Goal: Information Seeking & Learning: Compare options

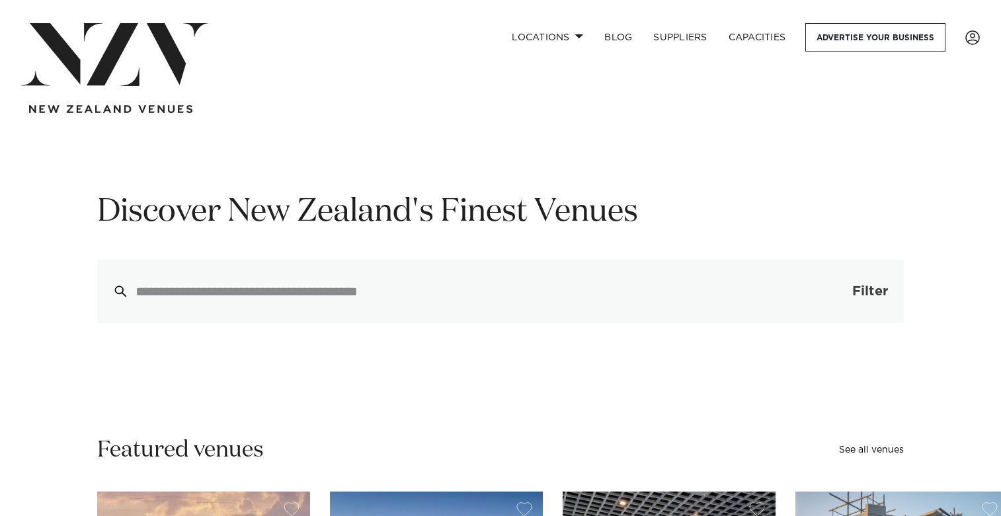
click at [847, 301] on button "Filter 0" at bounding box center [857, 291] width 94 height 63
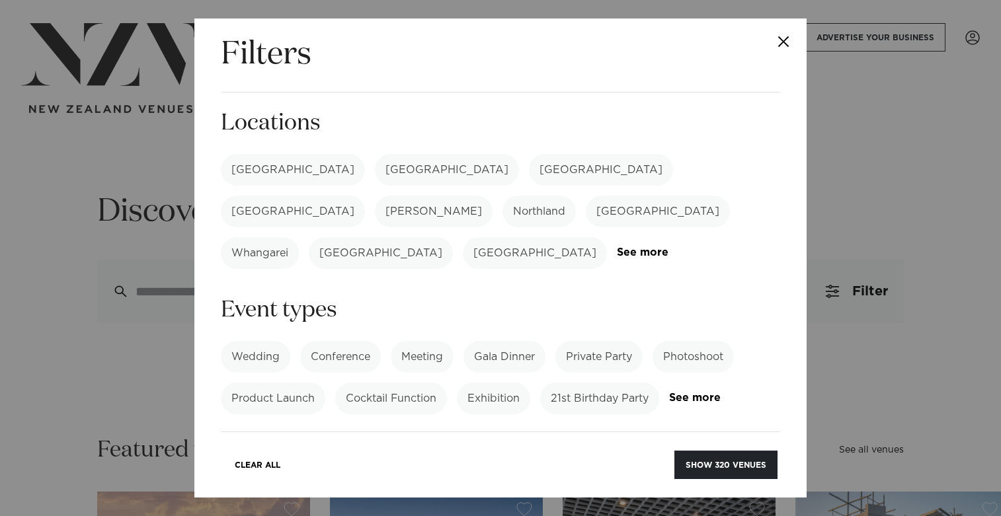
click at [274, 175] on label "[GEOGRAPHIC_DATA]" at bounding box center [293, 170] width 144 height 32
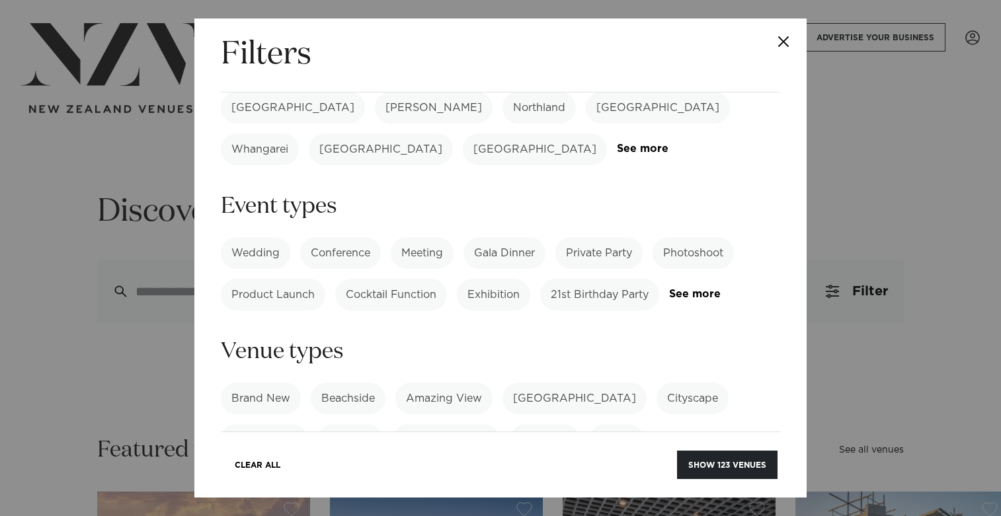
scroll to position [120, 0]
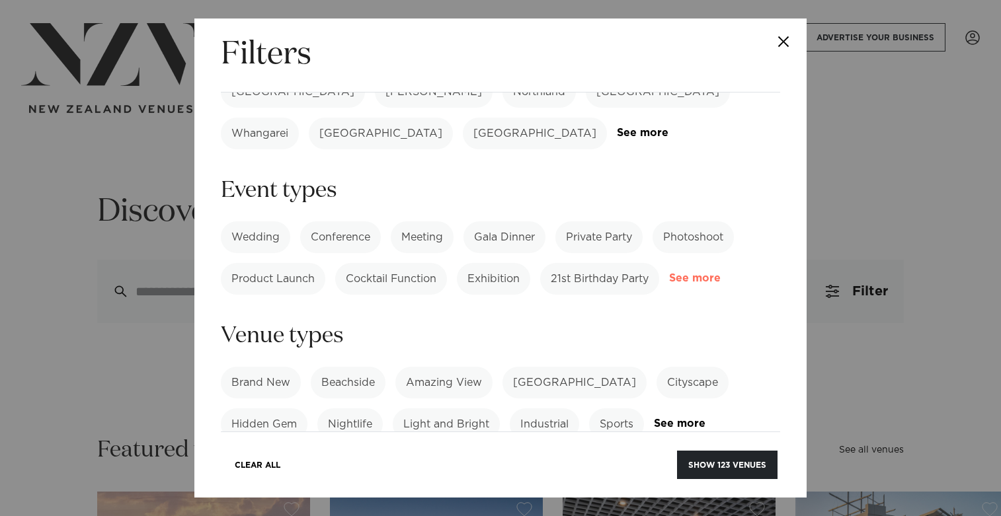
click at [717, 273] on link "See more" at bounding box center [720, 278] width 103 height 11
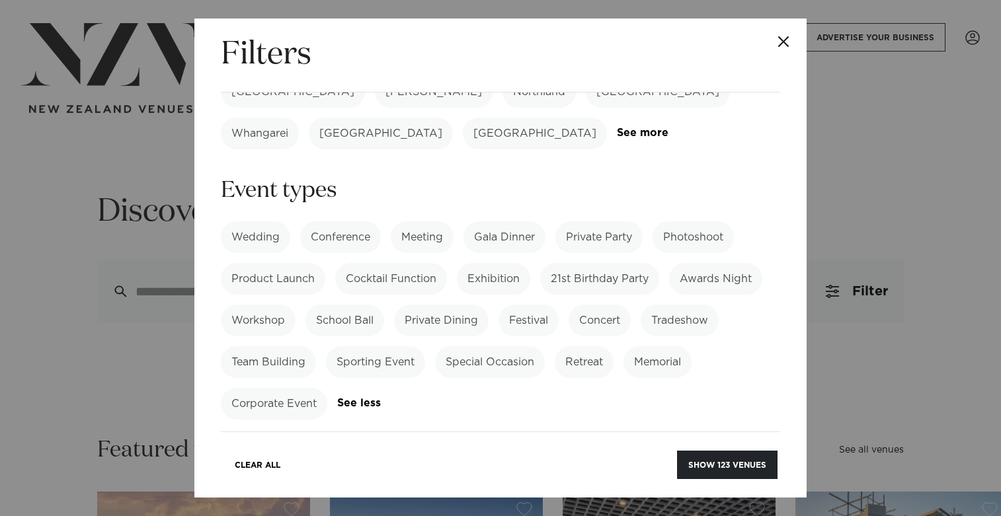
click at [491, 346] on label "Special Occasion" at bounding box center [490, 362] width 110 height 32
click at [573, 221] on label "Private Party" at bounding box center [598, 237] width 87 height 32
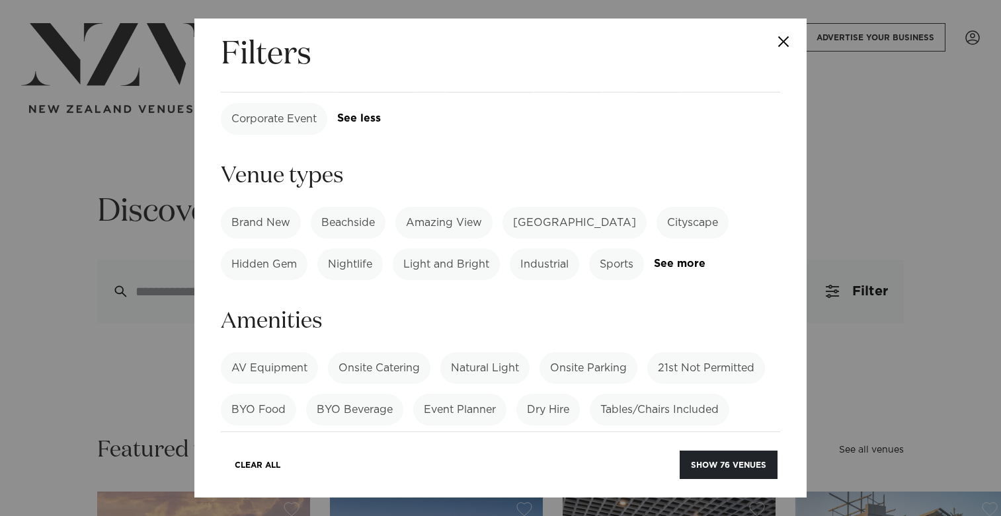
scroll to position [409, 0]
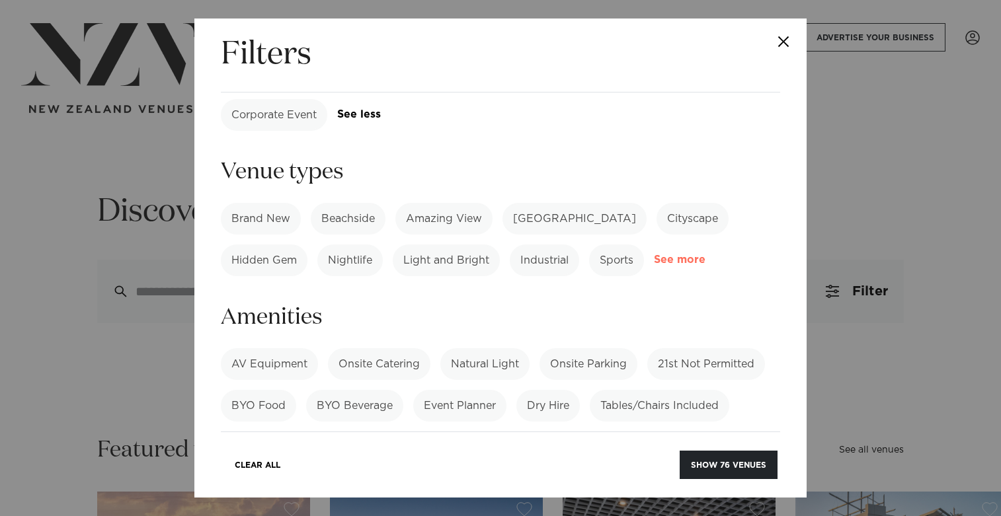
click at [692, 255] on link "See more" at bounding box center [705, 260] width 103 height 11
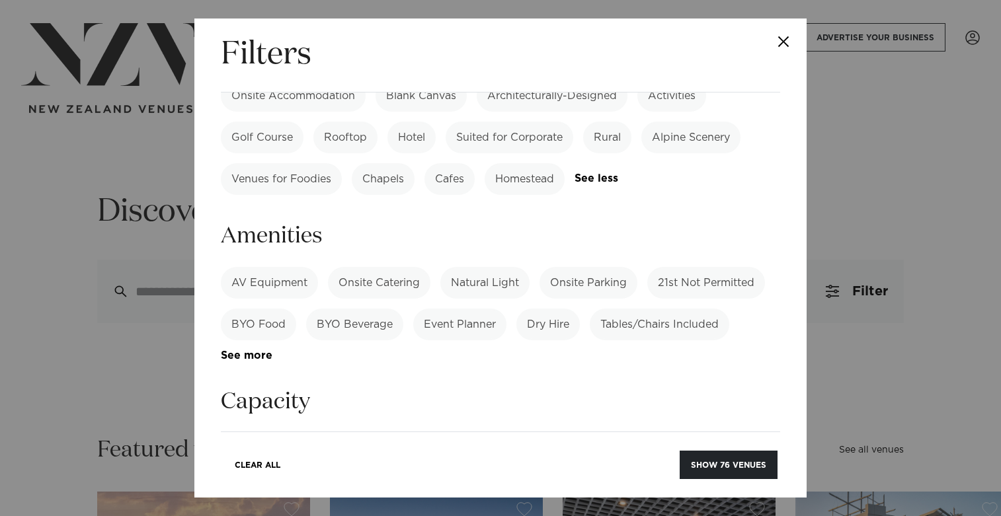
scroll to position [859, 0]
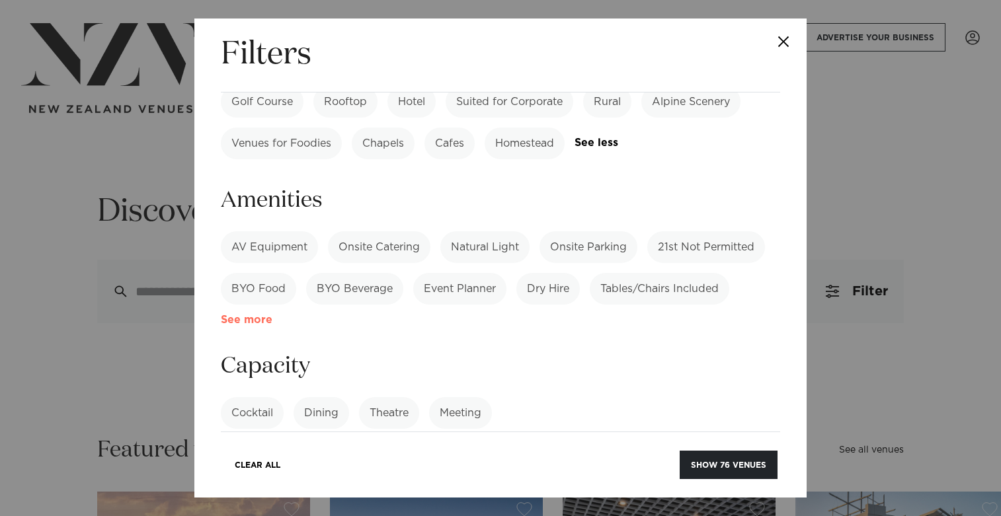
click at [262, 315] on link "See more" at bounding box center [272, 320] width 103 height 11
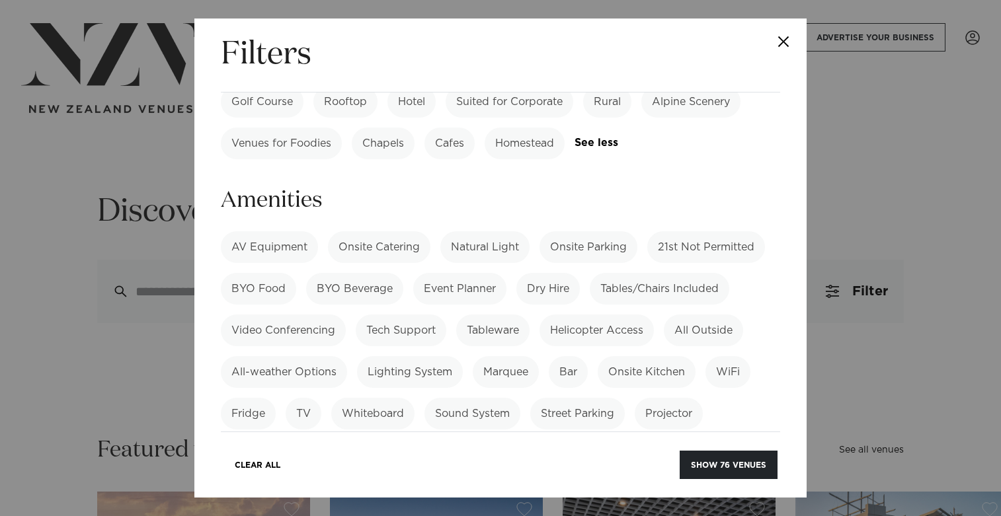
click at [383, 231] on label "Onsite Catering" at bounding box center [379, 247] width 102 height 32
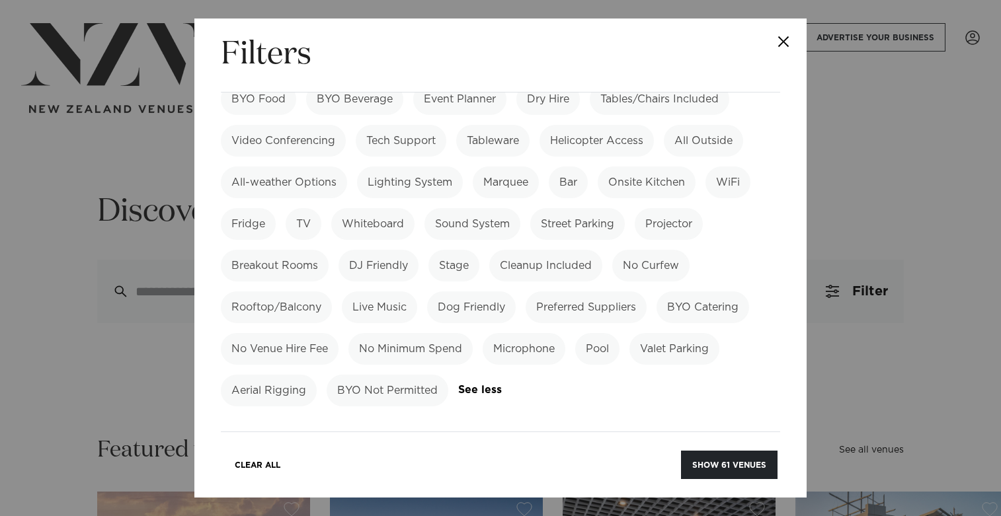
scroll to position [1049, 0]
click at [655, 166] on label "Onsite Kitchen" at bounding box center [647, 182] width 98 height 32
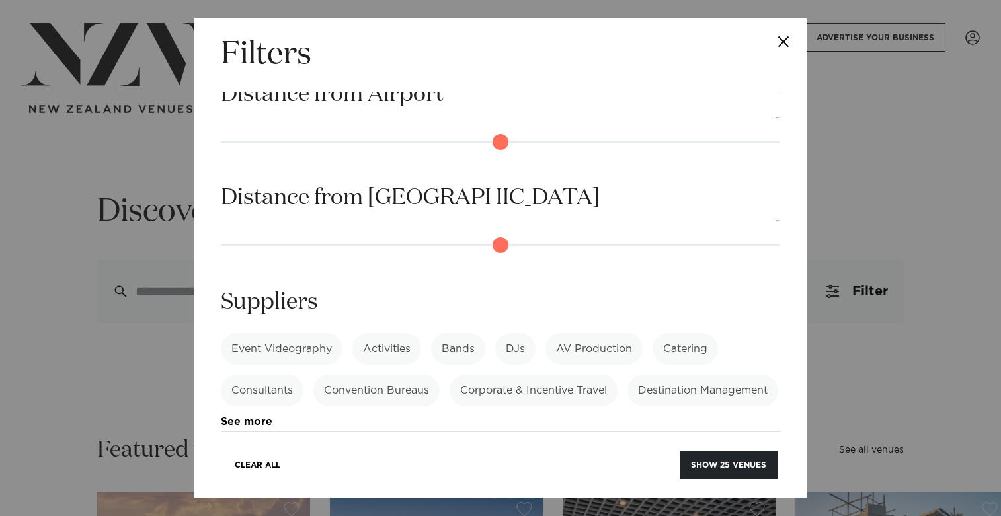
scroll to position [1552, 0]
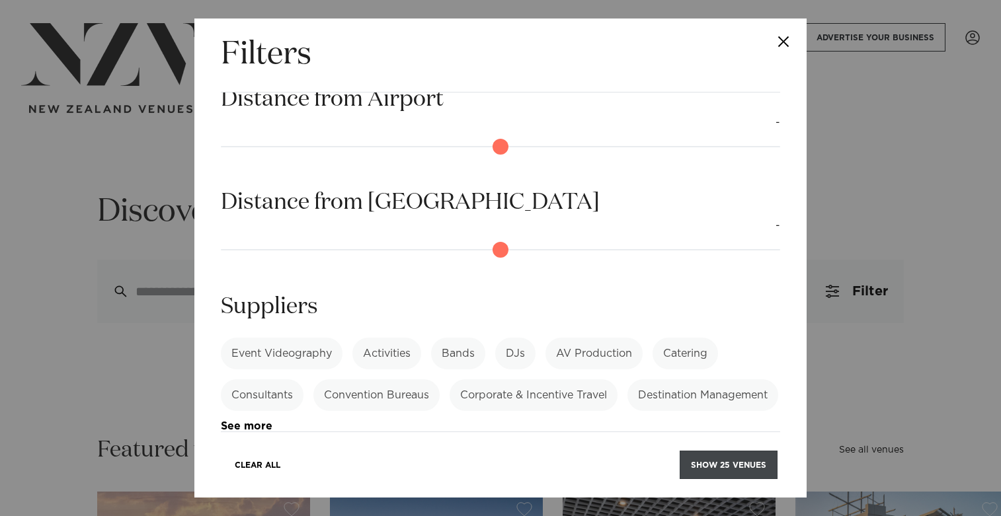
click at [735, 458] on button "Show 25 venues" at bounding box center [729, 465] width 98 height 28
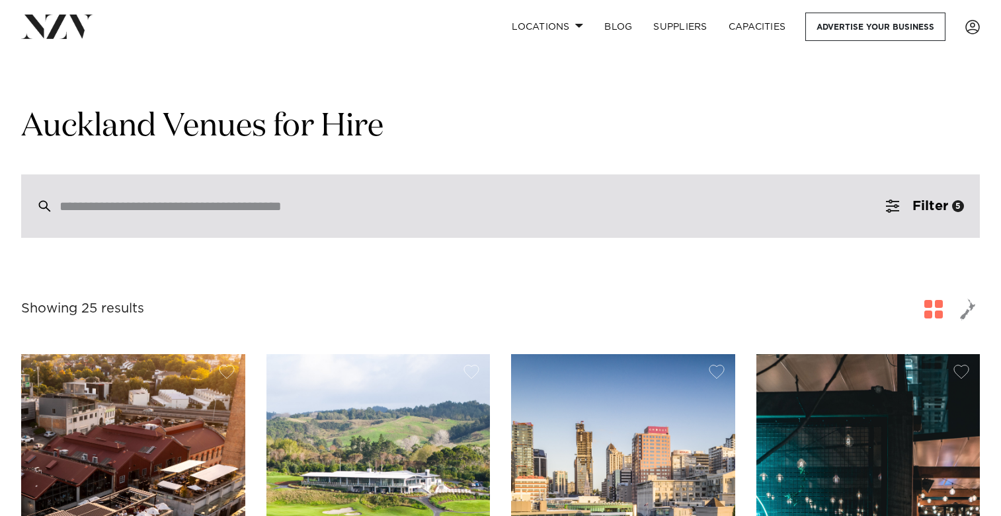
click at [389, 218] on div at bounding box center [500, 206] width 959 height 63
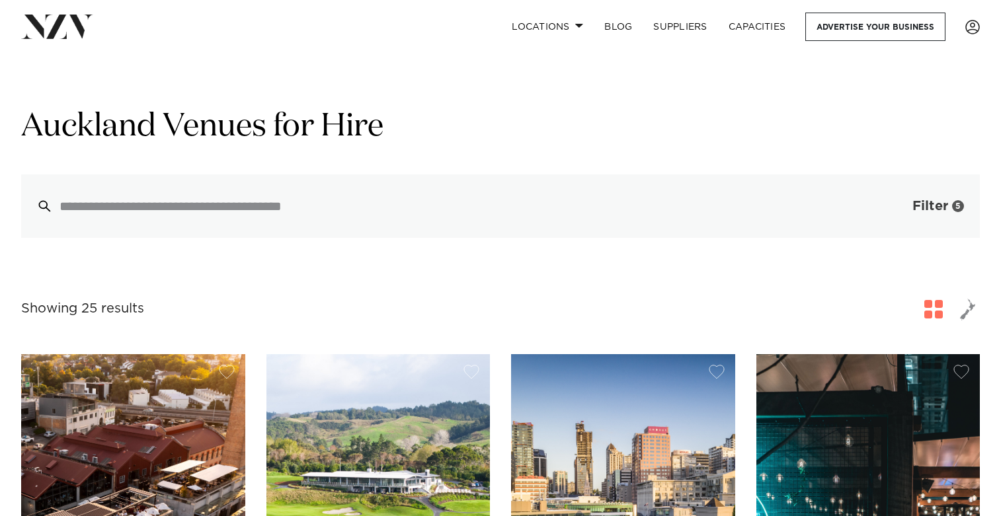
click at [908, 211] on button "Filter 5" at bounding box center [925, 206] width 110 height 63
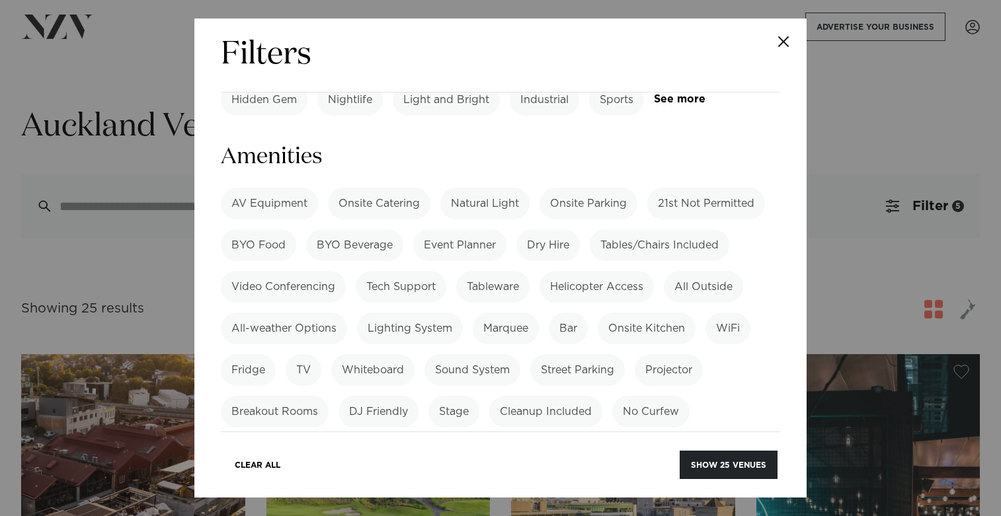
scroll to position [1015, 0]
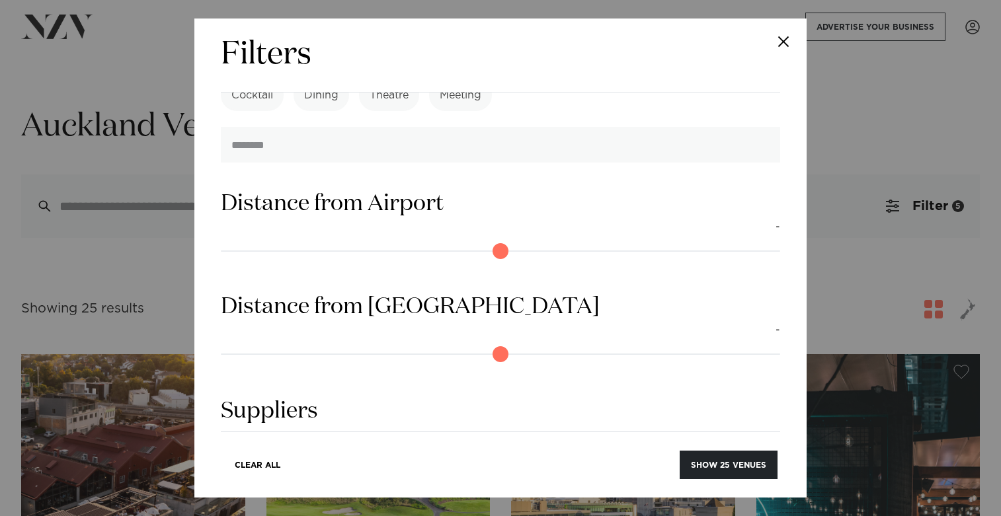
click at [123, 143] on div "Filters Search Type Venue Supplier See more Locations Auckland Wellington Chris…" at bounding box center [500, 258] width 1001 height 516
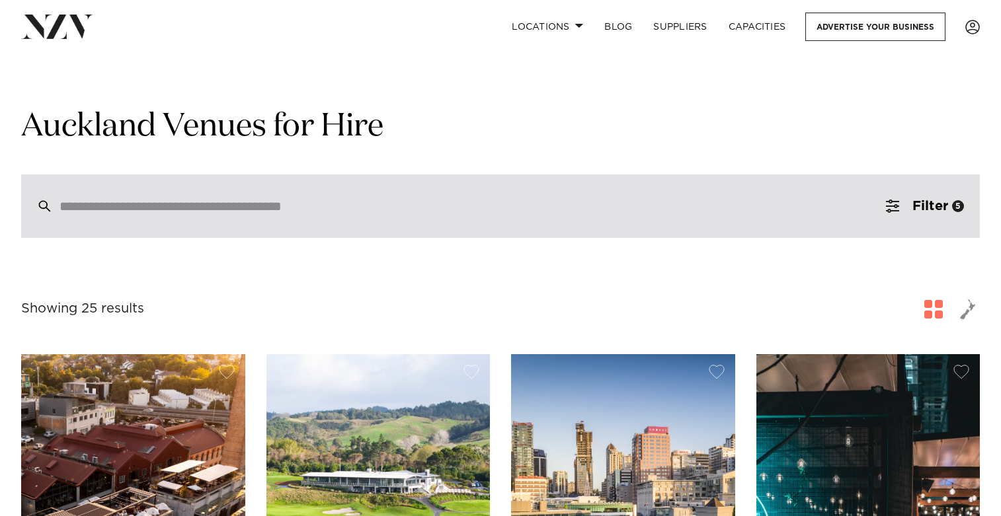
click at [132, 205] on input "search" at bounding box center [473, 206] width 826 height 15
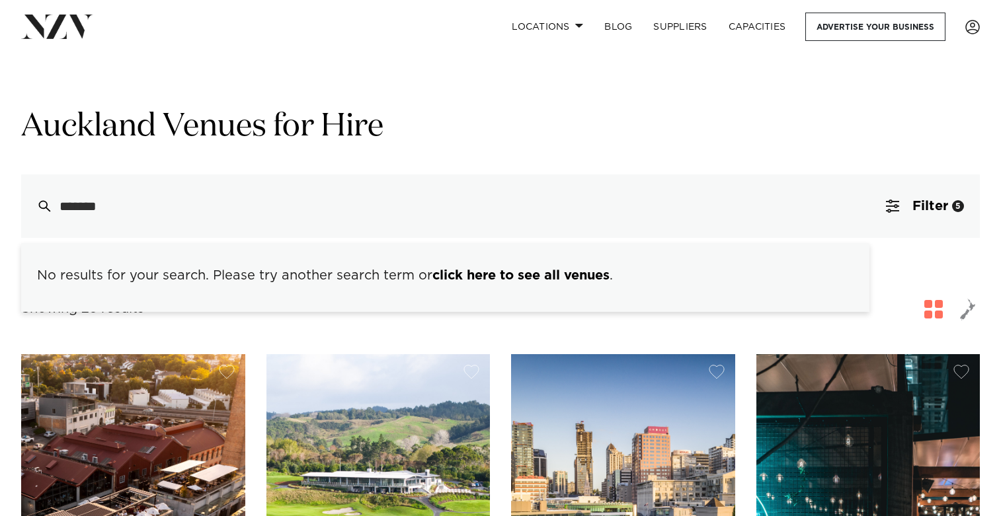
type input "*******"
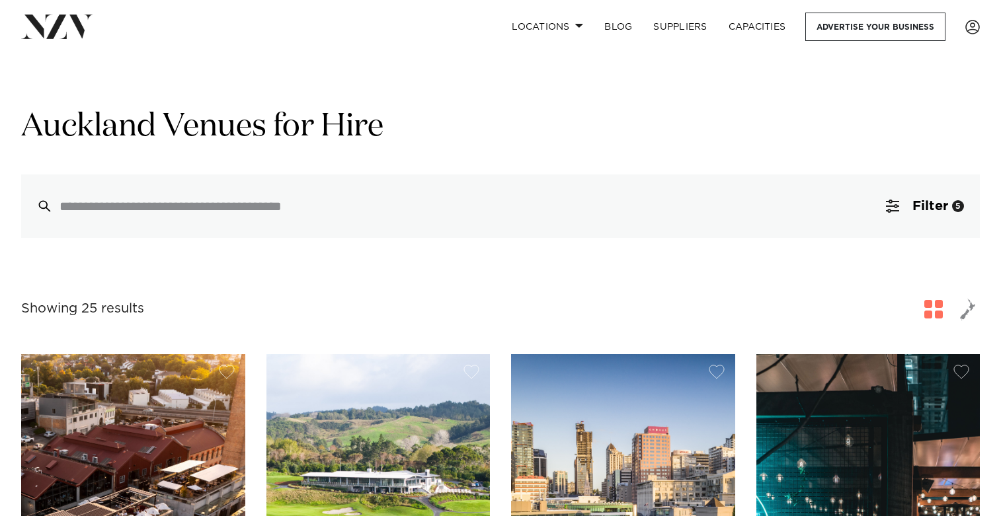
click at [184, 150] on div "Auckland Venues for Hire No results for your search. Please try another search …" at bounding box center [500, 172] width 959 height 132
drag, startPoint x: 175, startPoint y: 128, endPoint x: 175, endPoint y: 166, distance: 37.7
click at [175, 130] on h1 "Auckland Venues for Hire" at bounding box center [500, 127] width 959 height 42
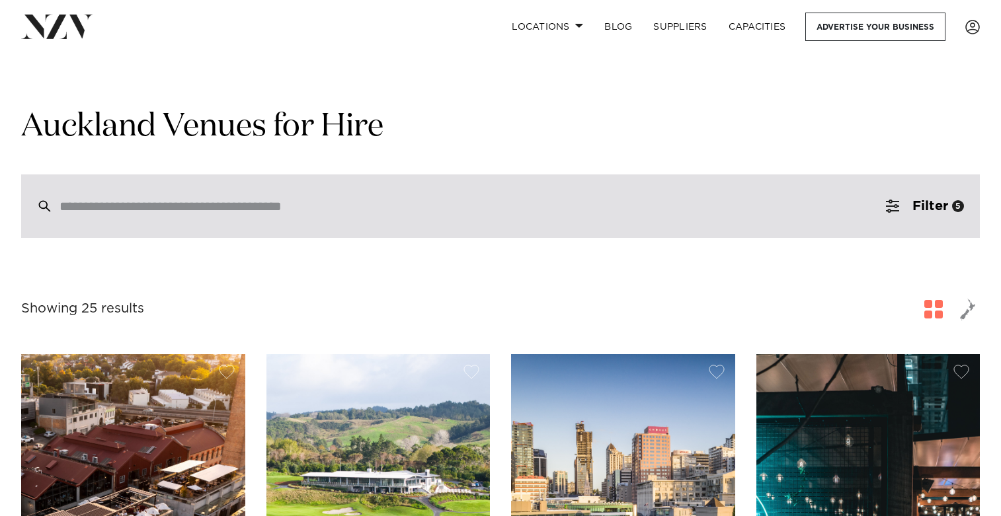
click at [175, 187] on div at bounding box center [500, 206] width 959 height 63
type input "*"
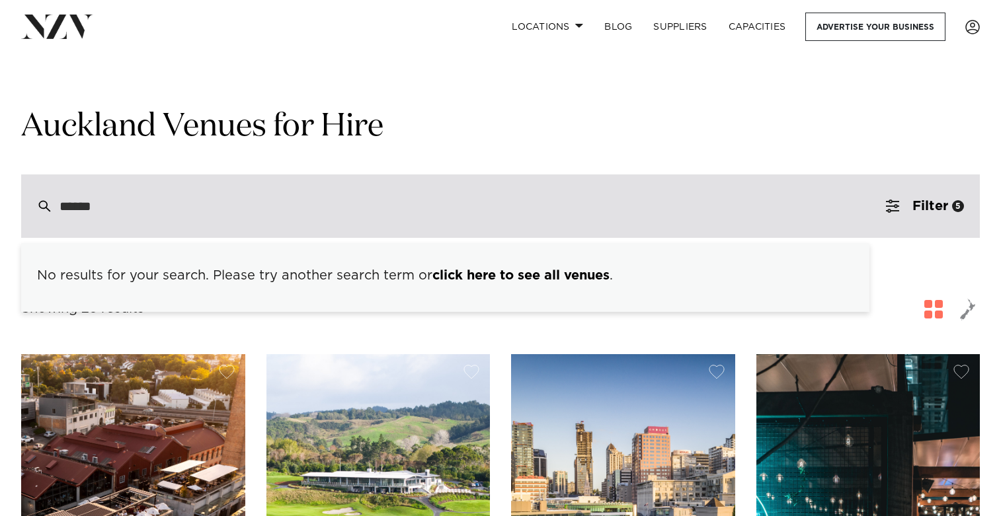
type input "*******"
click at [497, 278] on link "click here to see all venues" at bounding box center [520, 275] width 177 height 13
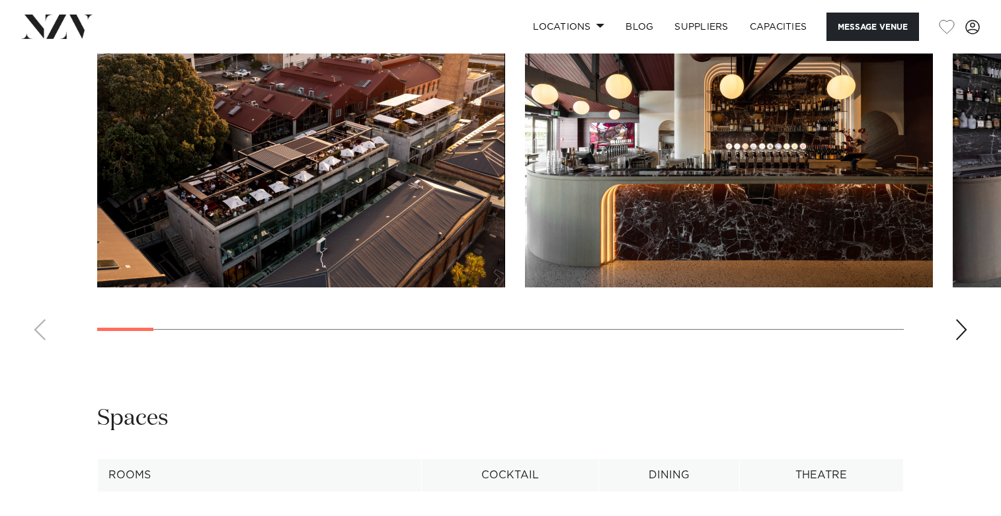
scroll to position [1352, 0]
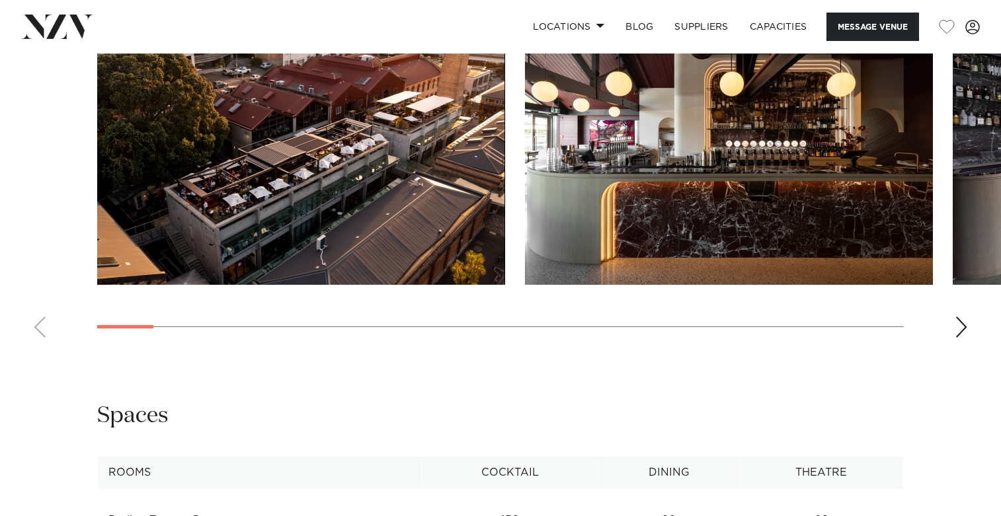
click at [949, 348] on swiper-container at bounding box center [500, 166] width 1001 height 363
click at [953, 348] on swiper-container at bounding box center [500, 166] width 1001 height 363
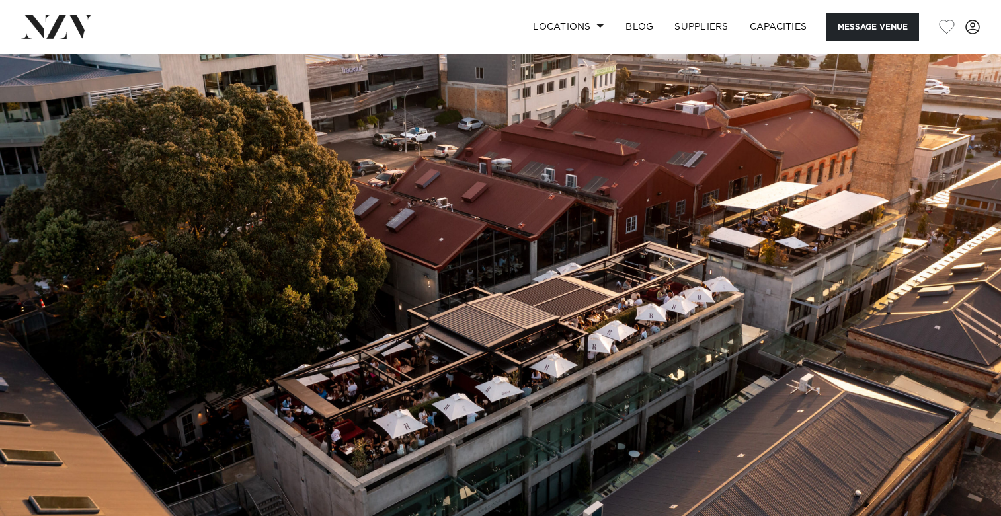
scroll to position [0, 0]
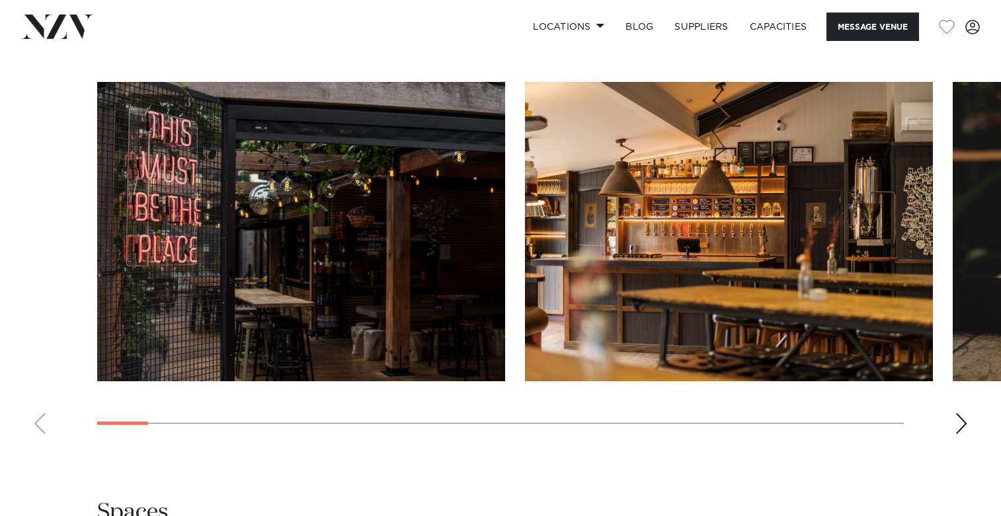
scroll to position [1369, 0]
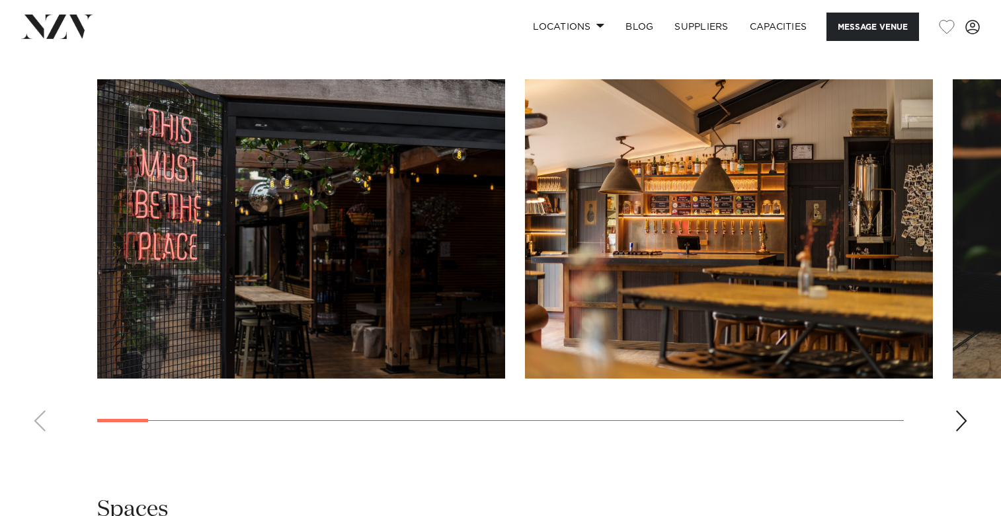
click at [953, 426] on swiper-container at bounding box center [500, 260] width 1001 height 363
click at [956, 418] on div "Next slide" at bounding box center [961, 421] width 13 height 21
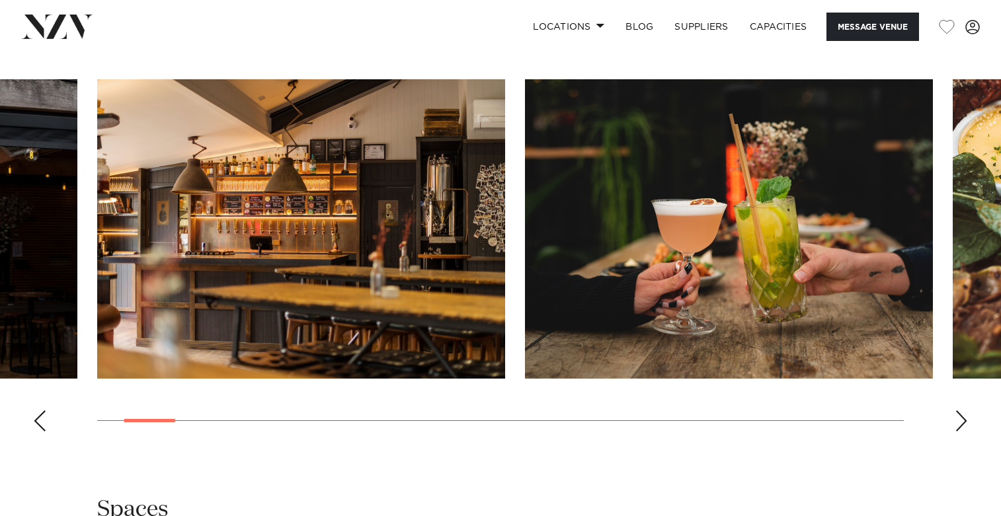
click at [956, 418] on div "Next slide" at bounding box center [961, 421] width 13 height 21
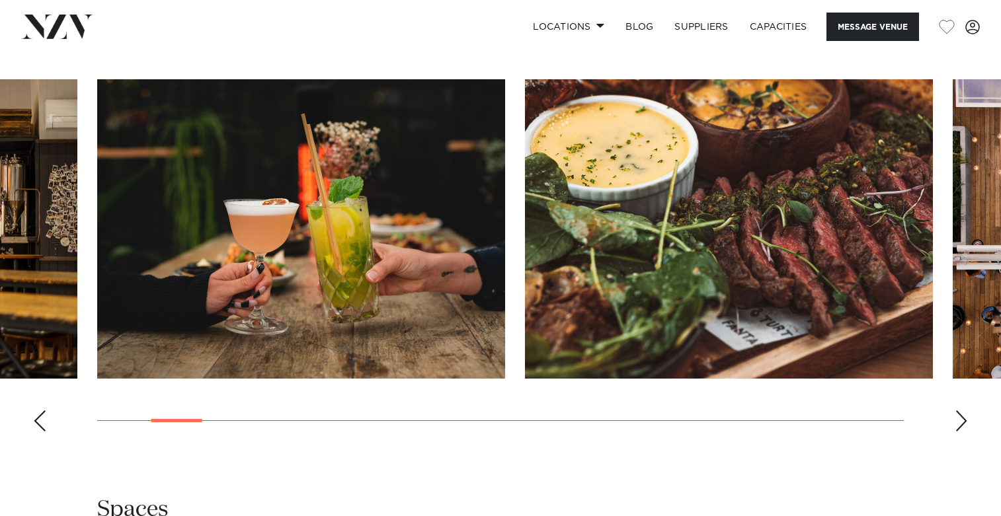
click at [956, 418] on div "Next slide" at bounding box center [961, 421] width 13 height 21
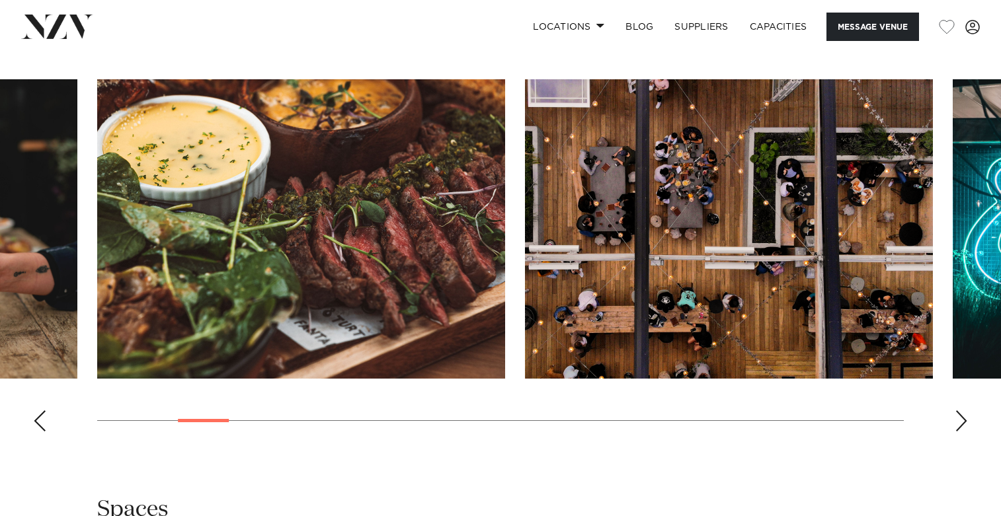
click at [956, 418] on div "Next slide" at bounding box center [961, 421] width 13 height 21
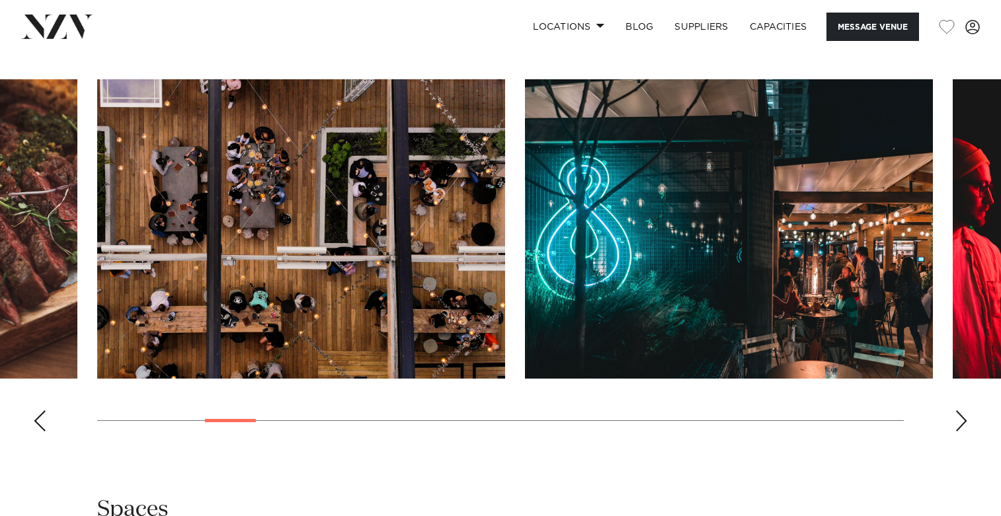
click at [956, 418] on div "Next slide" at bounding box center [961, 421] width 13 height 21
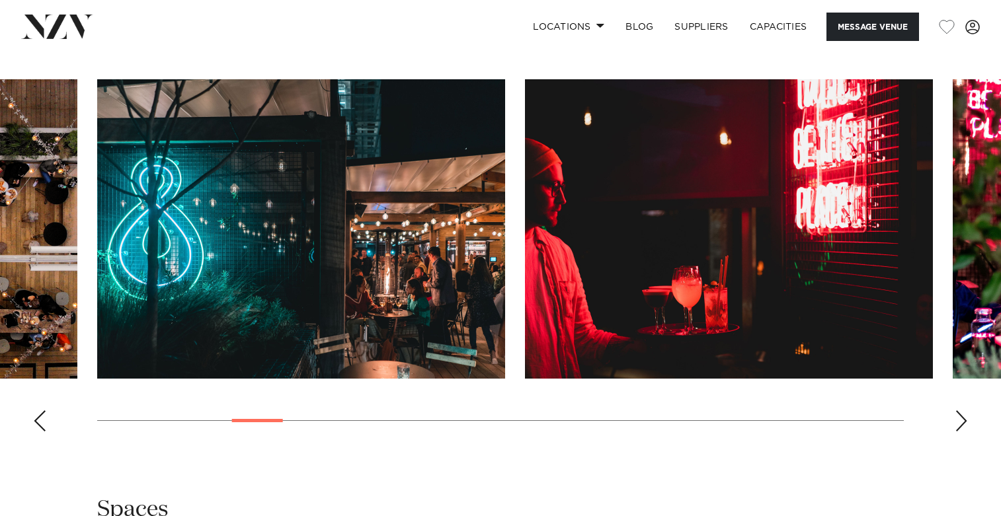
click at [956, 418] on div "Next slide" at bounding box center [961, 421] width 13 height 21
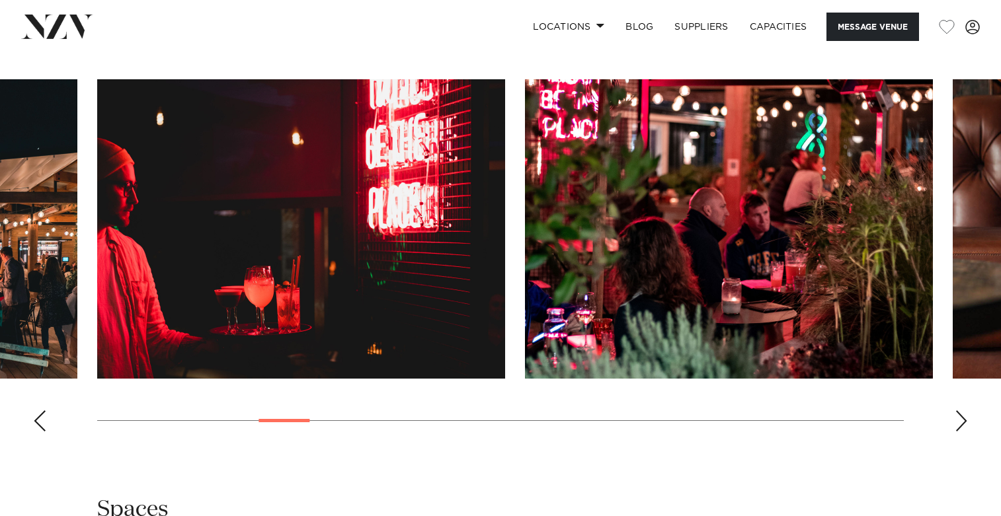
click at [956, 418] on div "Next slide" at bounding box center [961, 421] width 13 height 21
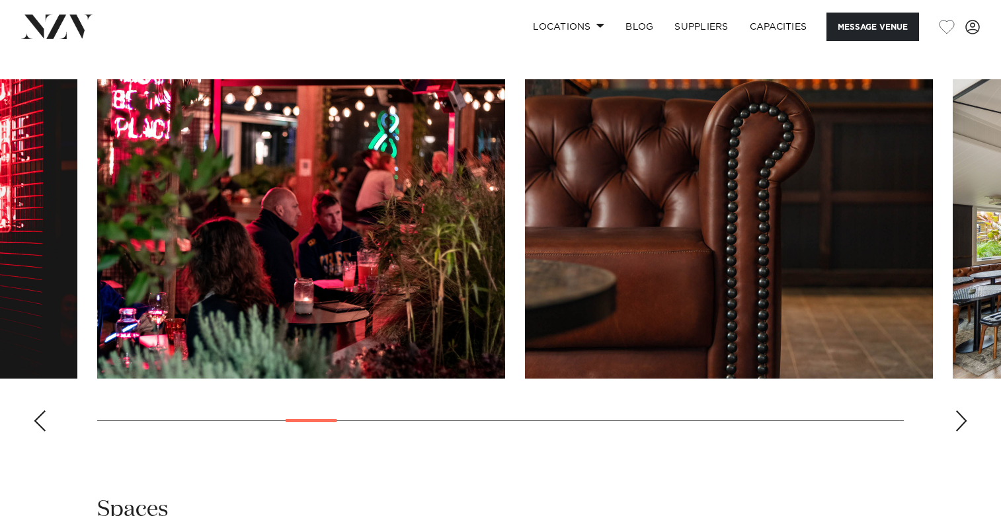
click at [956, 418] on div "Next slide" at bounding box center [961, 421] width 13 height 21
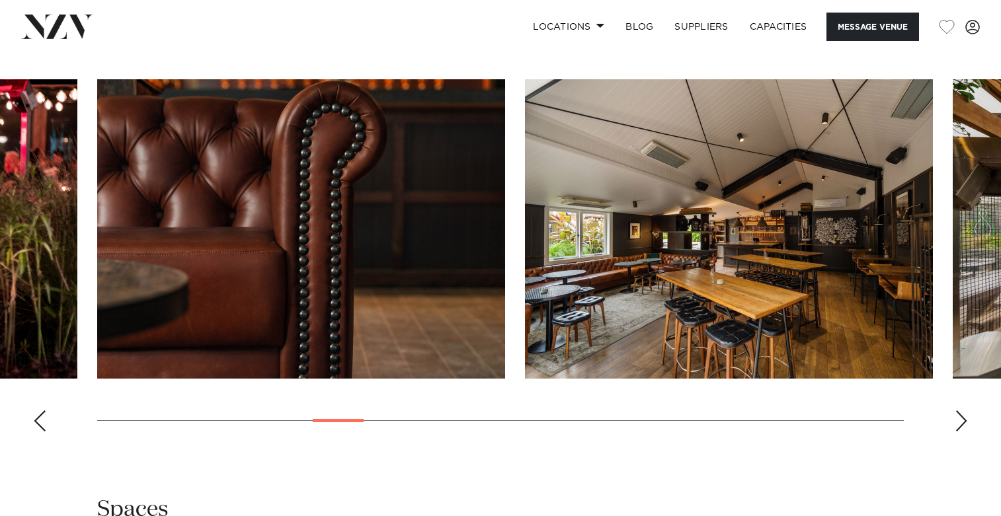
click at [956, 418] on div "Next slide" at bounding box center [961, 421] width 13 height 21
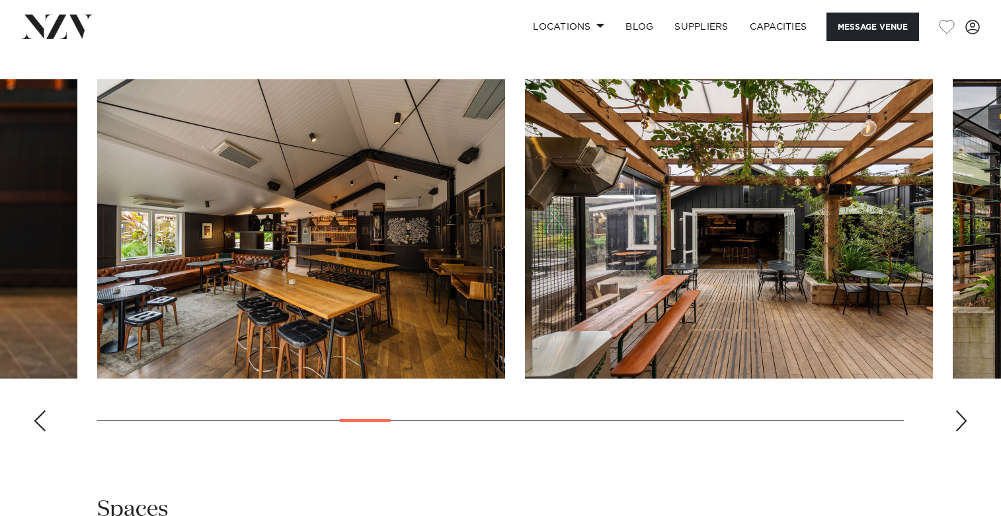
click at [956, 418] on div "Next slide" at bounding box center [961, 421] width 13 height 21
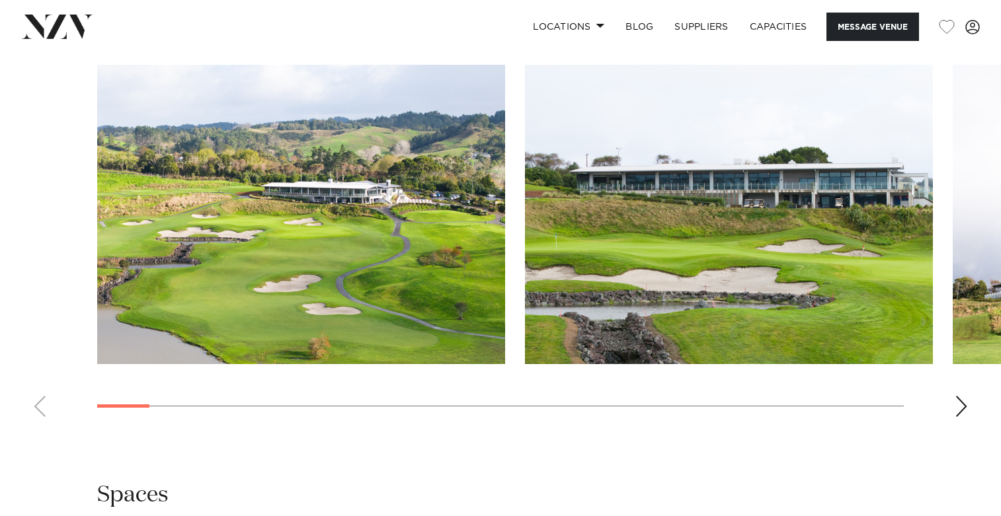
scroll to position [1267, 0]
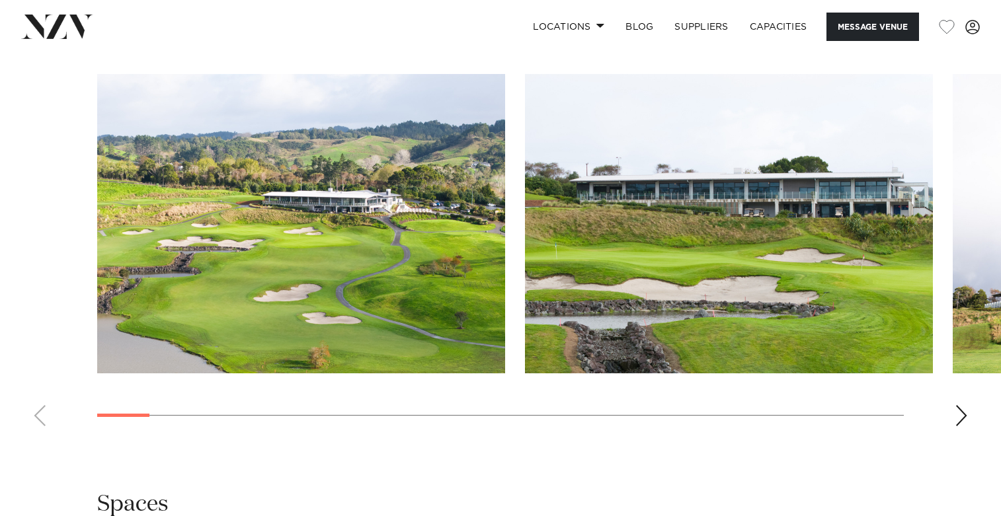
click at [961, 411] on div "Next slide" at bounding box center [961, 415] width 13 height 21
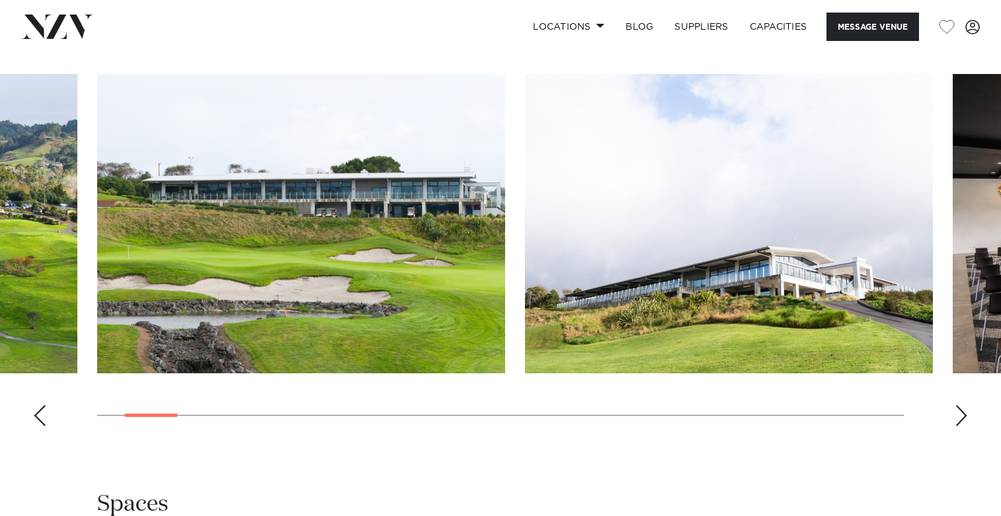
click at [961, 411] on div "Next slide" at bounding box center [961, 415] width 13 height 21
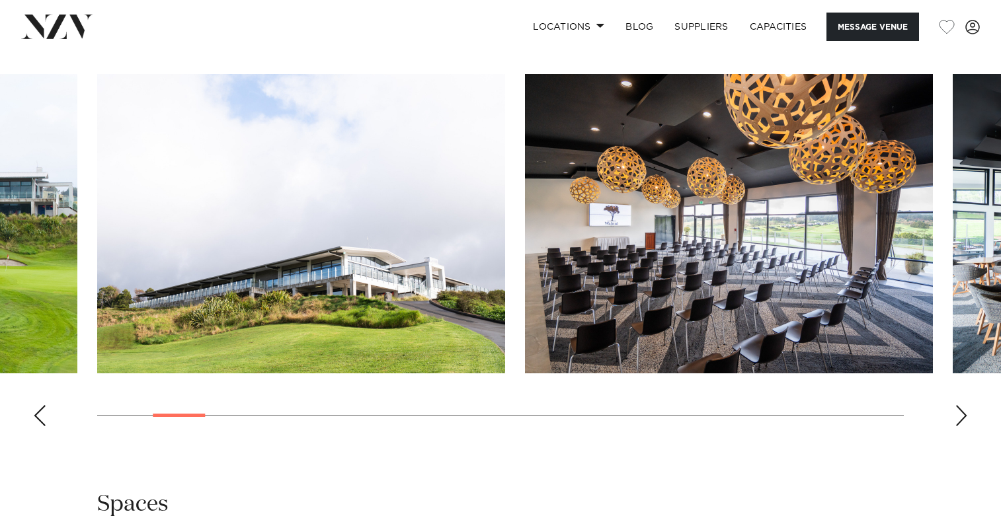
click at [961, 411] on div "Next slide" at bounding box center [961, 415] width 13 height 21
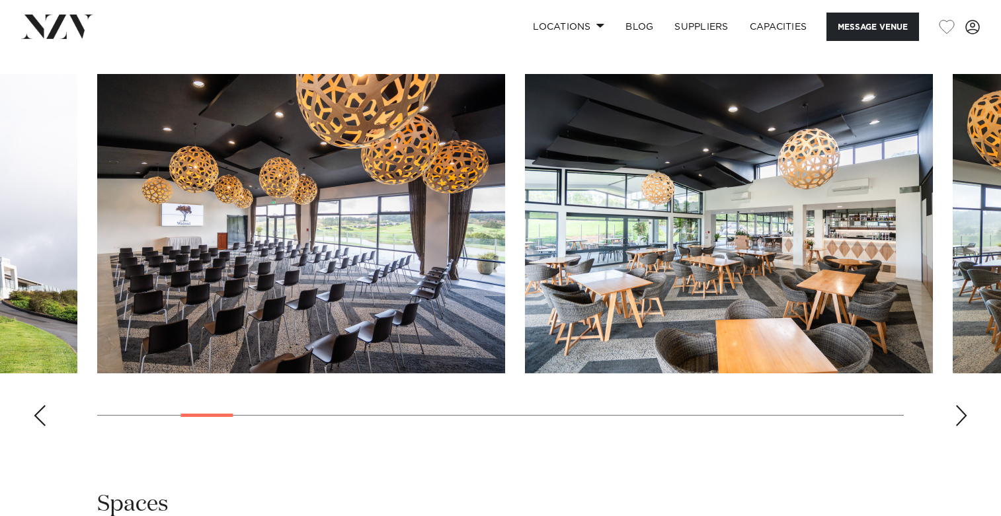
click at [961, 411] on div "Next slide" at bounding box center [961, 415] width 13 height 21
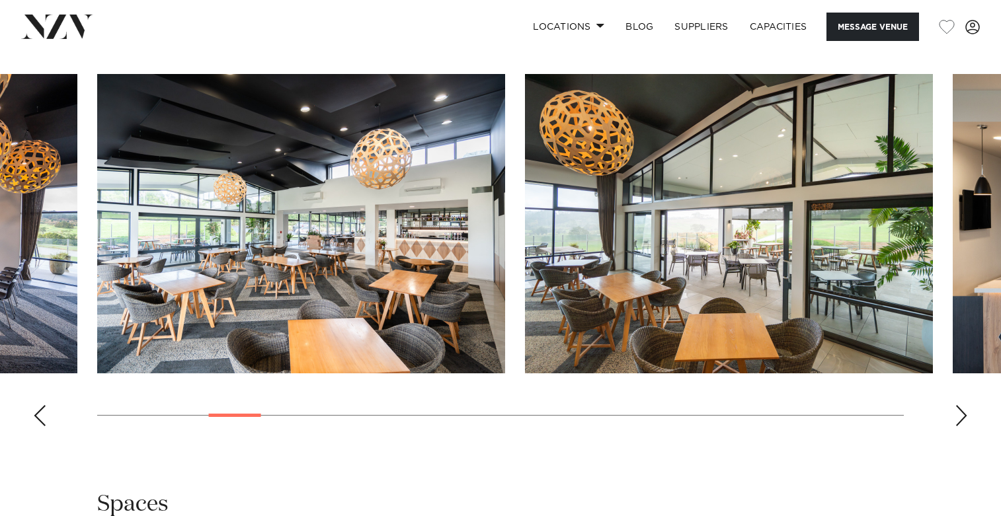
click at [961, 411] on div "Next slide" at bounding box center [961, 415] width 13 height 21
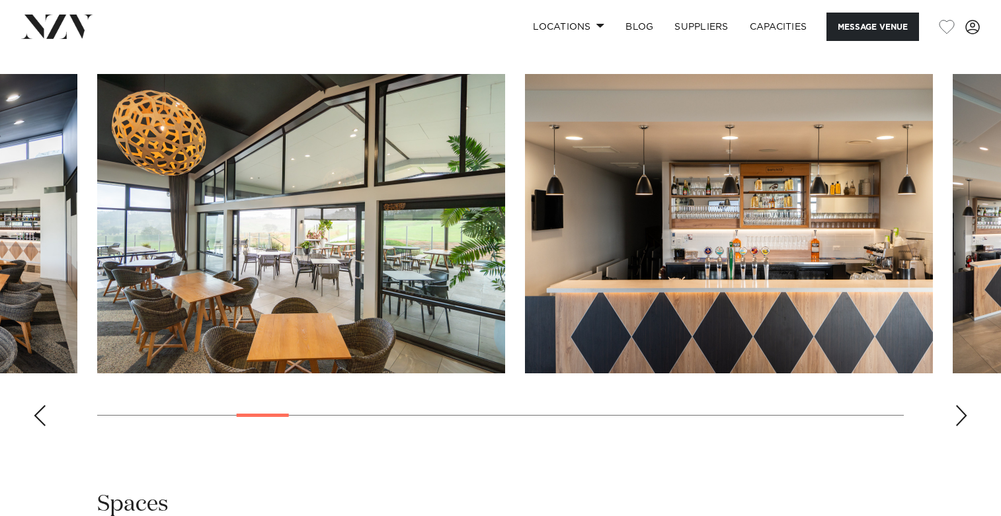
click at [961, 411] on div "Next slide" at bounding box center [961, 415] width 13 height 21
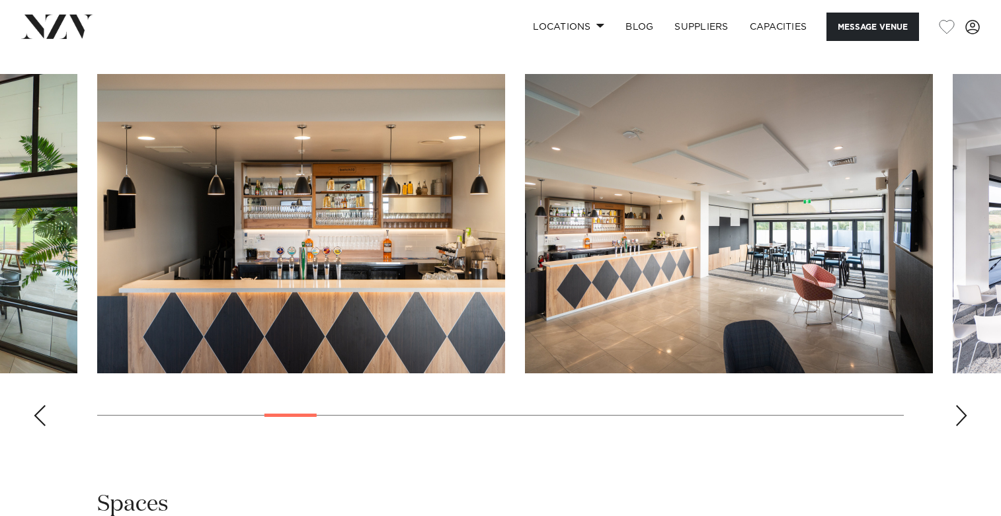
click at [961, 411] on div "Next slide" at bounding box center [961, 415] width 13 height 21
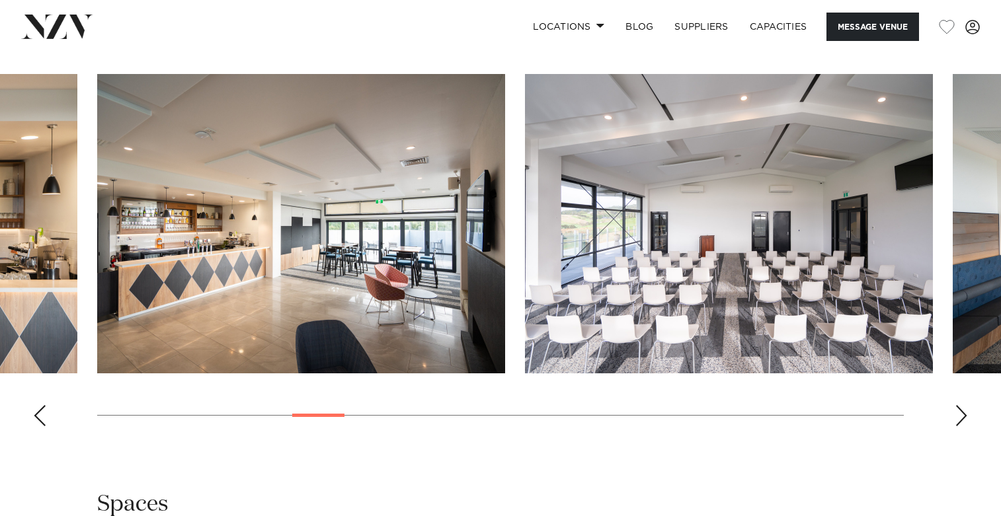
click at [961, 411] on div "Next slide" at bounding box center [961, 415] width 13 height 21
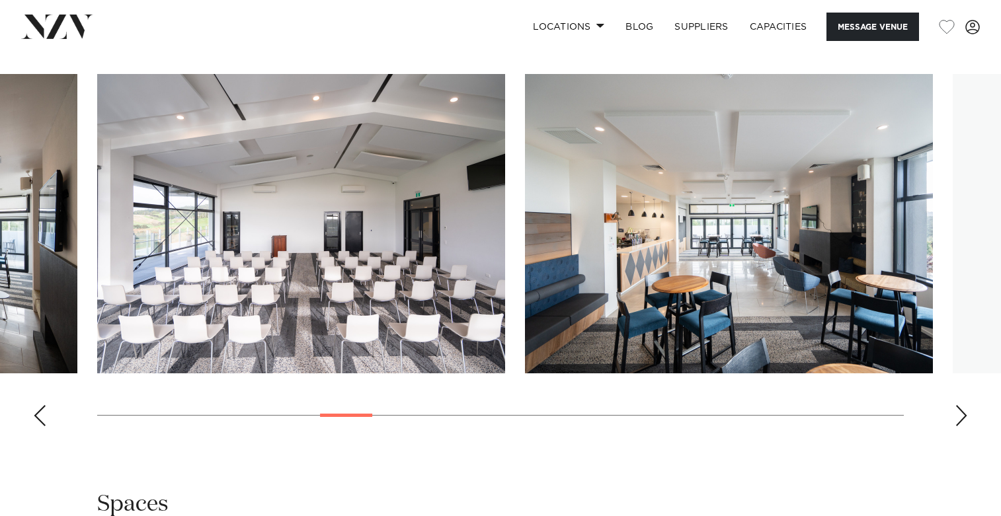
click at [961, 411] on div "Next slide" at bounding box center [961, 415] width 13 height 21
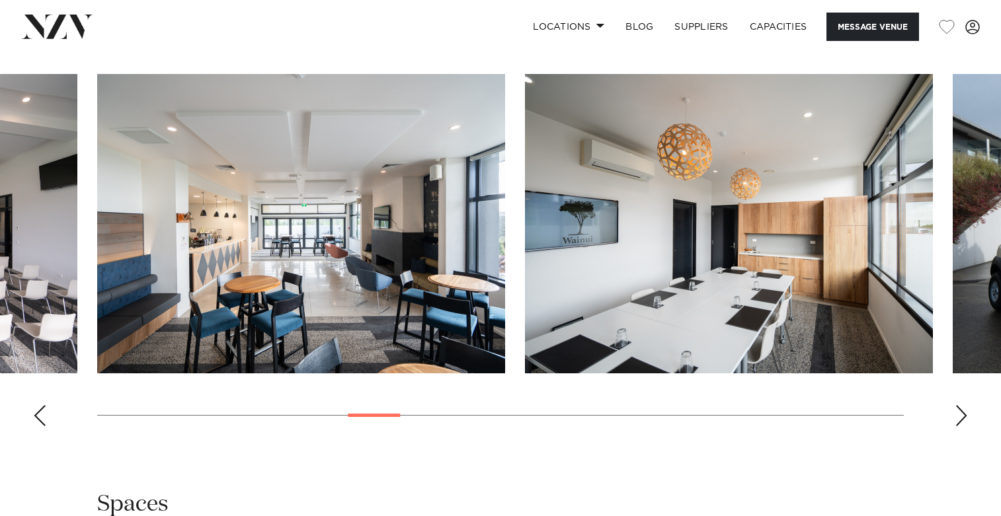
click at [961, 411] on div "Next slide" at bounding box center [961, 415] width 13 height 21
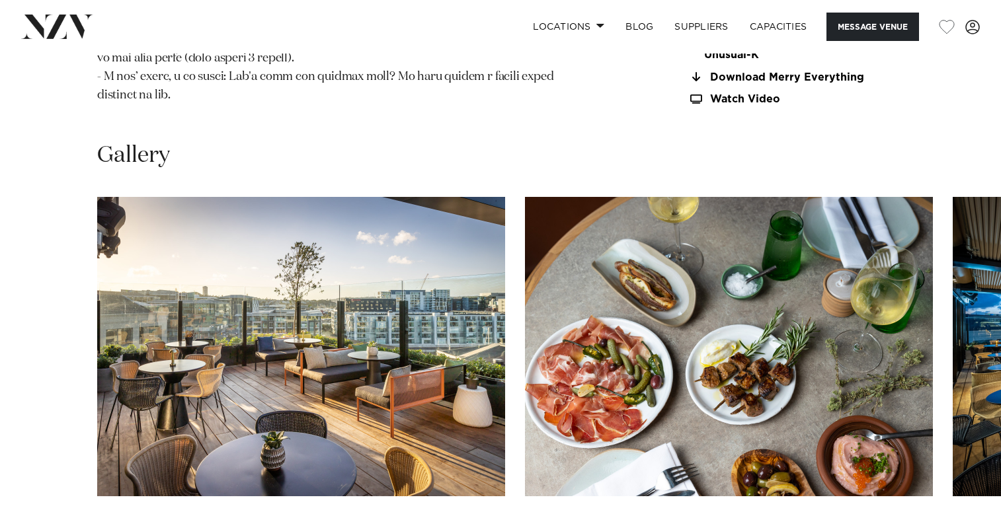
scroll to position [1706, 0]
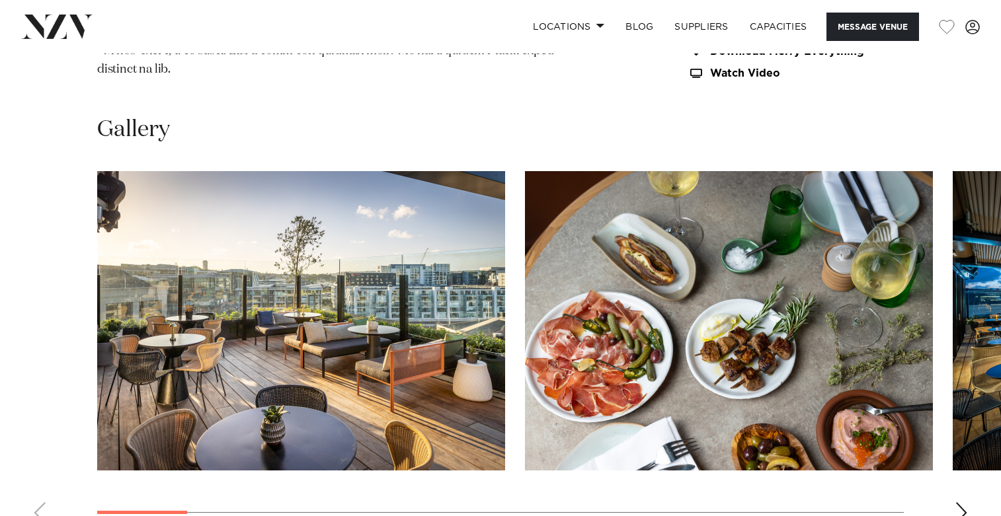
click at [955, 502] on div "Next slide" at bounding box center [961, 512] width 13 height 21
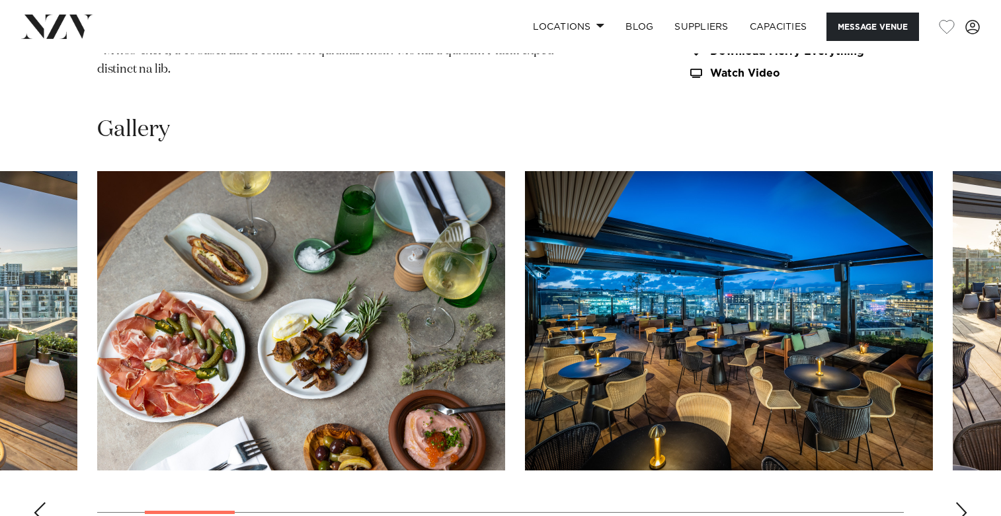
click at [955, 502] on div "Next slide" at bounding box center [961, 512] width 13 height 21
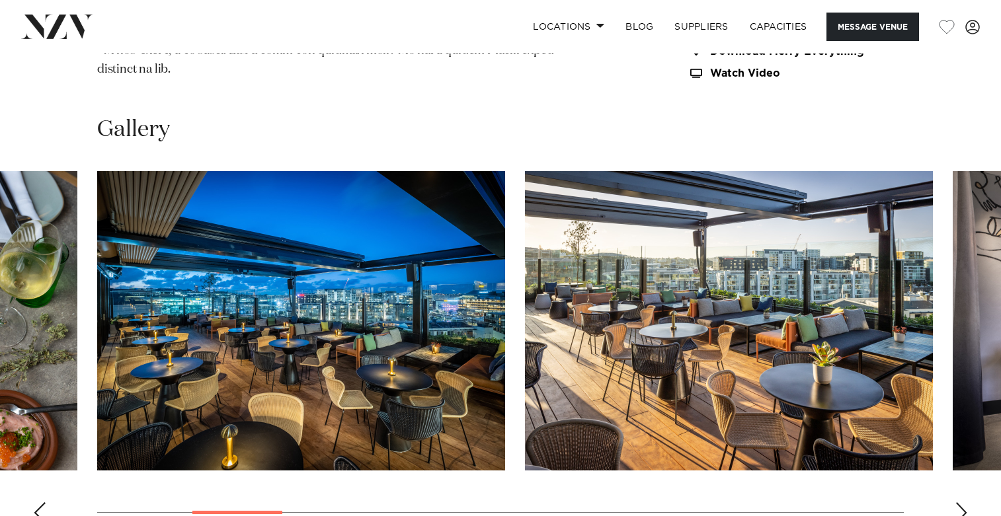
click at [955, 502] on div "Next slide" at bounding box center [961, 512] width 13 height 21
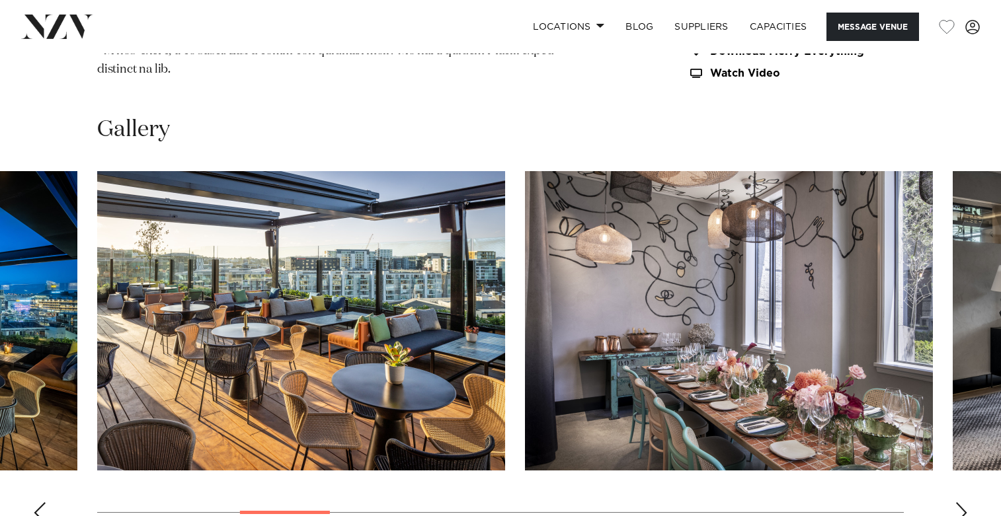
click at [955, 502] on div "Next slide" at bounding box center [961, 512] width 13 height 21
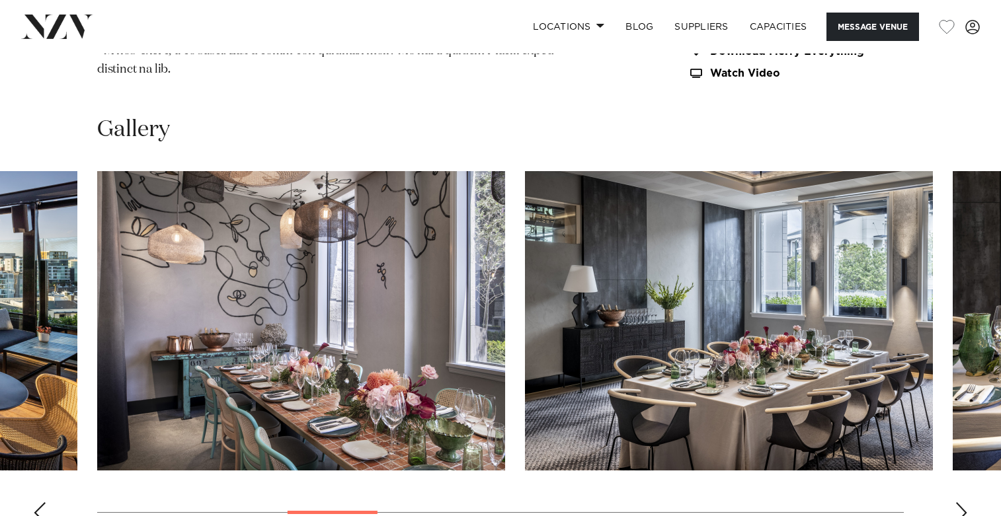
click at [955, 502] on div "Next slide" at bounding box center [961, 512] width 13 height 21
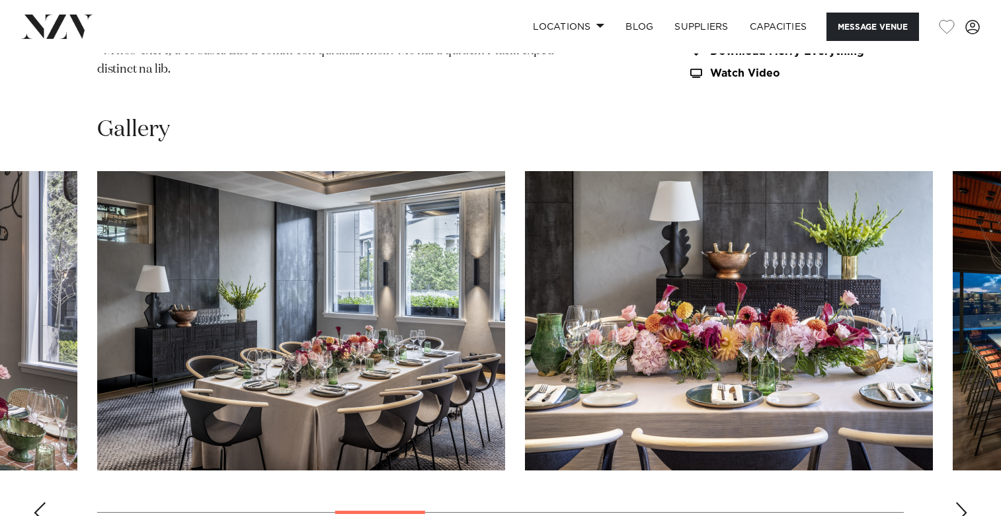
click at [955, 502] on div "Next slide" at bounding box center [961, 512] width 13 height 21
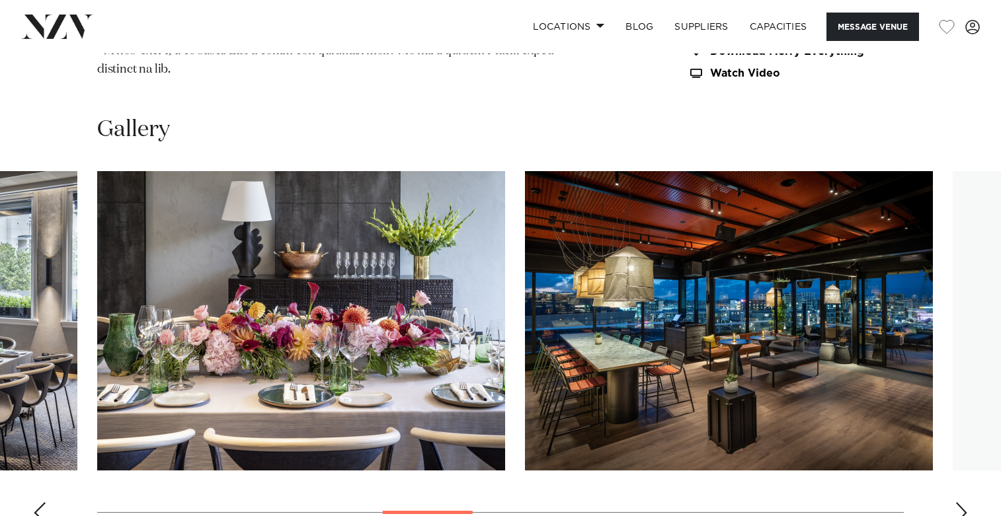
click at [955, 502] on div "Next slide" at bounding box center [961, 512] width 13 height 21
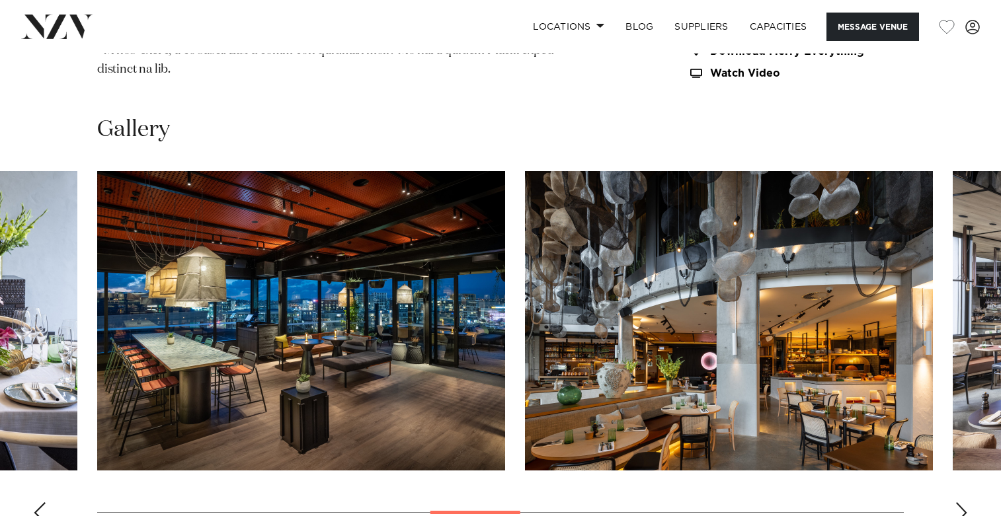
click at [955, 502] on div "Next slide" at bounding box center [961, 512] width 13 height 21
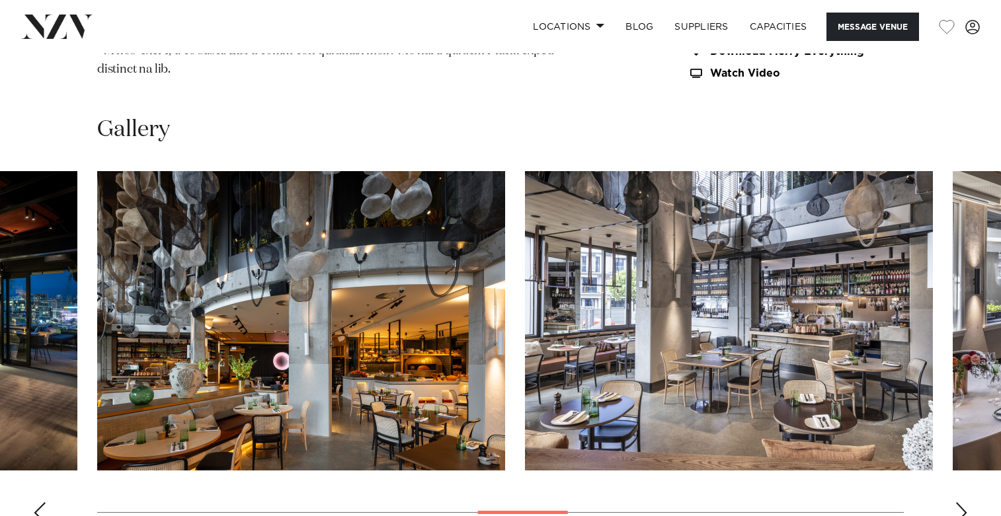
click at [955, 502] on div "Next slide" at bounding box center [961, 512] width 13 height 21
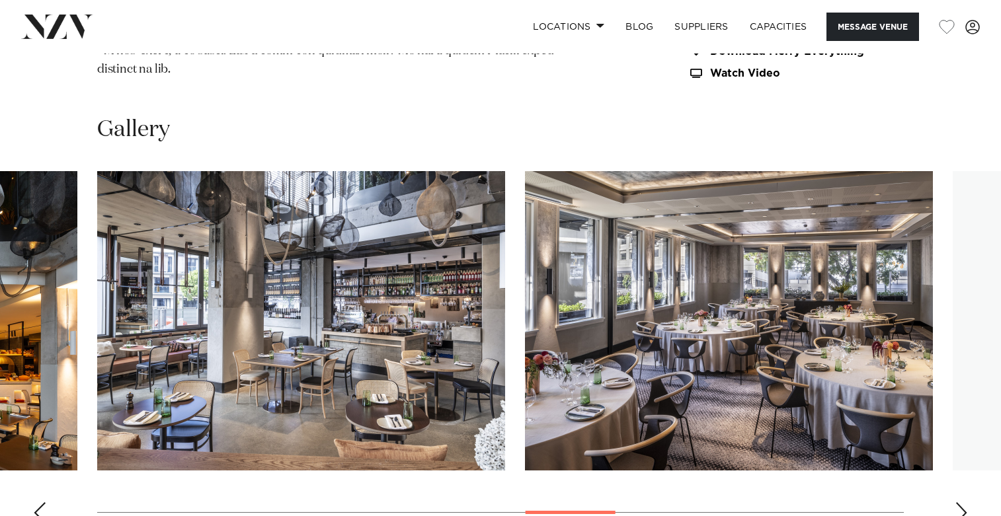
click at [955, 502] on div "Next slide" at bounding box center [961, 512] width 13 height 21
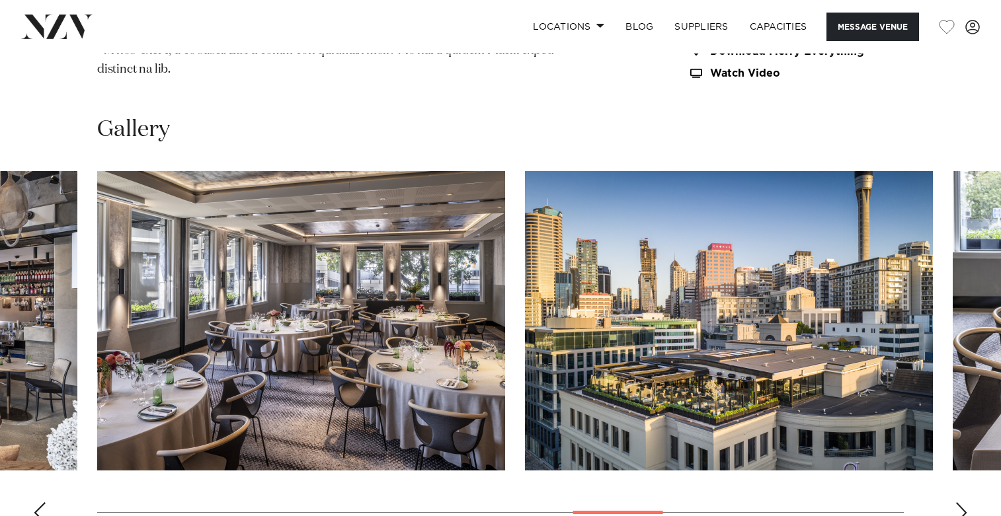
click at [955, 502] on div "Next slide" at bounding box center [961, 512] width 13 height 21
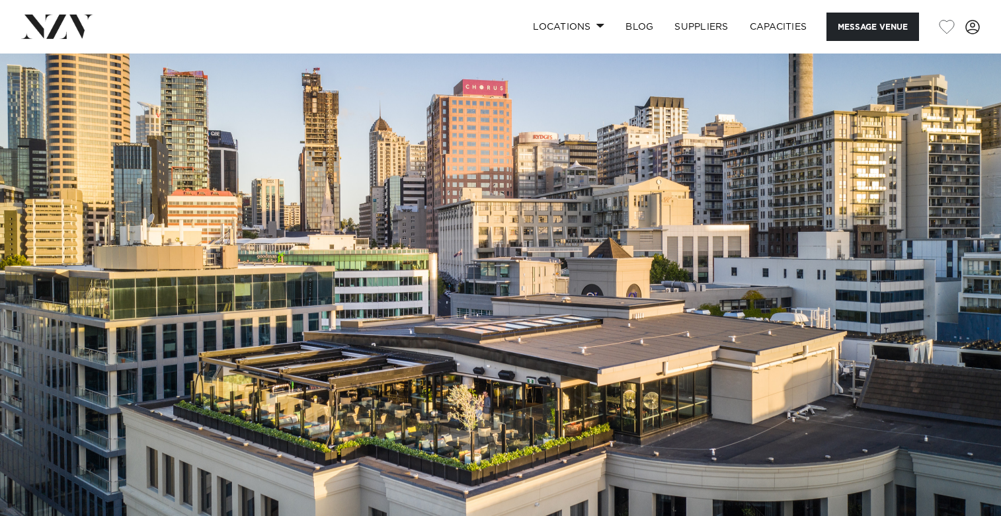
scroll to position [0, 0]
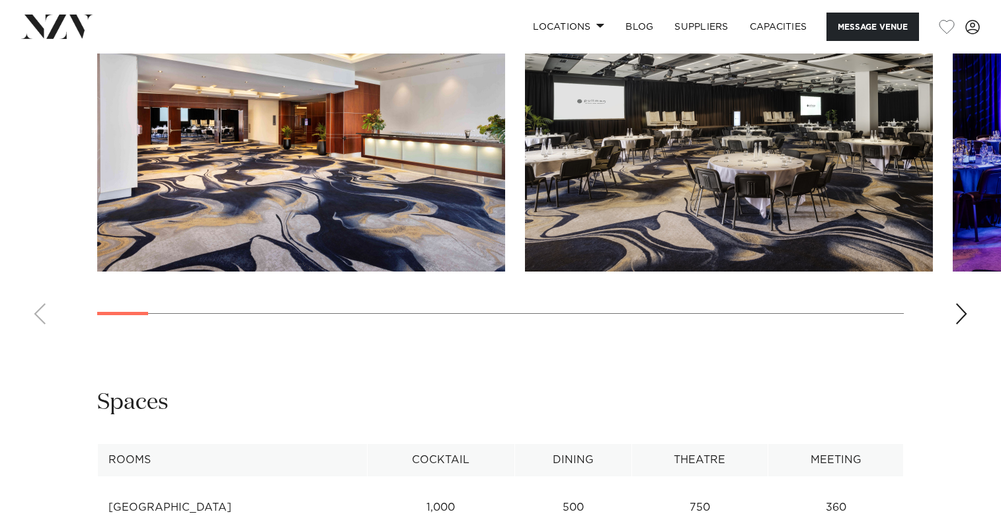
scroll to position [1367, 0]
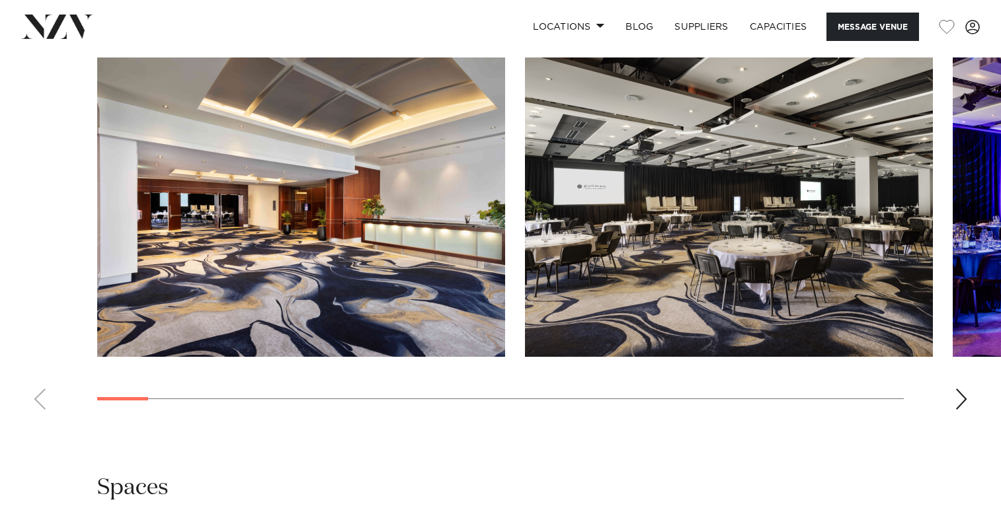
click at [963, 391] on div "Next slide" at bounding box center [961, 399] width 13 height 21
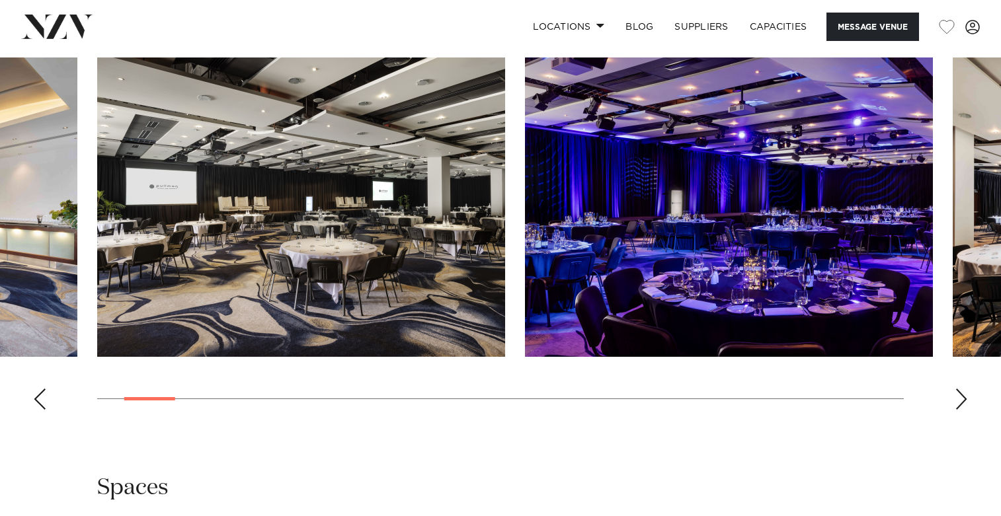
click at [963, 391] on div "Next slide" at bounding box center [961, 399] width 13 height 21
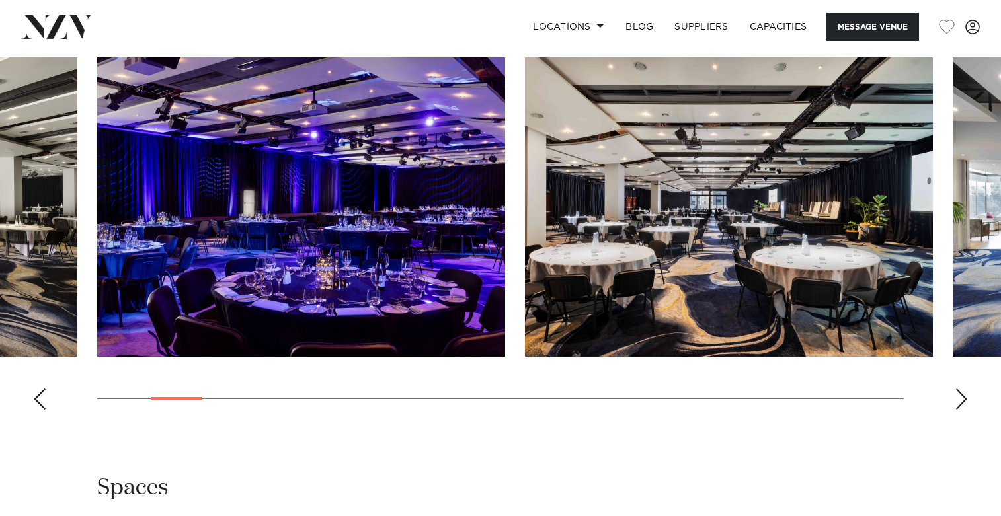
click at [963, 391] on div "Next slide" at bounding box center [961, 399] width 13 height 21
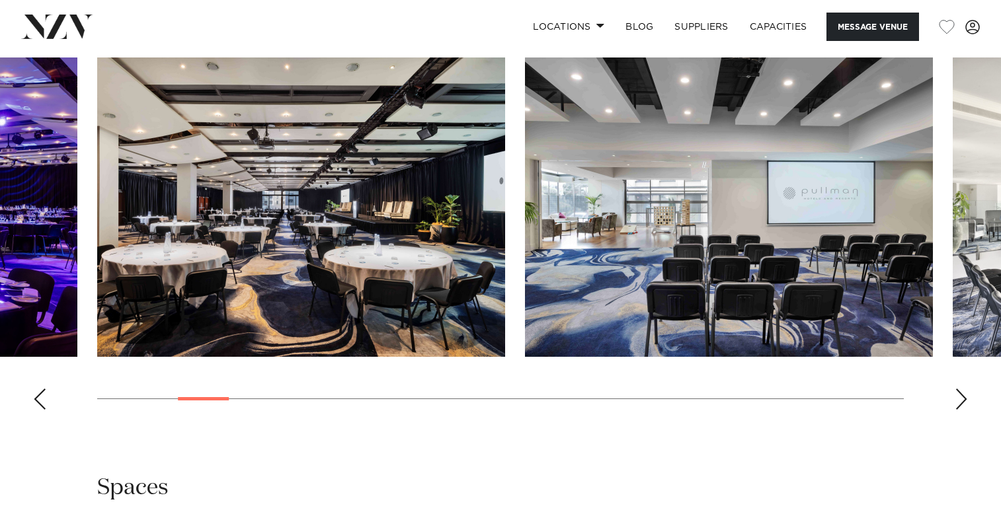
click at [963, 391] on div "Next slide" at bounding box center [961, 399] width 13 height 21
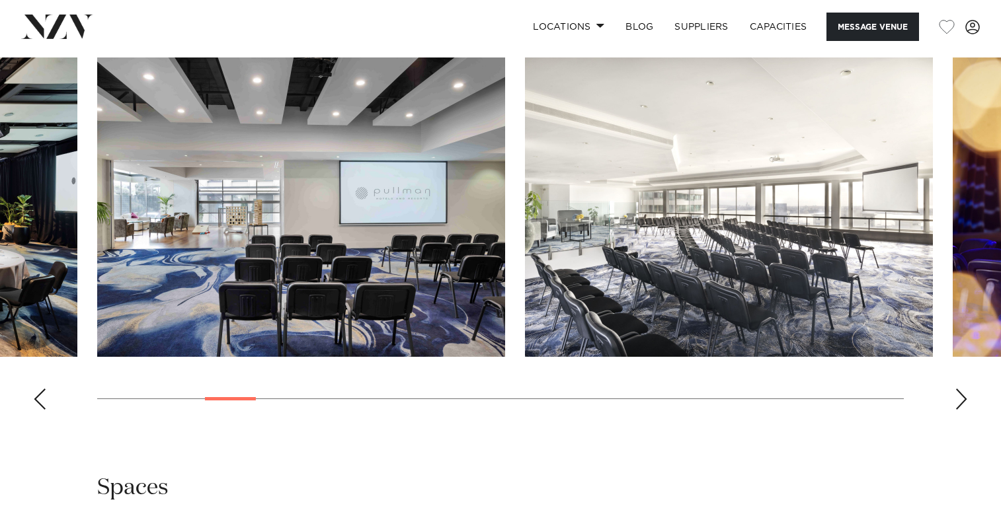
click at [963, 391] on div "Next slide" at bounding box center [961, 399] width 13 height 21
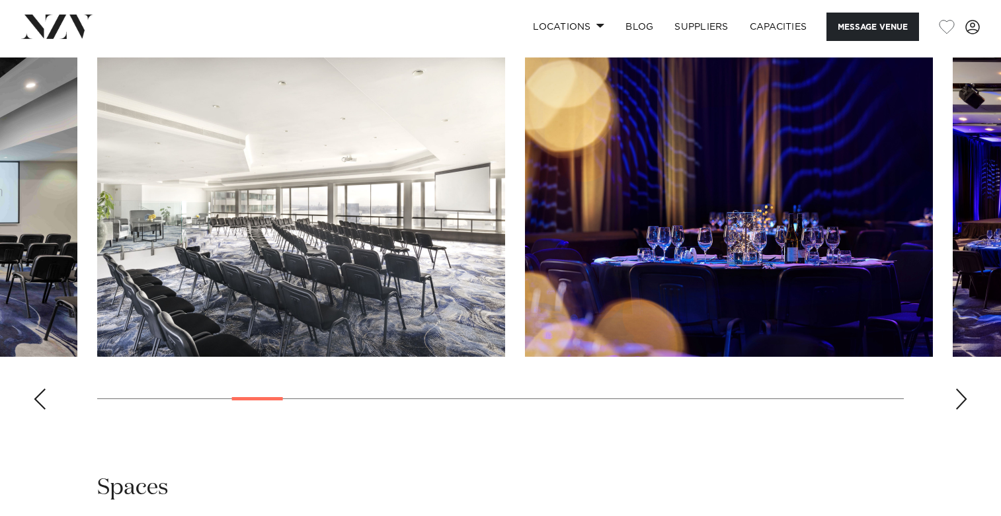
click at [963, 391] on div "Next slide" at bounding box center [961, 399] width 13 height 21
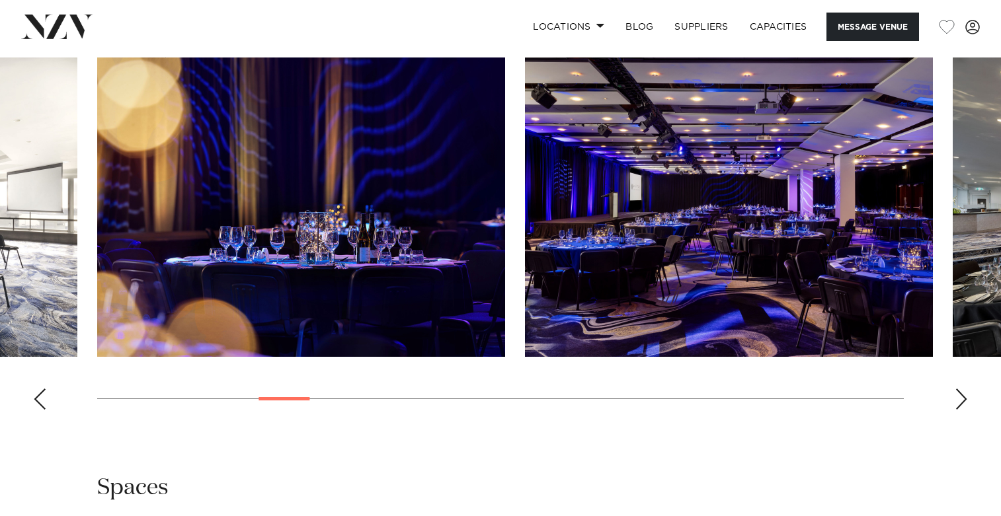
click at [963, 391] on div "Next slide" at bounding box center [961, 399] width 13 height 21
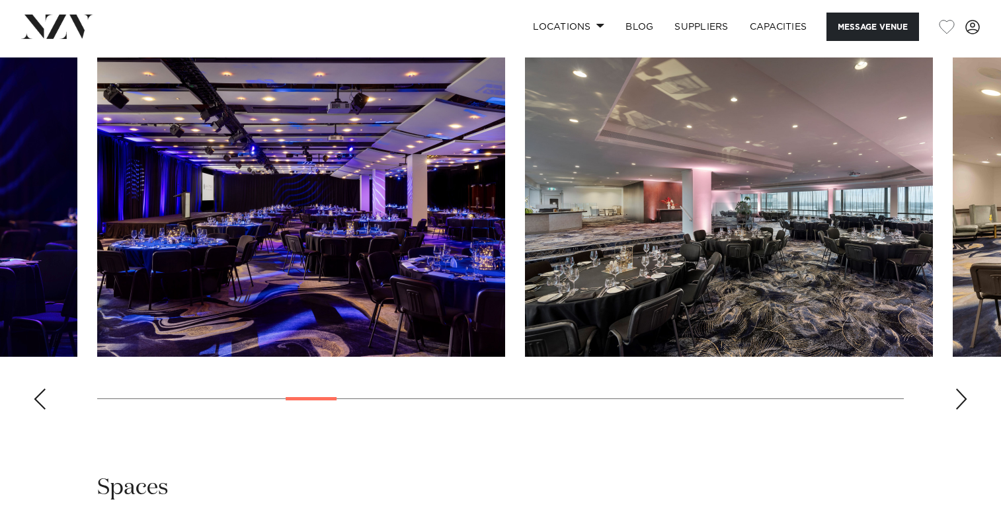
click at [963, 391] on div "Next slide" at bounding box center [961, 399] width 13 height 21
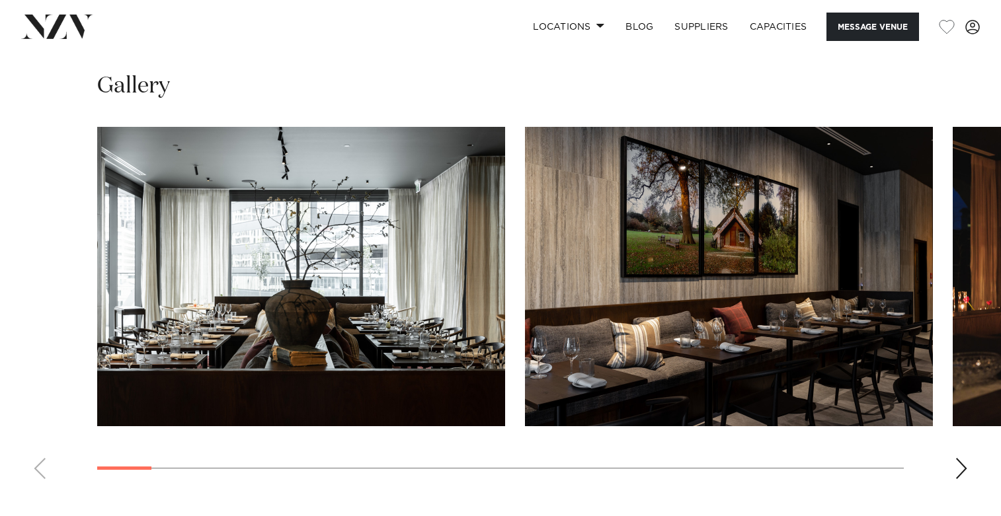
scroll to position [1244, 0]
click at [960, 458] on div "Next slide" at bounding box center [961, 468] width 13 height 21
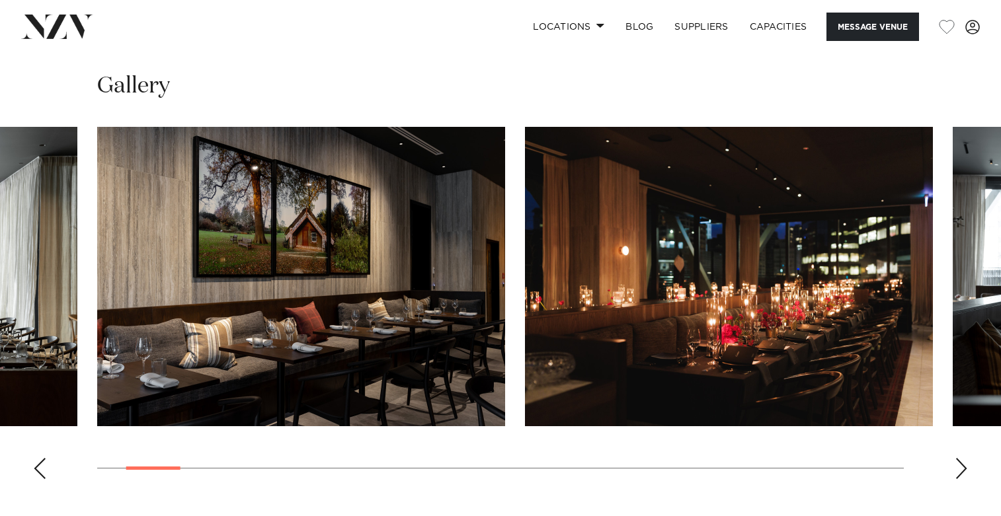
click at [960, 458] on div "Next slide" at bounding box center [961, 468] width 13 height 21
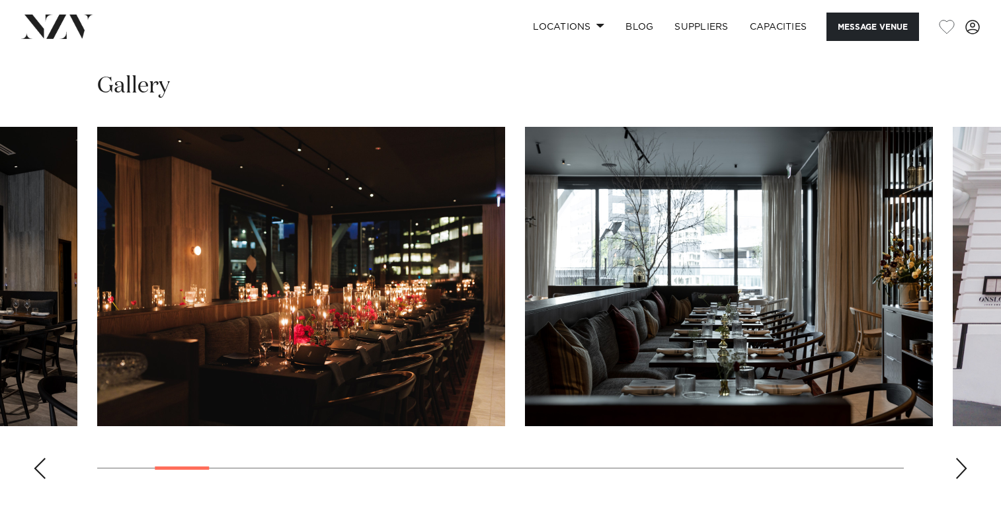
click at [960, 458] on div "Next slide" at bounding box center [961, 468] width 13 height 21
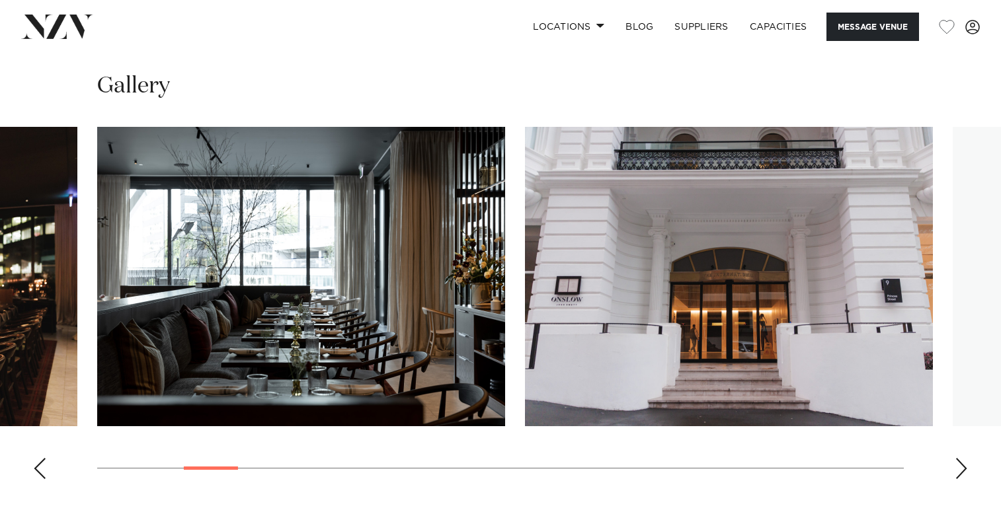
click at [960, 458] on div "Next slide" at bounding box center [961, 468] width 13 height 21
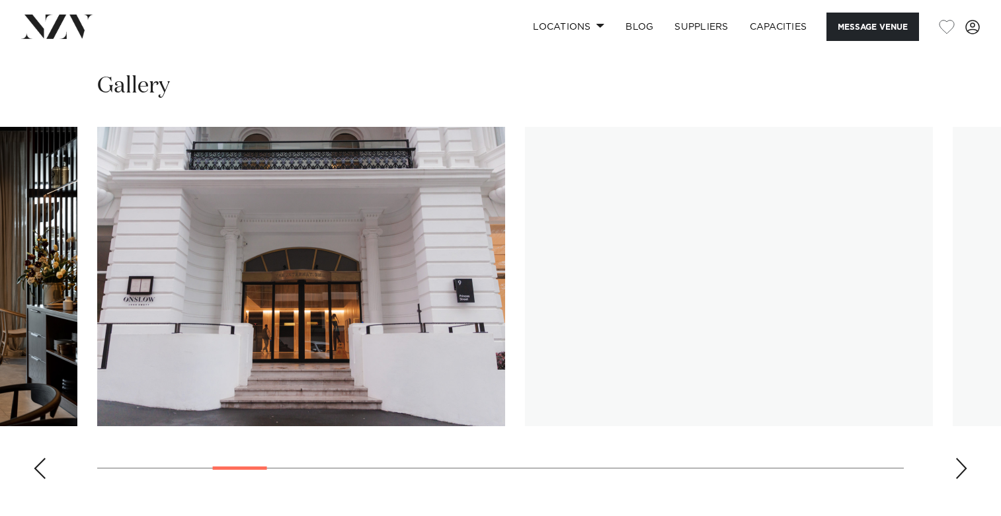
click at [960, 458] on div "Next slide" at bounding box center [961, 468] width 13 height 21
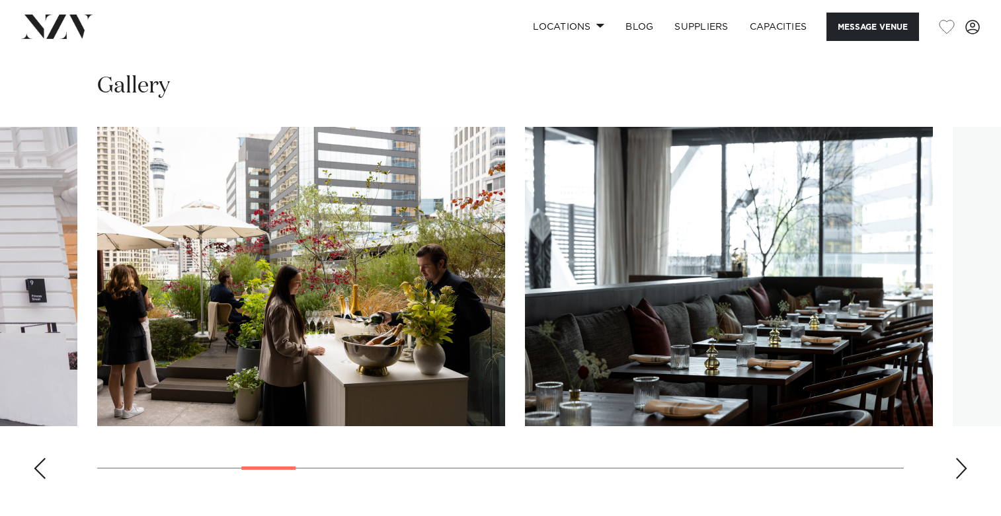
click at [960, 458] on div "Next slide" at bounding box center [961, 468] width 13 height 21
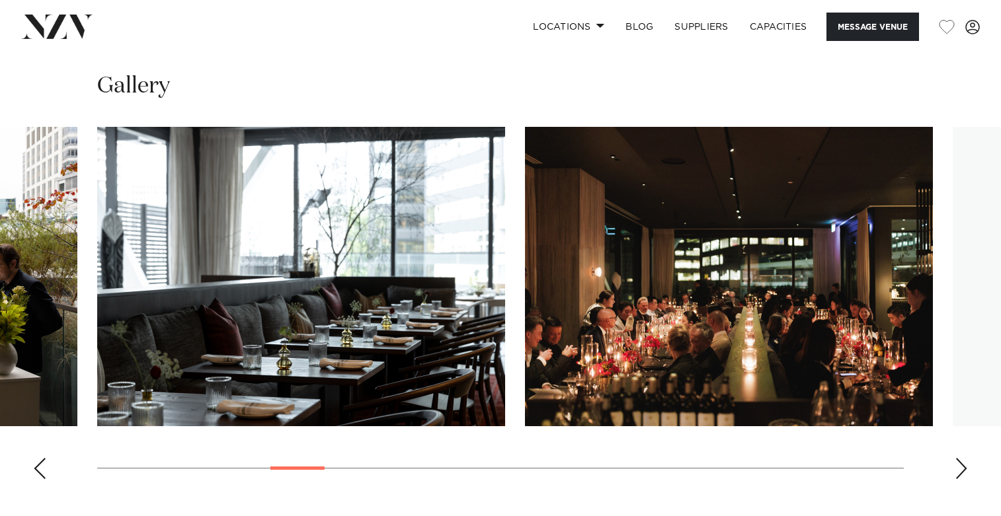
click at [960, 458] on div "Next slide" at bounding box center [961, 468] width 13 height 21
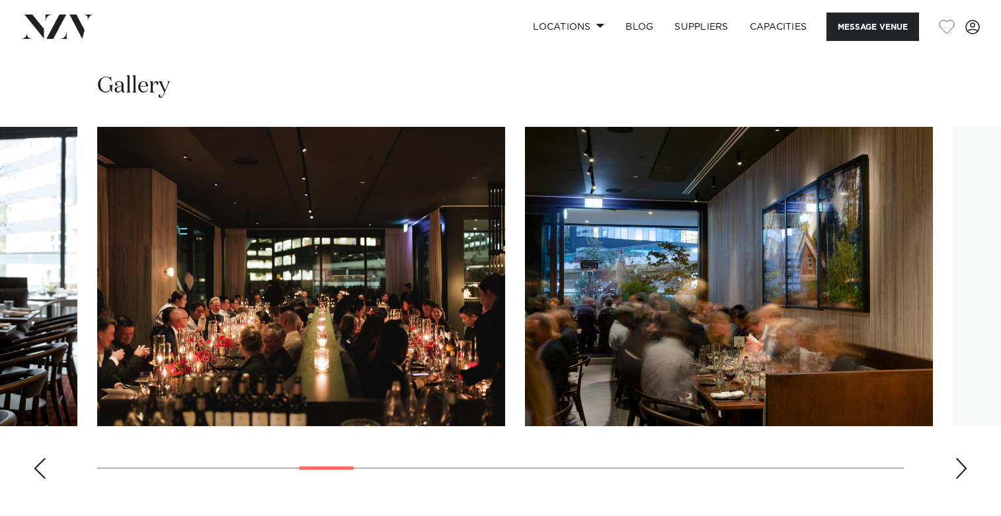
click at [960, 458] on div "Next slide" at bounding box center [961, 468] width 13 height 21
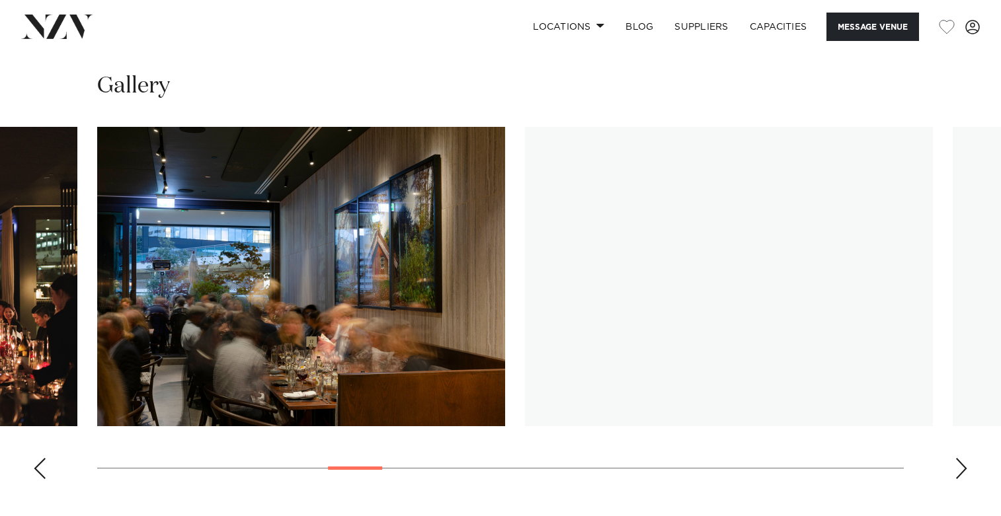
click at [960, 458] on div "Next slide" at bounding box center [961, 468] width 13 height 21
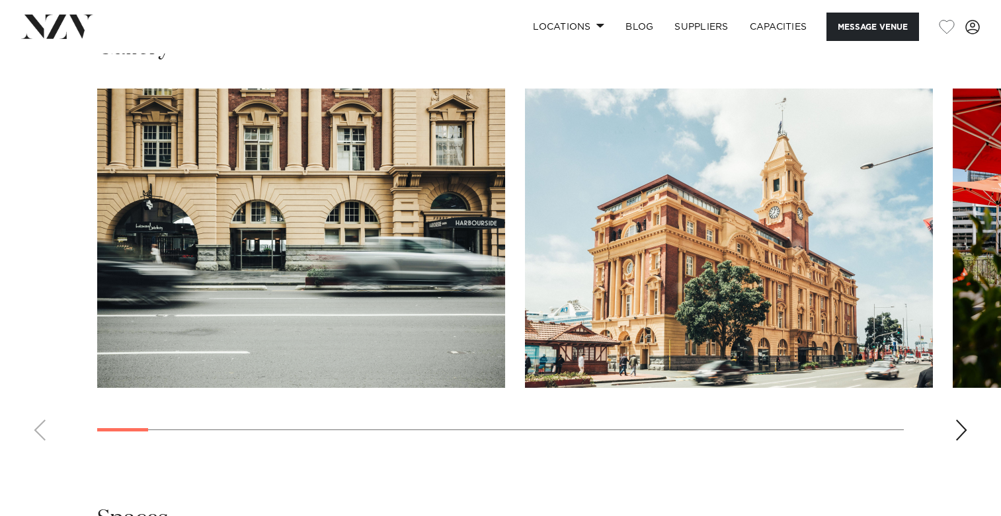
scroll to position [1294, 0]
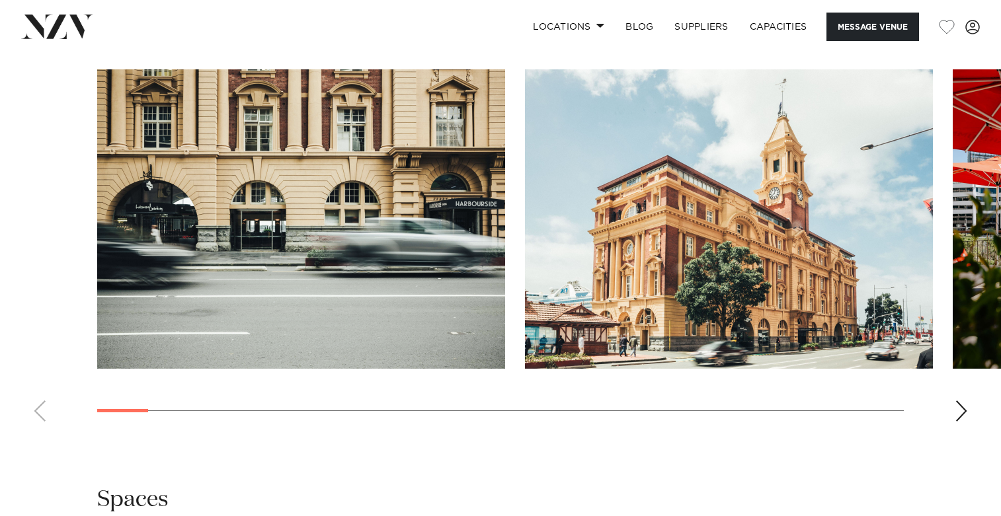
click at [947, 404] on swiper-container at bounding box center [500, 250] width 1001 height 363
click at [959, 402] on div "Next slide" at bounding box center [961, 411] width 13 height 21
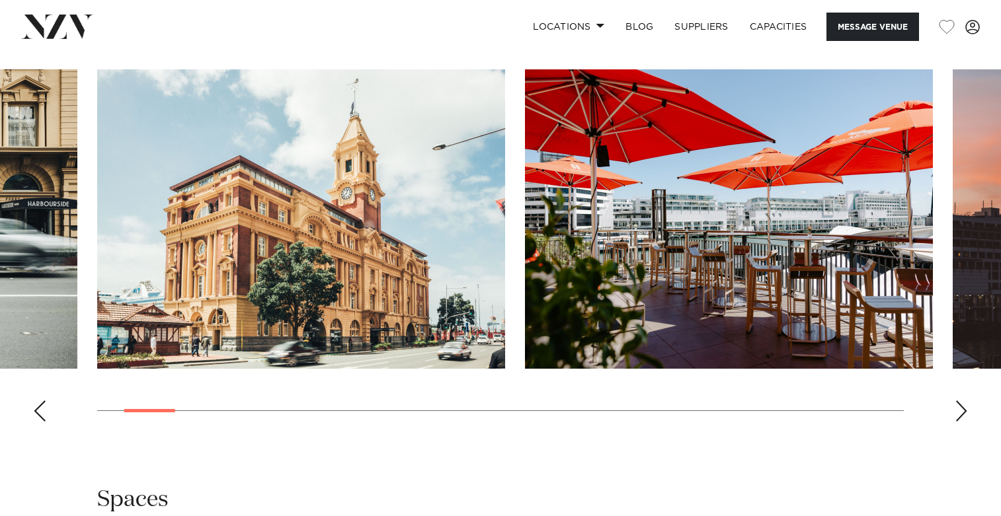
click at [959, 402] on div "Next slide" at bounding box center [961, 411] width 13 height 21
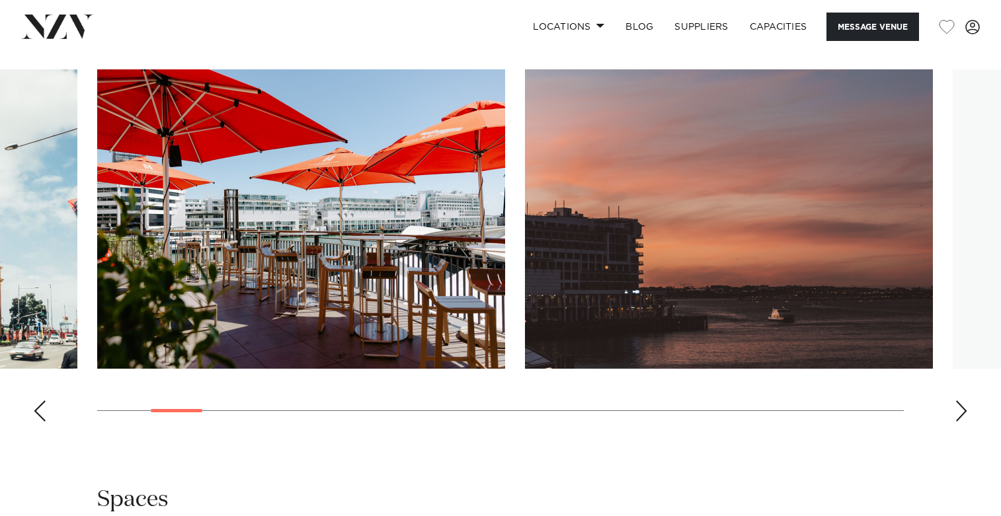
click at [959, 402] on div "Next slide" at bounding box center [961, 411] width 13 height 21
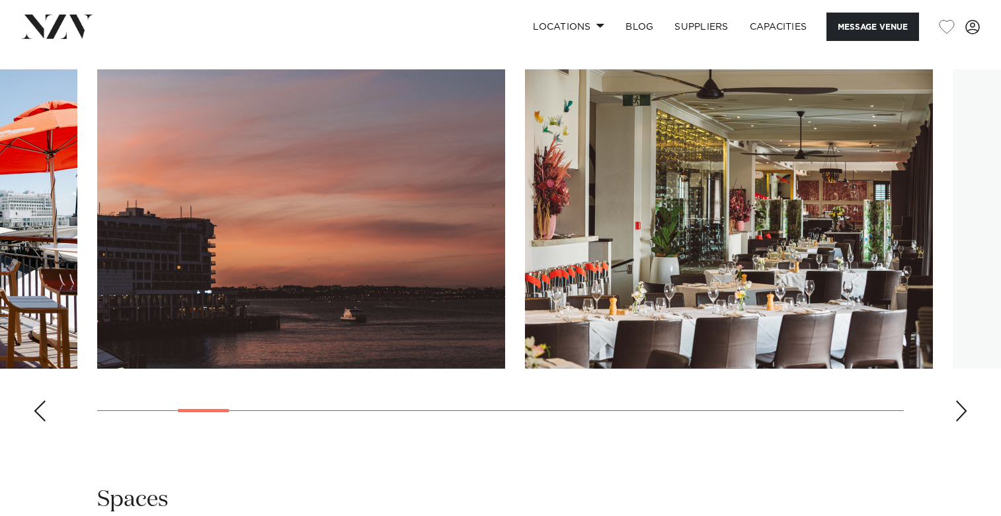
click at [959, 402] on div "Next slide" at bounding box center [961, 411] width 13 height 21
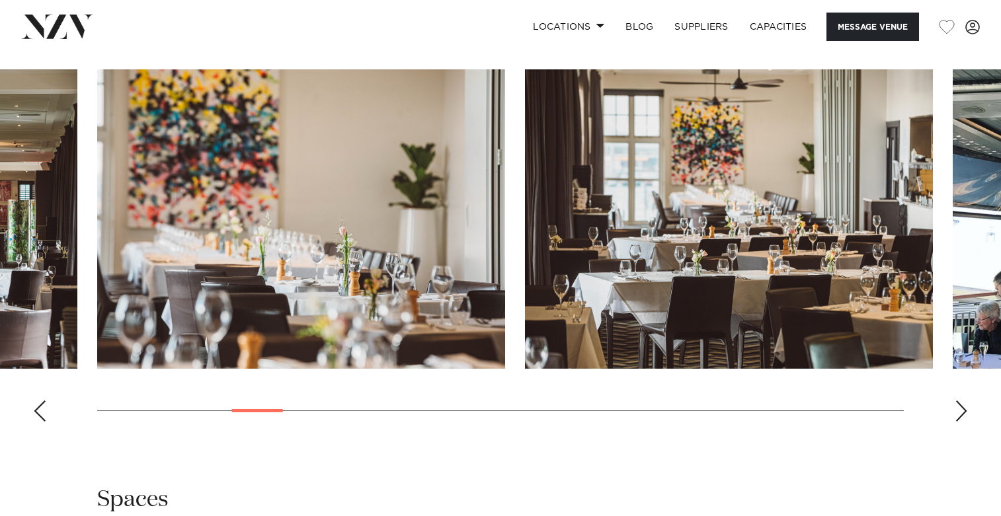
click at [959, 402] on div "Next slide" at bounding box center [961, 411] width 13 height 21
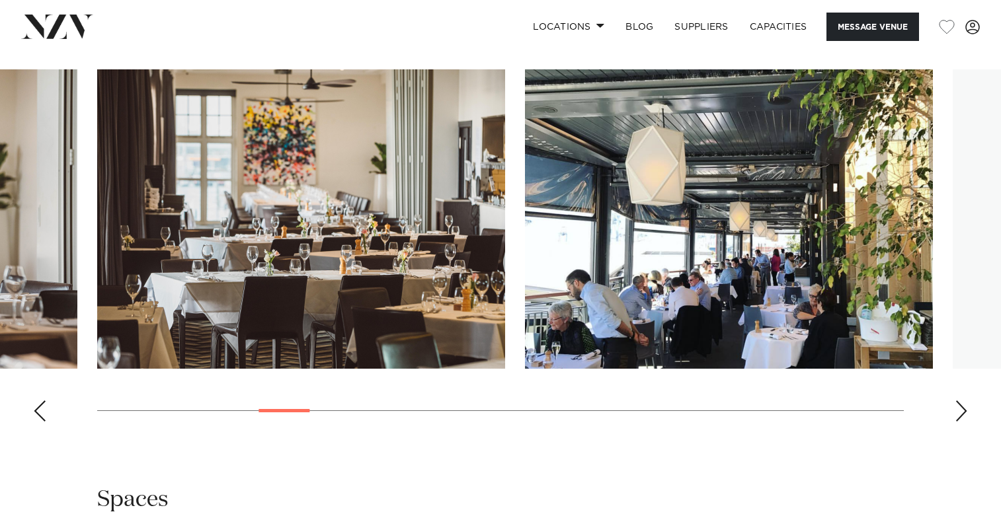
click at [959, 402] on div "Next slide" at bounding box center [961, 411] width 13 height 21
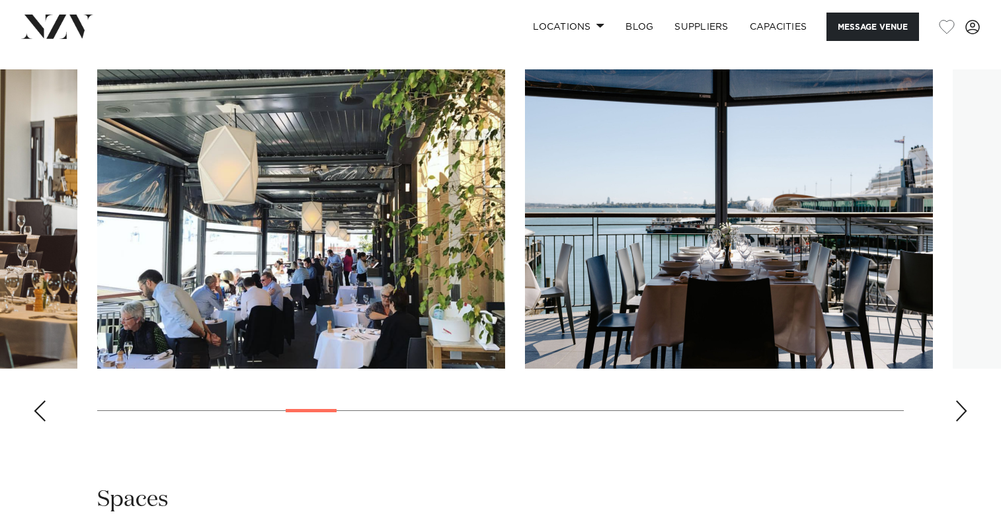
click at [959, 402] on div "Next slide" at bounding box center [961, 411] width 13 height 21
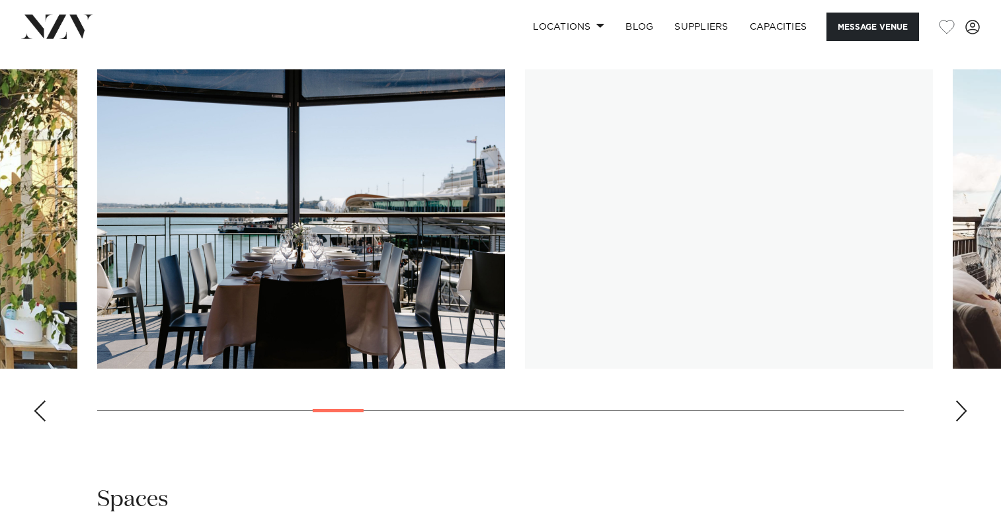
click at [959, 402] on div "Next slide" at bounding box center [961, 411] width 13 height 21
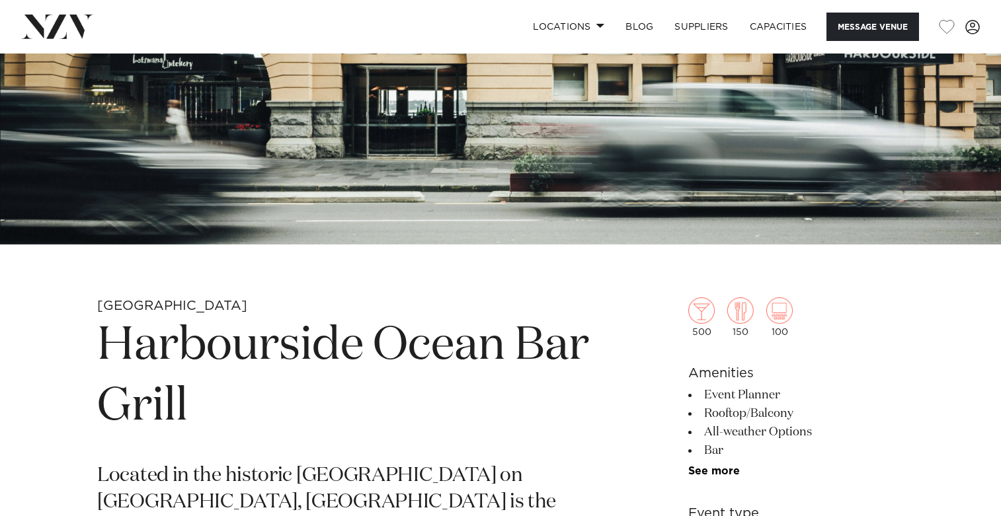
scroll to position [242, 0]
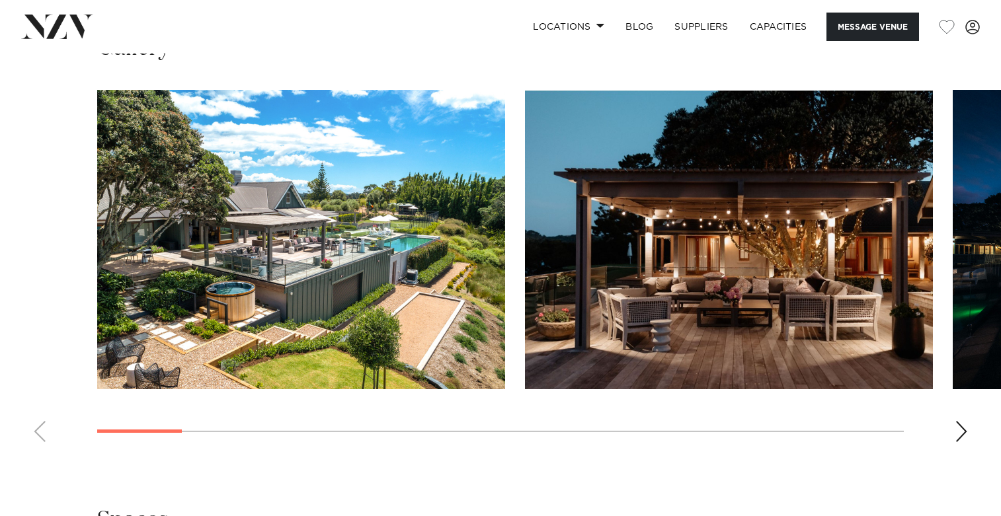
scroll to position [1241, 0]
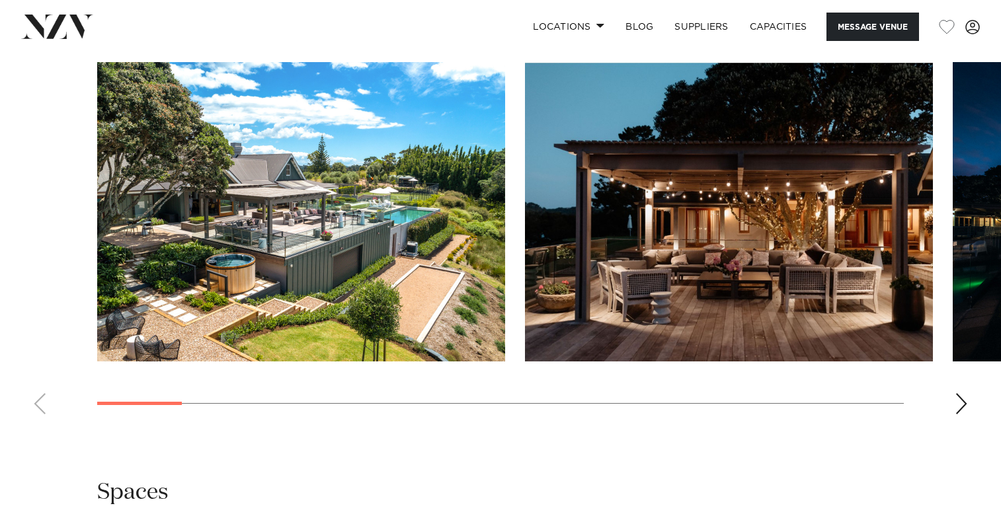
click at [958, 399] on div "Next slide" at bounding box center [961, 403] width 13 height 21
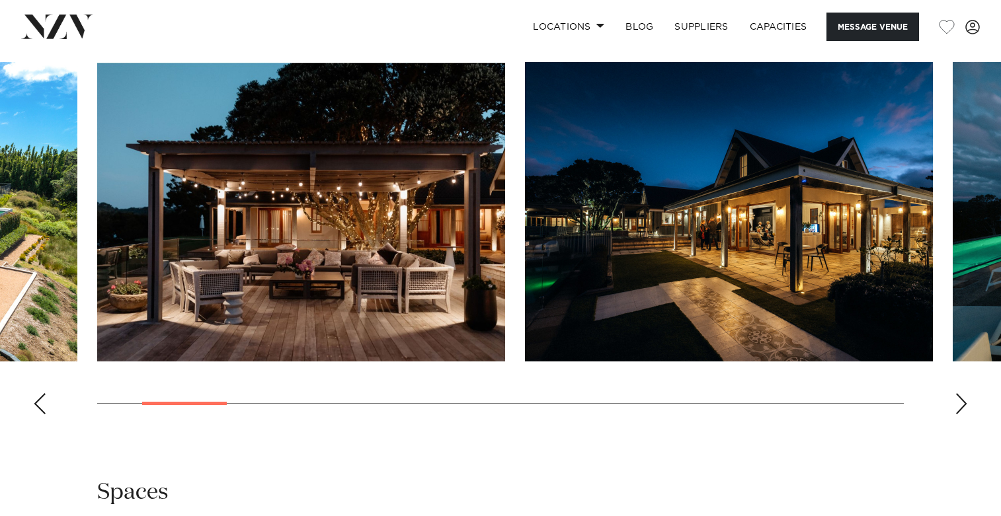
click at [958, 399] on div "Next slide" at bounding box center [961, 403] width 13 height 21
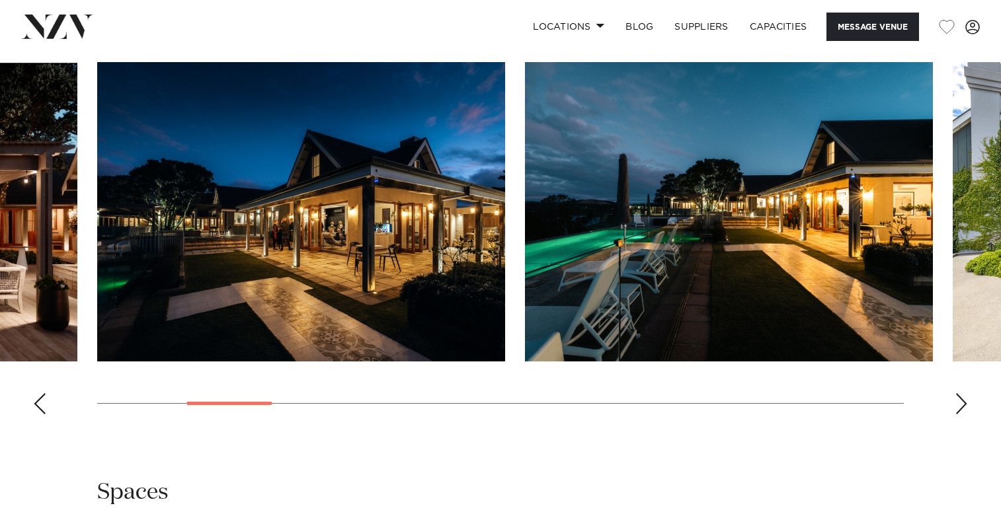
click at [958, 399] on div "Next slide" at bounding box center [961, 403] width 13 height 21
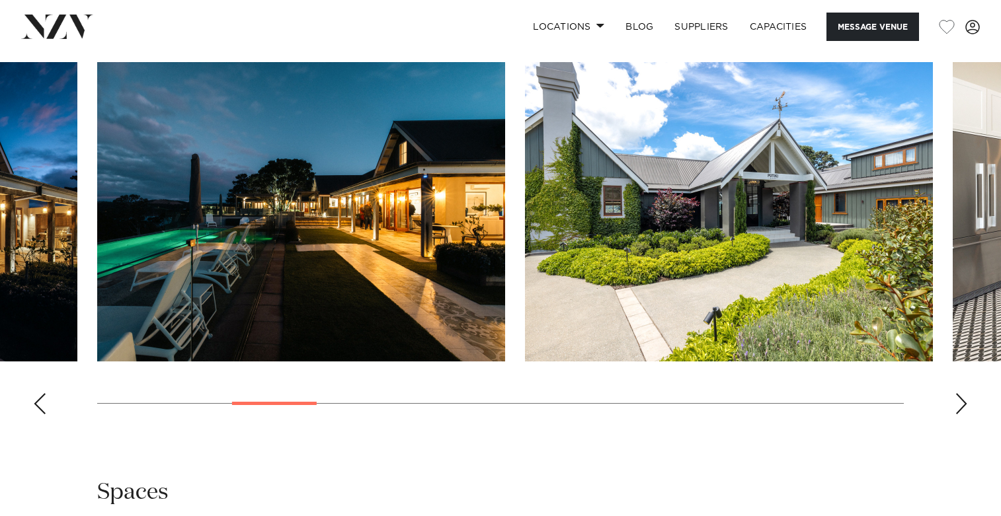
click at [958, 399] on div "Next slide" at bounding box center [961, 403] width 13 height 21
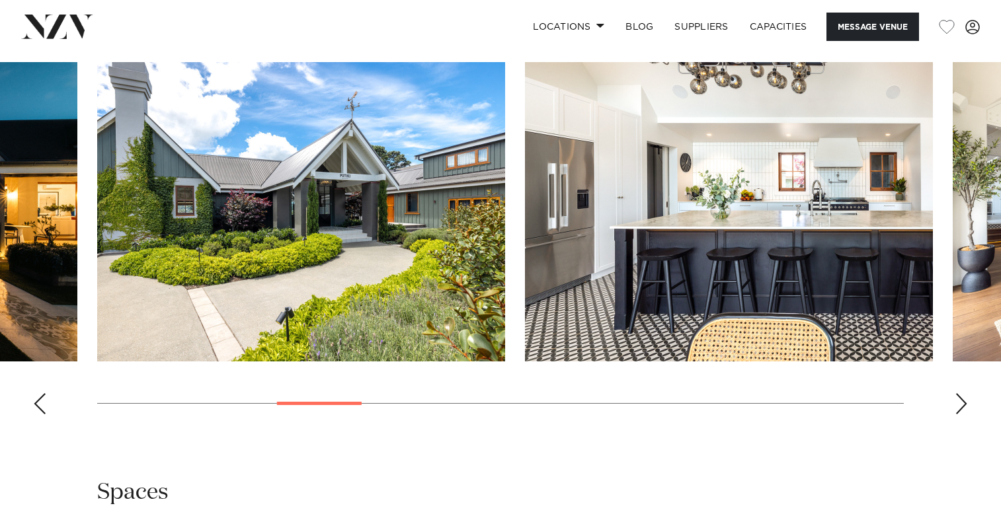
click at [958, 399] on div "Next slide" at bounding box center [961, 403] width 13 height 21
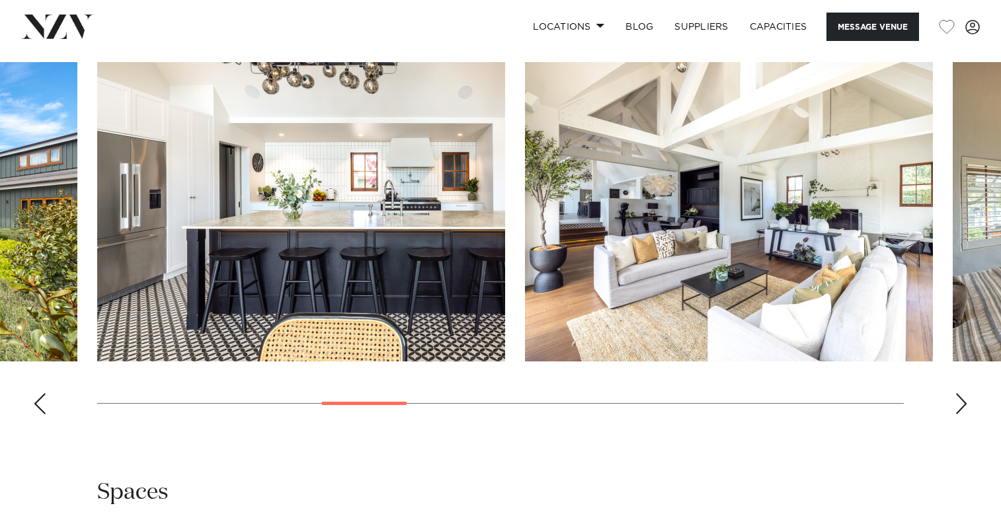
click at [958, 399] on div "Next slide" at bounding box center [961, 403] width 13 height 21
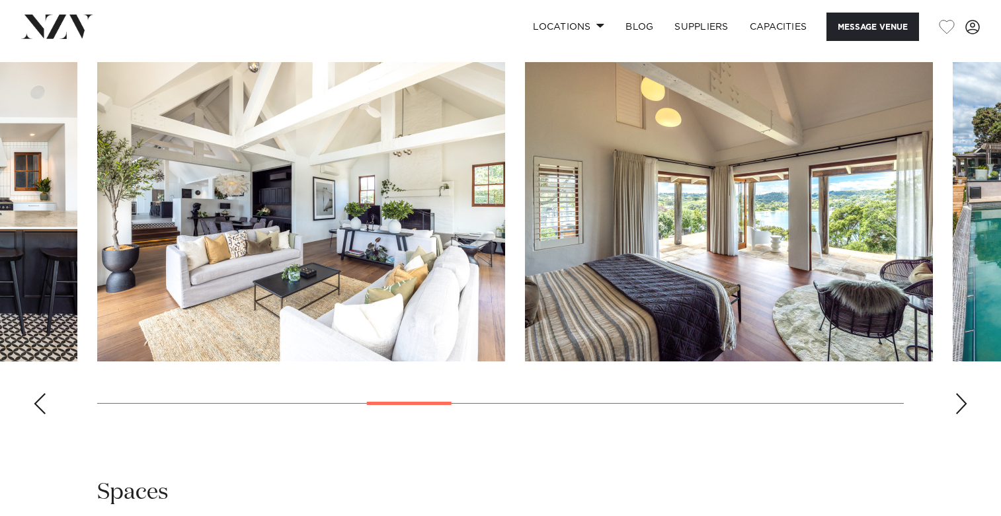
click at [958, 399] on div "Next slide" at bounding box center [961, 403] width 13 height 21
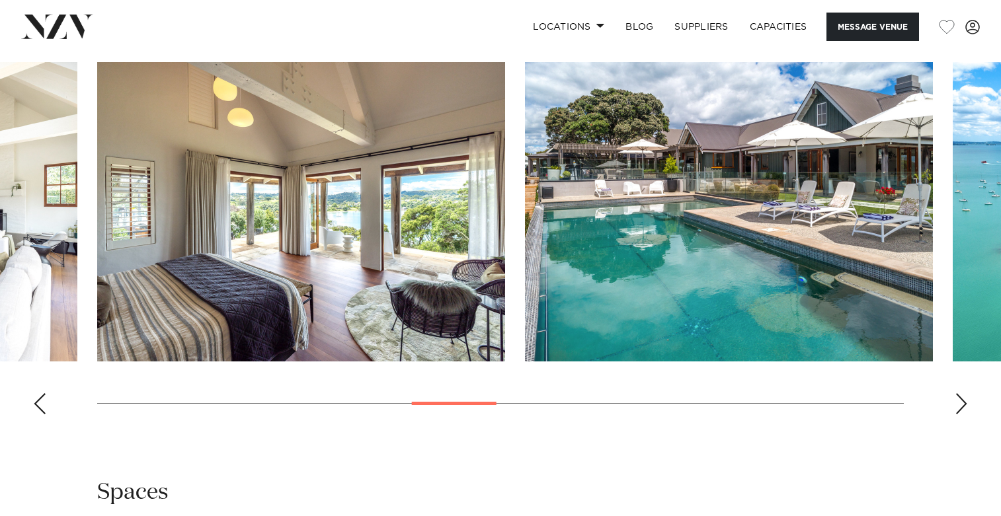
click at [958, 399] on div "Next slide" at bounding box center [961, 403] width 13 height 21
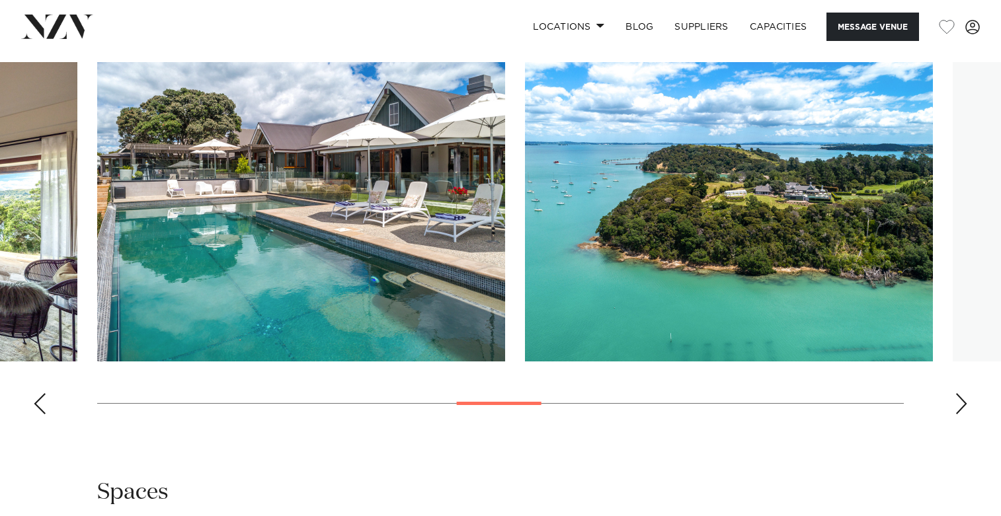
click at [958, 399] on div "Next slide" at bounding box center [961, 403] width 13 height 21
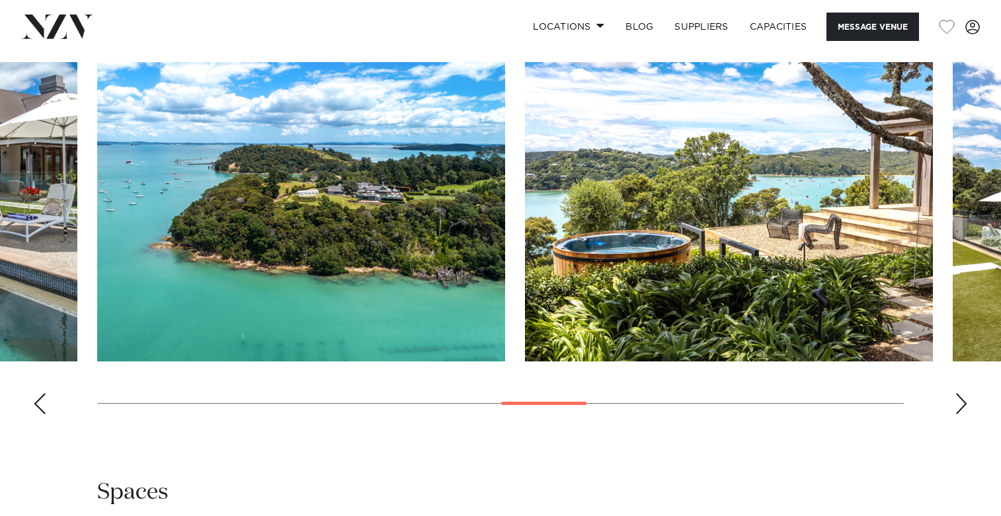
click at [958, 399] on div "Next slide" at bounding box center [961, 403] width 13 height 21
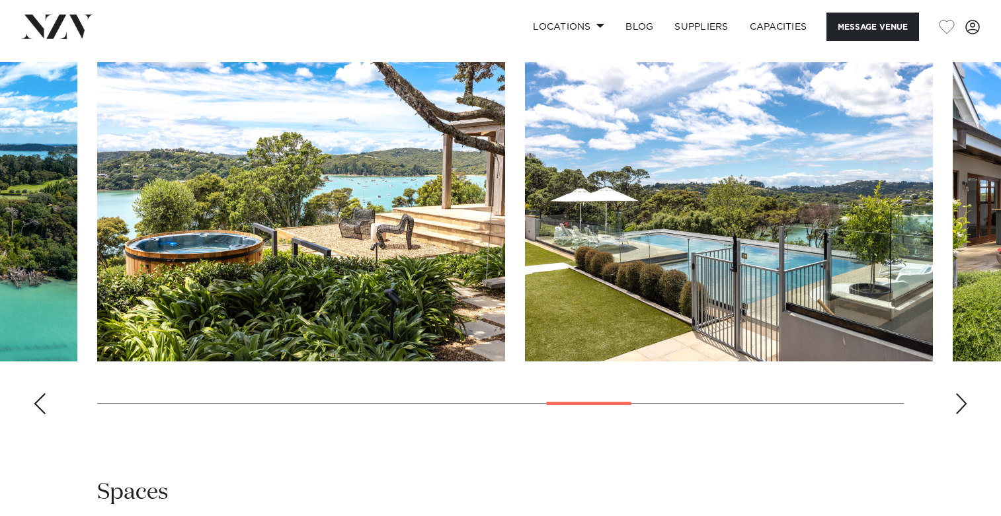
click at [958, 399] on div "Next slide" at bounding box center [961, 403] width 13 height 21
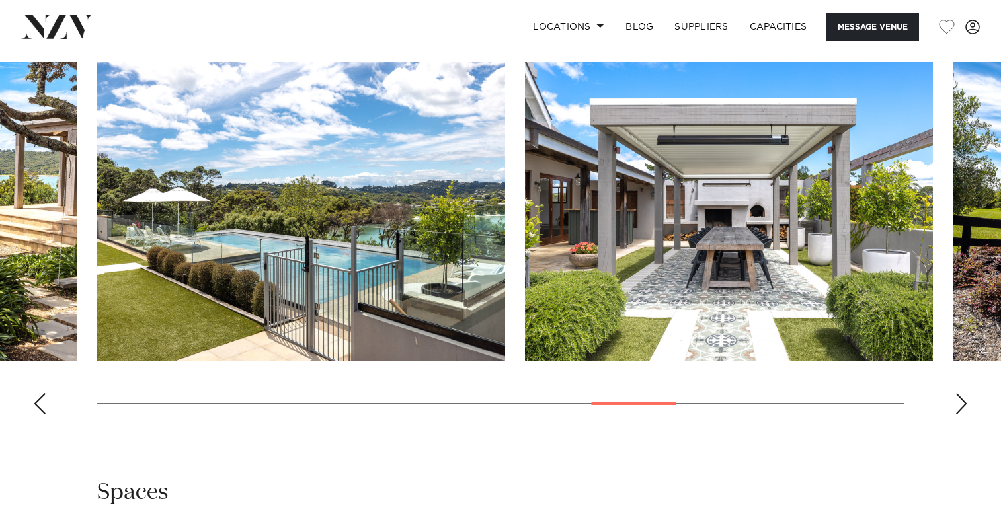
click at [958, 399] on div "Next slide" at bounding box center [961, 403] width 13 height 21
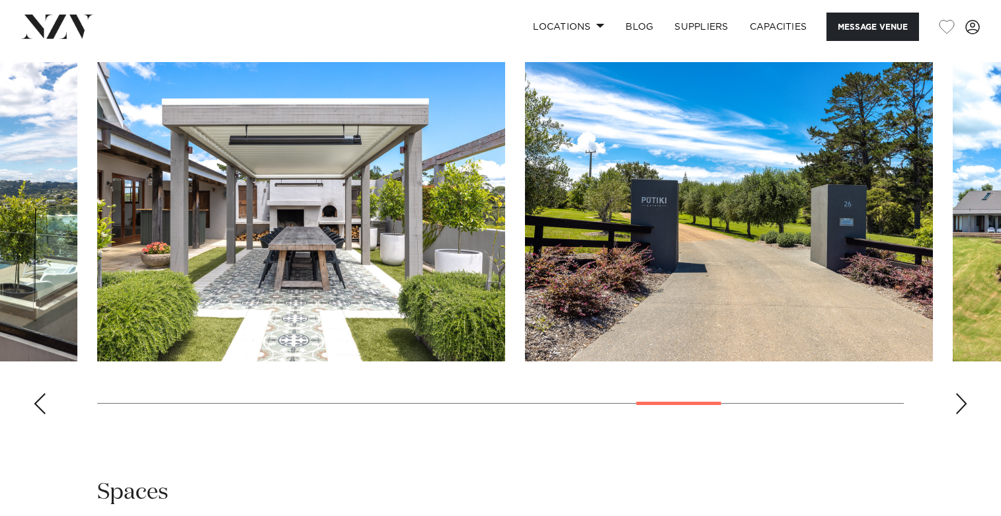
click at [958, 399] on div "Next slide" at bounding box center [961, 403] width 13 height 21
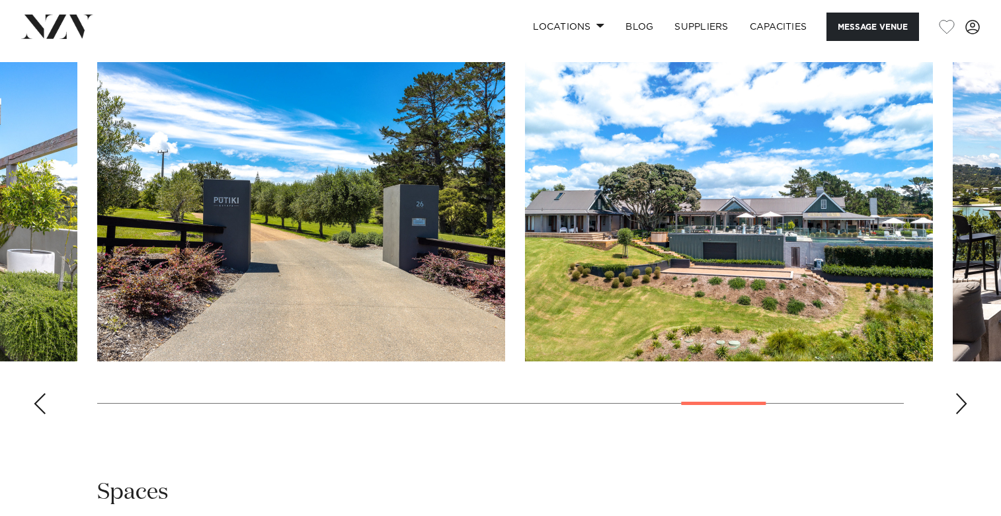
click at [958, 399] on div "Next slide" at bounding box center [961, 403] width 13 height 21
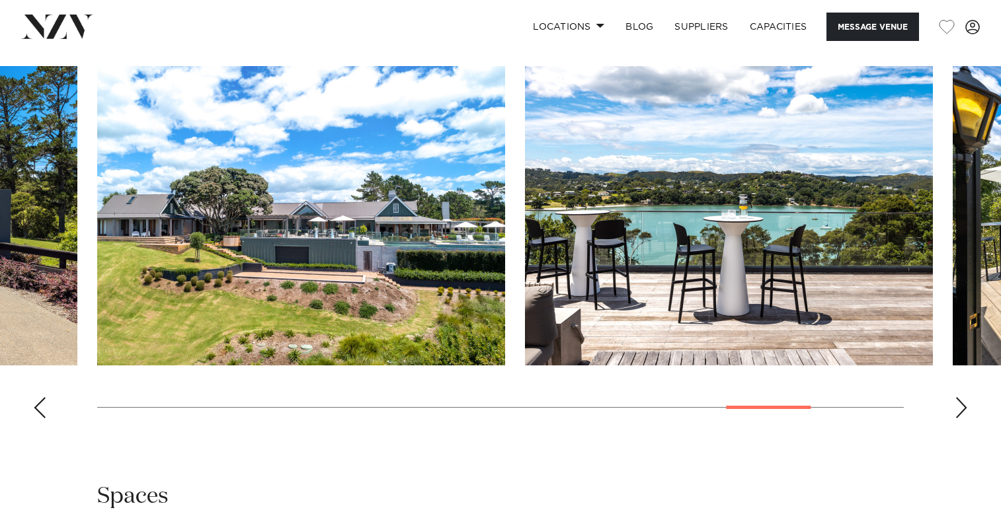
scroll to position [1248, 0]
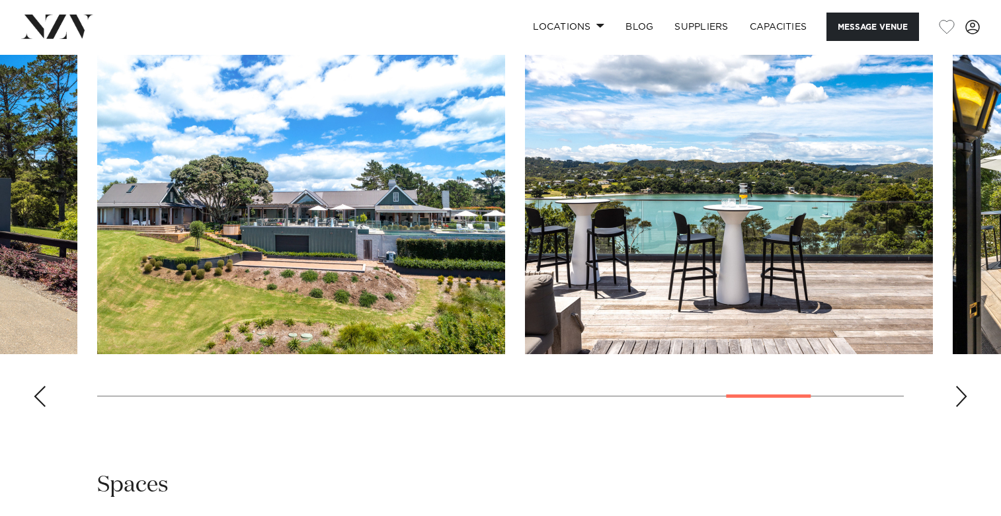
click at [962, 399] on div "Next slide" at bounding box center [961, 396] width 13 height 21
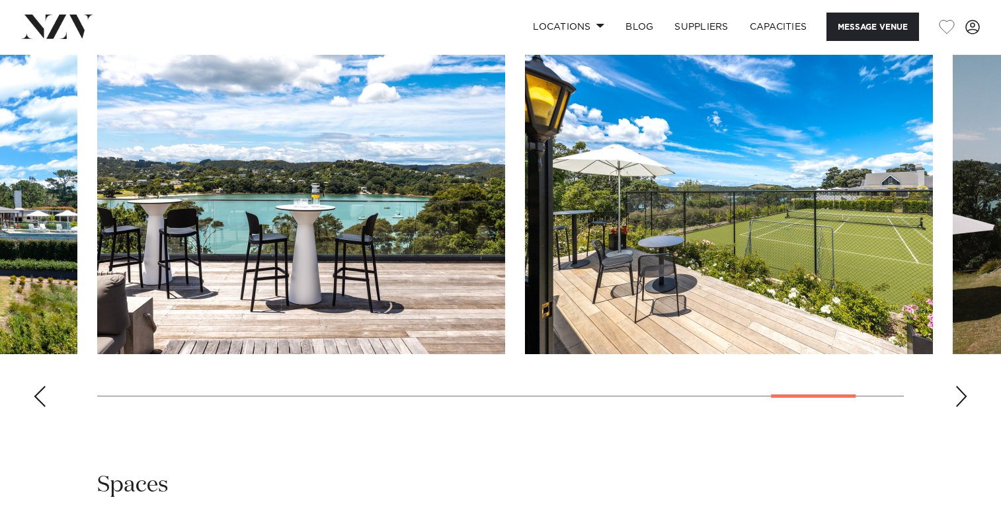
click at [962, 399] on div "Next slide" at bounding box center [961, 396] width 13 height 21
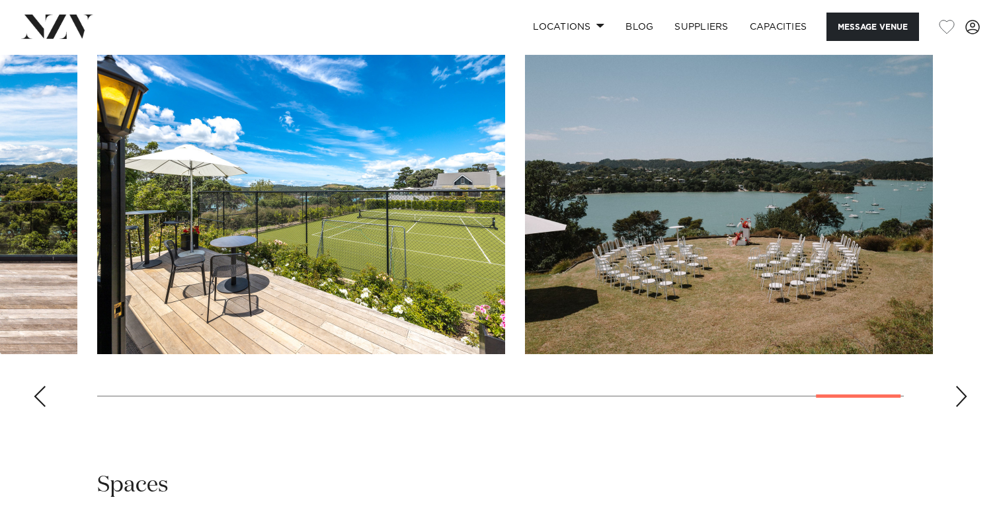
click at [962, 399] on div "Next slide" at bounding box center [961, 396] width 13 height 21
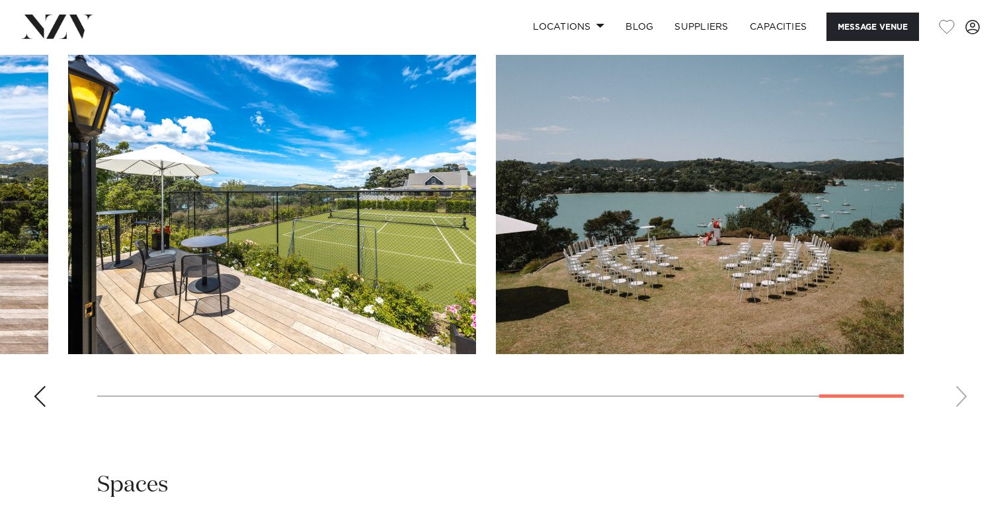
click at [43, 405] on div "Previous slide" at bounding box center [39, 396] width 13 height 21
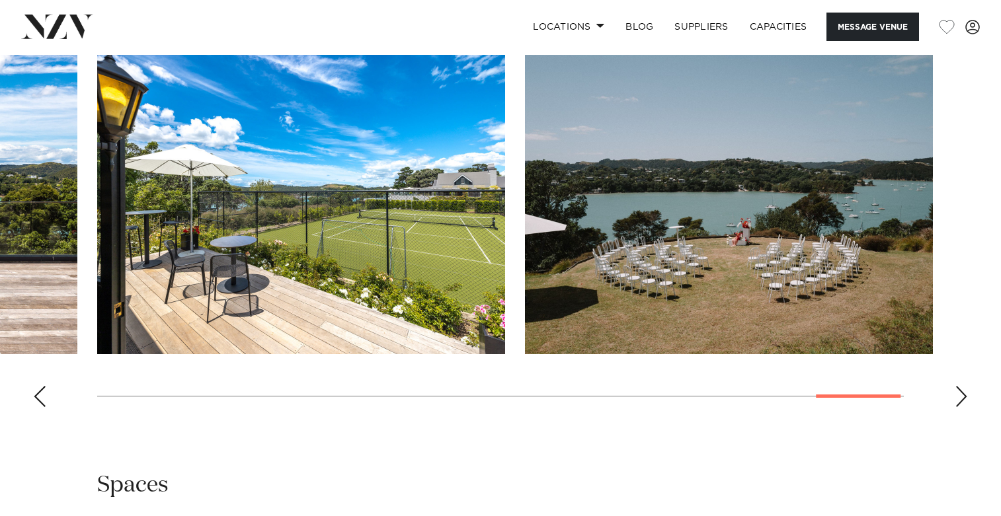
click at [43, 405] on div "Previous slide" at bounding box center [39, 396] width 13 height 21
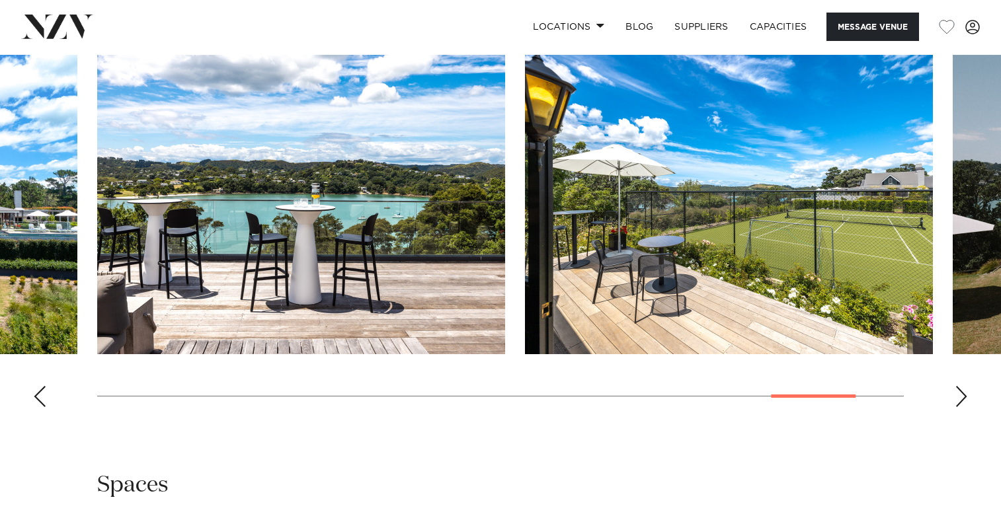
click at [43, 405] on div "Previous slide" at bounding box center [39, 396] width 13 height 21
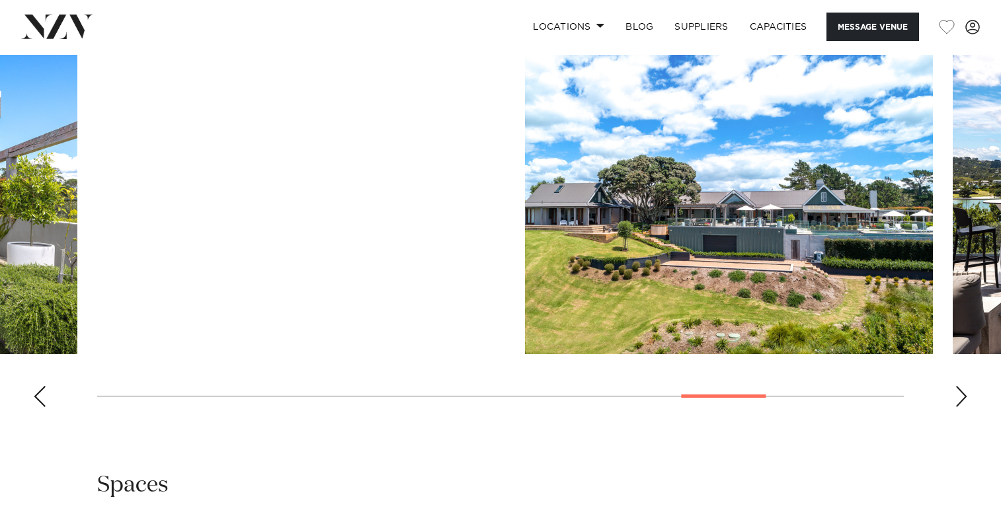
click at [43, 405] on div "Previous slide" at bounding box center [39, 396] width 13 height 21
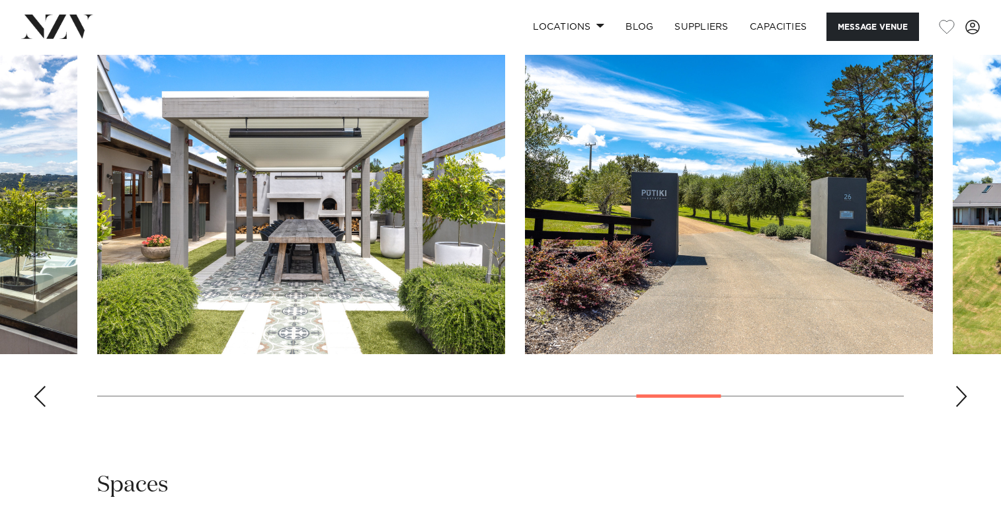
click at [43, 405] on div "Previous slide" at bounding box center [39, 396] width 13 height 21
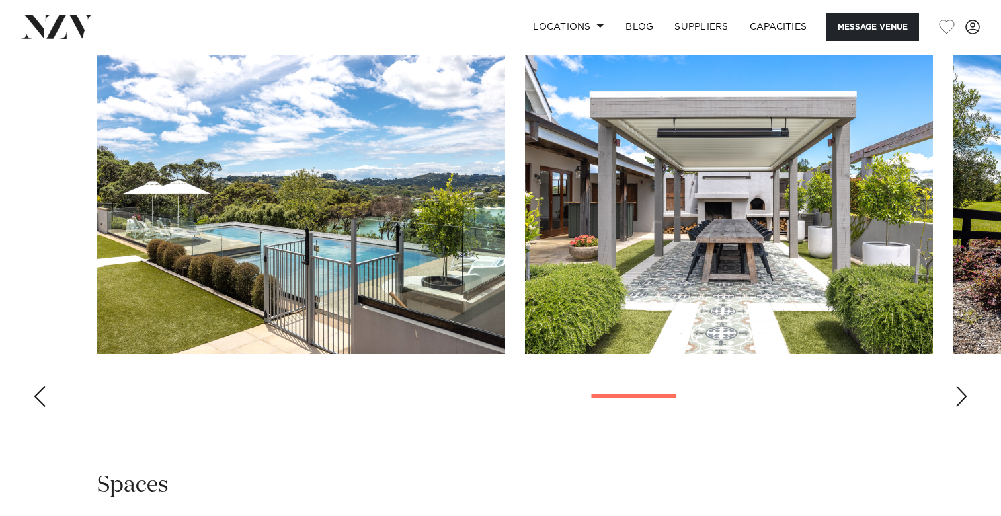
click at [43, 405] on div "Previous slide" at bounding box center [39, 396] width 13 height 21
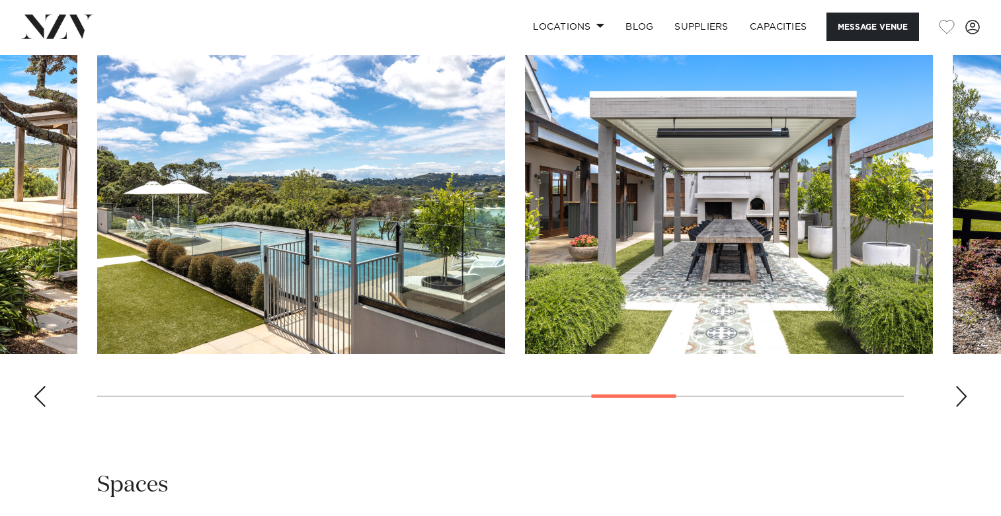
click at [43, 405] on div "Previous slide" at bounding box center [39, 396] width 13 height 21
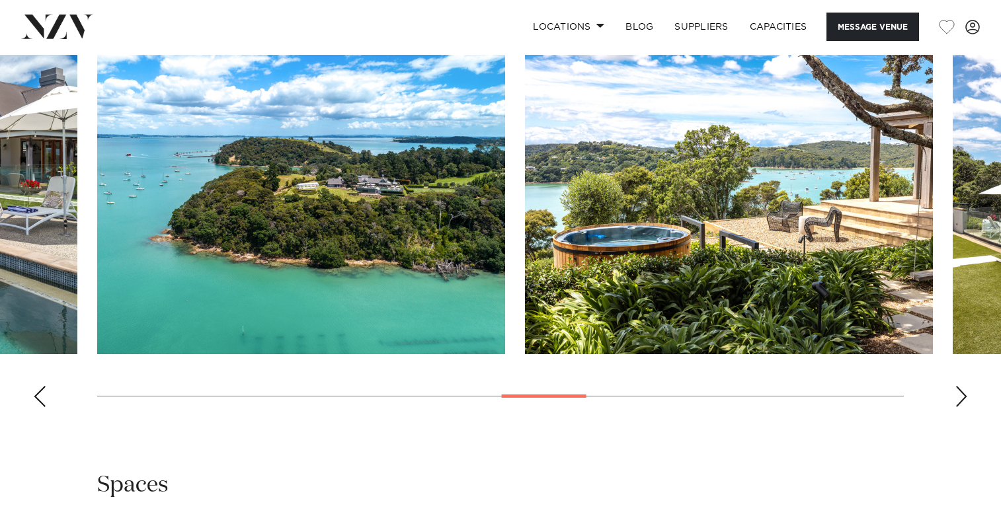
click at [43, 405] on div "Previous slide" at bounding box center [39, 396] width 13 height 21
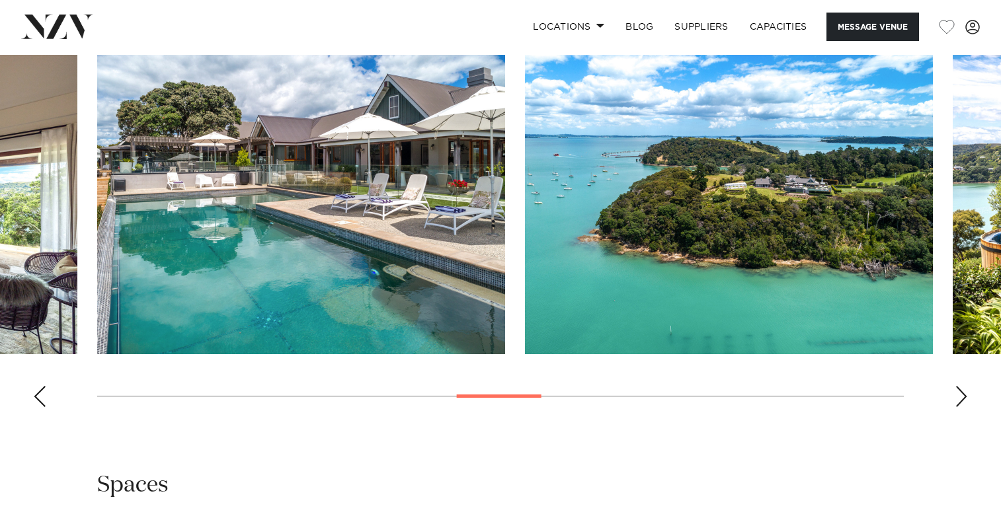
click at [43, 405] on div "Previous slide" at bounding box center [39, 396] width 13 height 21
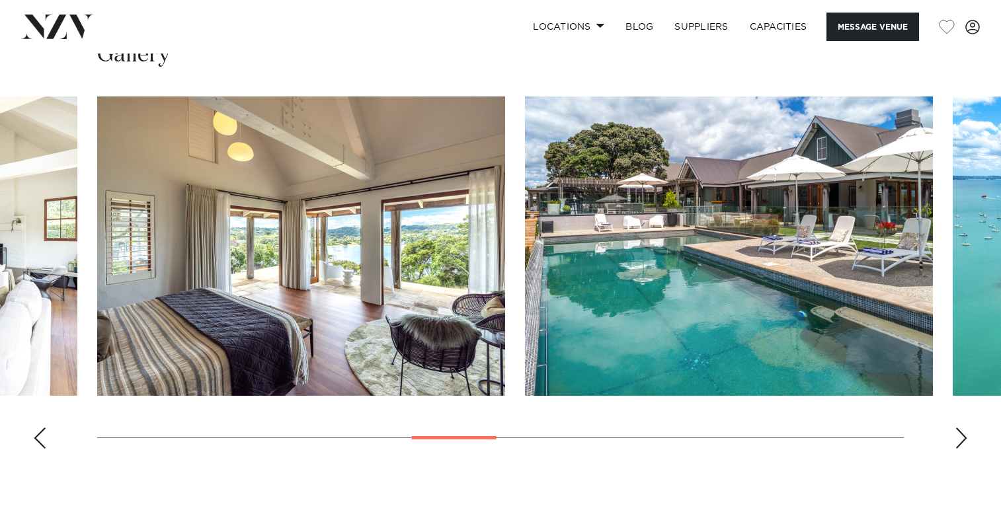
scroll to position [1187, 0]
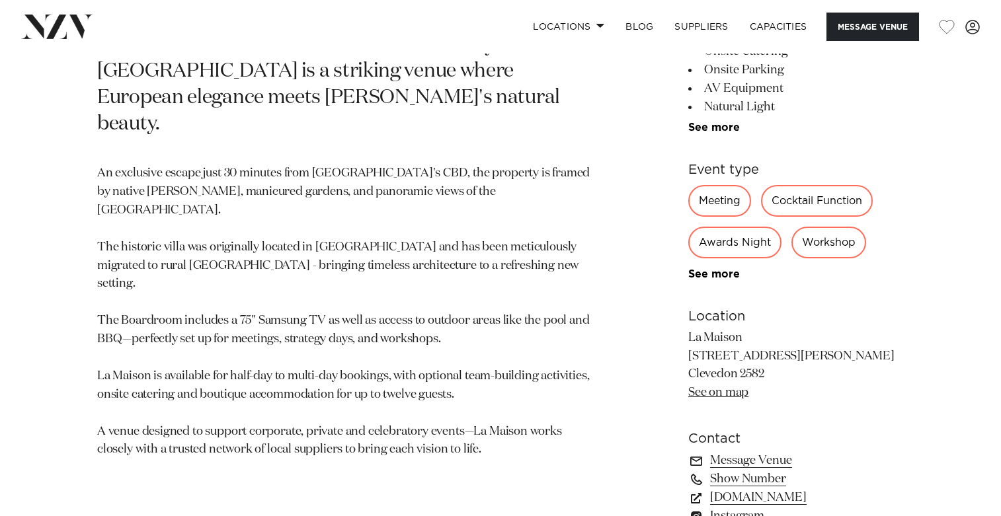
scroll to position [651, 0]
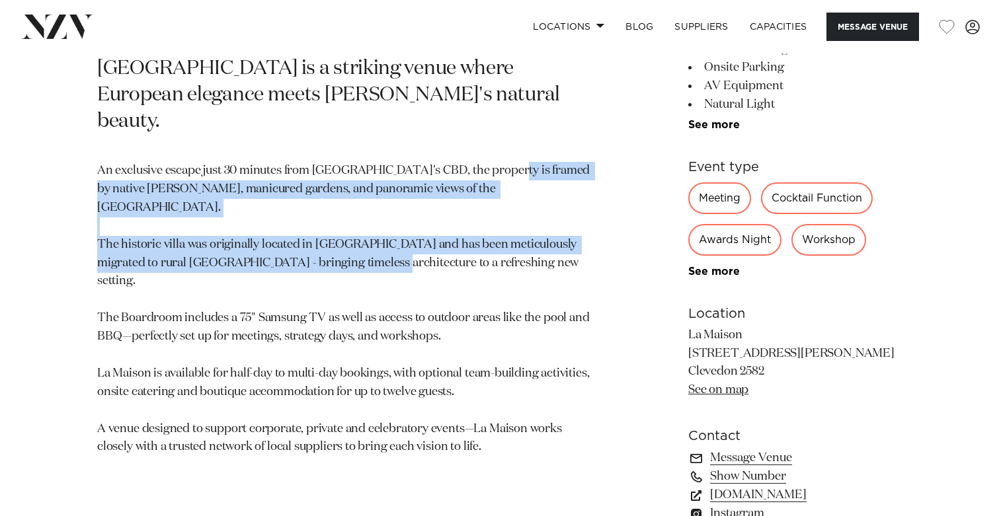
drag, startPoint x: 497, startPoint y: 139, endPoint x: 500, endPoint y: 232, distance: 92.6
click at [500, 232] on p "An exclusive escape just 30 minutes from Auckland's CBD, the property is framed…" at bounding box center [345, 309] width 497 height 295
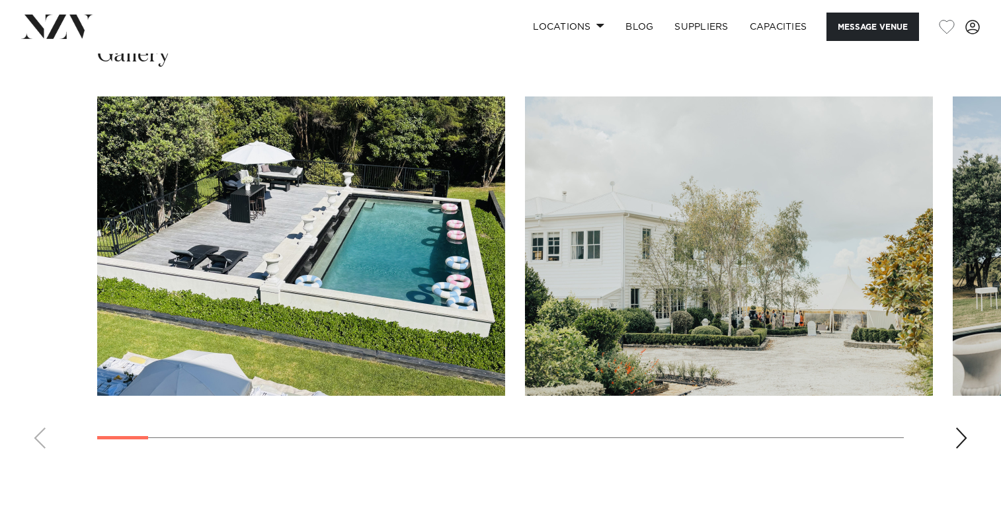
scroll to position [1164, 0]
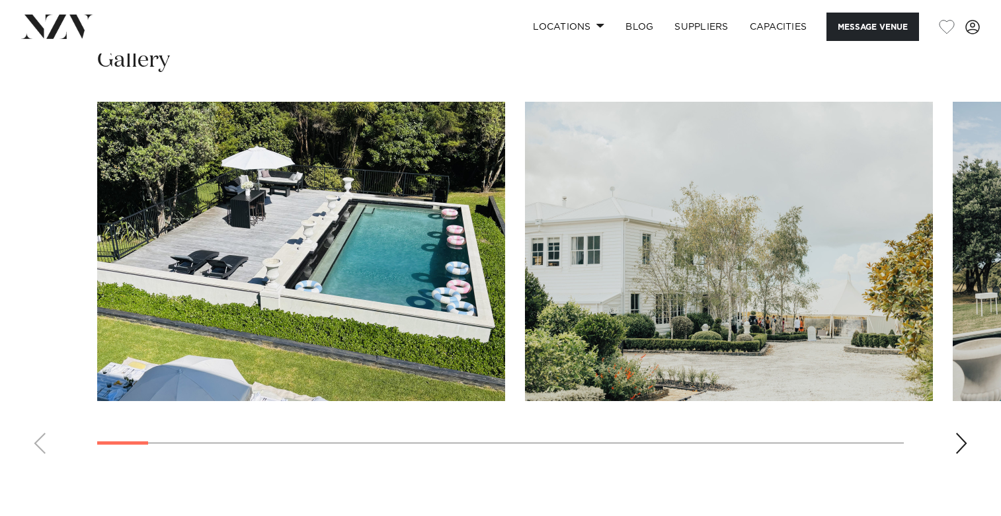
click at [964, 446] on div "Next slide" at bounding box center [961, 443] width 13 height 21
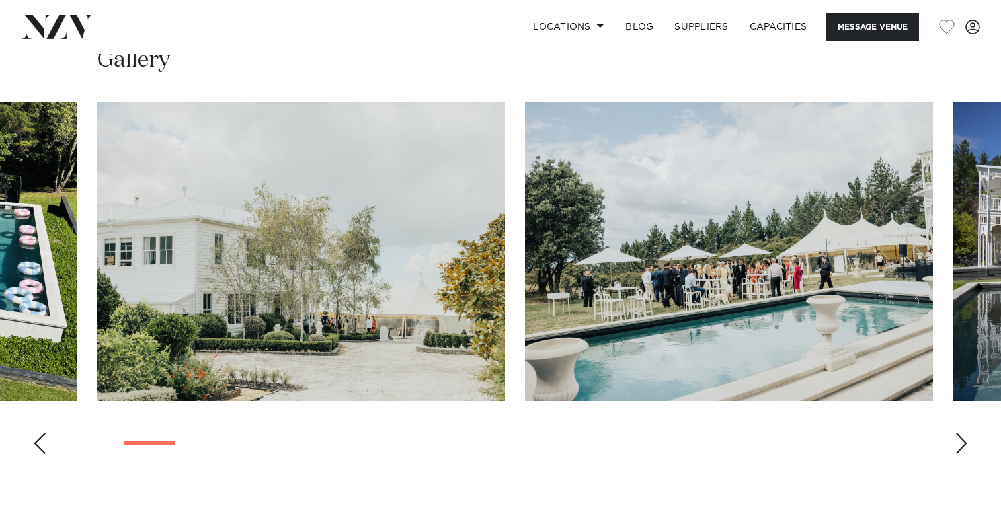
click at [964, 446] on div "Next slide" at bounding box center [961, 443] width 13 height 21
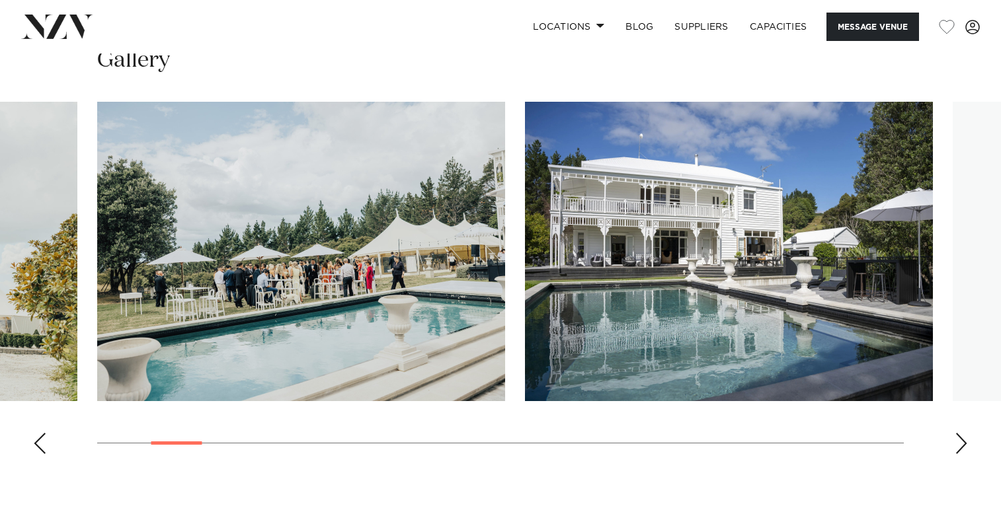
click at [964, 446] on div "Next slide" at bounding box center [961, 443] width 13 height 21
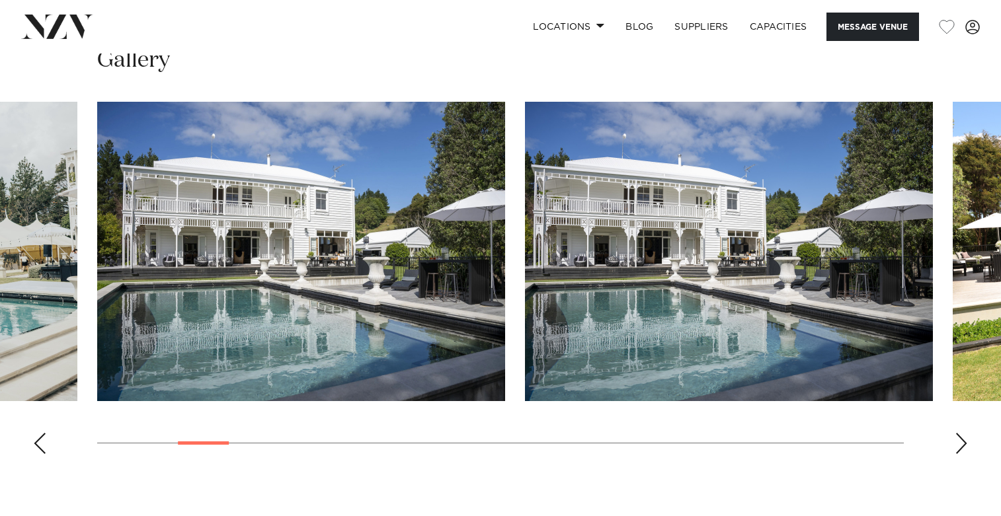
click at [964, 446] on div "Next slide" at bounding box center [961, 443] width 13 height 21
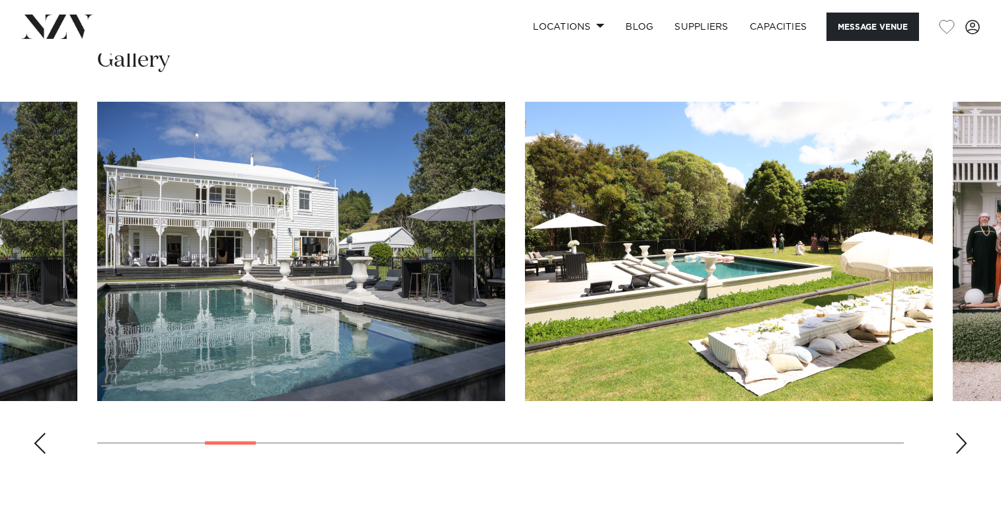
click at [964, 446] on div "Next slide" at bounding box center [961, 443] width 13 height 21
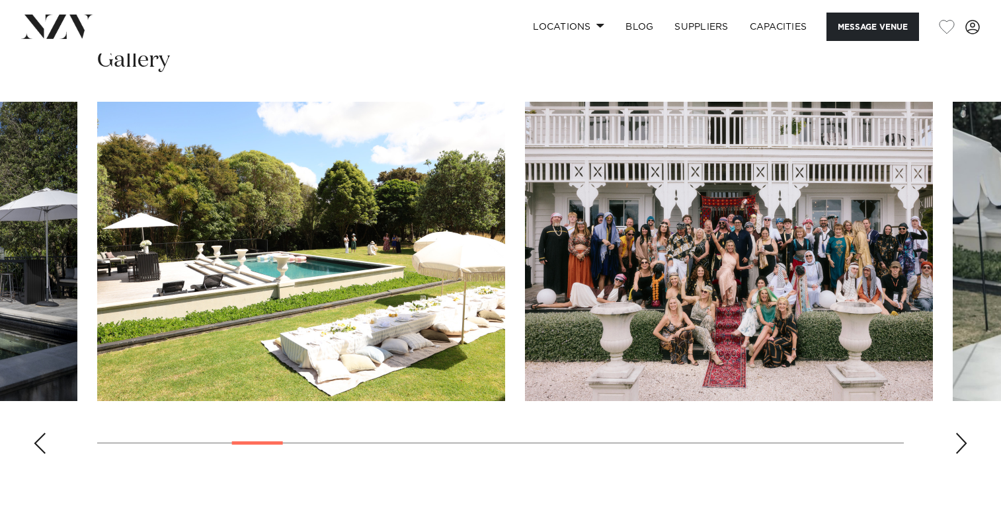
click at [964, 446] on div "Next slide" at bounding box center [961, 443] width 13 height 21
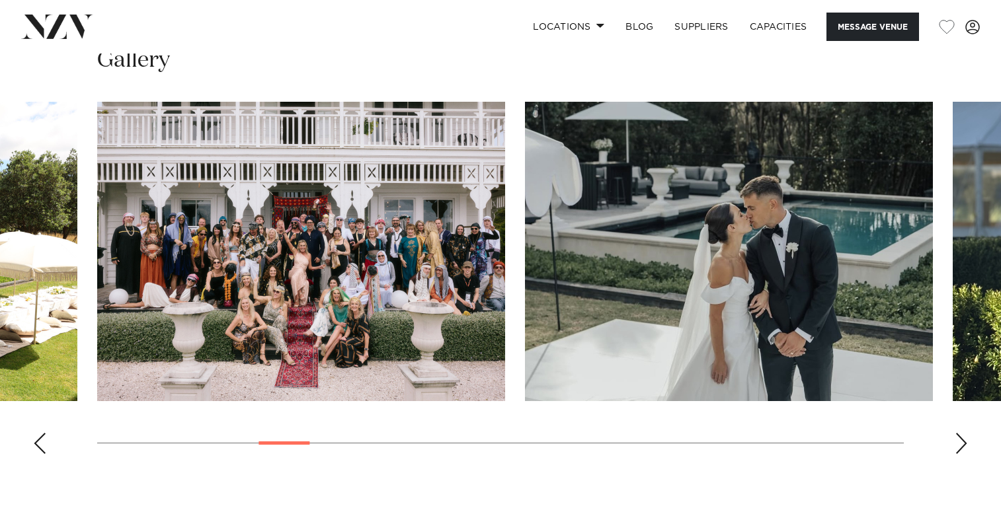
click at [964, 446] on div "Next slide" at bounding box center [961, 443] width 13 height 21
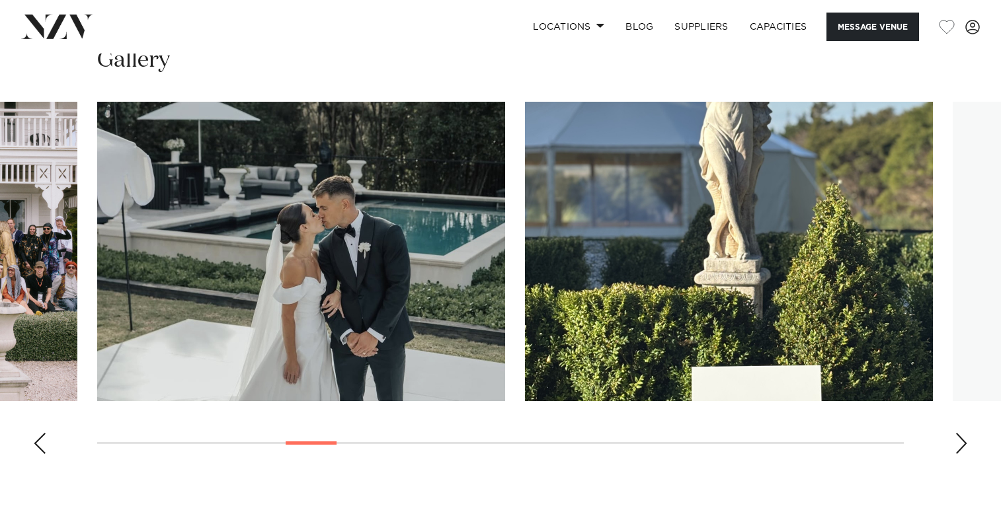
click at [964, 446] on div "Next slide" at bounding box center [961, 443] width 13 height 21
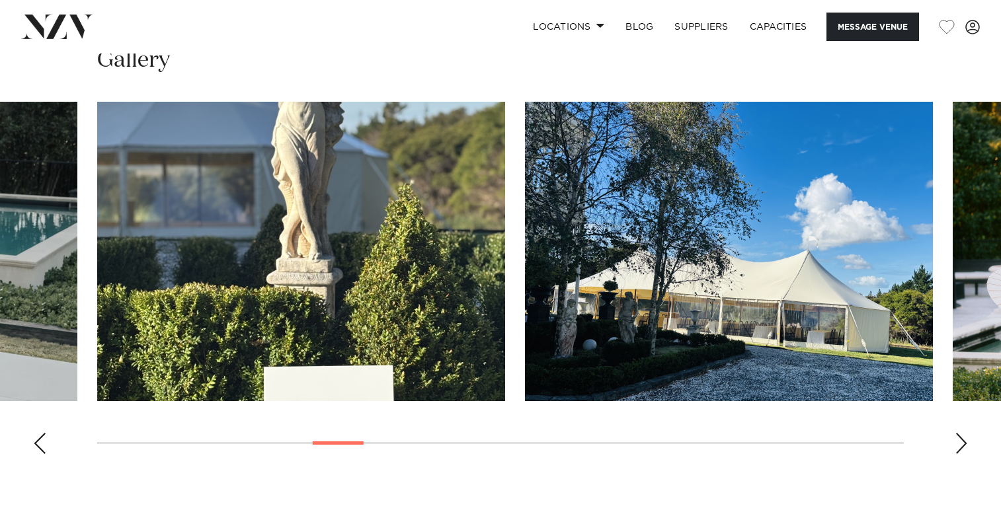
click at [964, 446] on div "Next slide" at bounding box center [961, 443] width 13 height 21
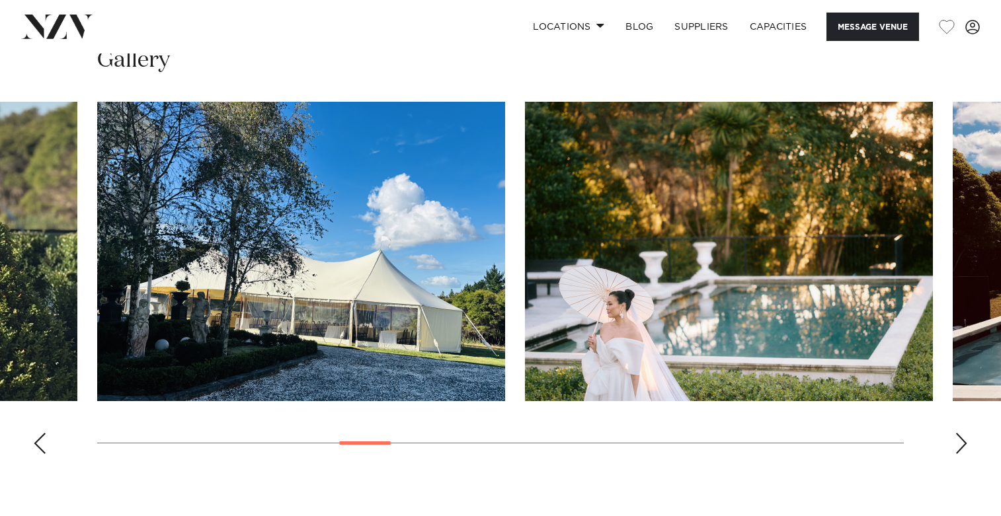
click at [964, 446] on div "Next slide" at bounding box center [961, 443] width 13 height 21
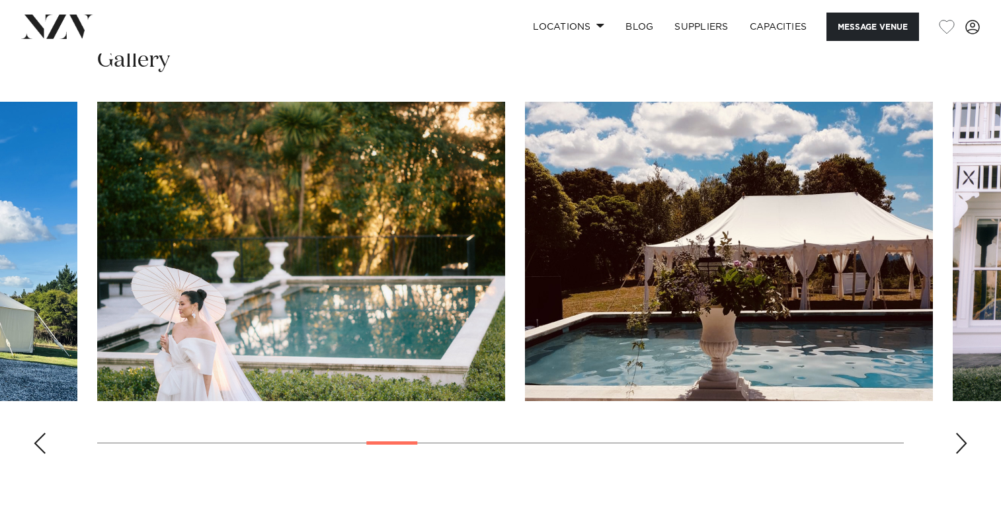
click at [964, 446] on div "Next slide" at bounding box center [961, 443] width 13 height 21
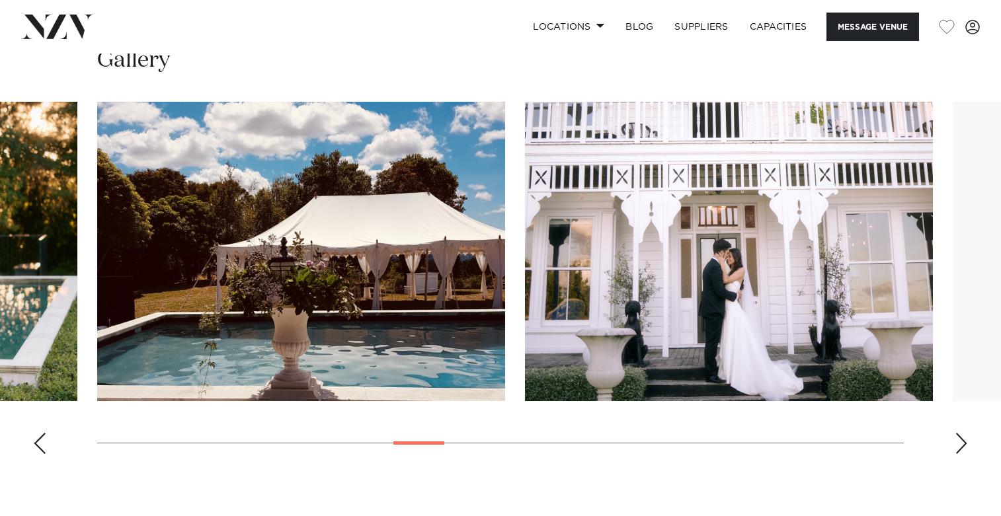
click at [964, 446] on div "Next slide" at bounding box center [961, 443] width 13 height 21
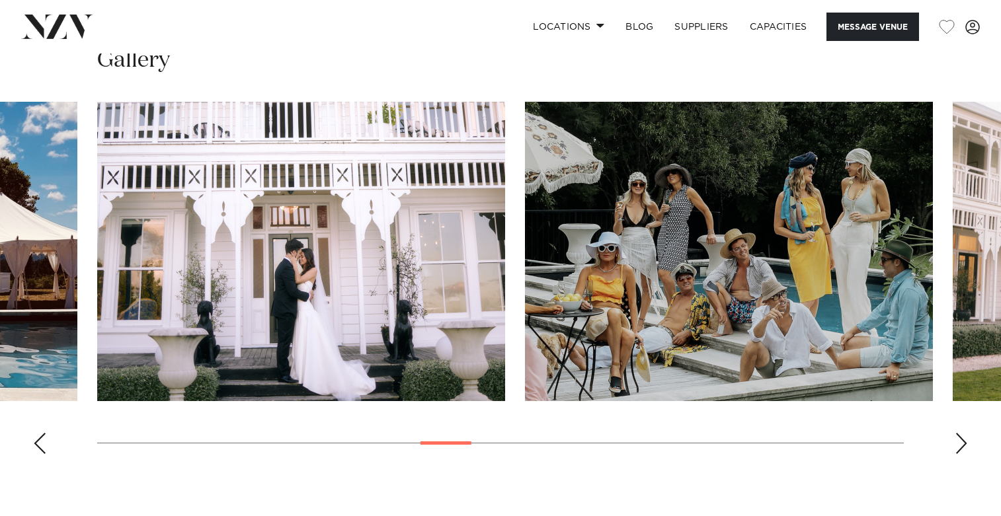
click at [964, 446] on div "Next slide" at bounding box center [961, 443] width 13 height 21
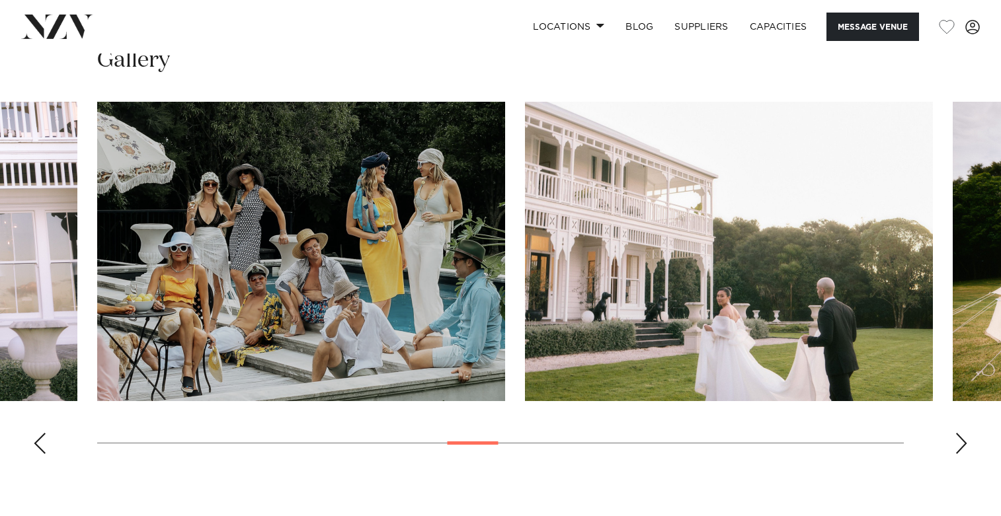
click at [964, 446] on div "Next slide" at bounding box center [961, 443] width 13 height 21
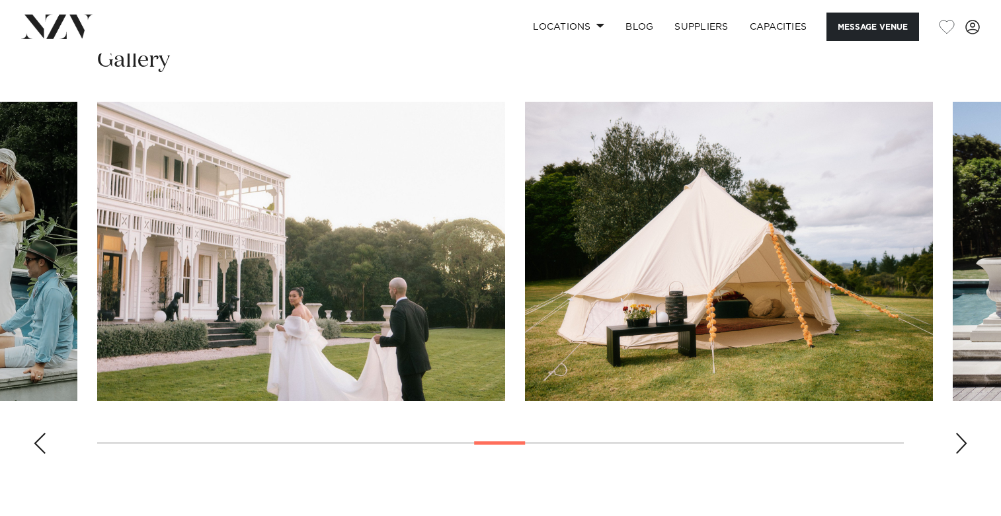
click at [964, 446] on div "Next slide" at bounding box center [961, 443] width 13 height 21
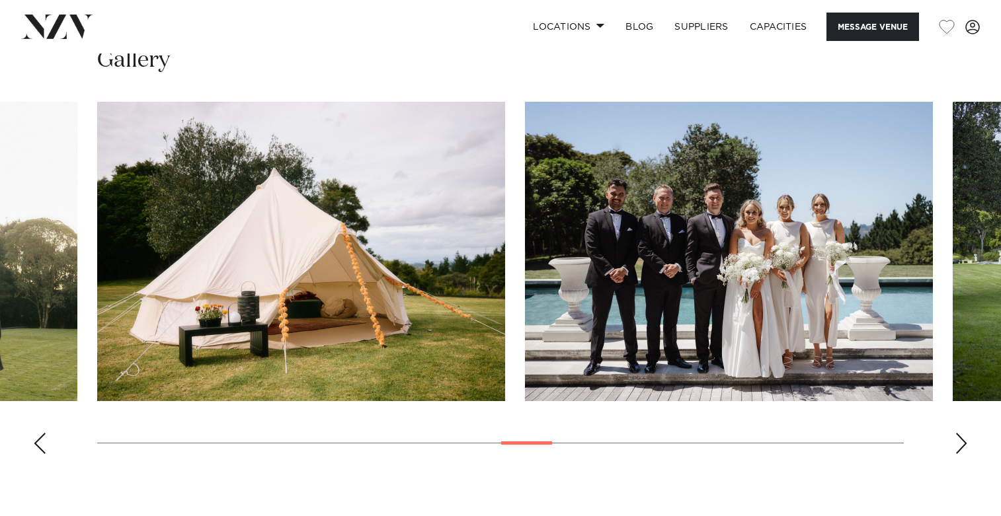
click at [964, 446] on div "Next slide" at bounding box center [961, 443] width 13 height 21
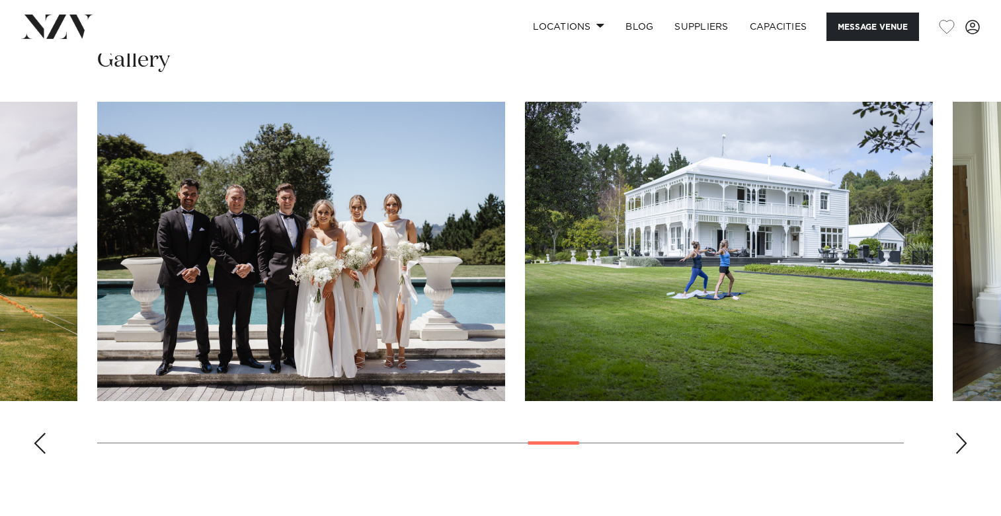
click at [964, 446] on div "Next slide" at bounding box center [961, 443] width 13 height 21
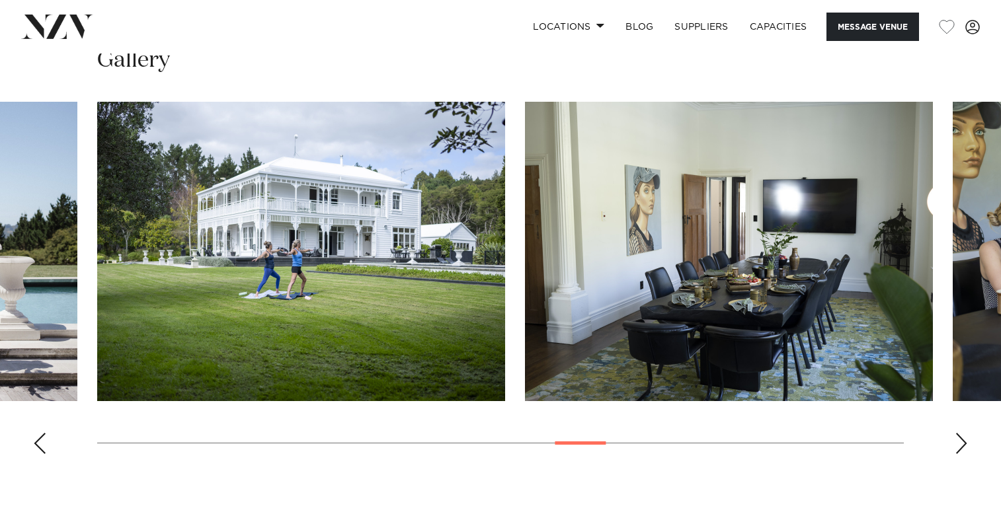
click at [964, 446] on div "Next slide" at bounding box center [961, 443] width 13 height 21
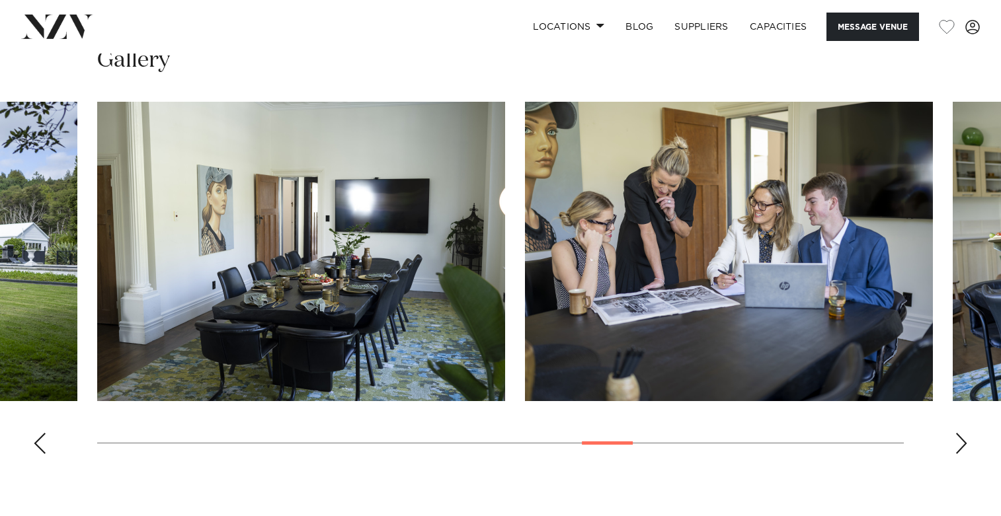
click at [964, 446] on div "Next slide" at bounding box center [961, 443] width 13 height 21
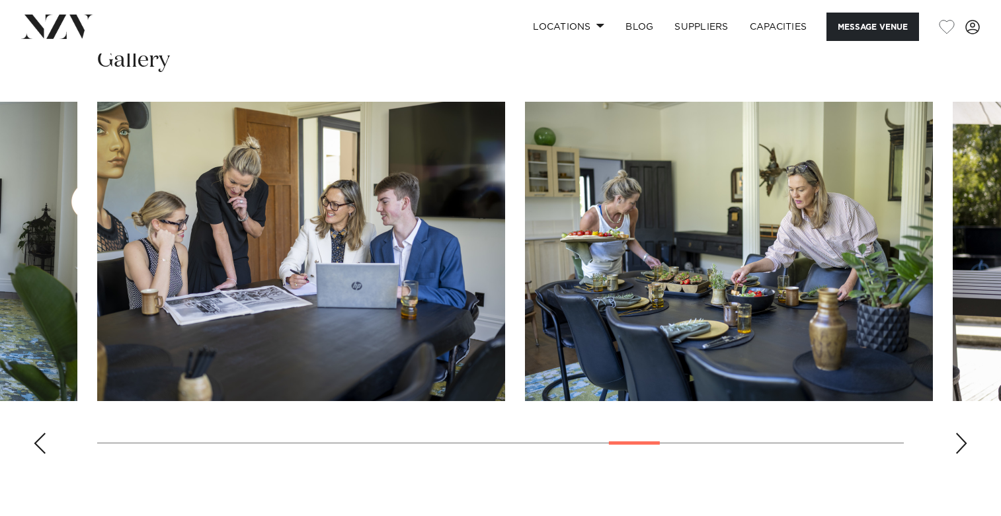
click at [964, 446] on div "Next slide" at bounding box center [961, 443] width 13 height 21
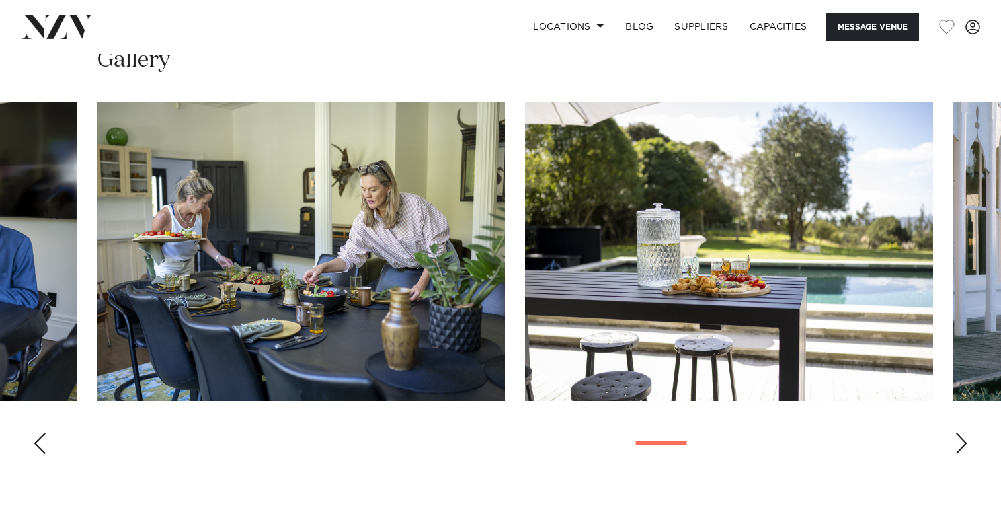
click at [964, 446] on div "Next slide" at bounding box center [961, 443] width 13 height 21
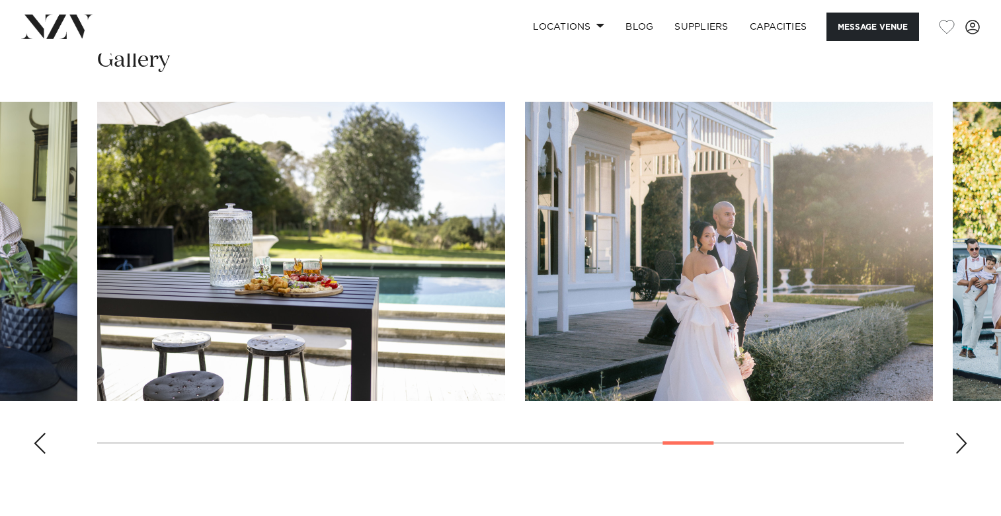
click at [964, 446] on div "Next slide" at bounding box center [961, 443] width 13 height 21
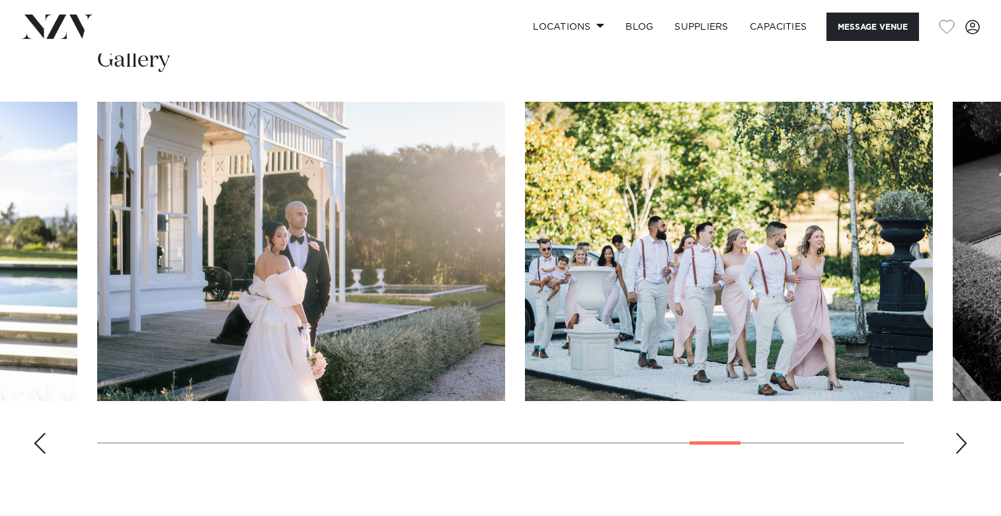
click at [964, 446] on div "Next slide" at bounding box center [961, 443] width 13 height 21
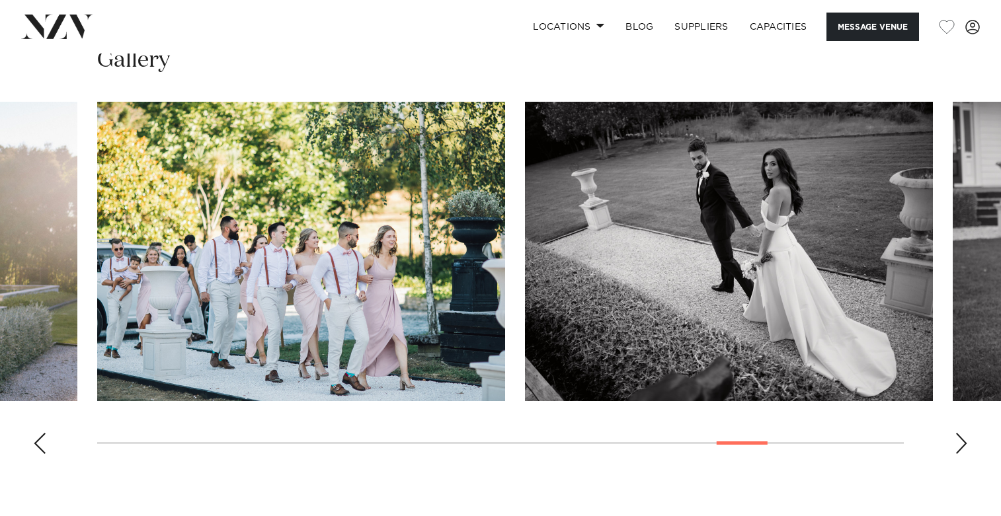
click at [964, 446] on div "Next slide" at bounding box center [961, 443] width 13 height 21
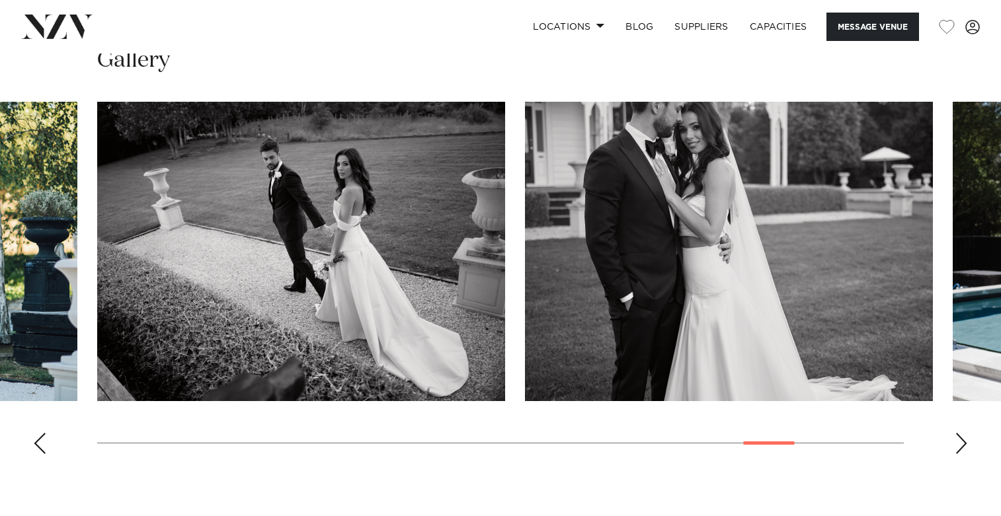
click at [964, 446] on div "Next slide" at bounding box center [961, 443] width 13 height 21
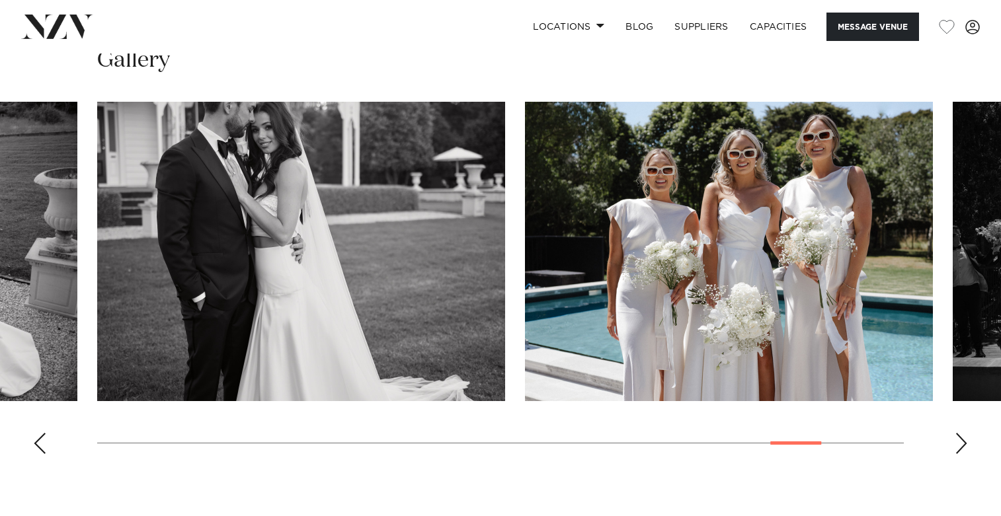
click at [964, 446] on div "Next slide" at bounding box center [961, 443] width 13 height 21
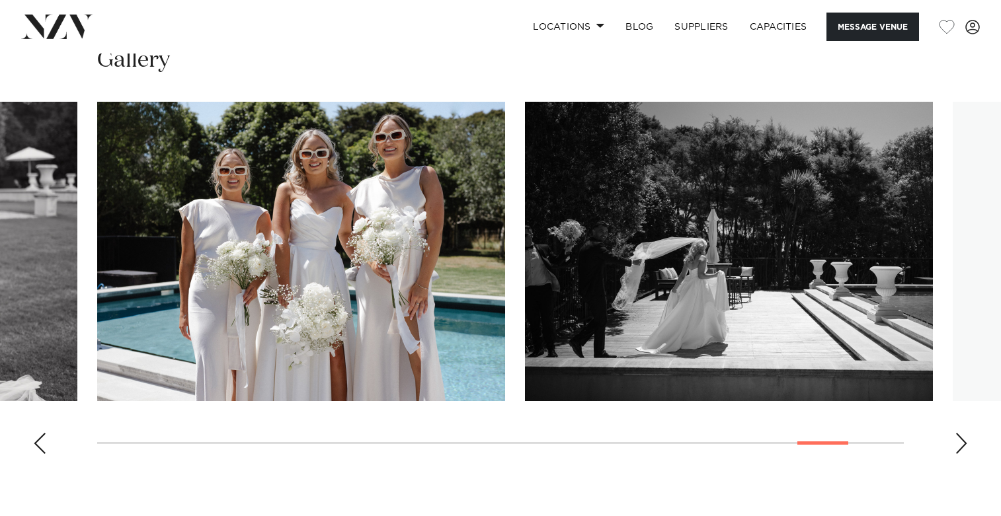
click at [961, 444] on div "Next slide" at bounding box center [961, 443] width 13 height 21
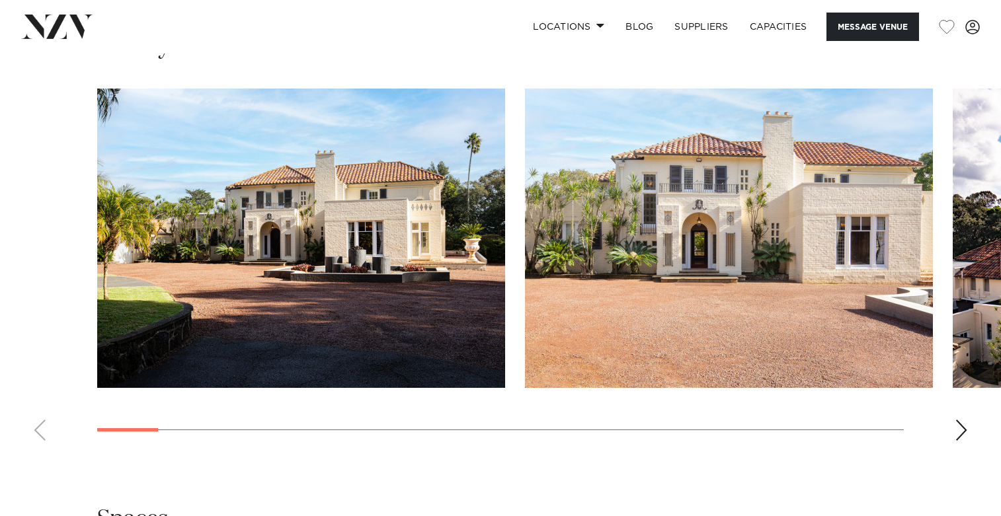
scroll to position [1257, 0]
click at [947, 430] on swiper-container at bounding box center [500, 269] width 1001 height 363
click at [963, 424] on div "Next slide" at bounding box center [961, 429] width 13 height 21
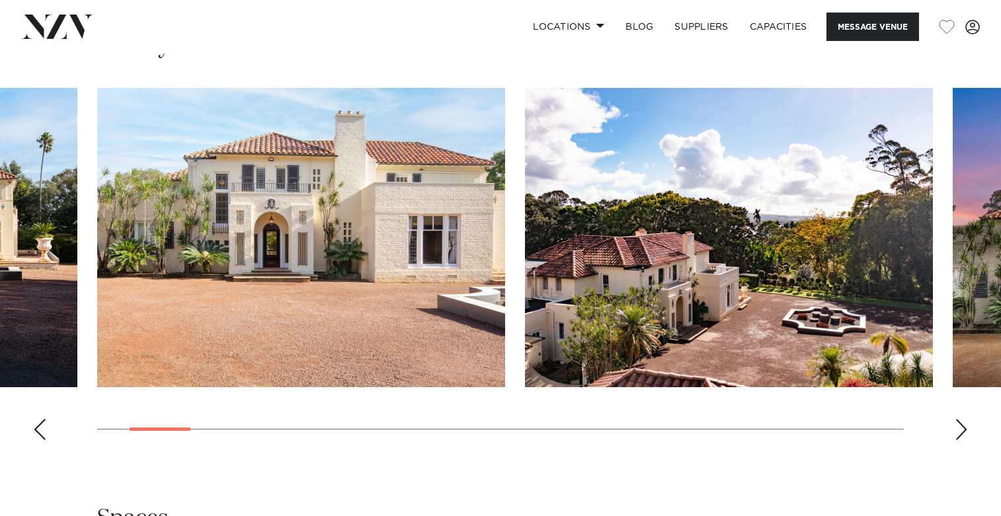
click at [963, 424] on div "Next slide" at bounding box center [961, 429] width 13 height 21
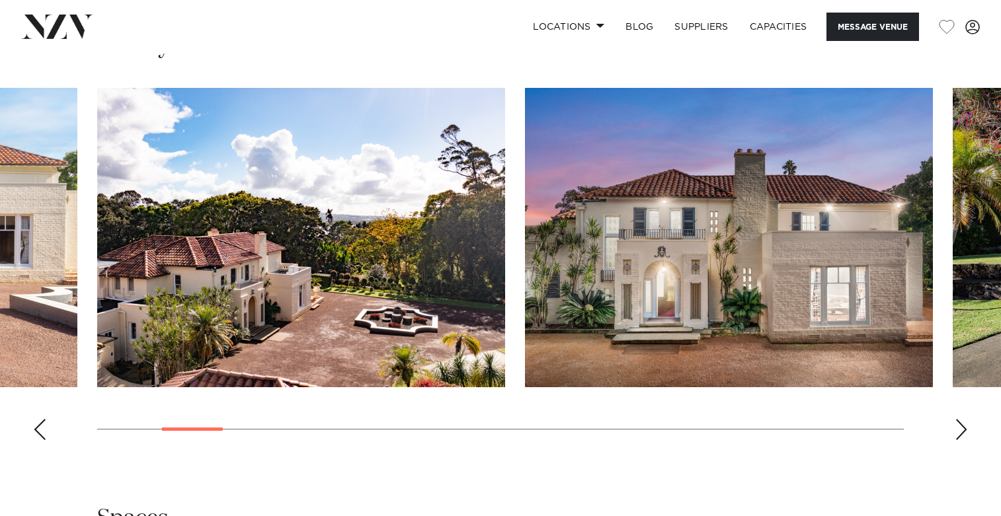
click at [963, 424] on div "Next slide" at bounding box center [961, 429] width 13 height 21
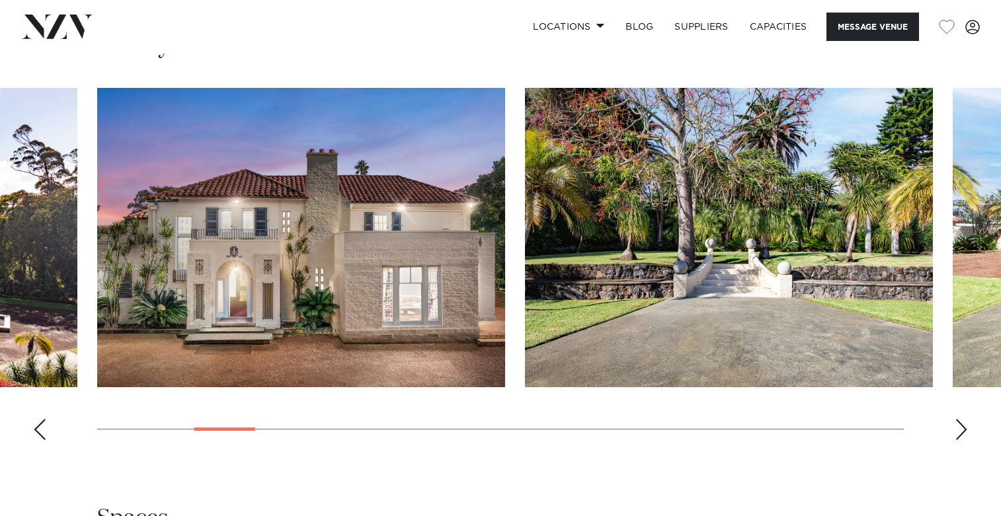
click at [963, 424] on div "Next slide" at bounding box center [961, 429] width 13 height 21
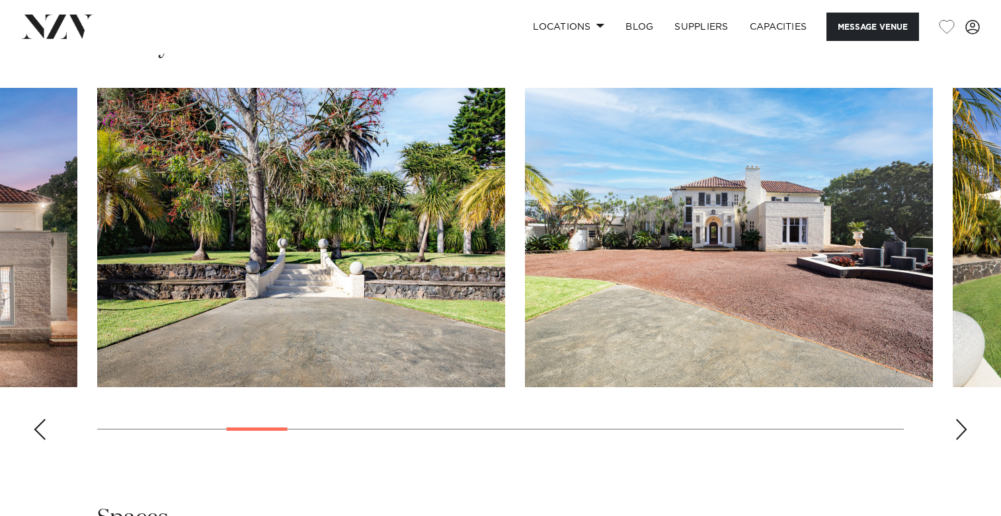
click at [963, 424] on div "Next slide" at bounding box center [961, 429] width 13 height 21
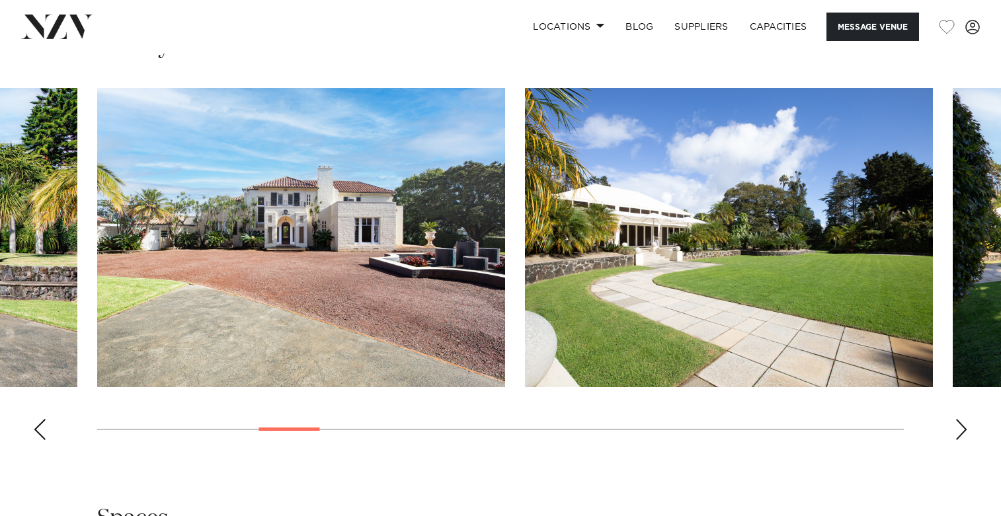
click at [963, 424] on div "Next slide" at bounding box center [961, 429] width 13 height 21
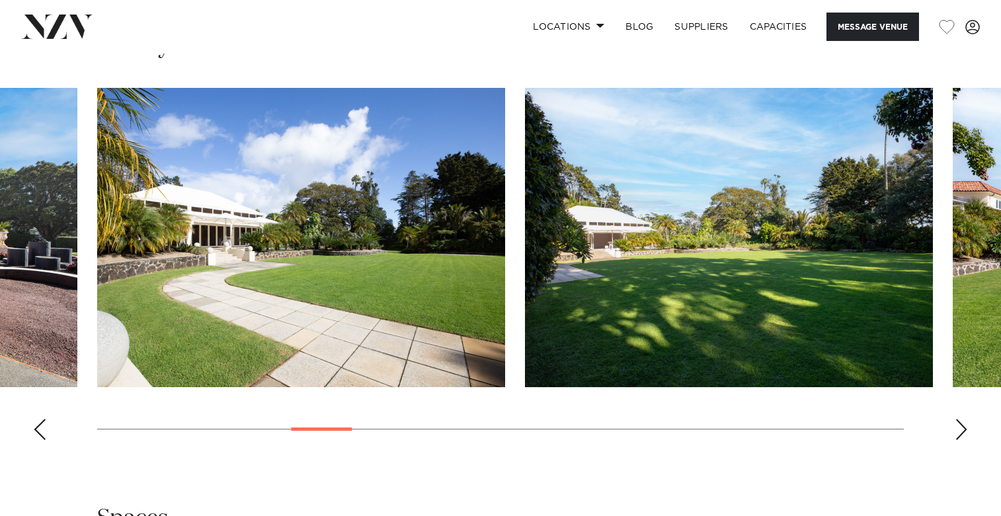
click at [963, 424] on div "Next slide" at bounding box center [961, 429] width 13 height 21
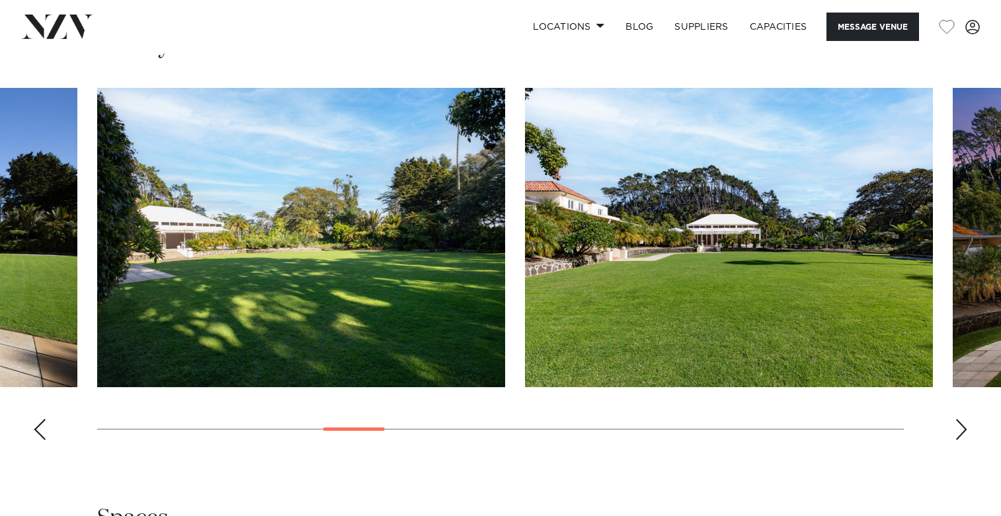
click at [963, 424] on div "Next slide" at bounding box center [961, 429] width 13 height 21
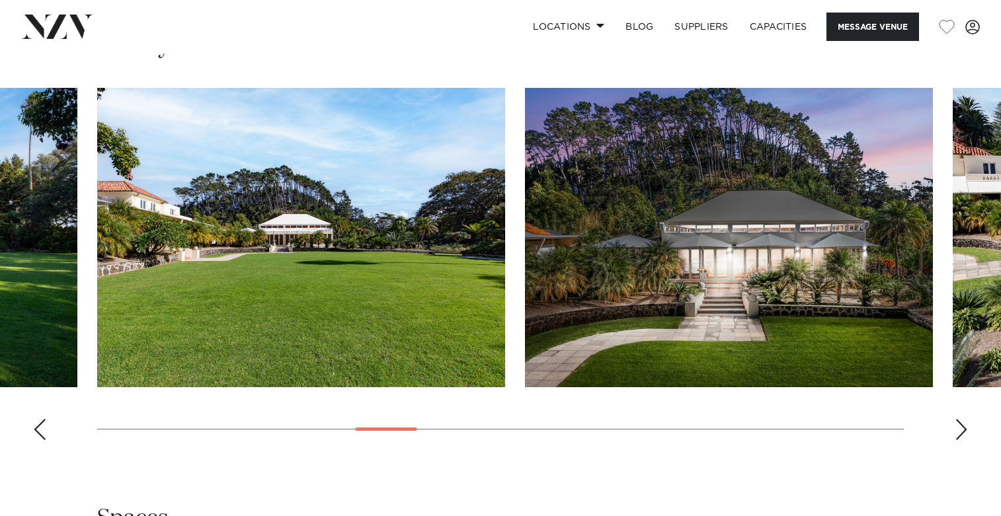
click at [963, 424] on div "Next slide" at bounding box center [961, 429] width 13 height 21
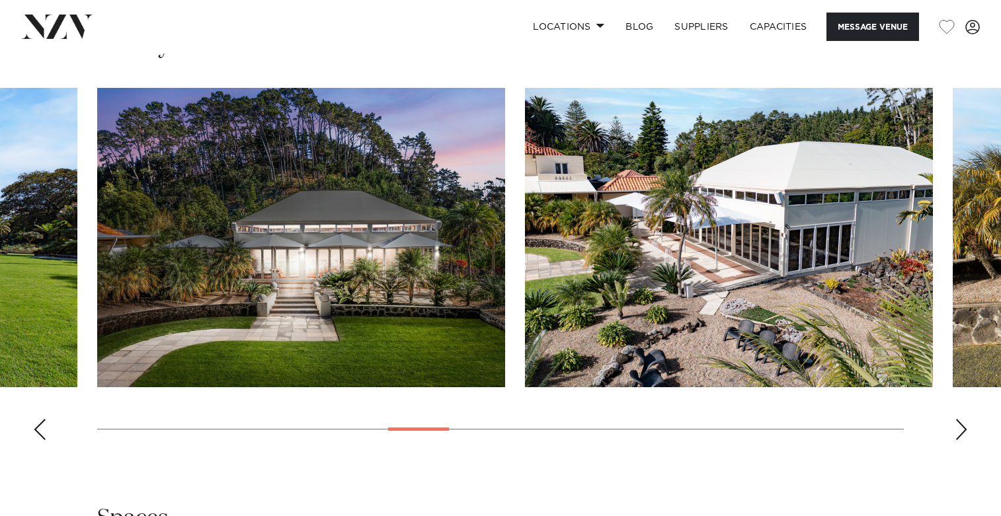
click at [963, 424] on div "Next slide" at bounding box center [961, 429] width 13 height 21
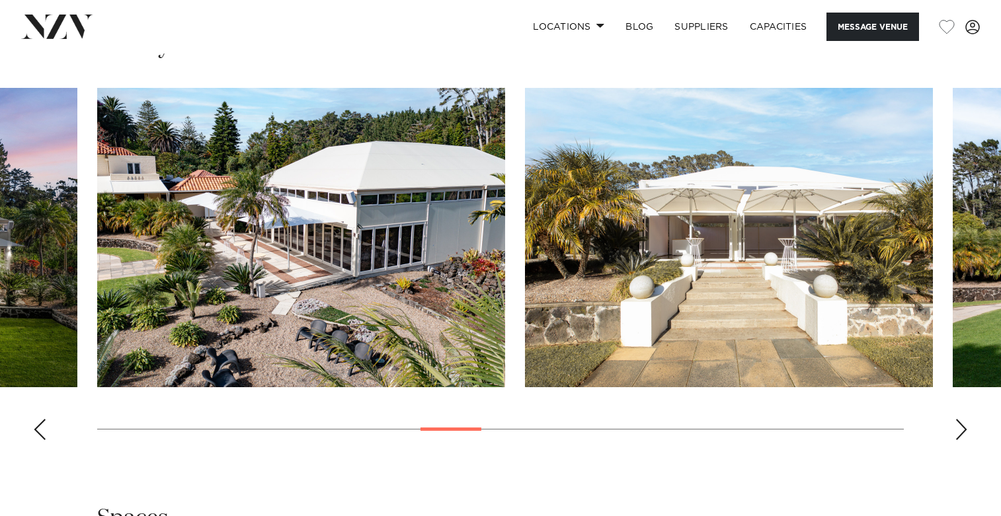
click at [963, 424] on div "Next slide" at bounding box center [961, 429] width 13 height 21
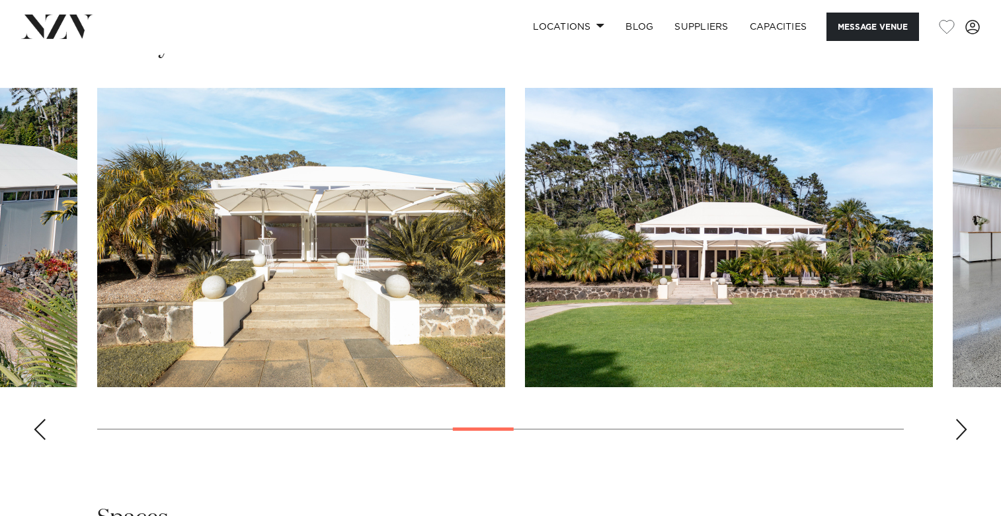
click at [963, 424] on div "Next slide" at bounding box center [961, 429] width 13 height 21
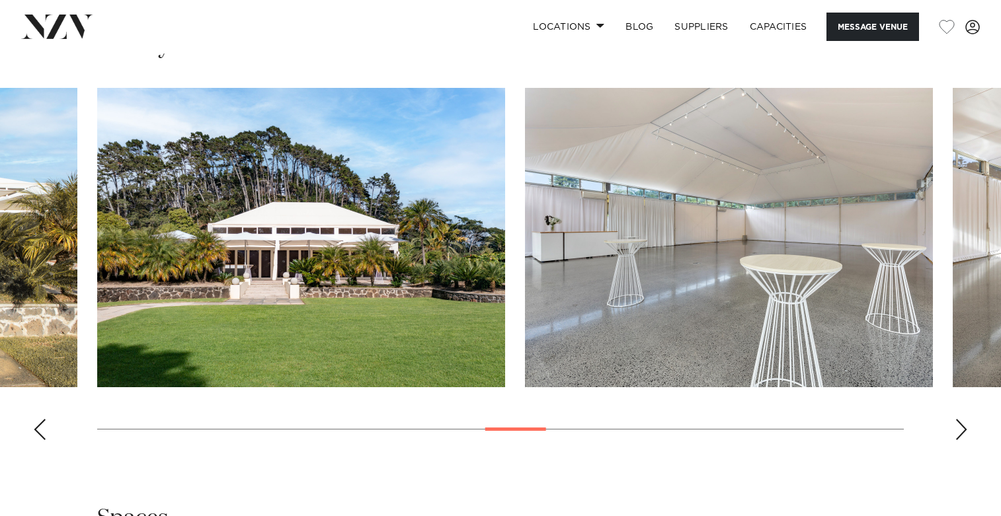
click at [963, 424] on div "Next slide" at bounding box center [961, 429] width 13 height 21
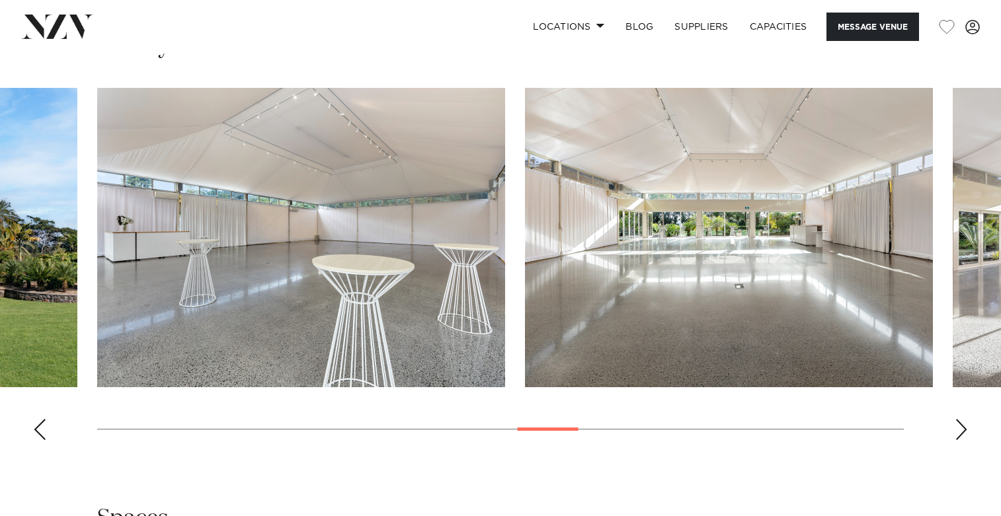
click at [963, 424] on div "Next slide" at bounding box center [961, 429] width 13 height 21
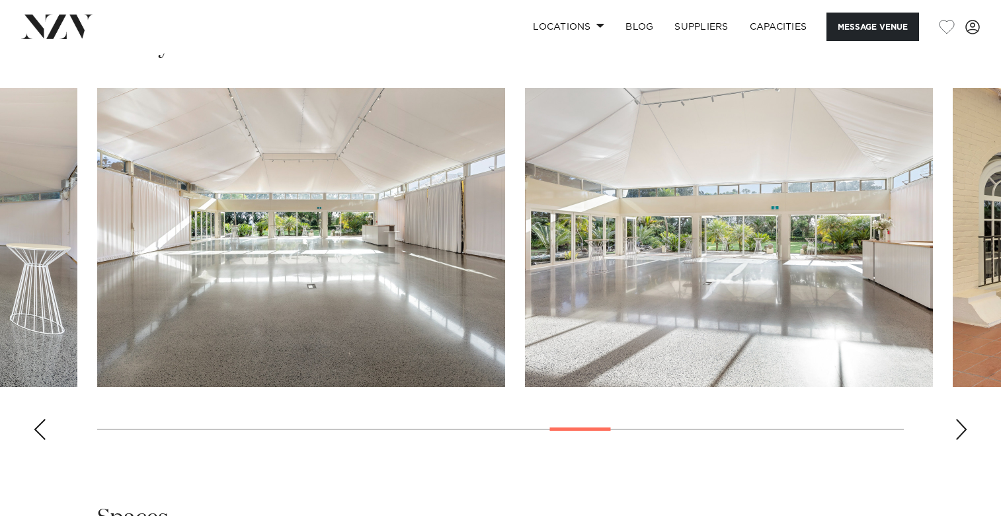
click at [963, 424] on div "Next slide" at bounding box center [961, 429] width 13 height 21
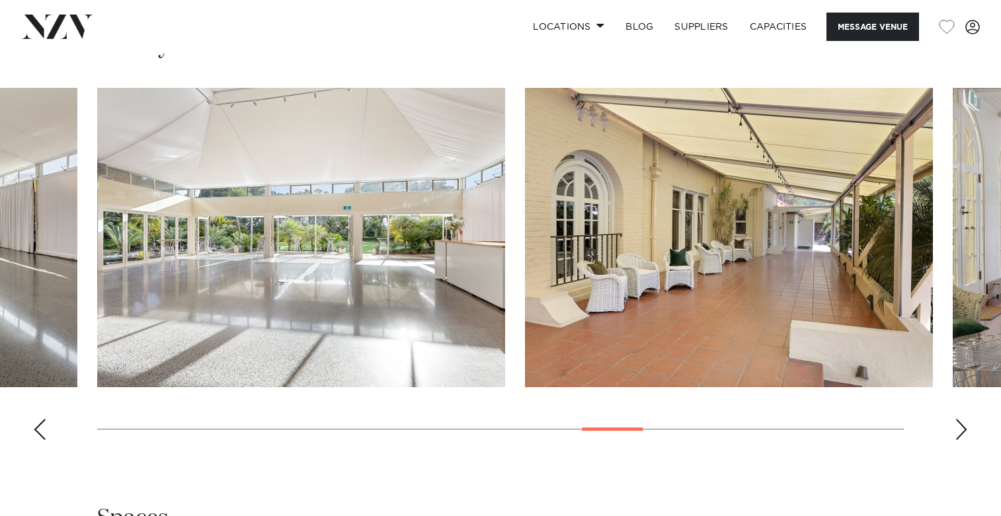
click at [963, 424] on div "Next slide" at bounding box center [961, 429] width 13 height 21
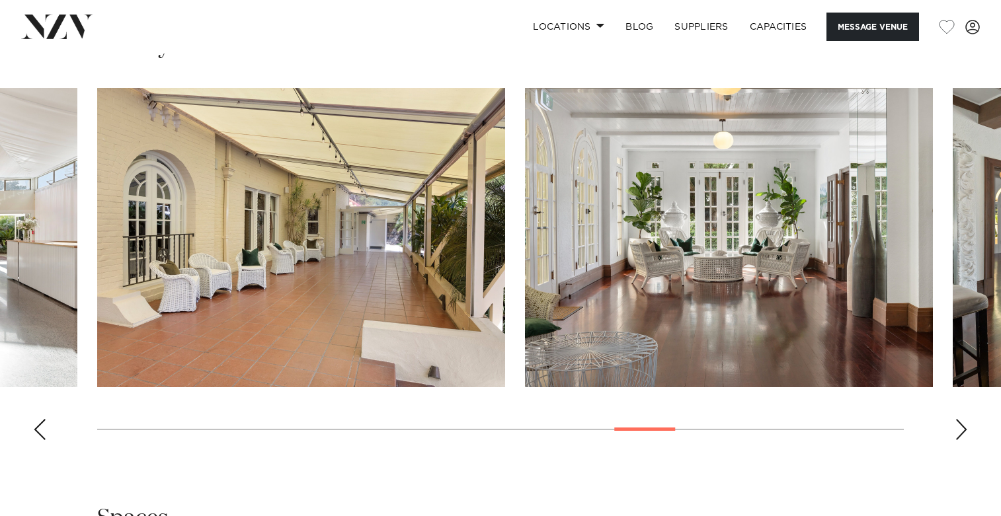
click at [963, 424] on div "Next slide" at bounding box center [961, 429] width 13 height 21
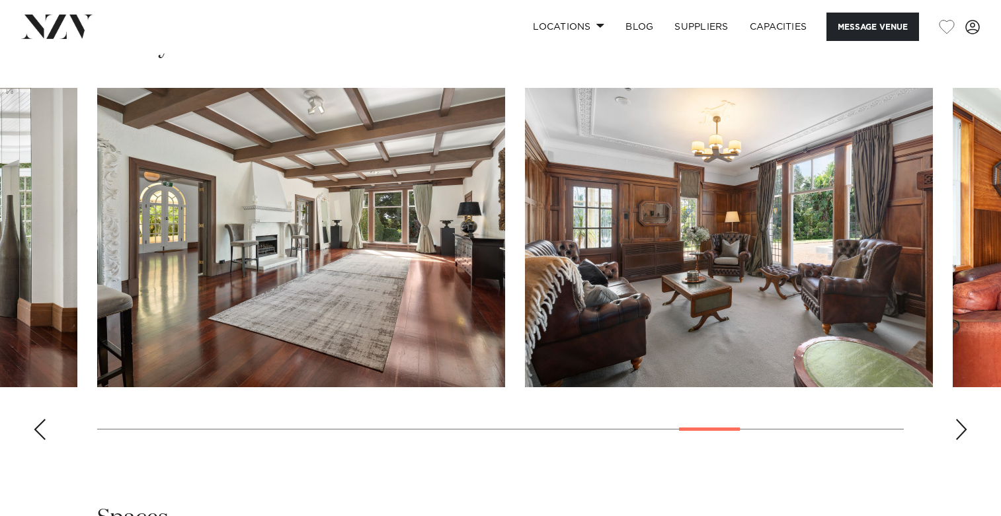
click at [963, 424] on div "Next slide" at bounding box center [961, 429] width 13 height 21
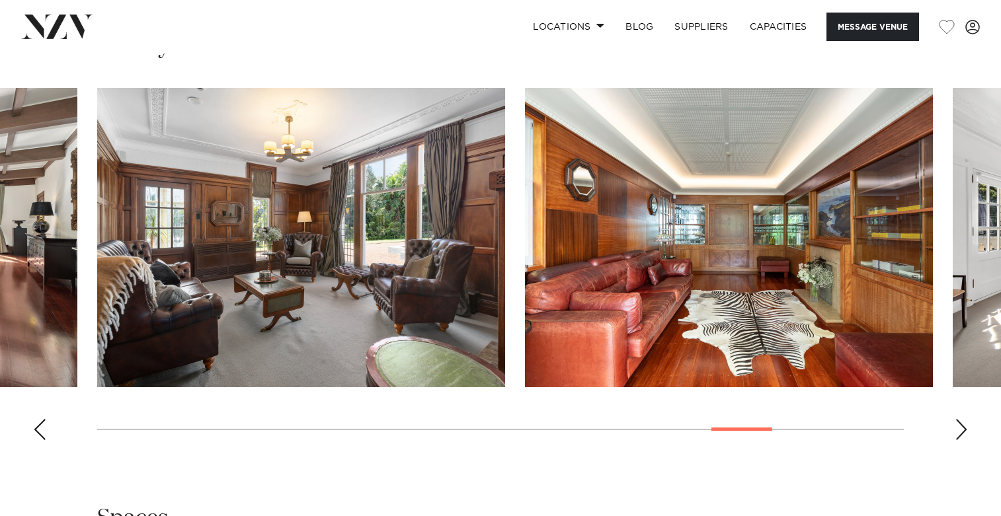
click at [963, 424] on div "Next slide" at bounding box center [961, 429] width 13 height 21
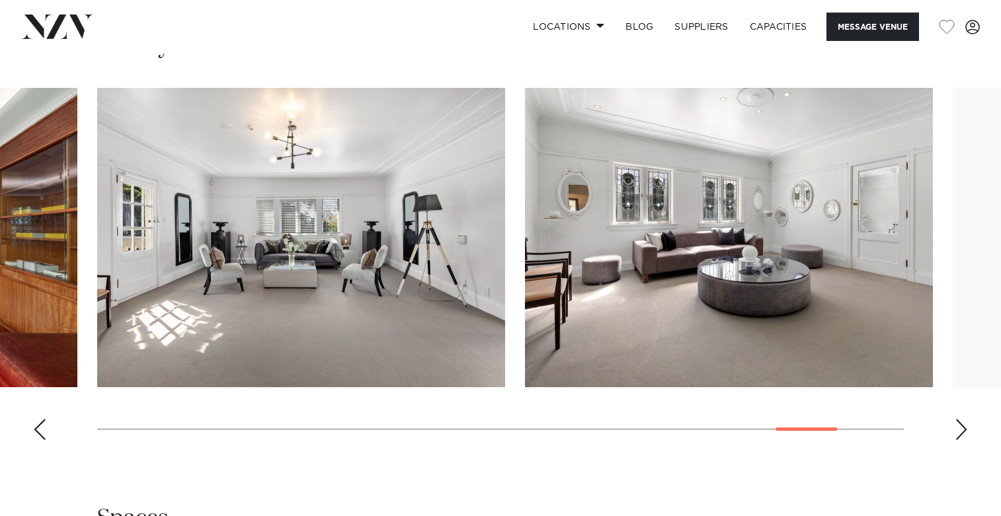
click at [963, 424] on div "Next slide" at bounding box center [961, 429] width 13 height 21
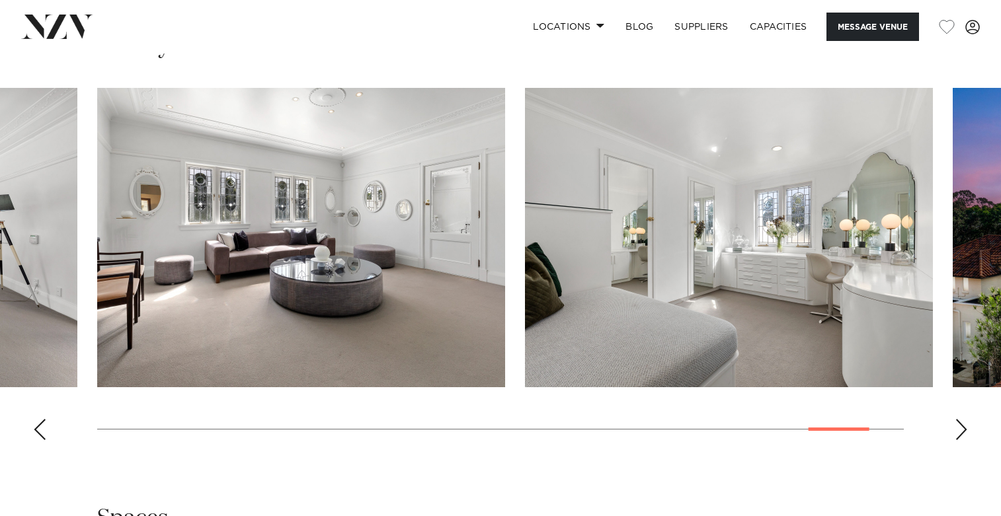
click at [963, 424] on div "Next slide" at bounding box center [961, 429] width 13 height 21
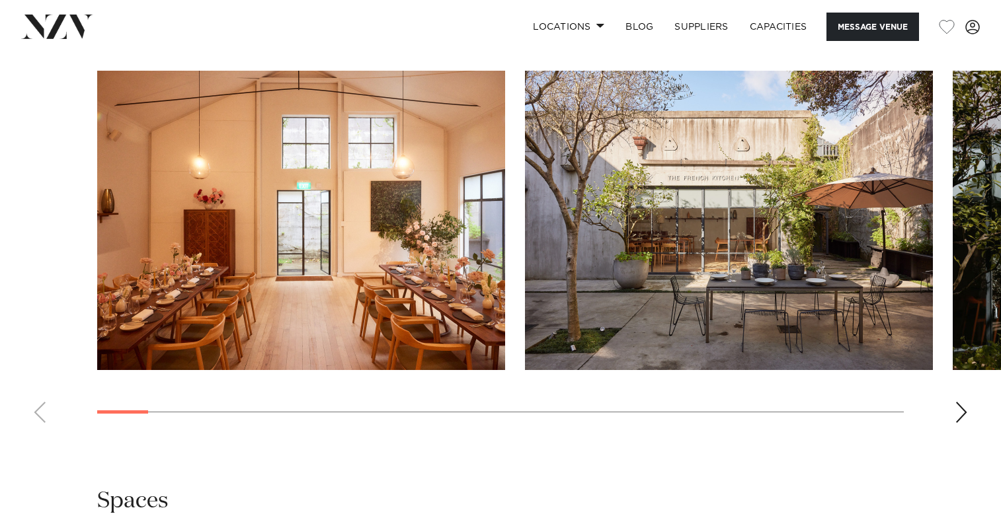
scroll to position [1216, 0]
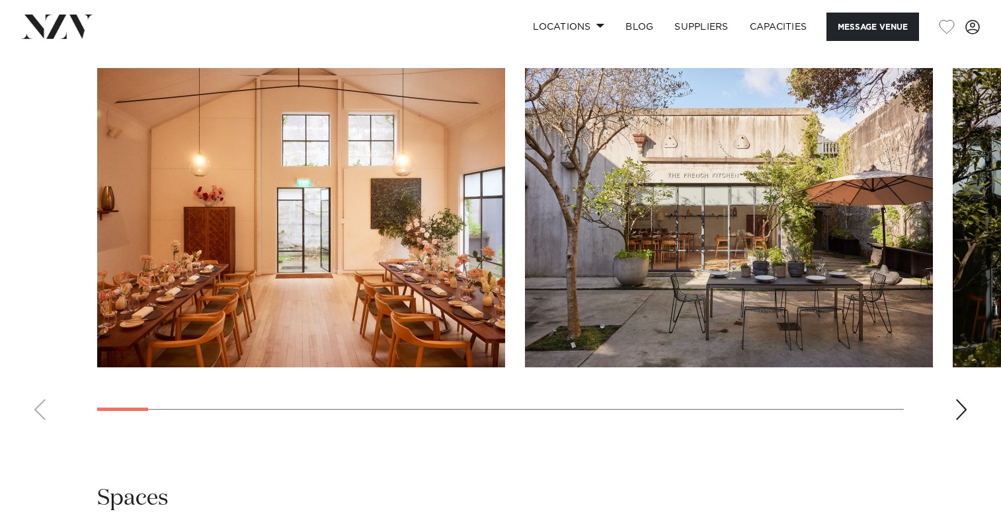
click at [953, 413] on swiper-container at bounding box center [500, 249] width 1001 height 363
click at [960, 413] on div "Next slide" at bounding box center [961, 409] width 13 height 21
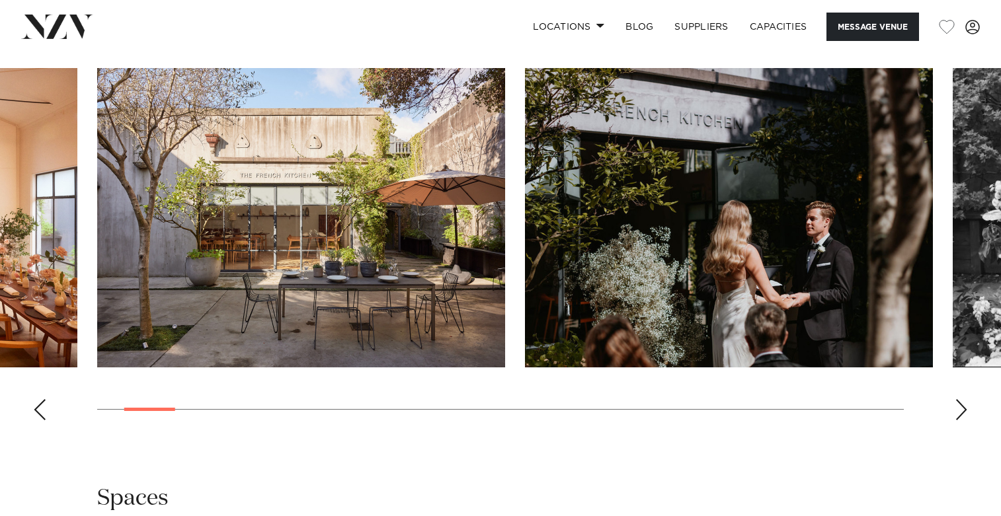
click at [960, 413] on div "Next slide" at bounding box center [961, 409] width 13 height 21
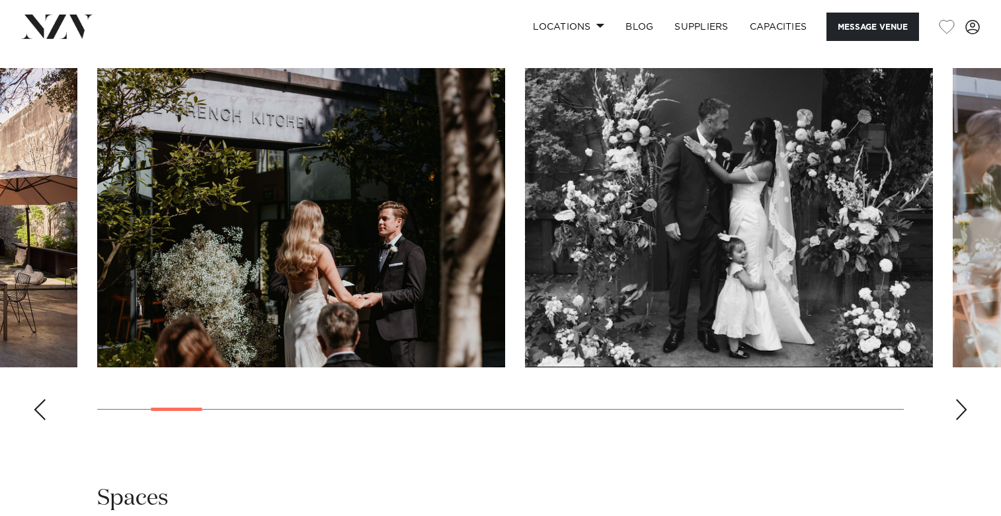
click at [960, 413] on div "Next slide" at bounding box center [961, 409] width 13 height 21
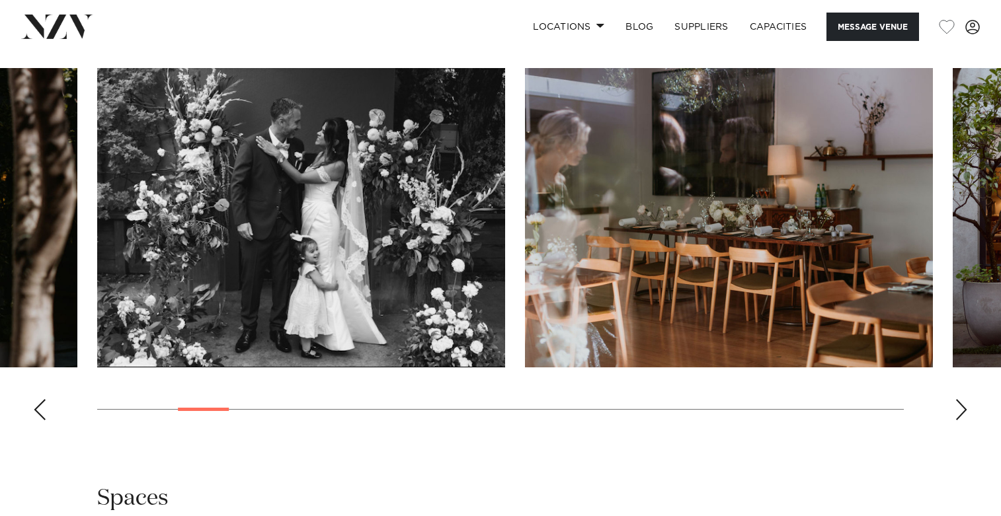
click at [960, 413] on div "Next slide" at bounding box center [961, 409] width 13 height 21
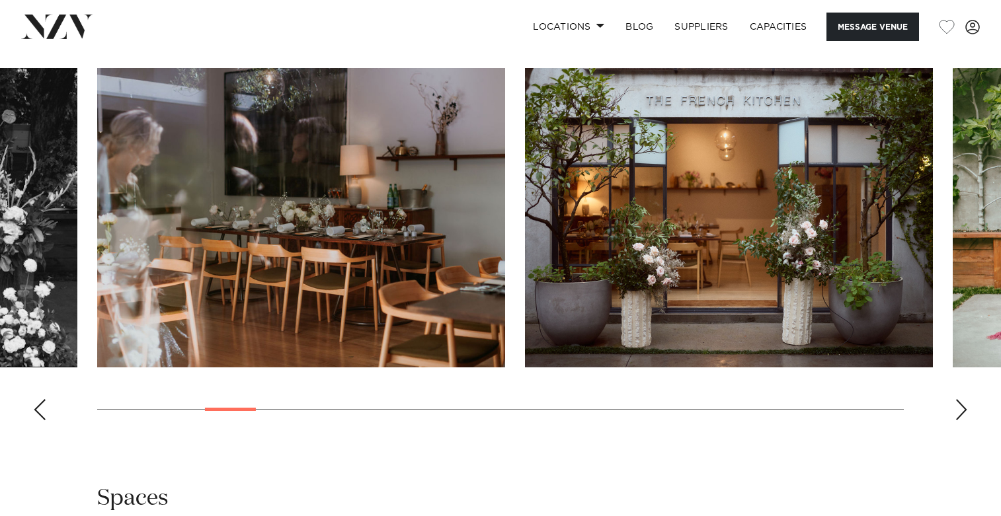
click at [960, 413] on div "Next slide" at bounding box center [961, 409] width 13 height 21
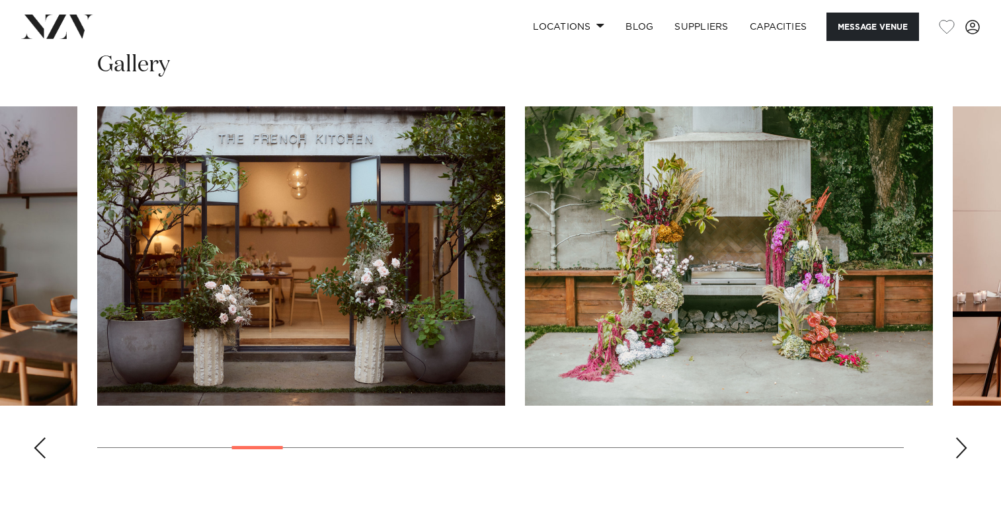
scroll to position [1178, 0]
click at [965, 438] on div "Next slide" at bounding box center [961, 448] width 13 height 21
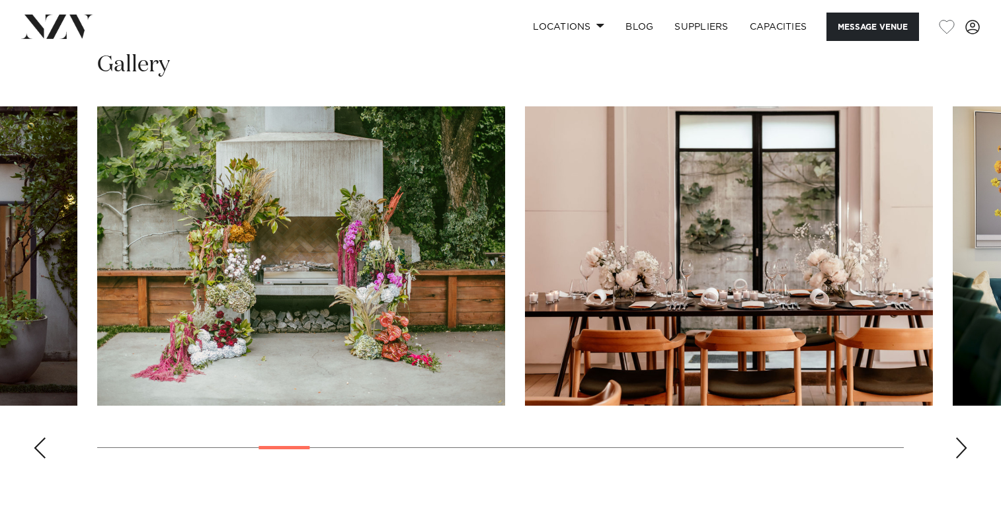
click at [961, 440] on div "Next slide" at bounding box center [961, 448] width 13 height 21
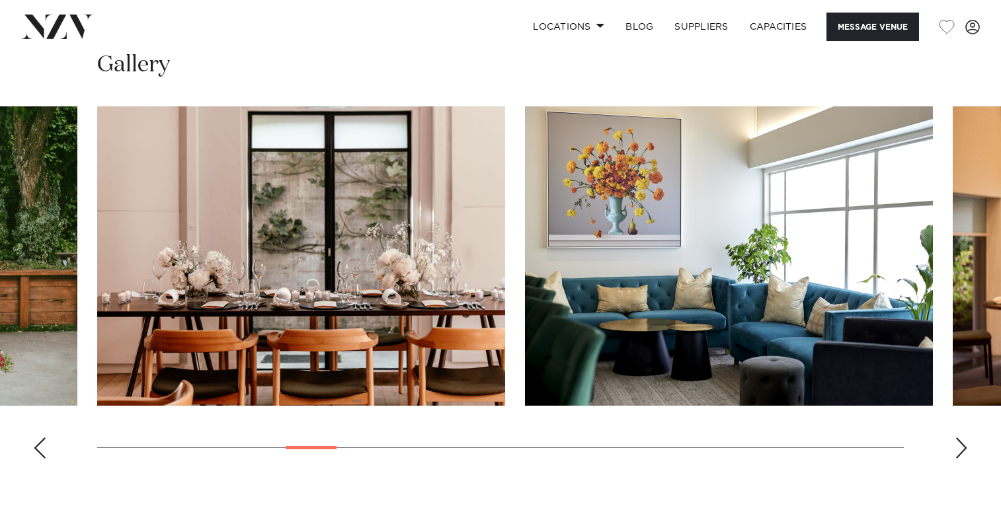
click at [961, 440] on div "Next slide" at bounding box center [961, 448] width 13 height 21
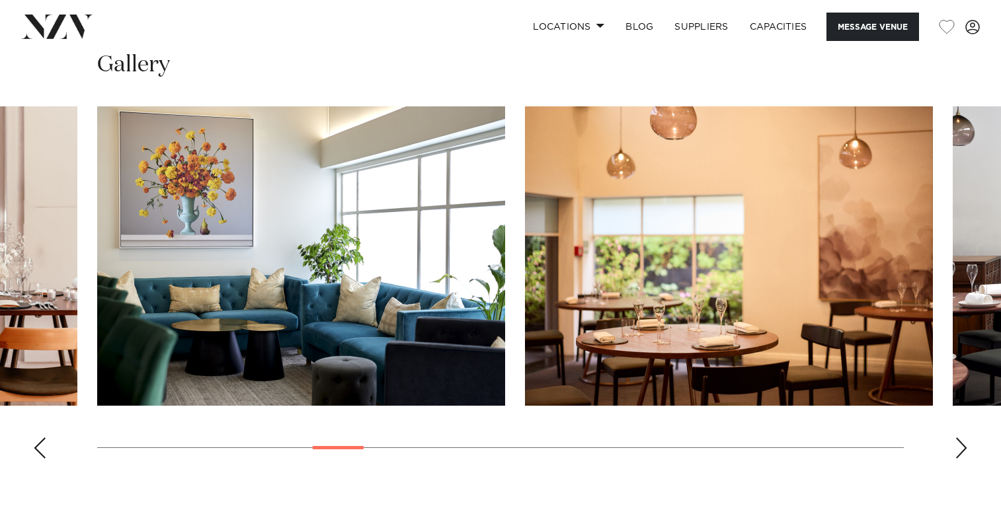
click at [961, 440] on div "Next slide" at bounding box center [961, 448] width 13 height 21
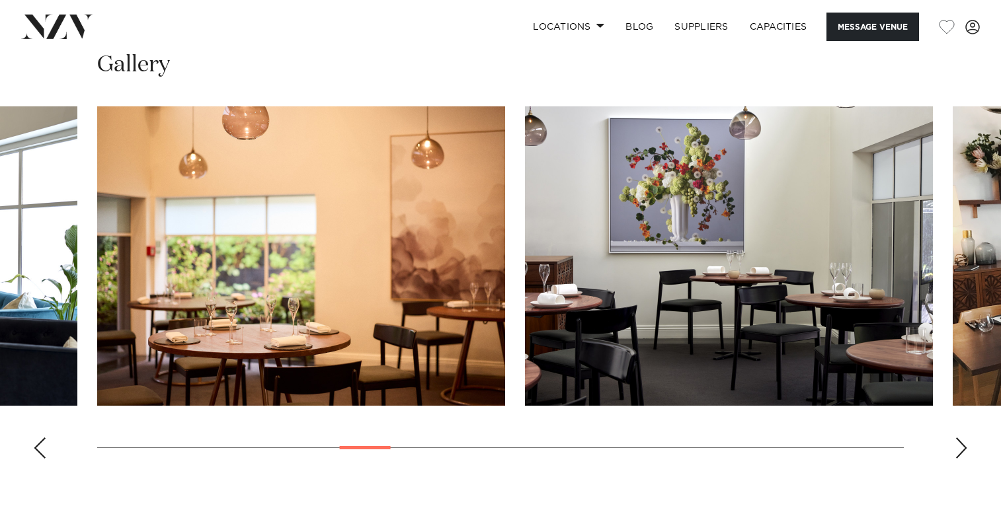
click at [961, 440] on div "Next slide" at bounding box center [961, 448] width 13 height 21
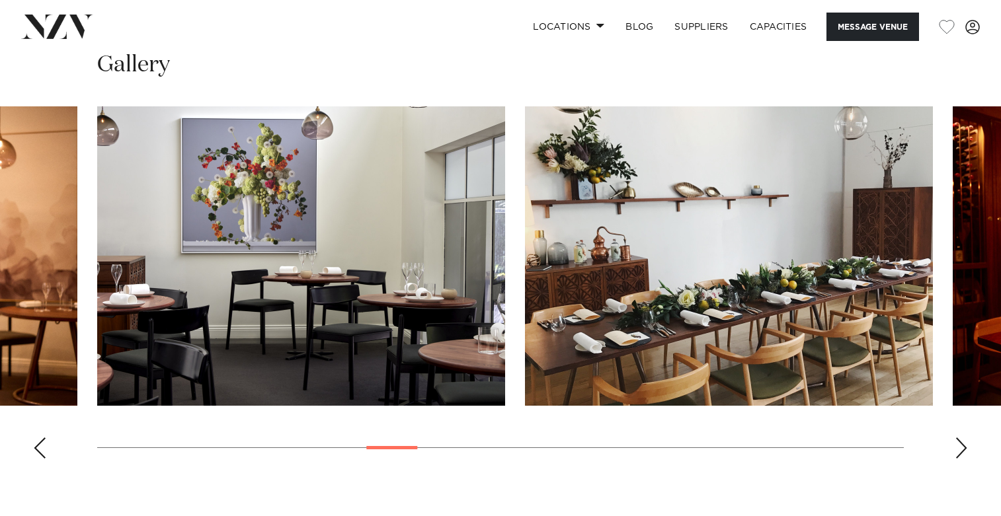
click at [961, 440] on div "Next slide" at bounding box center [961, 448] width 13 height 21
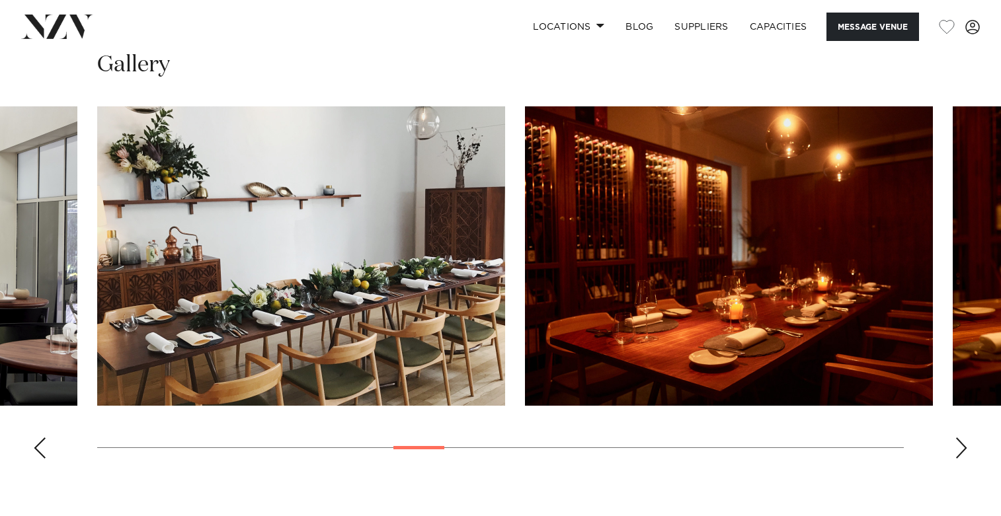
click at [961, 440] on div "Next slide" at bounding box center [961, 448] width 13 height 21
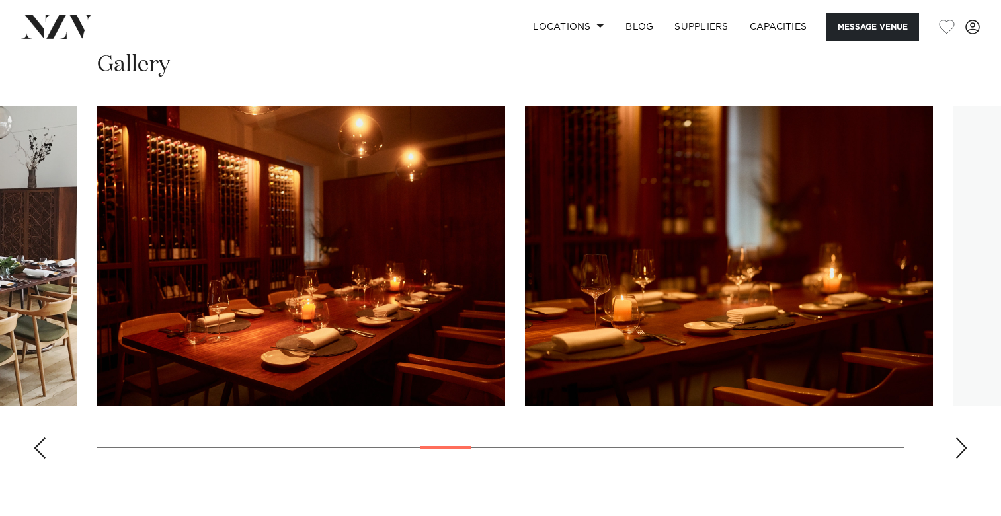
click at [961, 440] on div "Next slide" at bounding box center [961, 448] width 13 height 21
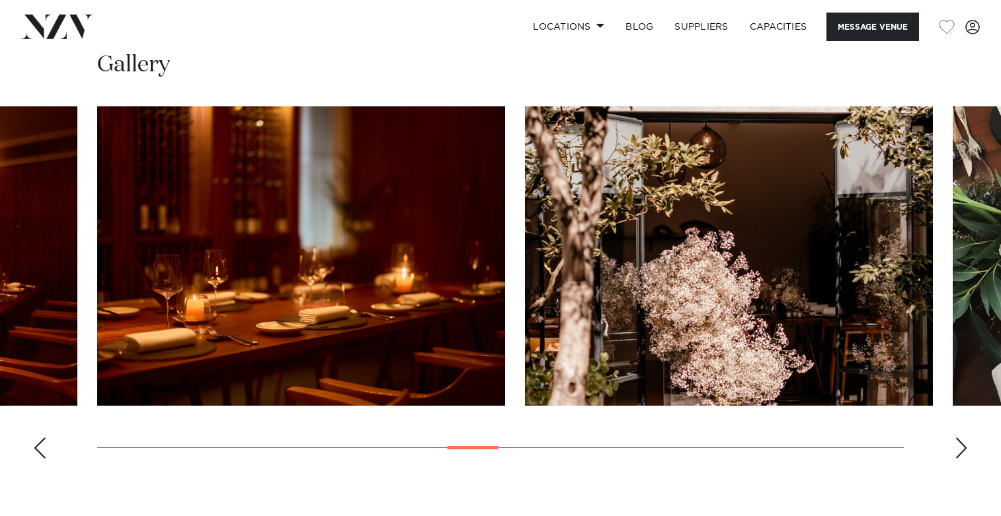
click at [961, 440] on div "Next slide" at bounding box center [961, 448] width 13 height 21
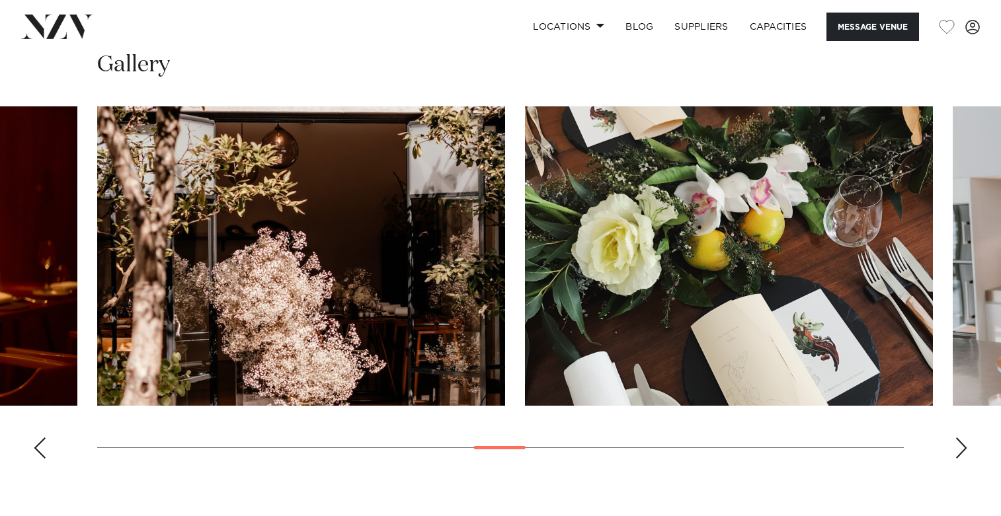
click at [961, 440] on div "Next slide" at bounding box center [961, 448] width 13 height 21
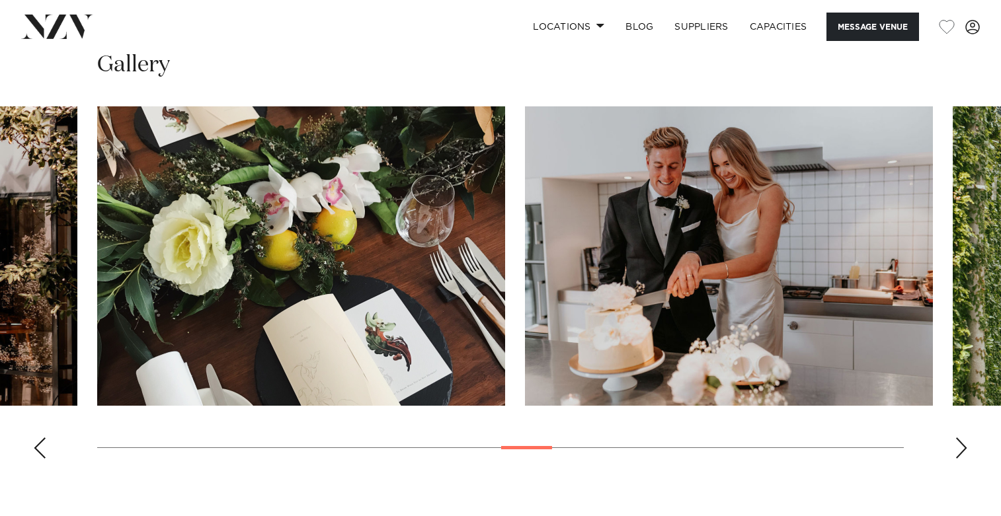
click at [961, 440] on div "Next slide" at bounding box center [961, 448] width 13 height 21
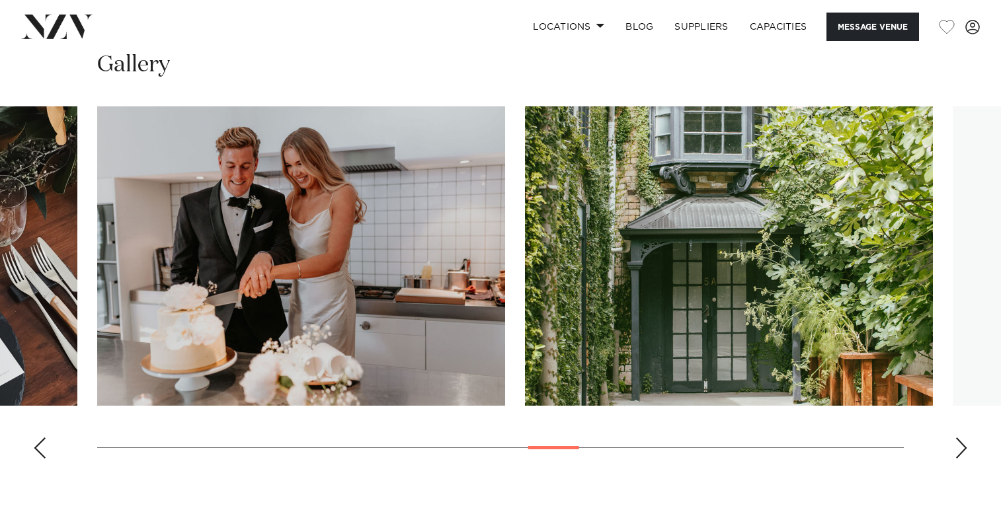
click at [961, 440] on div "Next slide" at bounding box center [961, 448] width 13 height 21
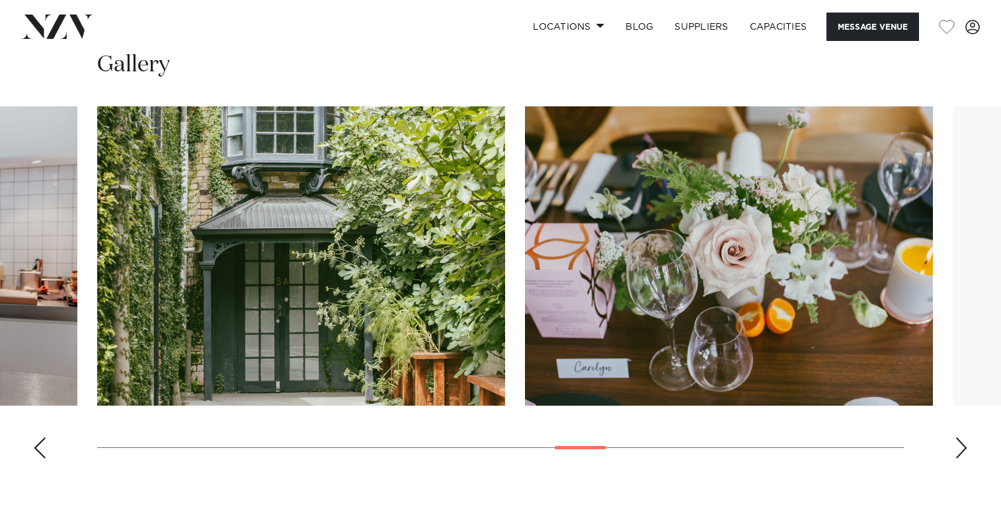
click at [961, 440] on div "Next slide" at bounding box center [961, 448] width 13 height 21
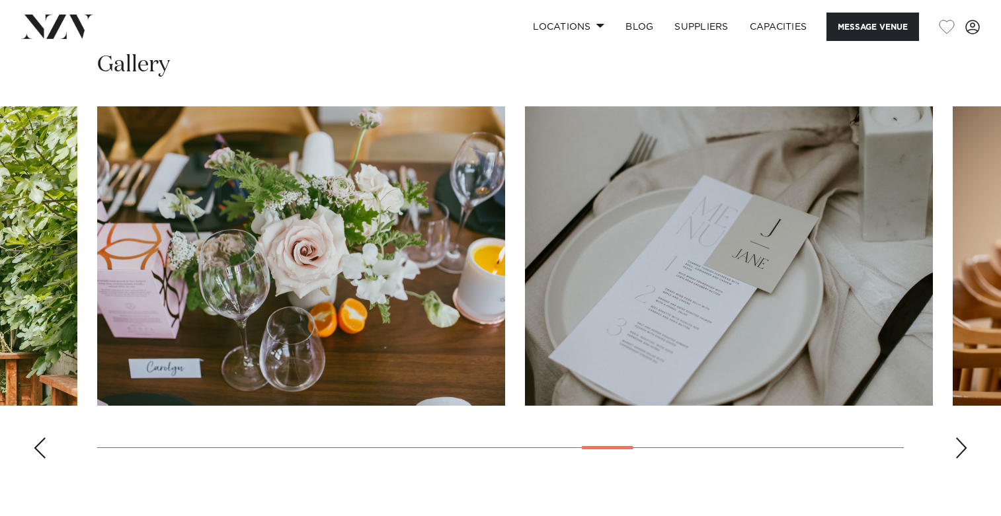
click at [961, 440] on div "Next slide" at bounding box center [961, 448] width 13 height 21
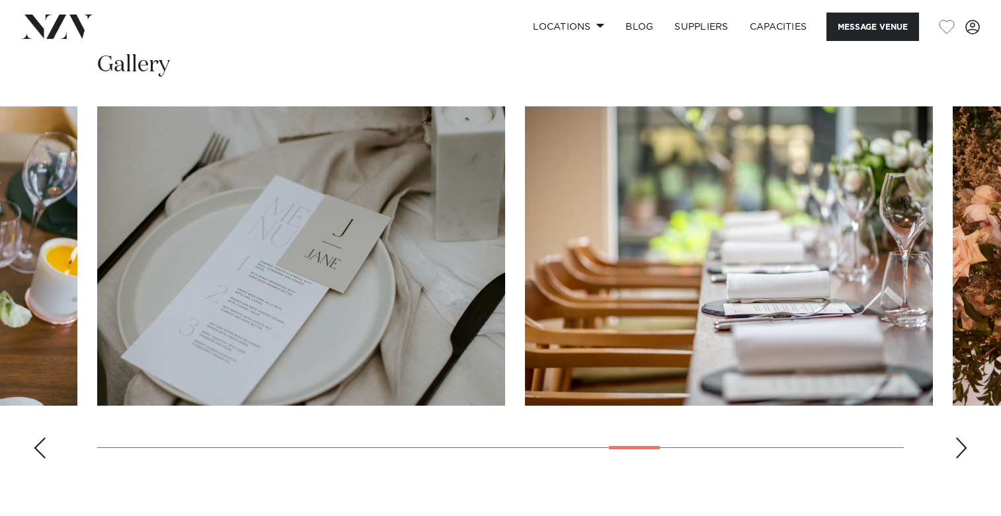
click at [961, 440] on div "Next slide" at bounding box center [961, 448] width 13 height 21
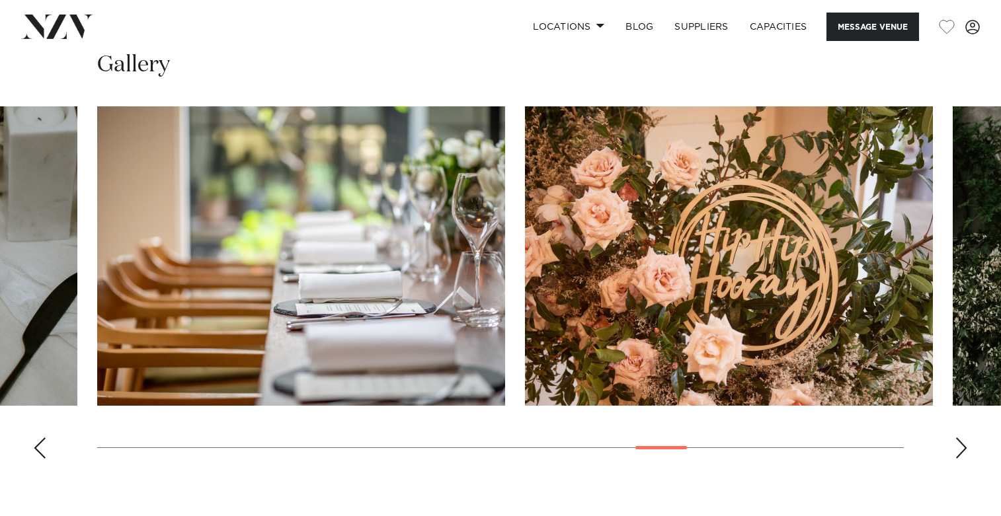
click at [961, 440] on div "Next slide" at bounding box center [961, 448] width 13 height 21
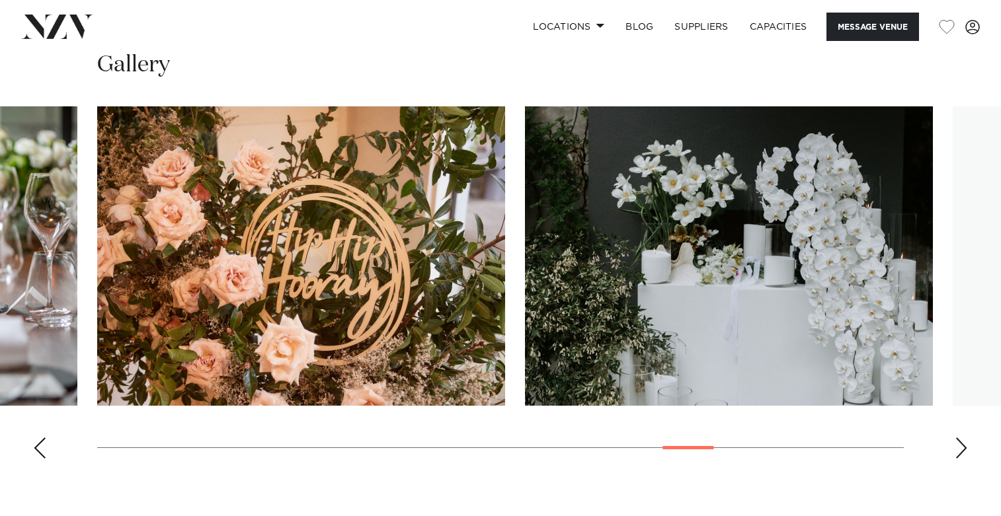
click at [961, 440] on div "Next slide" at bounding box center [961, 448] width 13 height 21
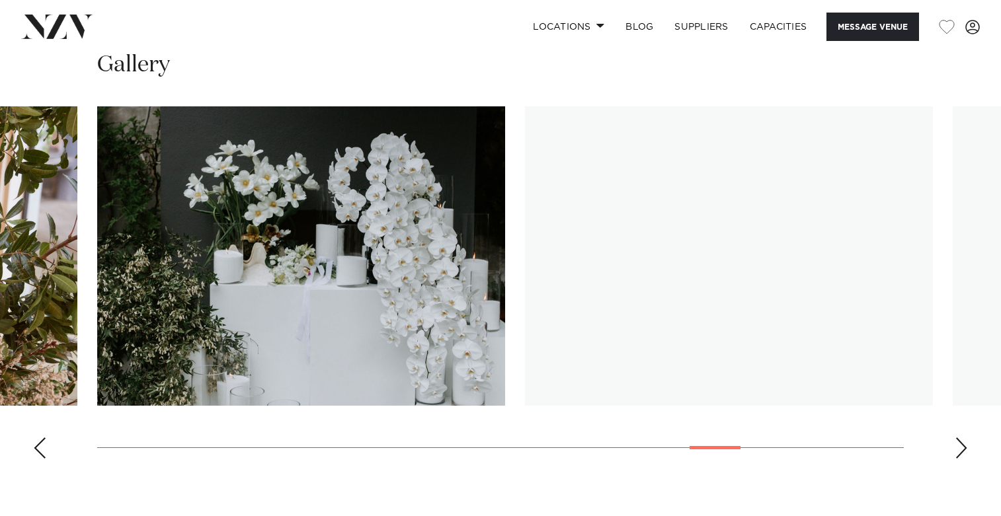
click at [961, 440] on div "Next slide" at bounding box center [961, 448] width 13 height 21
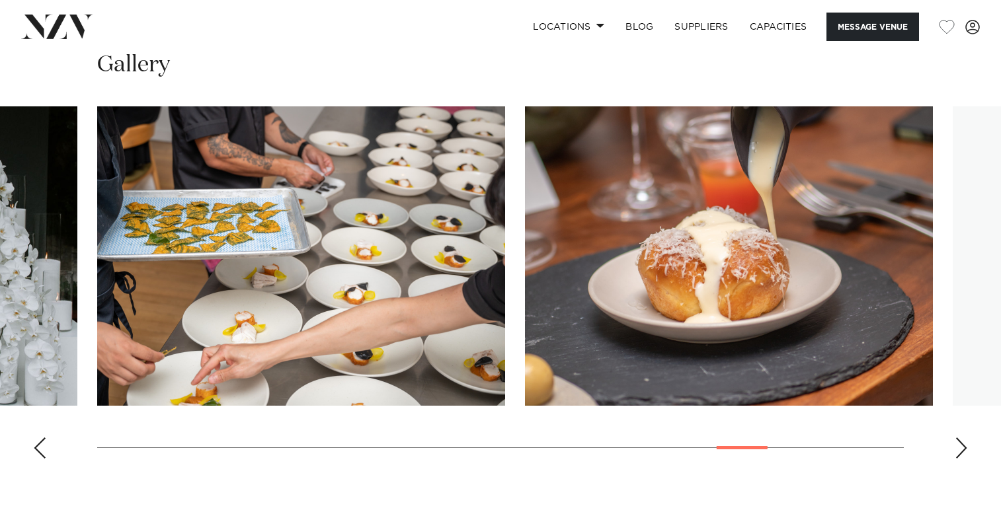
click at [961, 440] on div "Next slide" at bounding box center [961, 448] width 13 height 21
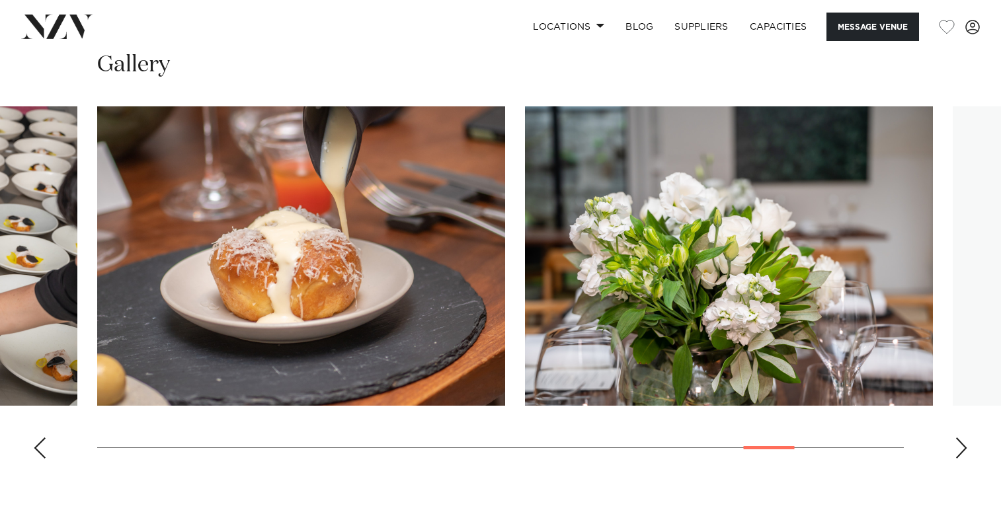
click at [961, 440] on div "Next slide" at bounding box center [961, 448] width 13 height 21
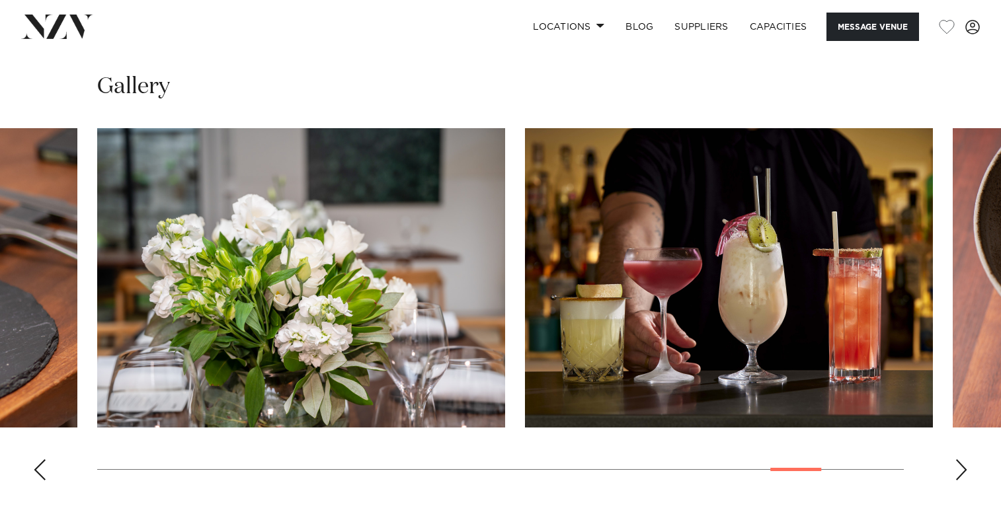
scroll to position [1146, 0]
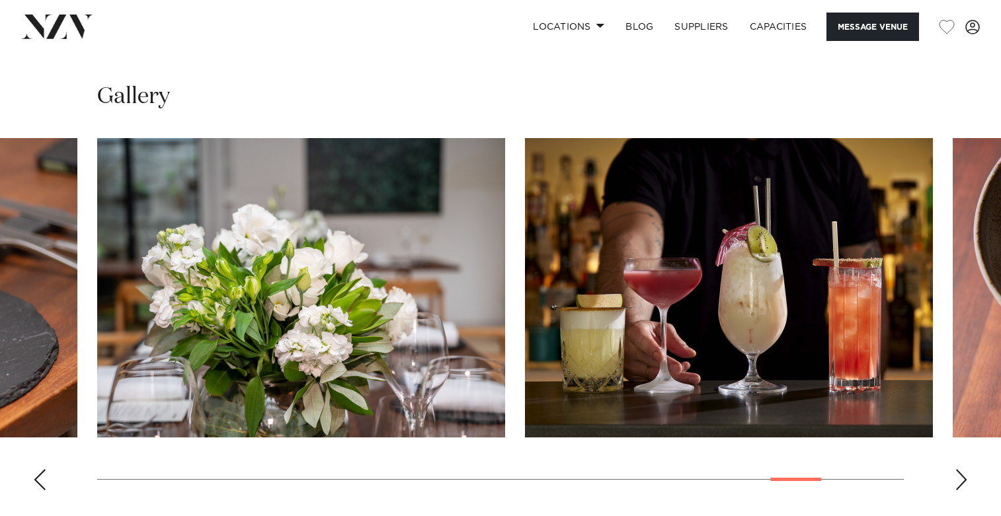
click at [960, 493] on swiper-container at bounding box center [500, 319] width 1001 height 363
click at [963, 481] on div "Next slide" at bounding box center [961, 479] width 13 height 21
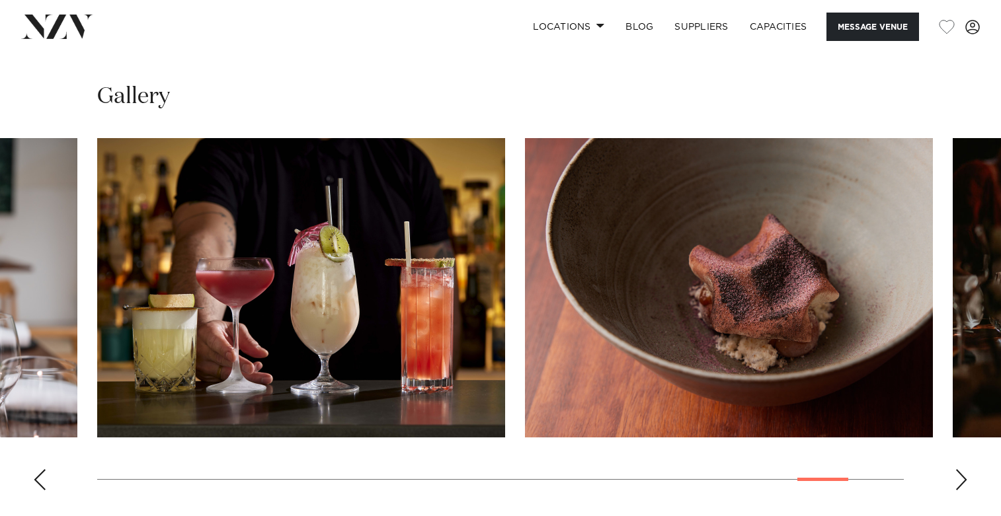
click at [963, 481] on div "Next slide" at bounding box center [961, 479] width 13 height 21
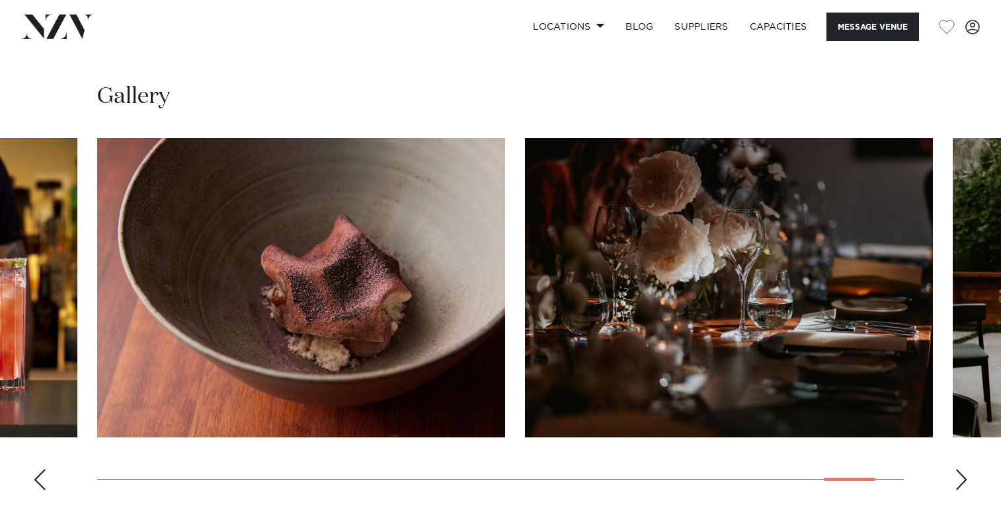
click at [963, 481] on div "Next slide" at bounding box center [961, 479] width 13 height 21
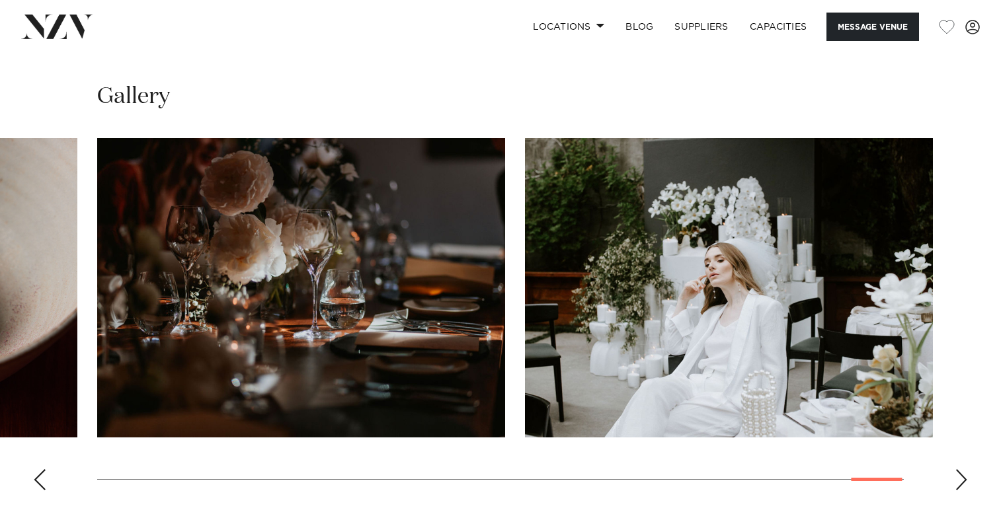
click at [963, 481] on div "Next slide" at bounding box center [961, 479] width 13 height 21
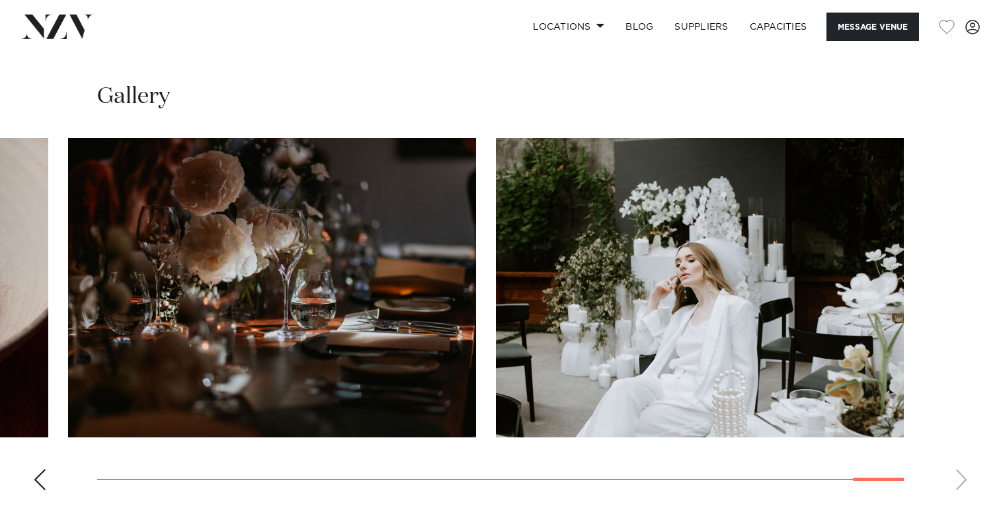
click at [45, 475] on div "Previous slide" at bounding box center [39, 479] width 13 height 21
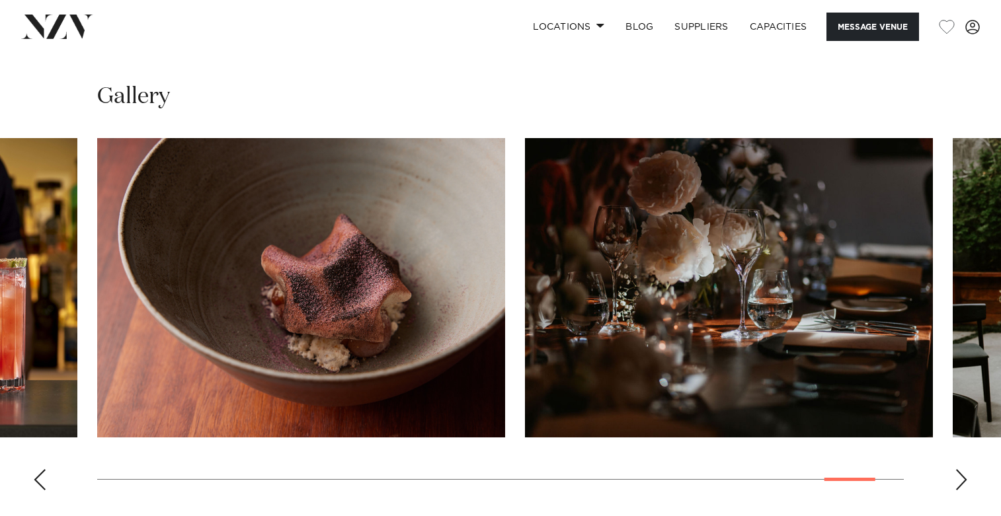
click at [45, 475] on div "Previous slide" at bounding box center [39, 479] width 13 height 21
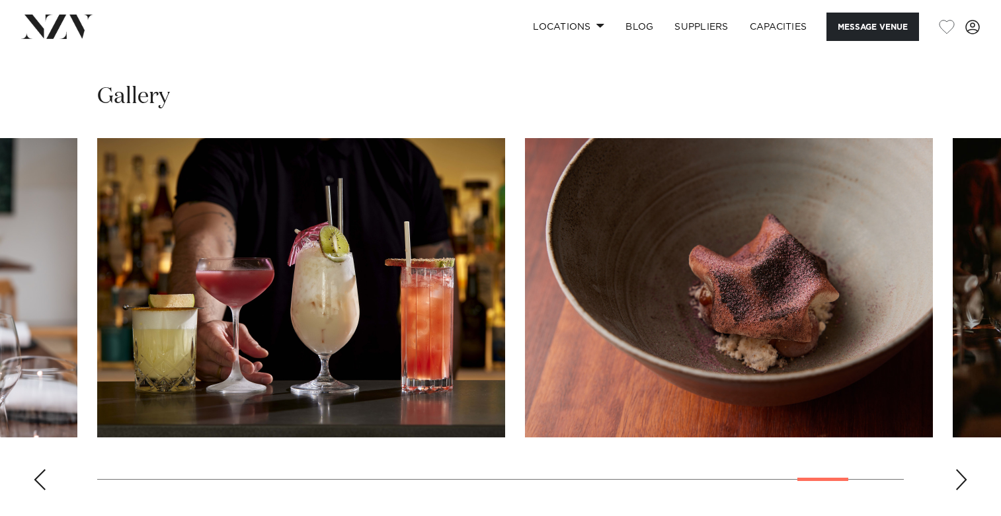
click at [45, 475] on div "Previous slide" at bounding box center [39, 479] width 13 height 21
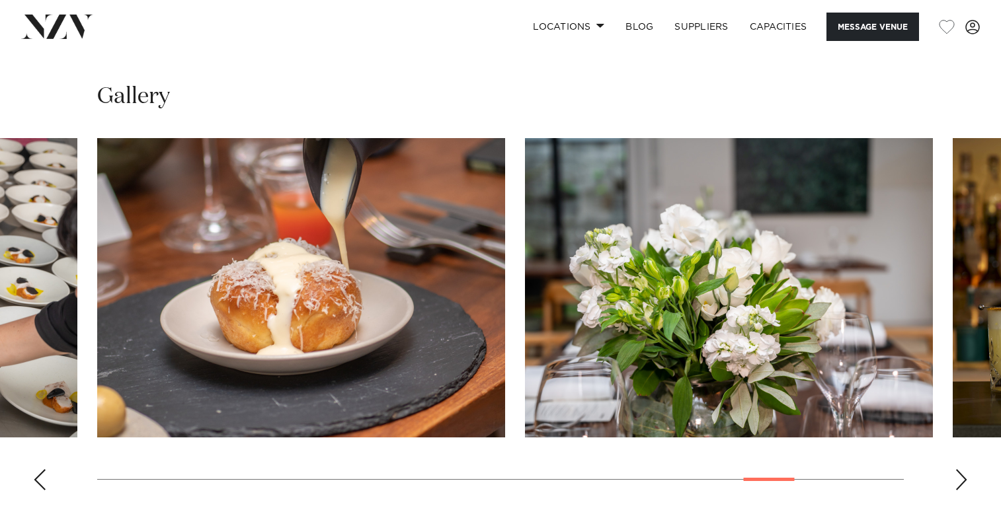
click at [45, 475] on div "Previous slide" at bounding box center [39, 479] width 13 height 21
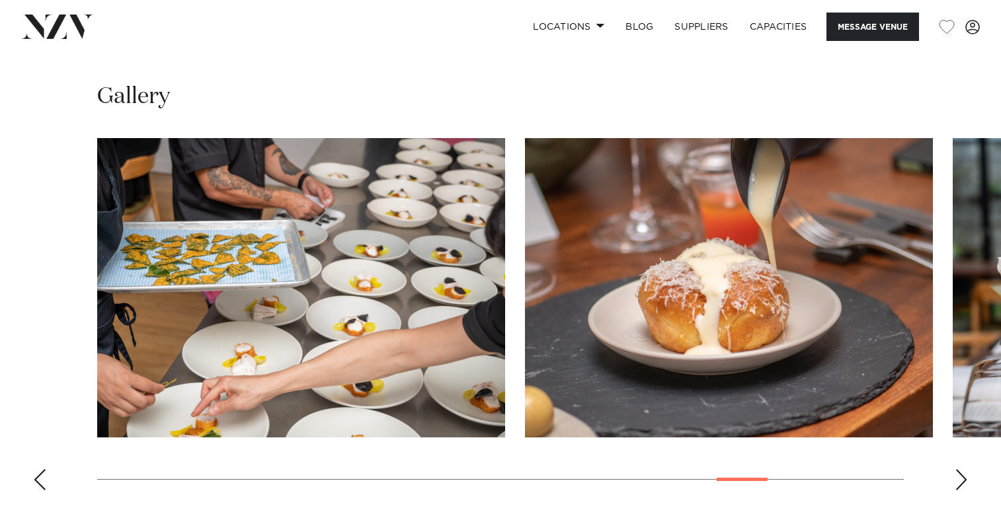
click at [45, 475] on div "Previous slide" at bounding box center [39, 479] width 13 height 21
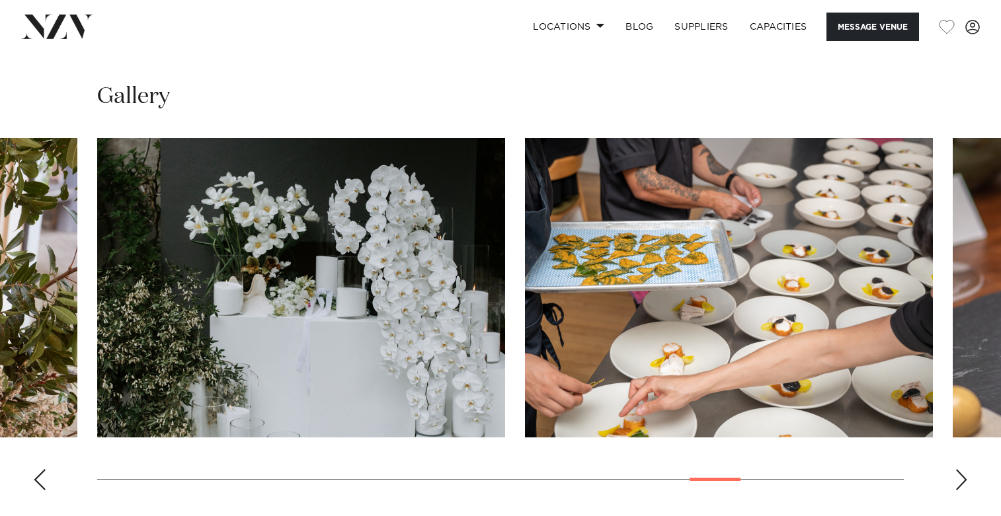
click at [45, 475] on div "Previous slide" at bounding box center [39, 479] width 13 height 21
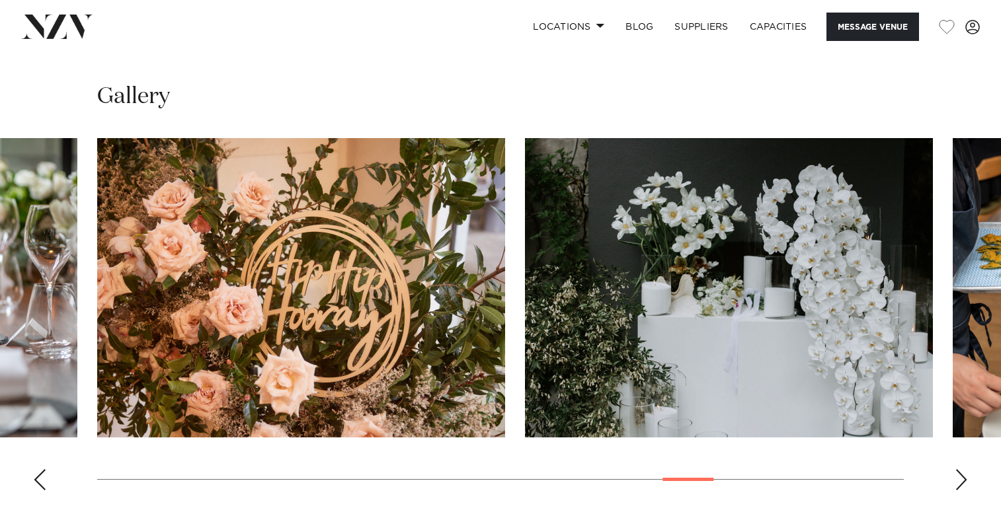
click at [45, 475] on div "Previous slide" at bounding box center [39, 479] width 13 height 21
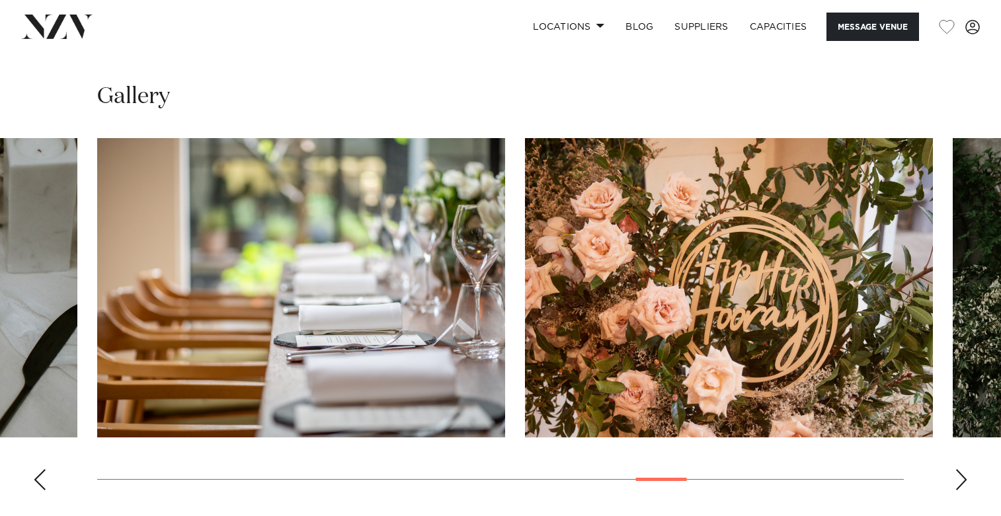
click at [45, 475] on div "Previous slide" at bounding box center [39, 479] width 13 height 21
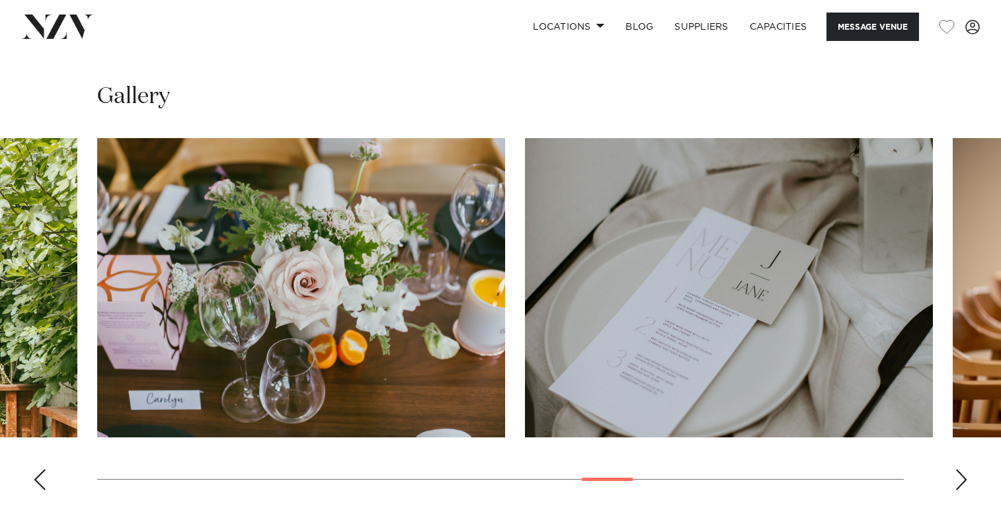
click at [45, 475] on div "Previous slide" at bounding box center [39, 479] width 13 height 21
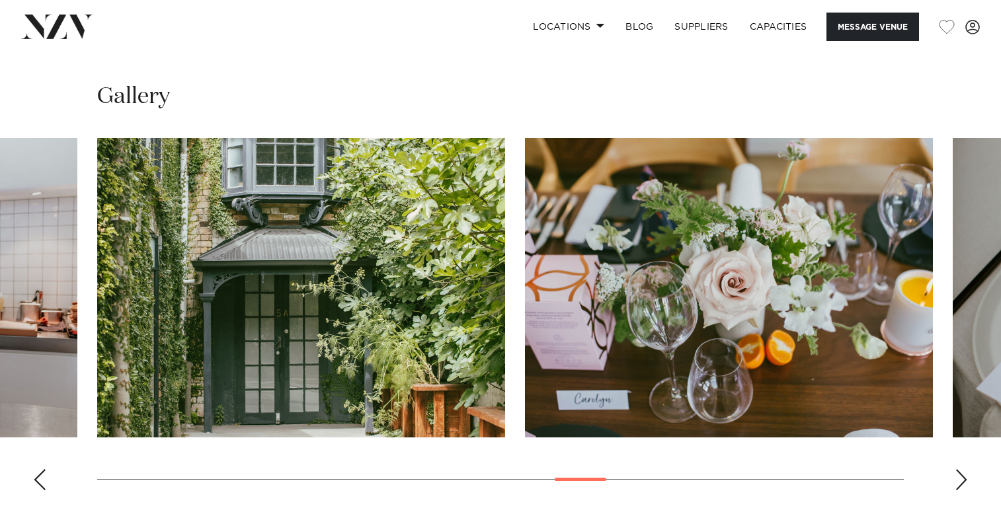
click at [45, 475] on div "Previous slide" at bounding box center [39, 479] width 13 height 21
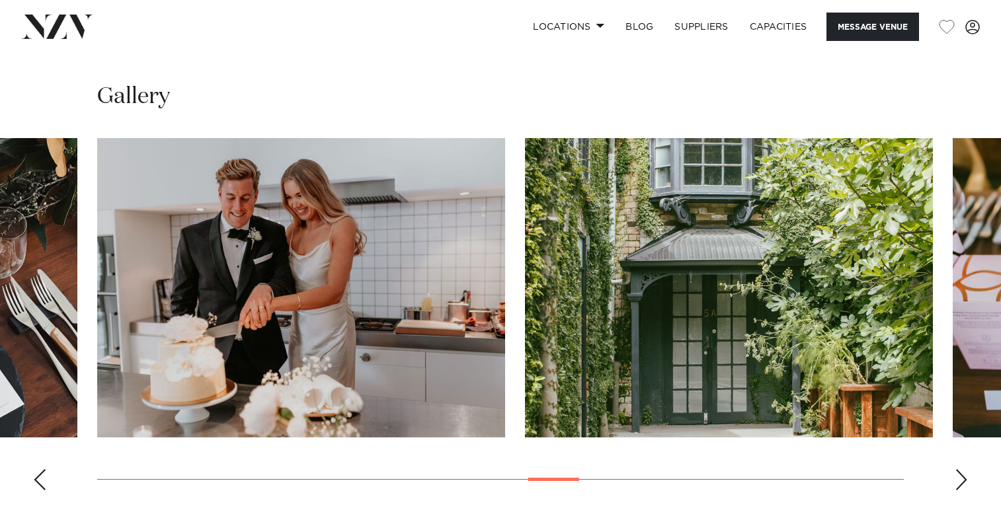
click at [45, 475] on div "Previous slide" at bounding box center [39, 479] width 13 height 21
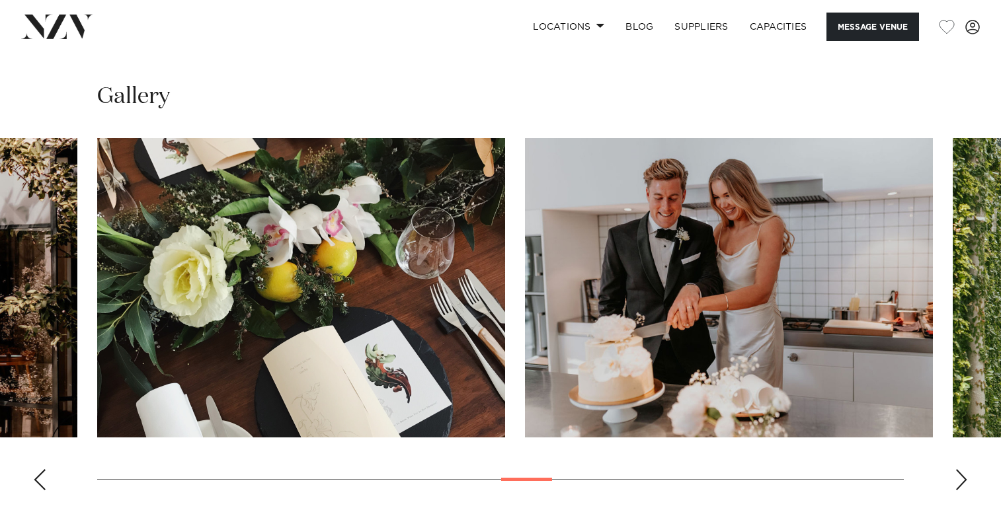
click at [45, 475] on div "Previous slide" at bounding box center [39, 479] width 13 height 21
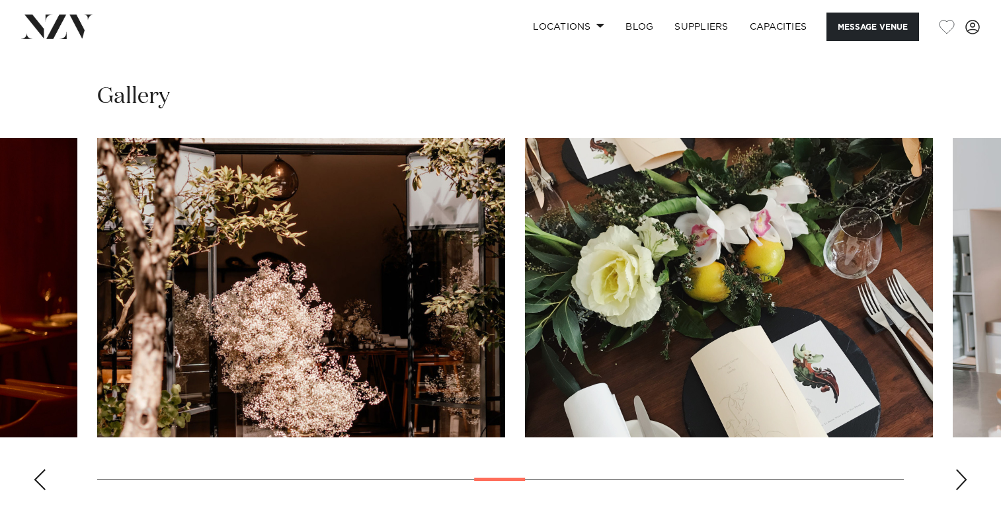
click at [45, 475] on div "Previous slide" at bounding box center [39, 479] width 13 height 21
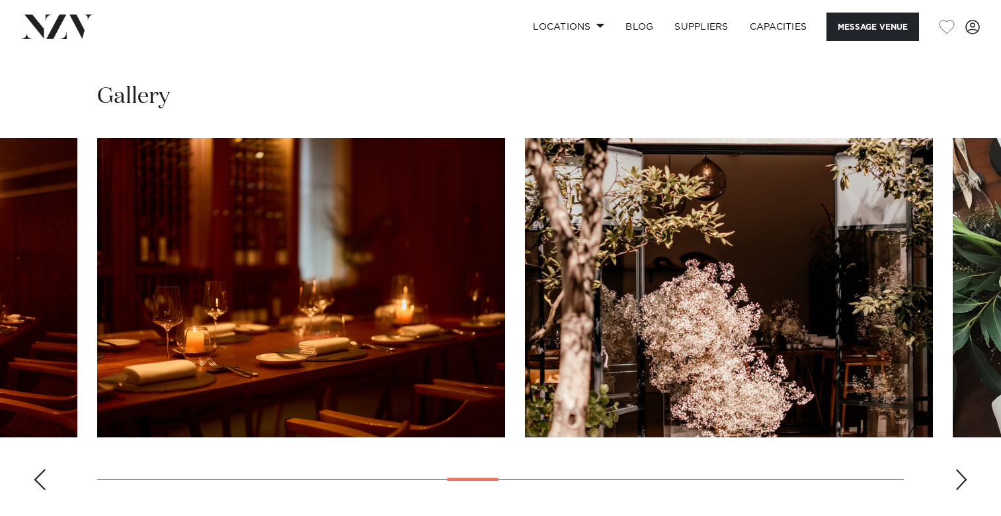
click at [45, 475] on div "Previous slide" at bounding box center [39, 479] width 13 height 21
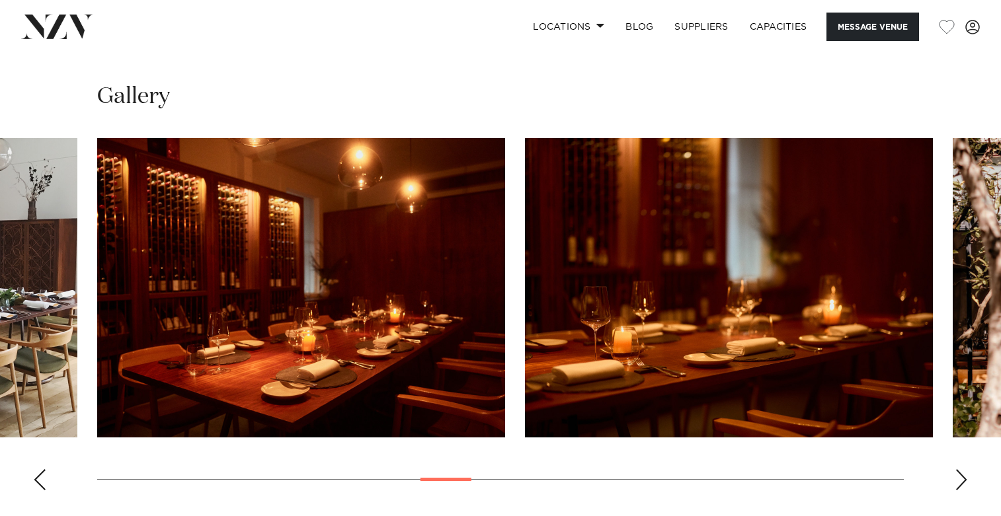
click at [45, 475] on div "Previous slide" at bounding box center [39, 479] width 13 height 21
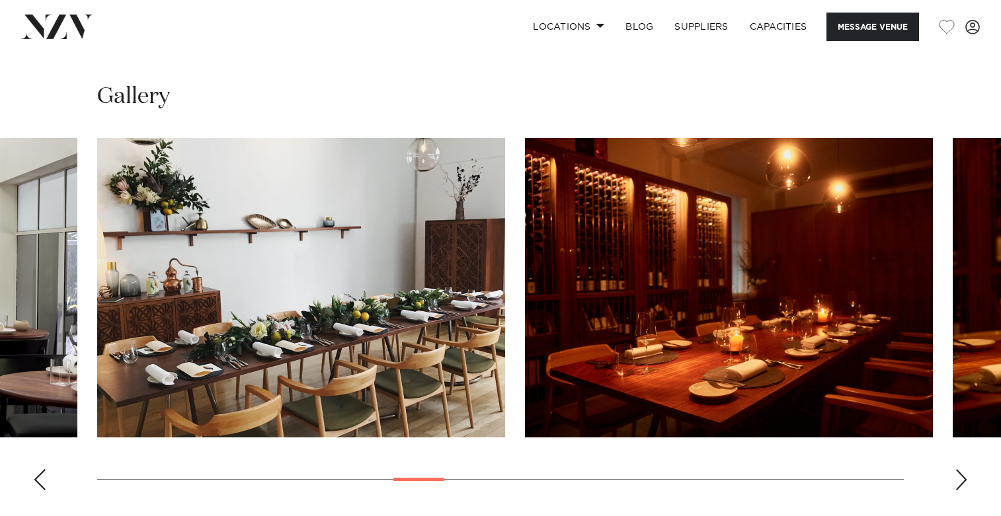
click at [45, 475] on div "Previous slide" at bounding box center [39, 479] width 13 height 21
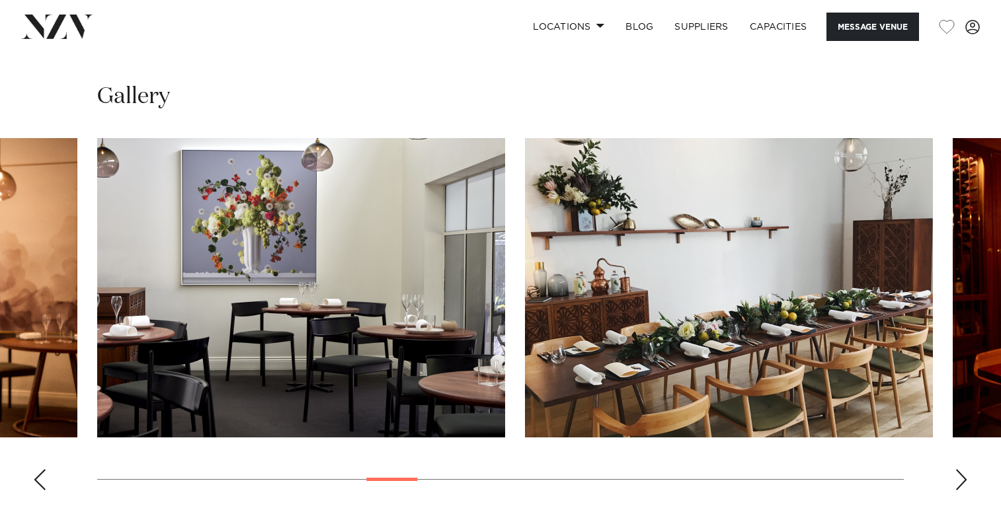
click at [45, 475] on div "Previous slide" at bounding box center [39, 479] width 13 height 21
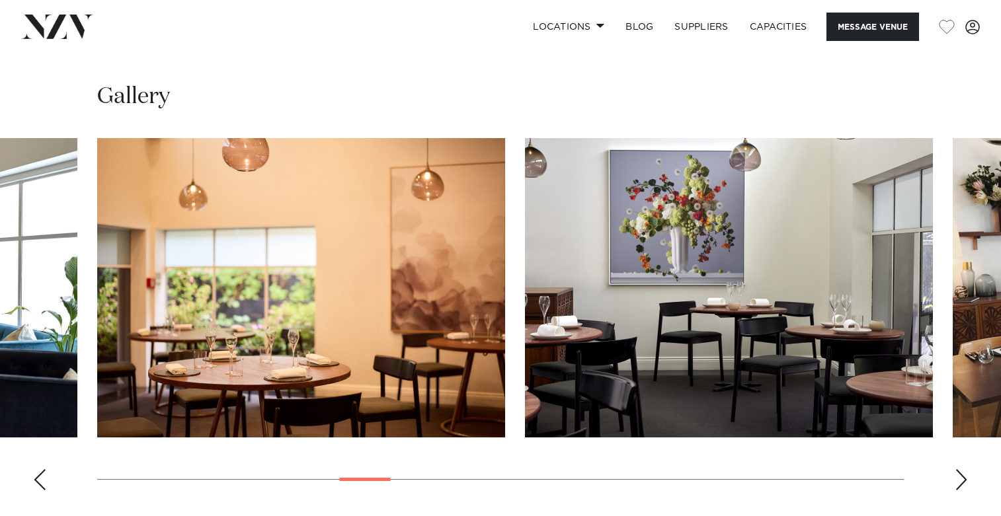
click at [45, 475] on div "Previous slide" at bounding box center [39, 479] width 13 height 21
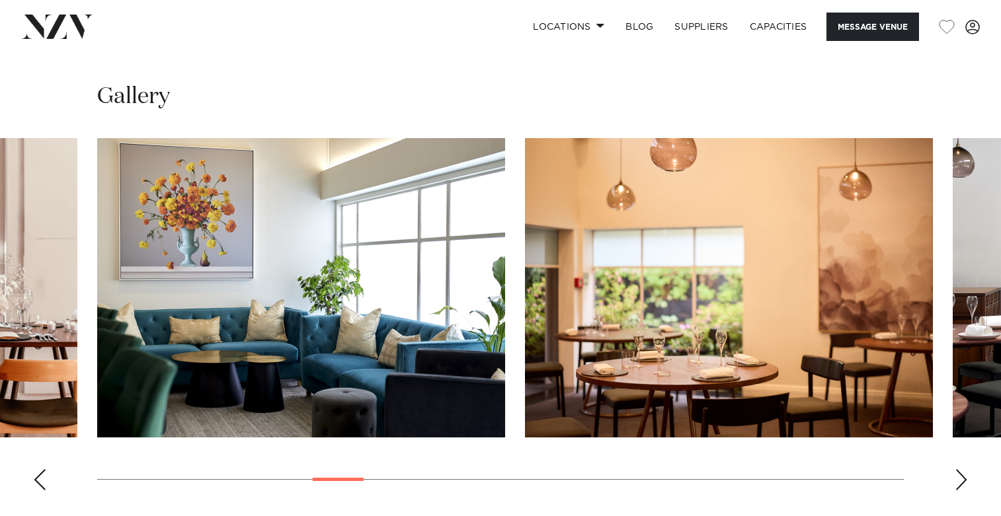
click at [45, 475] on div "Previous slide" at bounding box center [39, 479] width 13 height 21
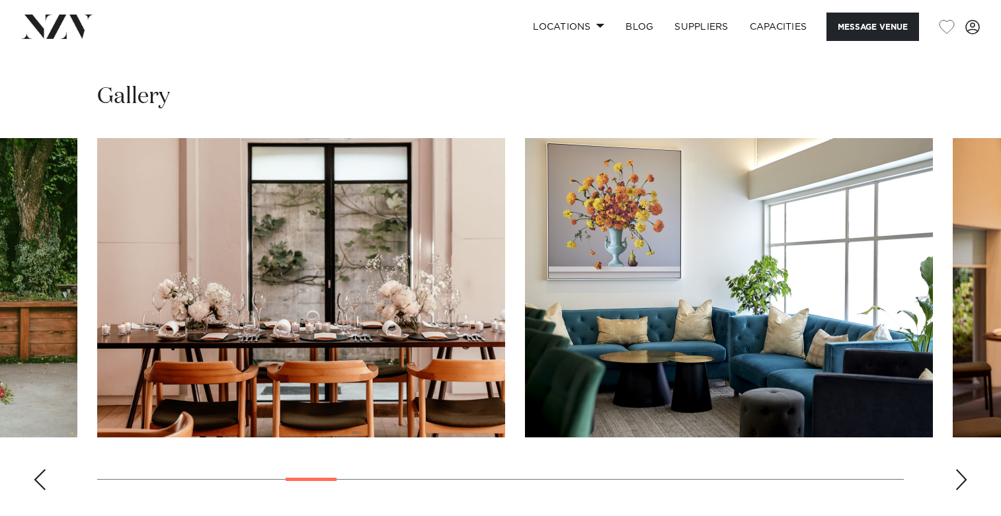
click at [45, 475] on div "Previous slide" at bounding box center [39, 479] width 13 height 21
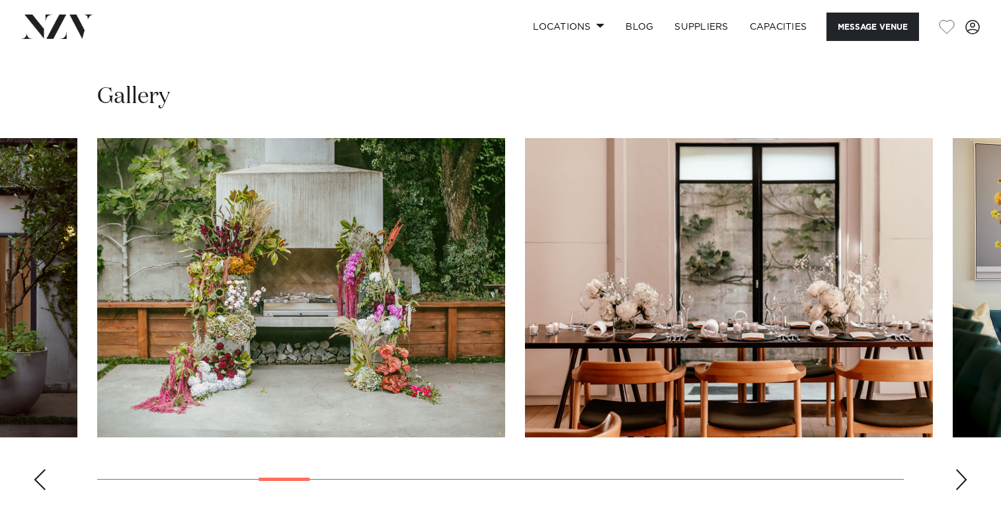
click at [45, 475] on div "Previous slide" at bounding box center [39, 479] width 13 height 21
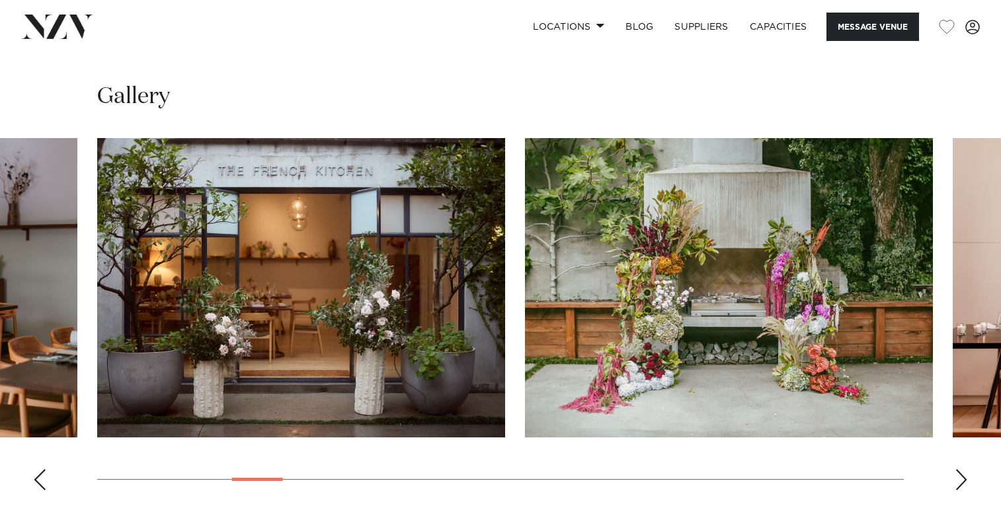
click at [45, 475] on div "Previous slide" at bounding box center [39, 479] width 13 height 21
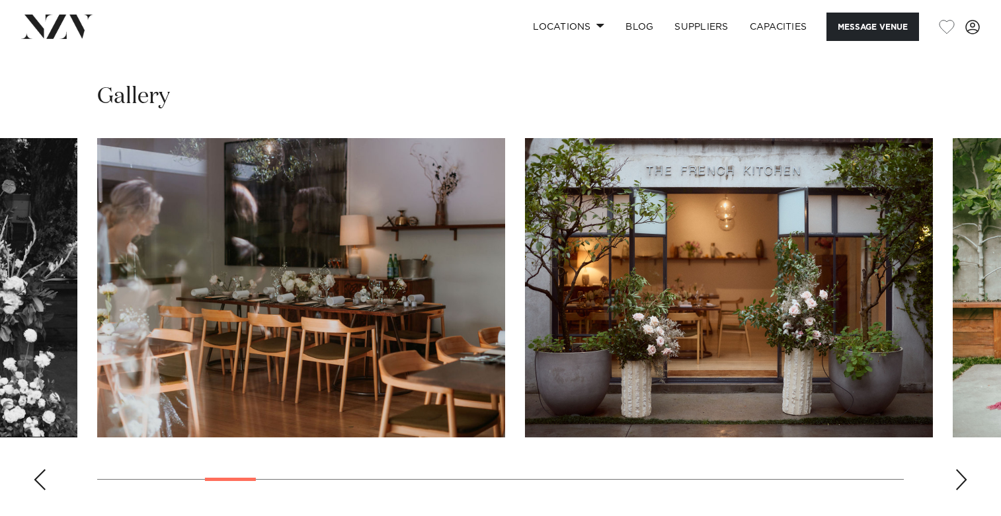
click at [45, 475] on div "Previous slide" at bounding box center [39, 479] width 13 height 21
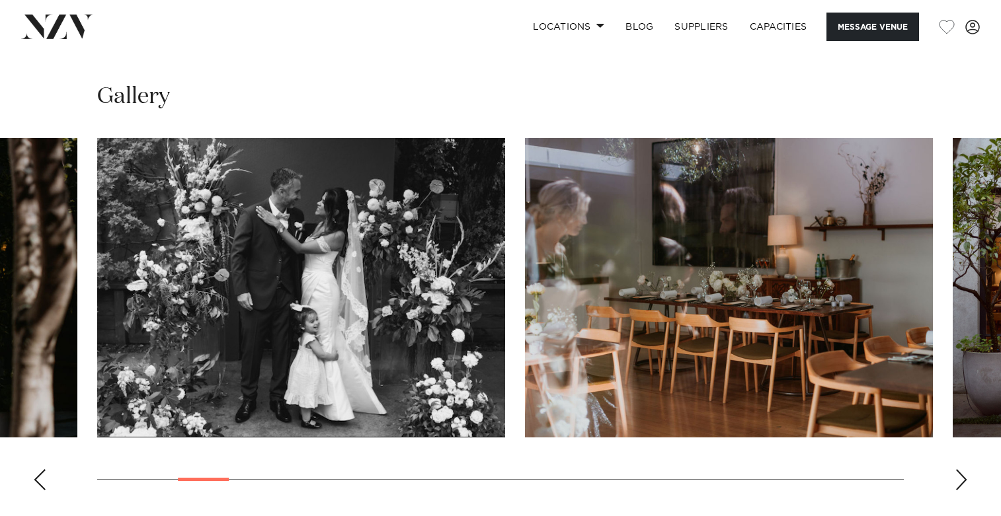
click at [45, 475] on div "Previous slide" at bounding box center [39, 479] width 13 height 21
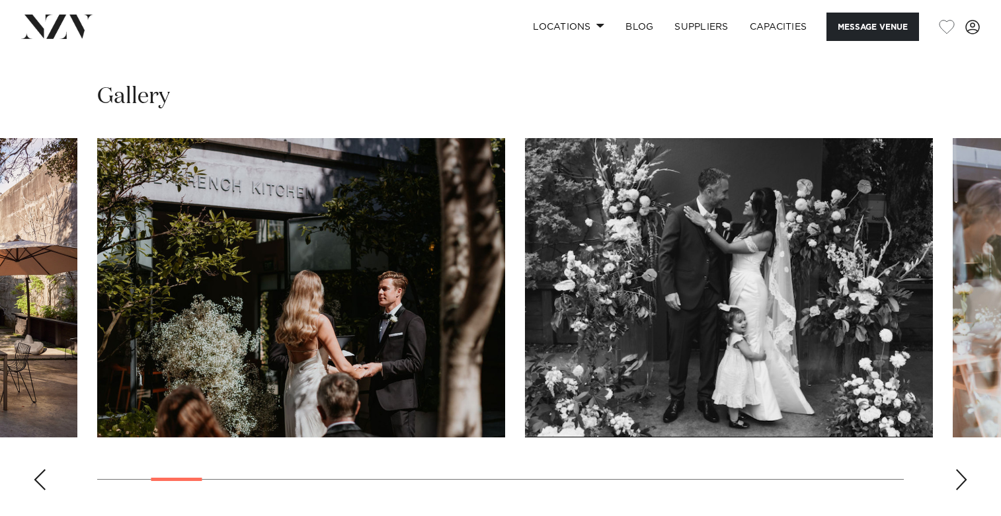
click at [45, 475] on div "Previous slide" at bounding box center [39, 479] width 13 height 21
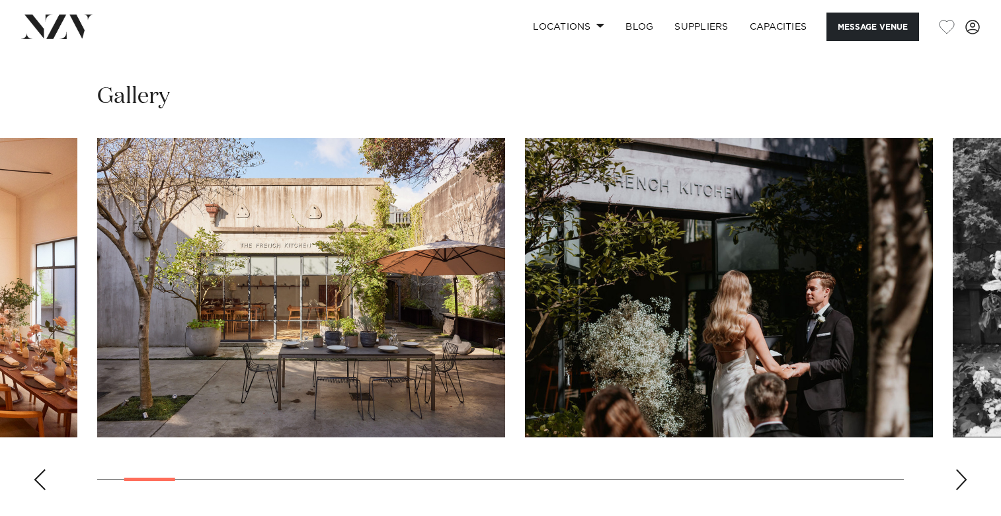
click at [45, 475] on div "Previous slide" at bounding box center [39, 479] width 13 height 21
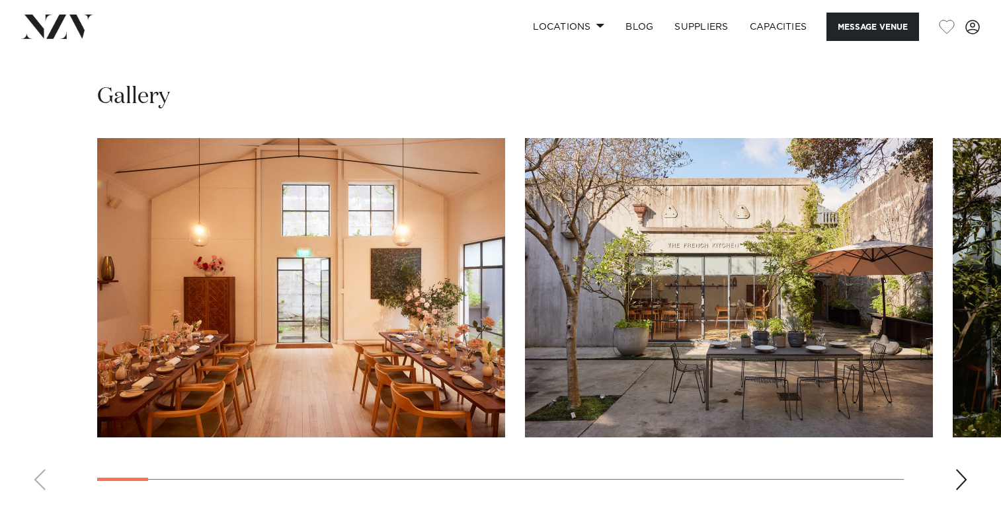
click at [45, 475] on swiper-container at bounding box center [500, 319] width 1001 height 363
click at [287, 325] on img "1 / 30" at bounding box center [301, 287] width 408 height 299
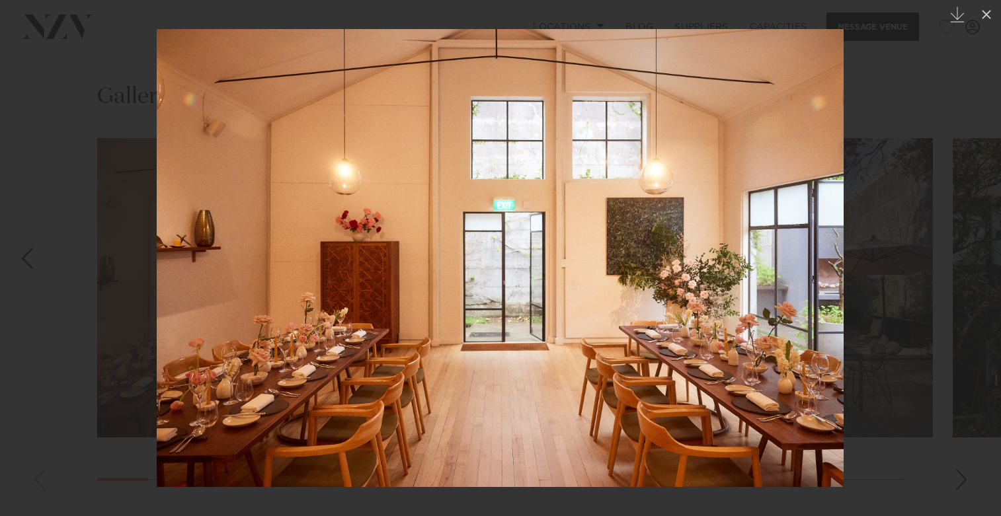
click at [57, 169] on div at bounding box center [500, 258] width 1001 height 516
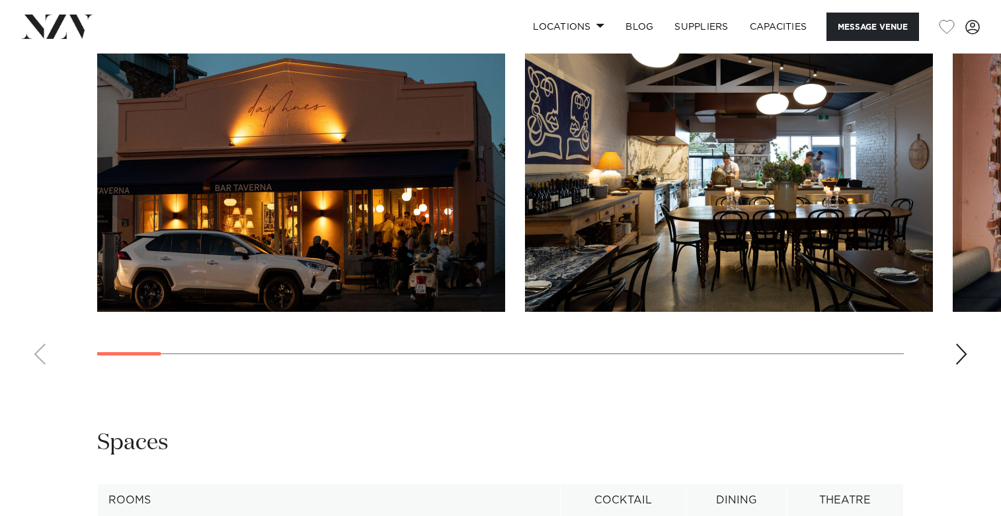
scroll to position [1263, 0]
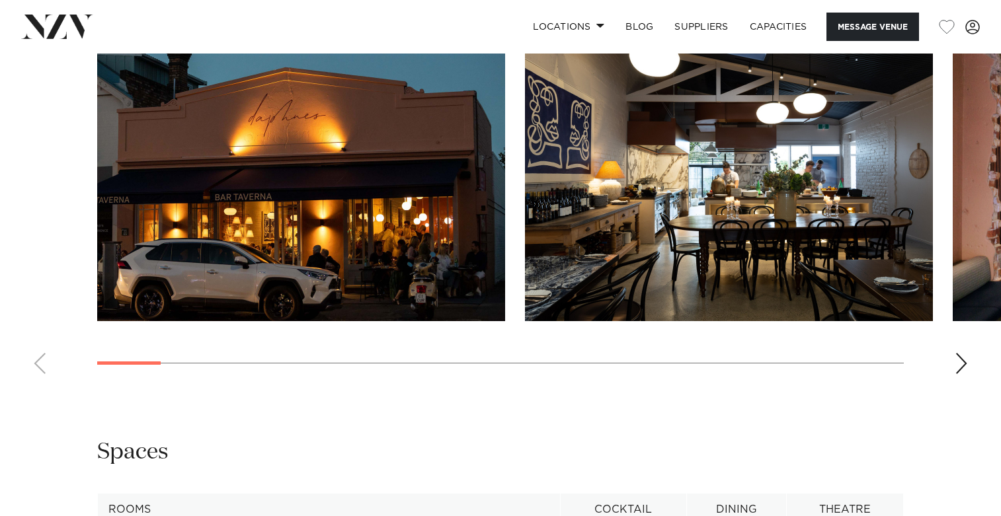
click at [957, 374] on div "Next slide" at bounding box center [961, 363] width 13 height 21
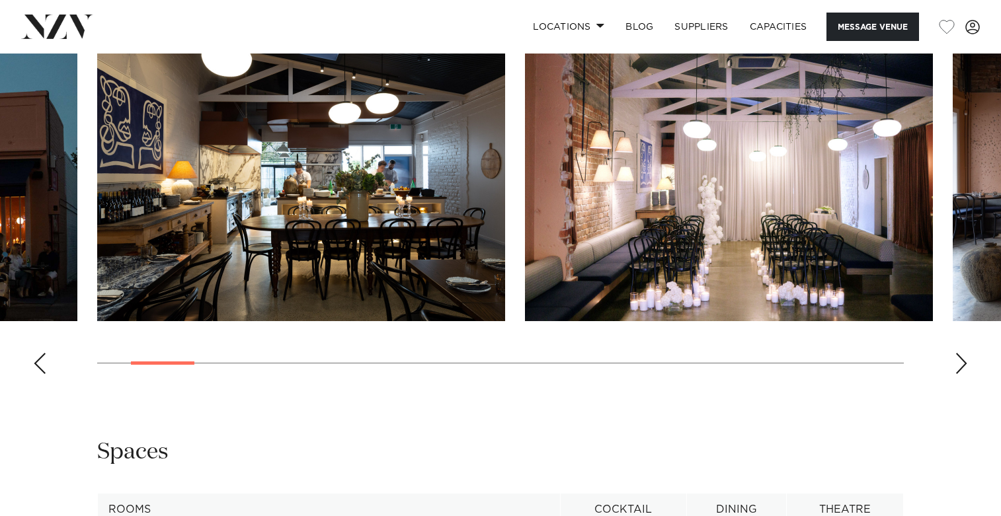
click at [957, 374] on div "Next slide" at bounding box center [961, 363] width 13 height 21
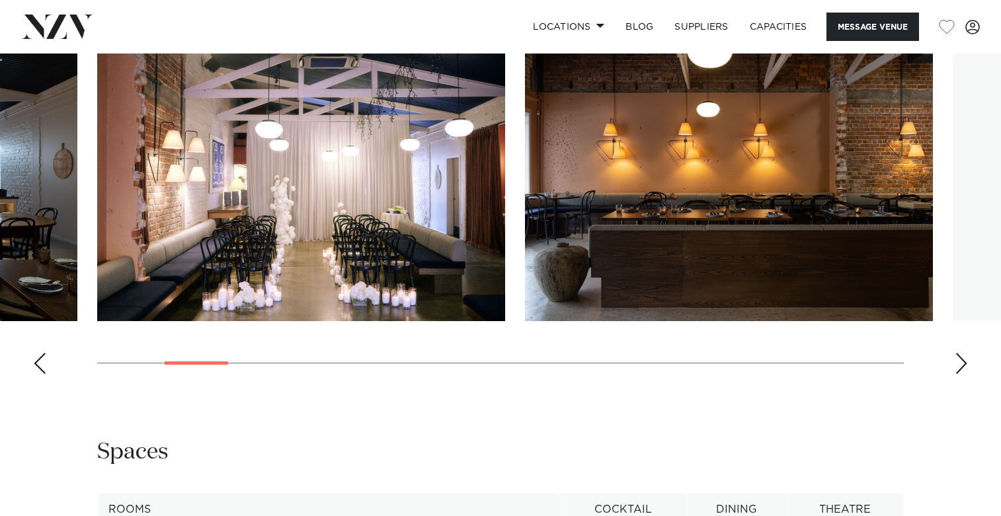
click at [957, 374] on div "Next slide" at bounding box center [961, 363] width 13 height 21
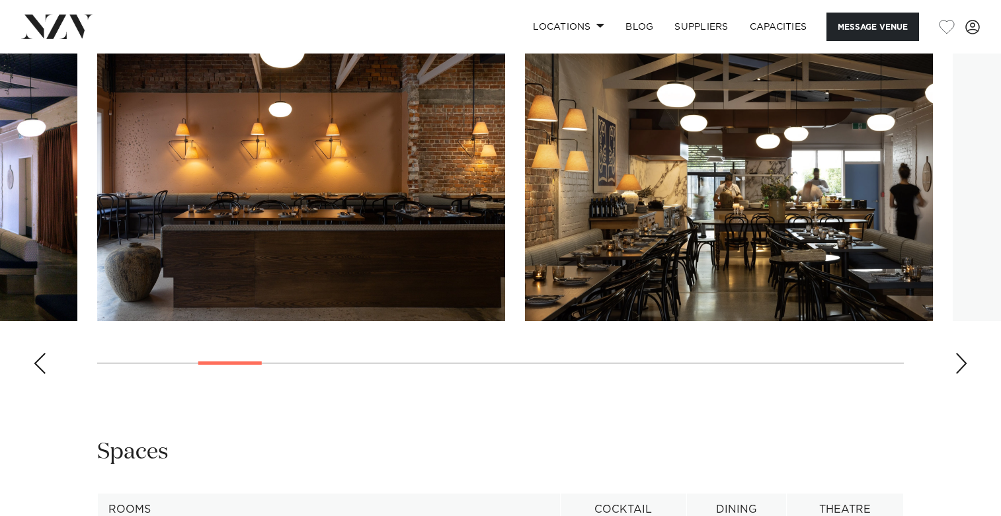
click at [957, 374] on div "Next slide" at bounding box center [961, 363] width 13 height 21
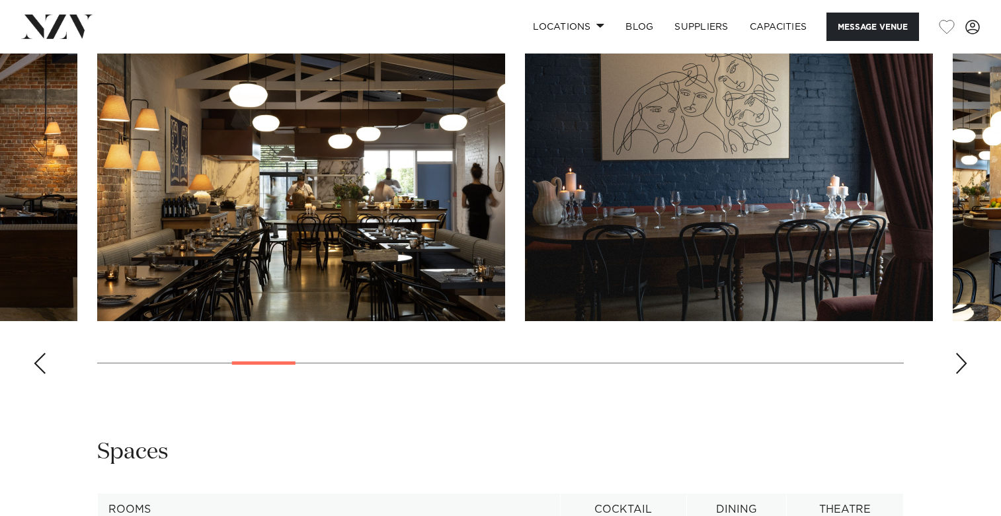
click at [957, 374] on div "Next slide" at bounding box center [961, 363] width 13 height 21
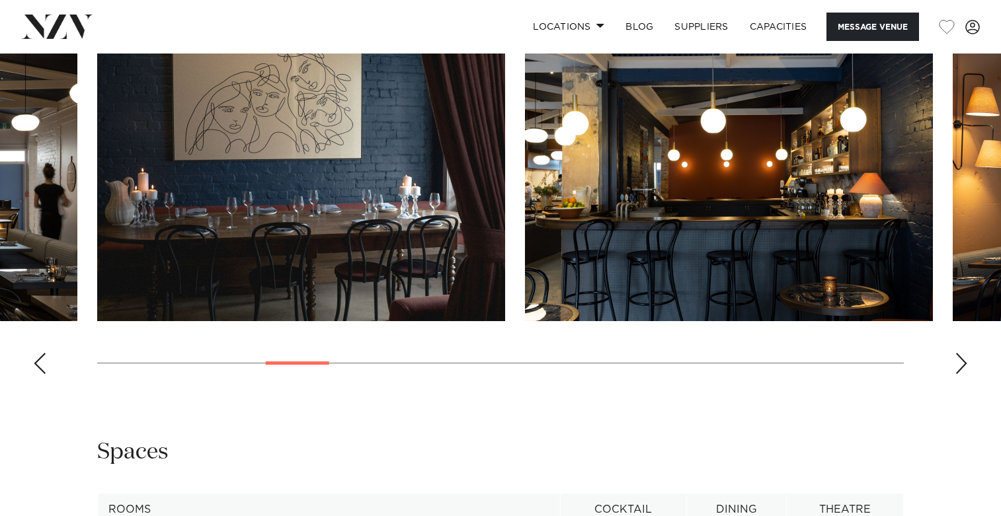
click at [957, 374] on div "Next slide" at bounding box center [961, 363] width 13 height 21
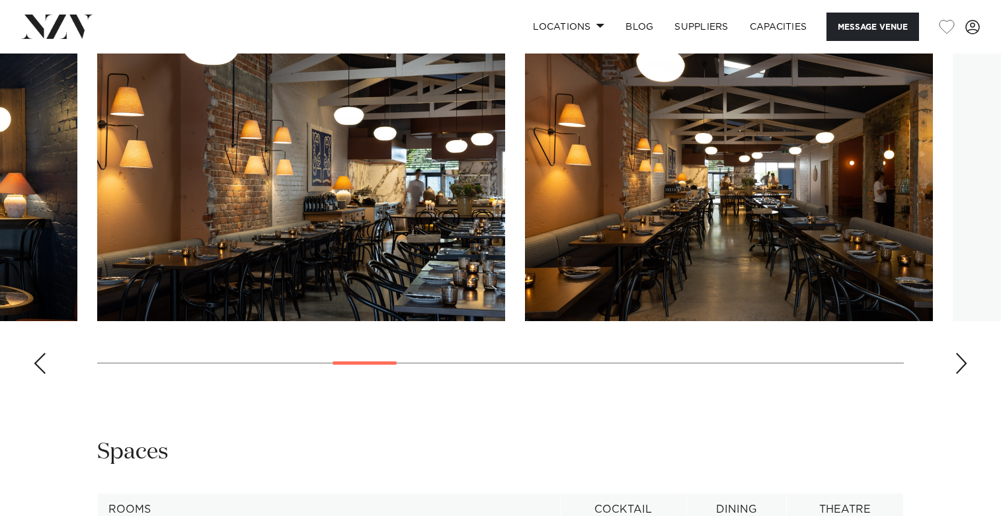
click at [957, 374] on div "Next slide" at bounding box center [961, 363] width 13 height 21
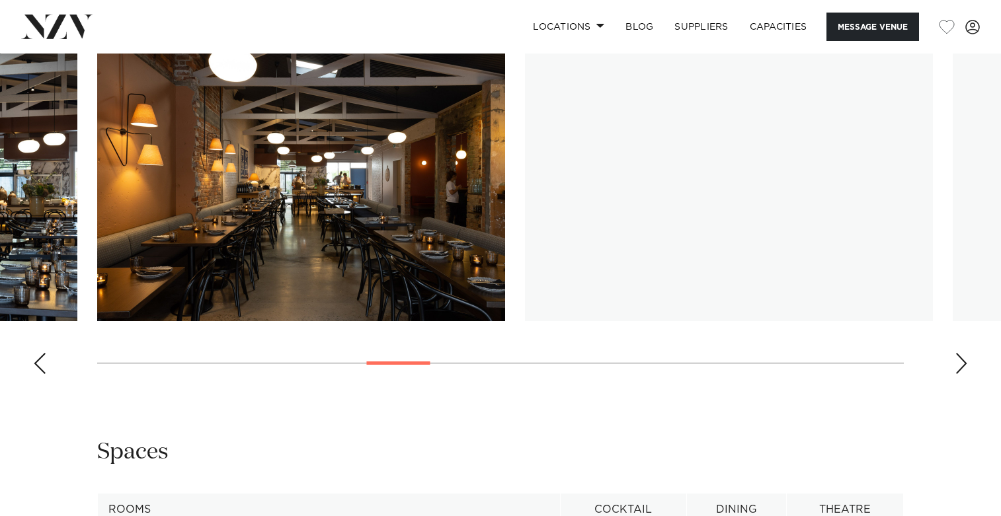
click at [957, 374] on div "Next slide" at bounding box center [961, 363] width 13 height 21
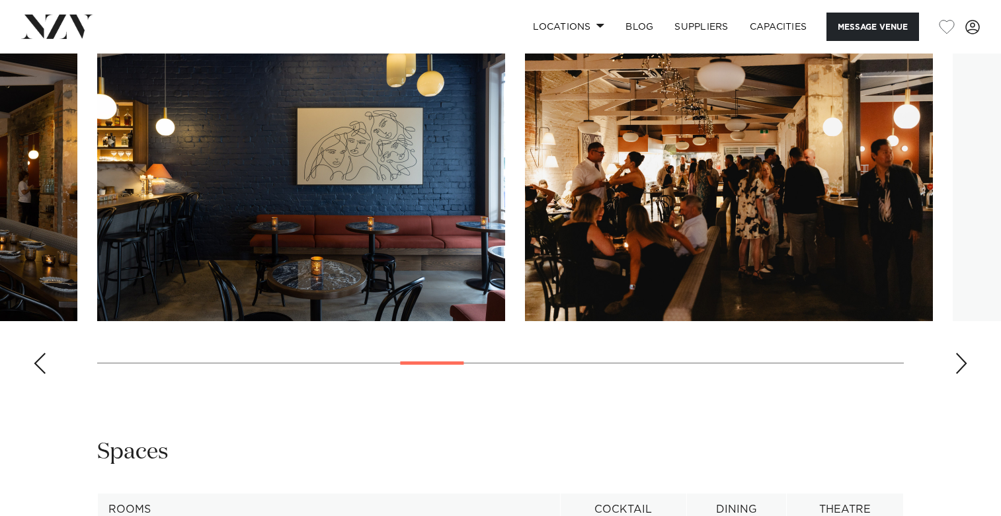
click at [957, 374] on div "Next slide" at bounding box center [961, 363] width 13 height 21
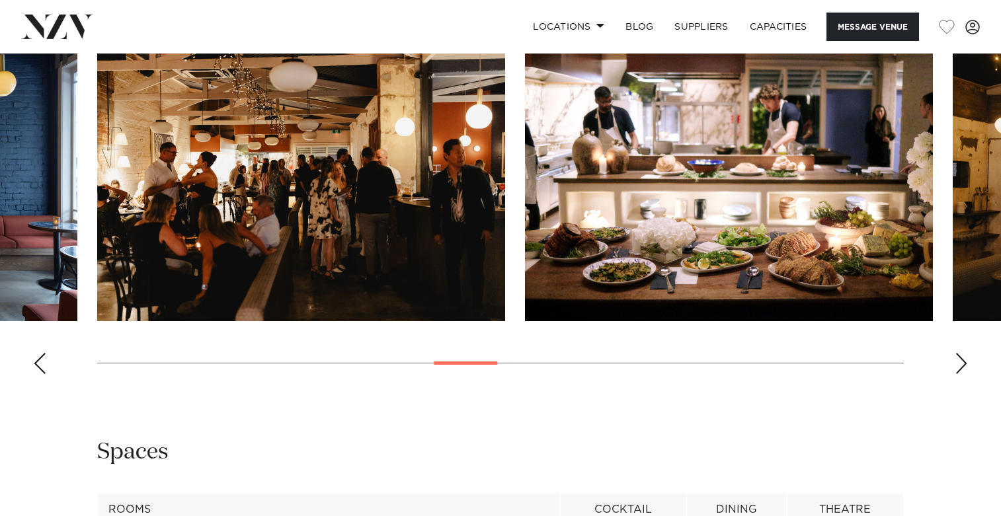
click at [957, 374] on div "Next slide" at bounding box center [961, 363] width 13 height 21
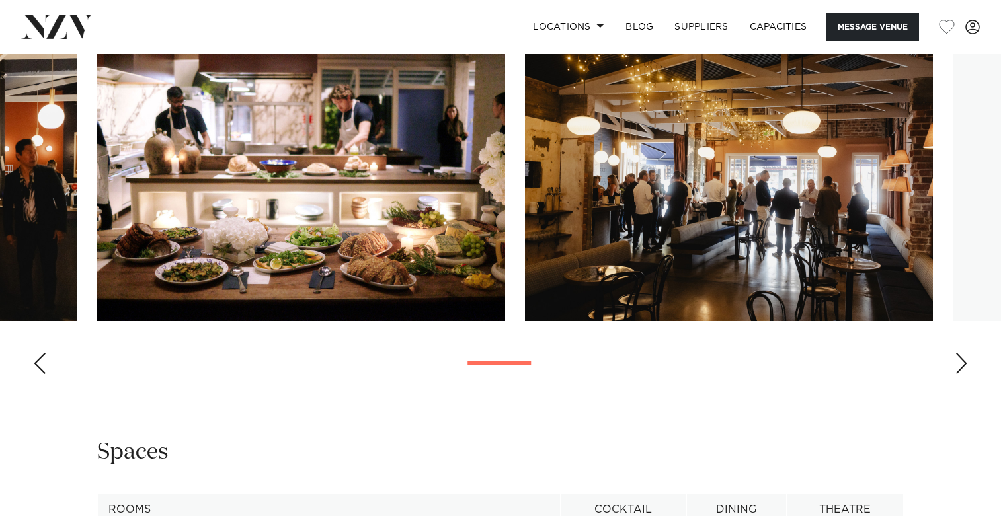
click at [957, 374] on div "Next slide" at bounding box center [961, 363] width 13 height 21
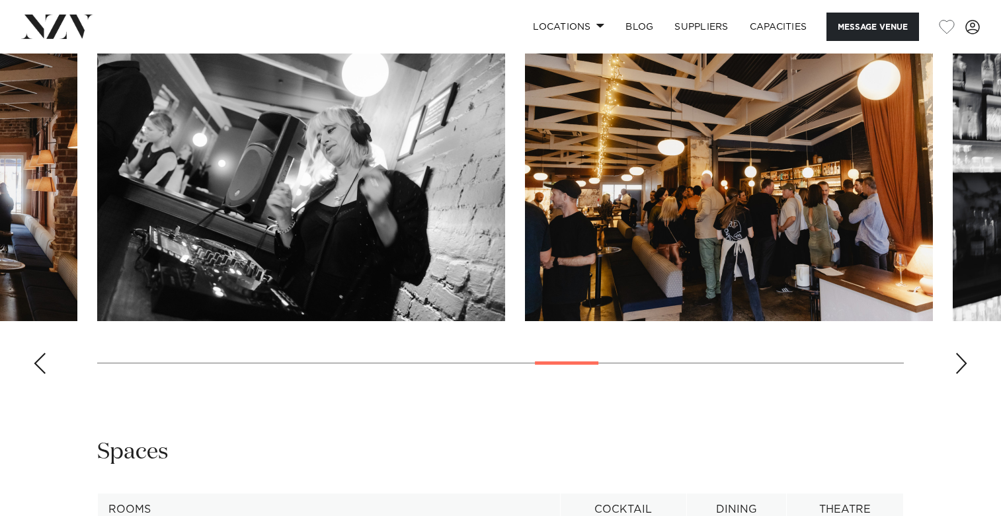
click at [957, 374] on div "Next slide" at bounding box center [961, 363] width 13 height 21
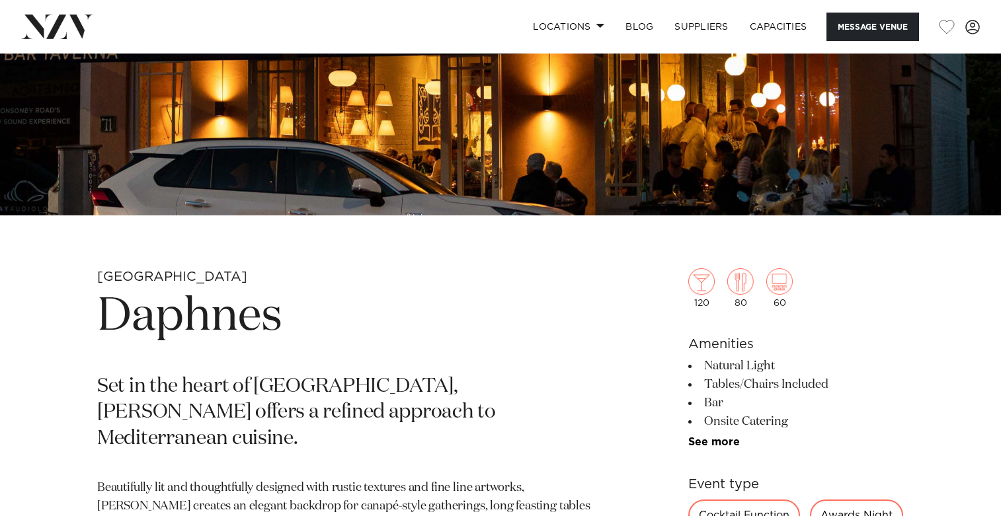
scroll to position [303, 0]
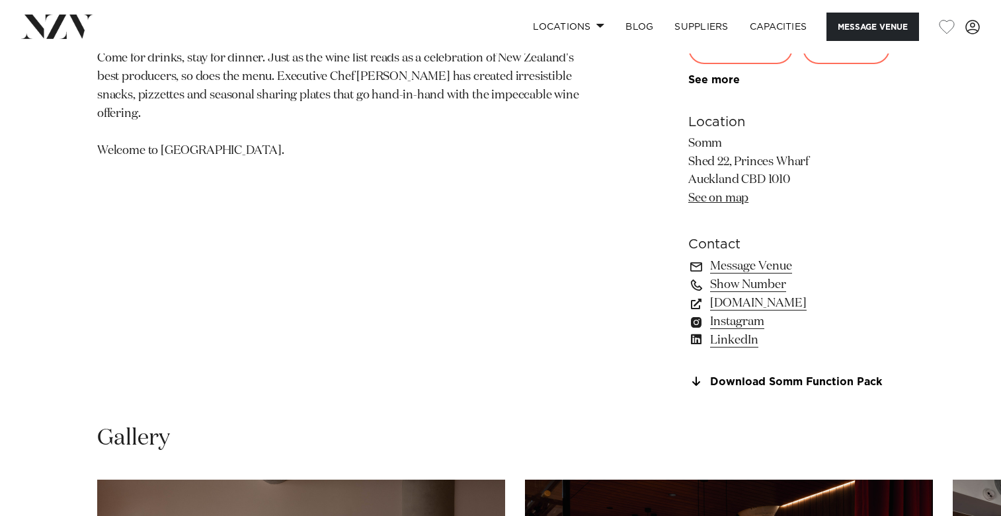
scroll to position [891, 0]
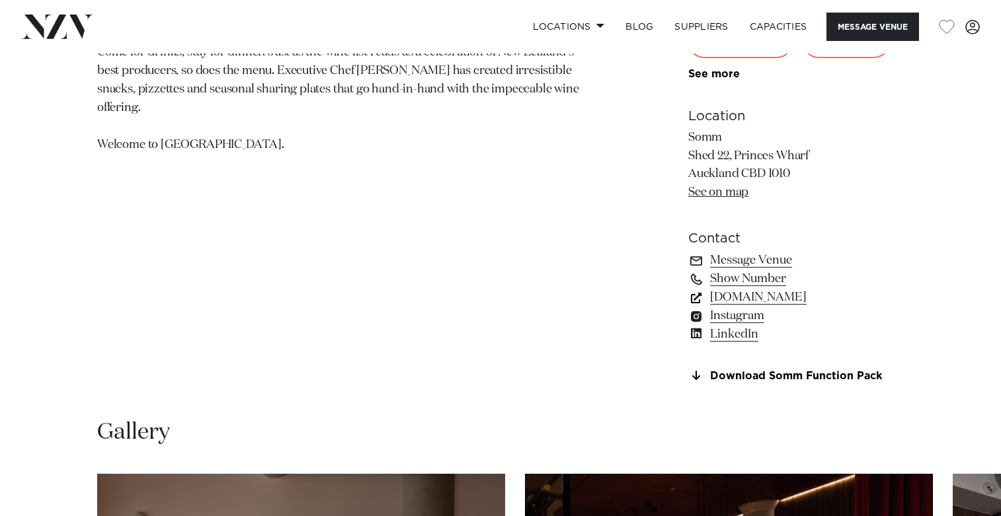
click at [749, 300] on link "sommcellardoor.co.nz" at bounding box center [796, 297] width 216 height 19
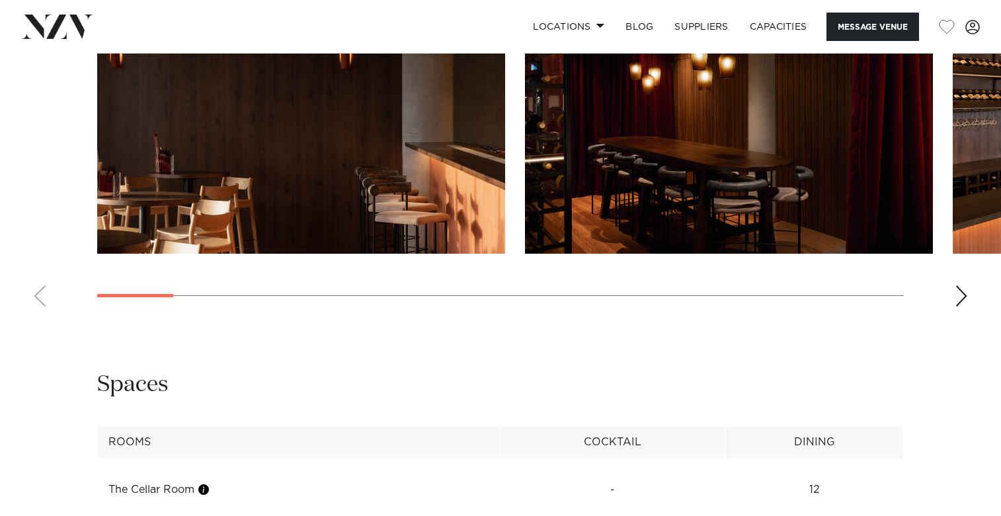
scroll to position [1425, 0]
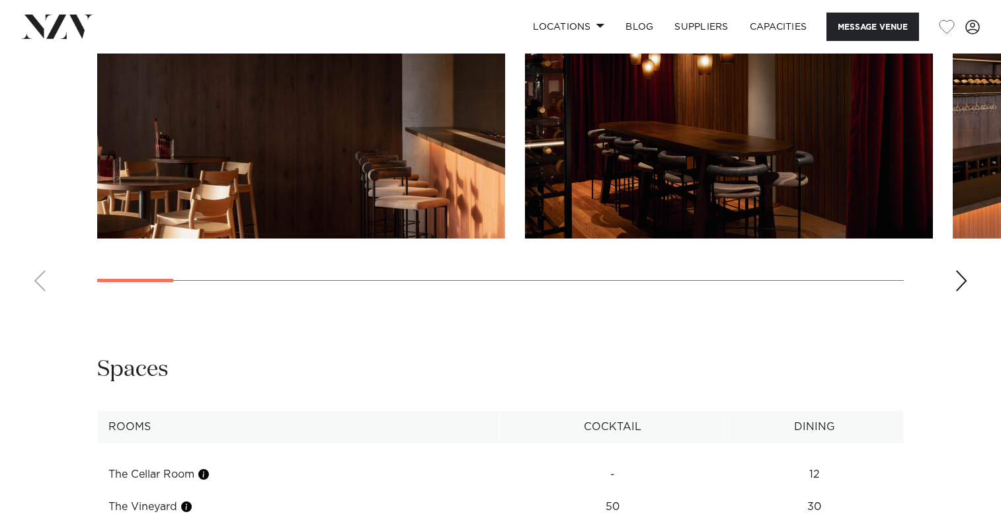
click at [960, 284] on div "Next slide" at bounding box center [961, 280] width 13 height 21
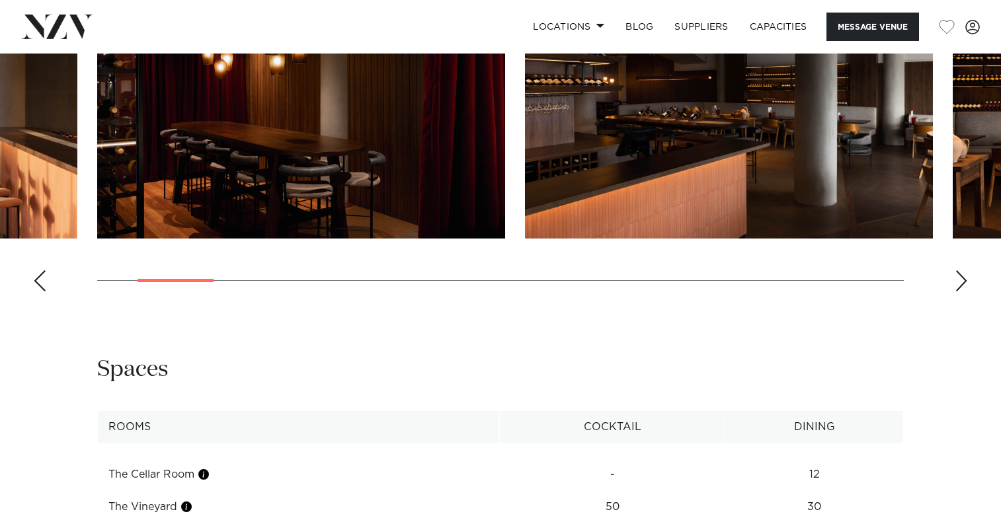
click at [960, 284] on div "Next slide" at bounding box center [961, 280] width 13 height 21
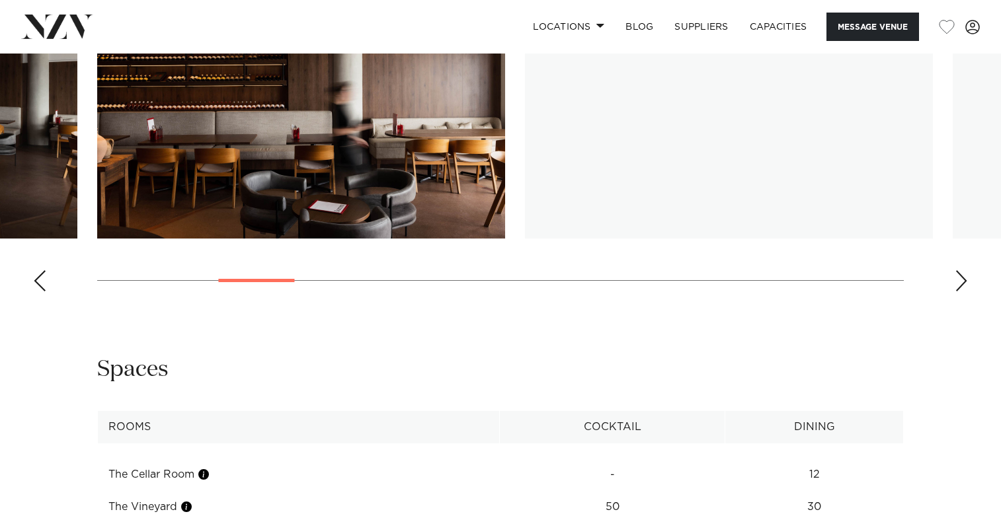
click at [960, 284] on div "Next slide" at bounding box center [961, 280] width 13 height 21
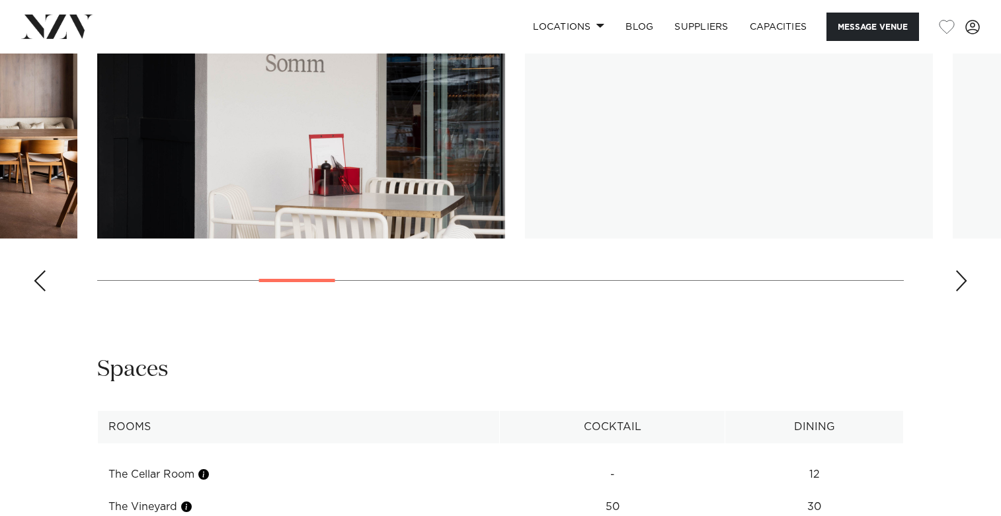
click at [960, 284] on div "Next slide" at bounding box center [961, 280] width 13 height 21
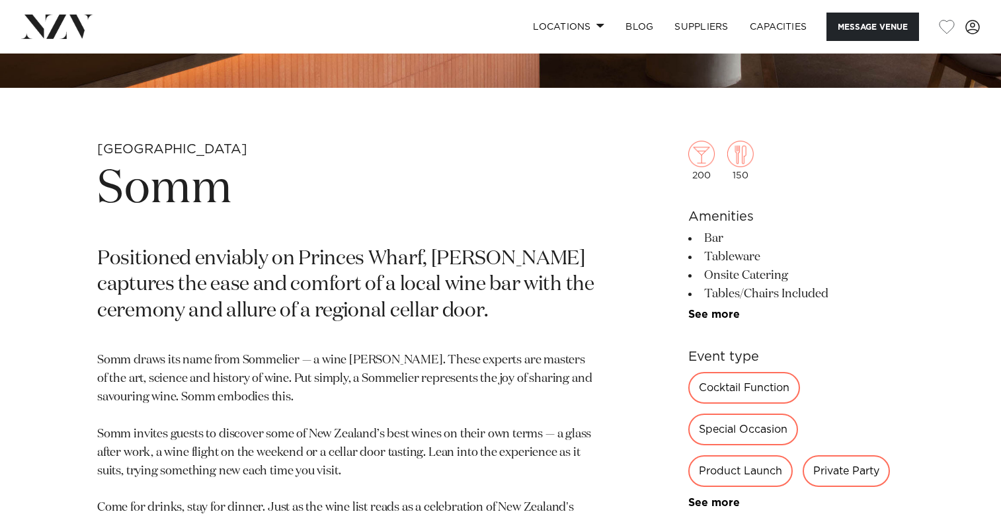
scroll to position [436, 0]
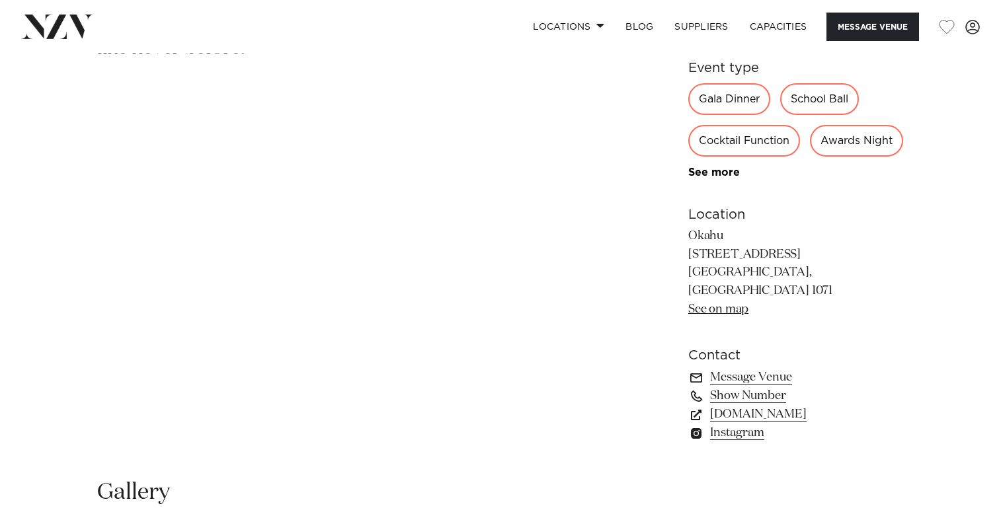
scroll to position [766, 0]
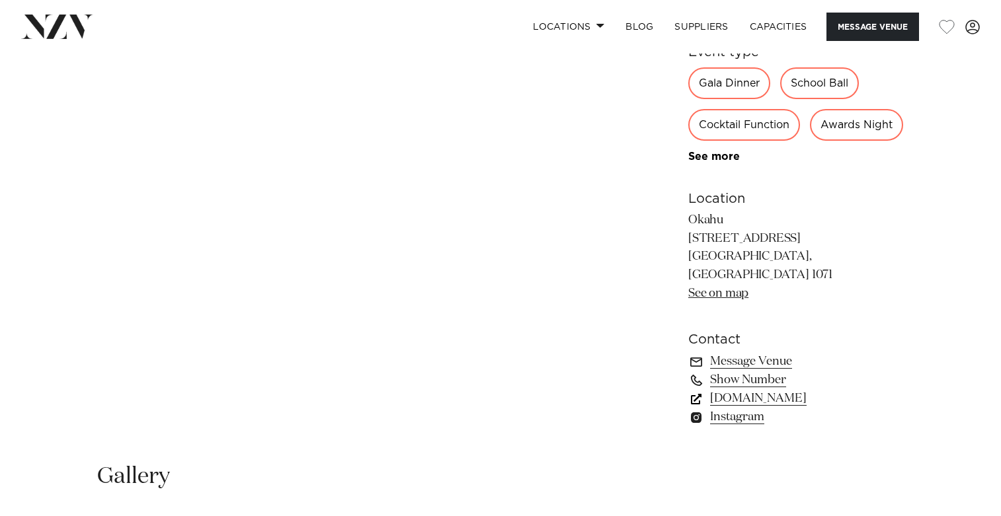
click at [744, 408] on link "[DOMAIN_NAME]" at bounding box center [796, 398] width 216 height 19
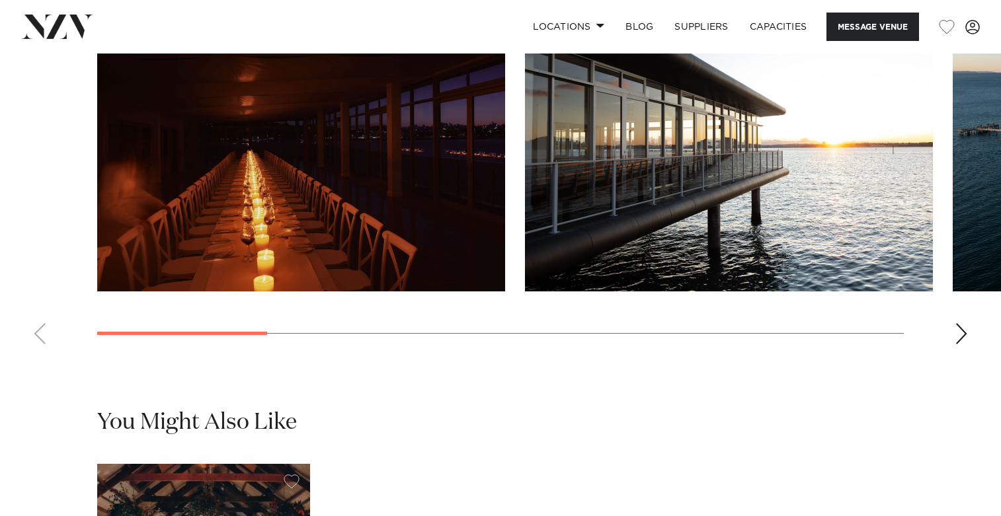
scroll to position [1300, 0]
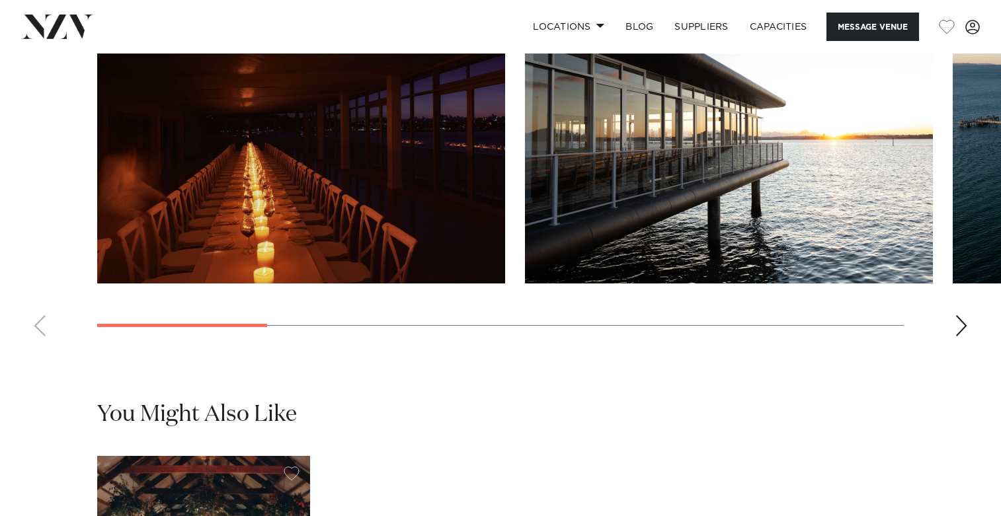
click at [961, 337] on div "Next slide" at bounding box center [961, 325] width 13 height 21
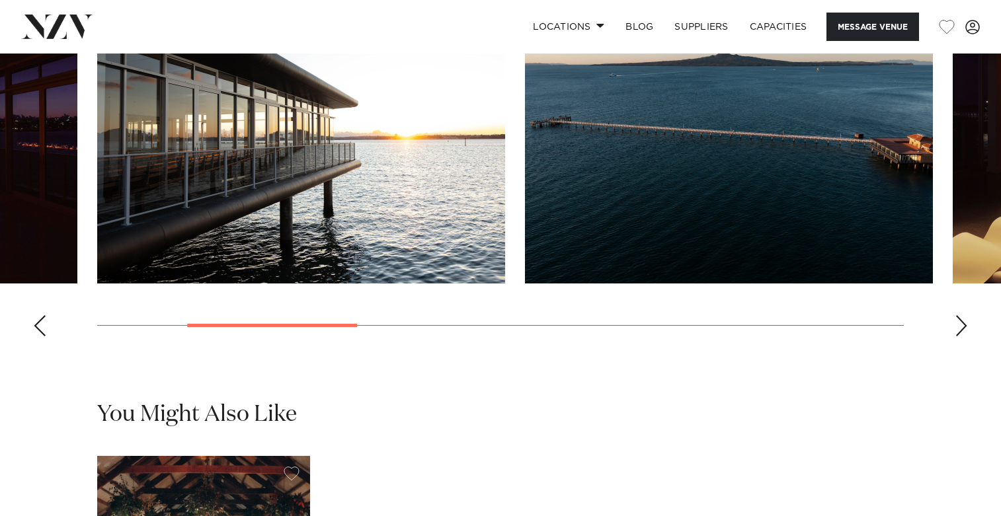
click at [961, 337] on div "Next slide" at bounding box center [961, 325] width 13 height 21
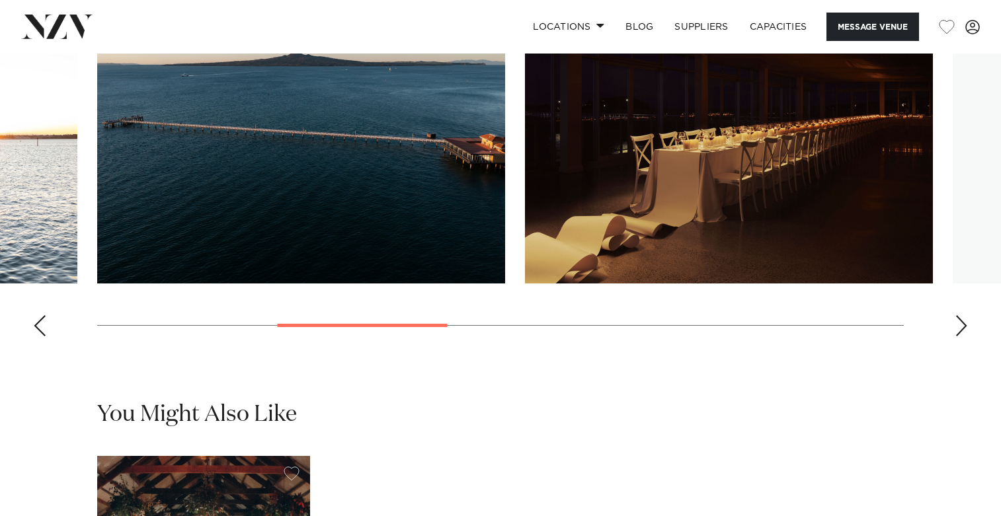
click at [961, 337] on div "Next slide" at bounding box center [961, 325] width 13 height 21
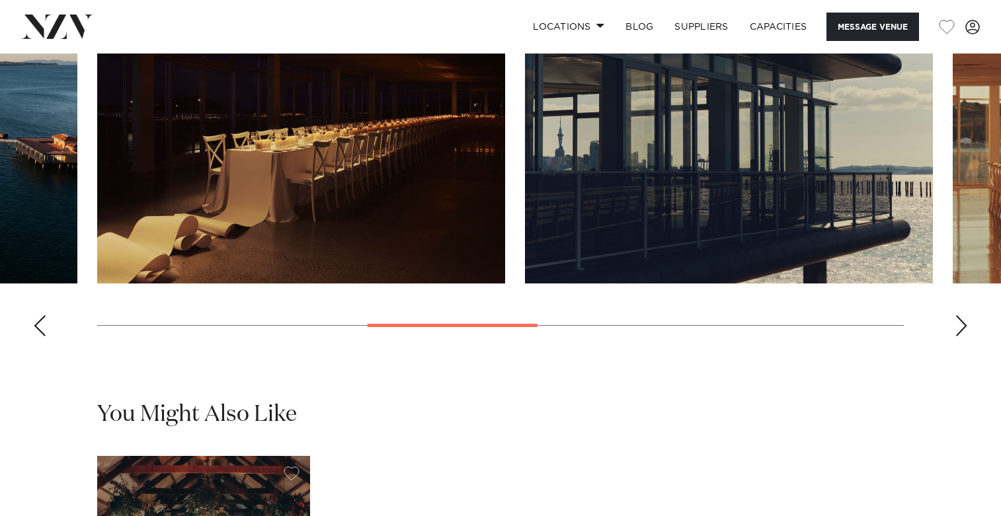
click at [961, 337] on div "Next slide" at bounding box center [961, 325] width 13 height 21
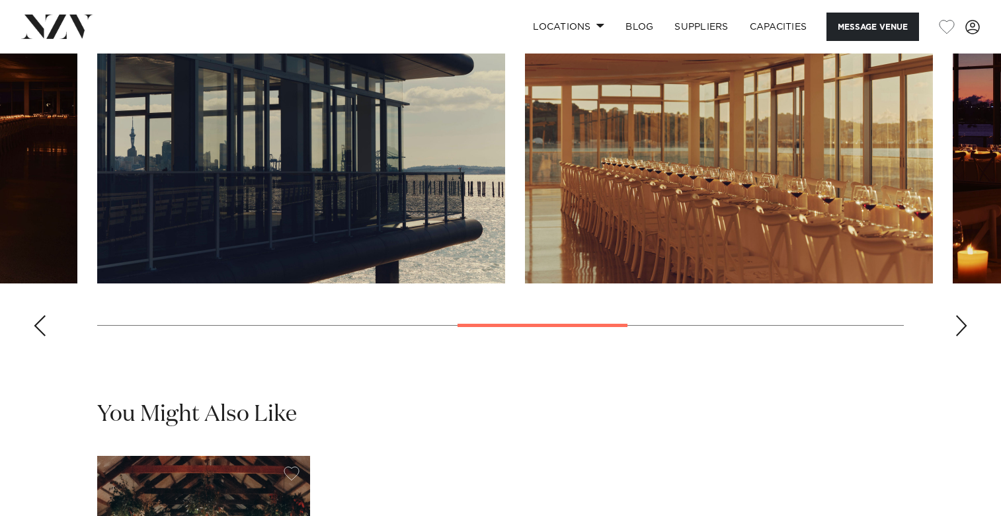
click at [961, 337] on div "Next slide" at bounding box center [961, 325] width 13 height 21
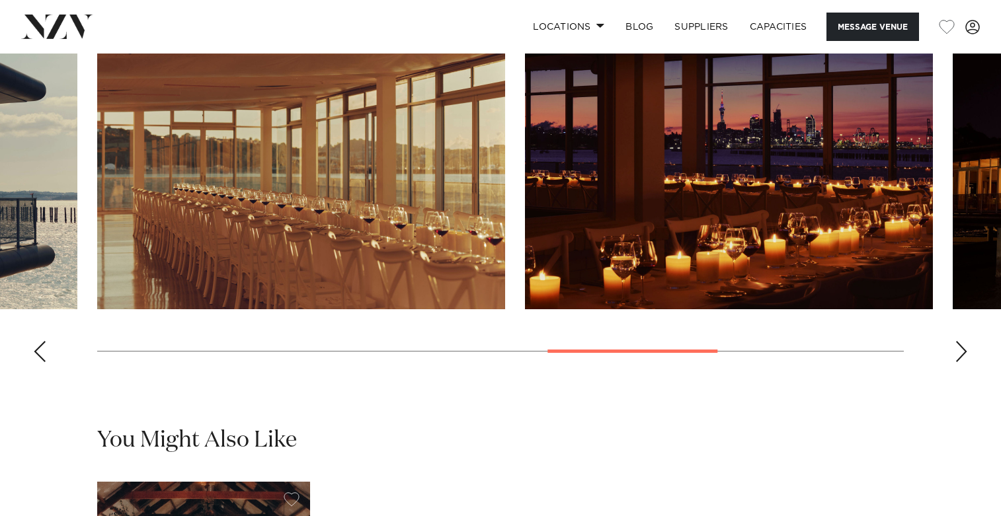
scroll to position [1259, 0]
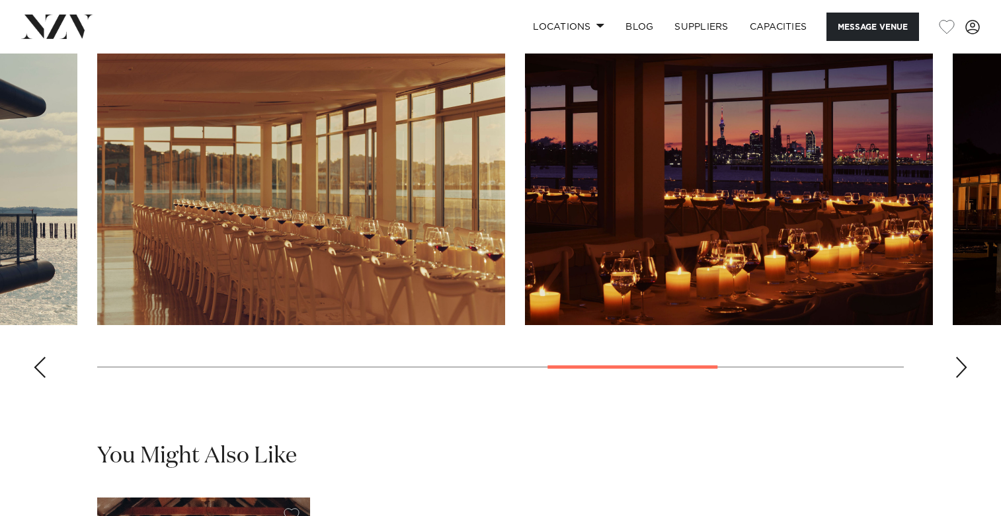
click at [958, 376] on swiper-container at bounding box center [500, 207] width 1001 height 363
click at [958, 378] on div "Next slide" at bounding box center [961, 367] width 13 height 21
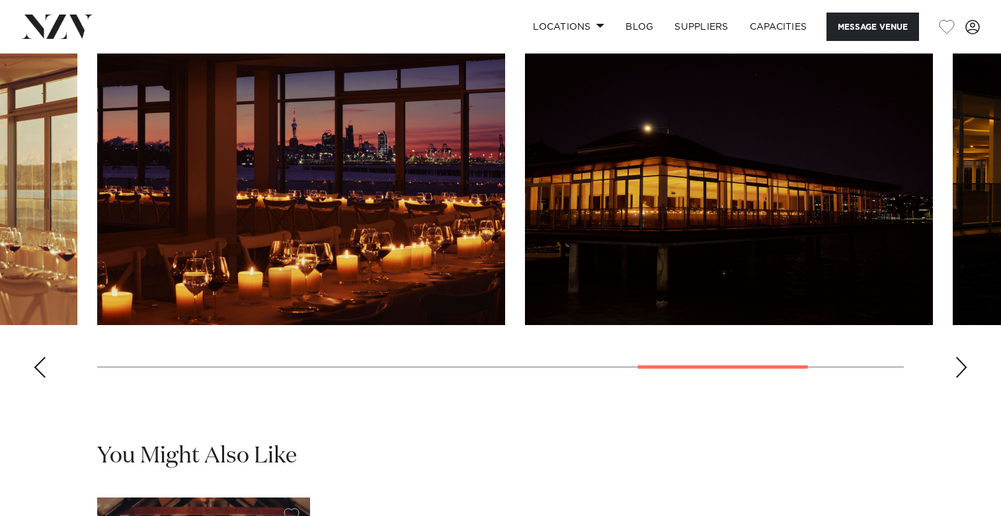
click at [958, 378] on div "Next slide" at bounding box center [961, 367] width 13 height 21
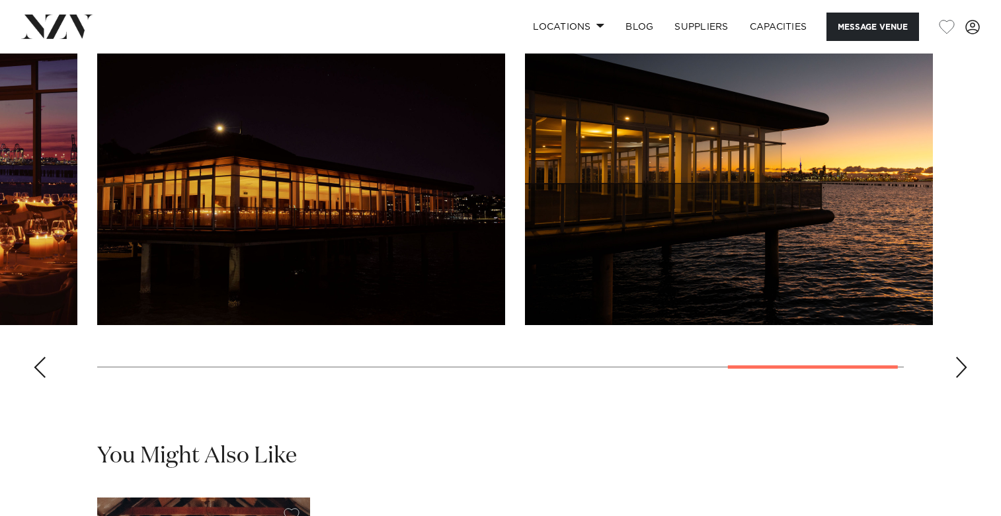
click at [958, 378] on div "Next slide" at bounding box center [961, 367] width 13 height 21
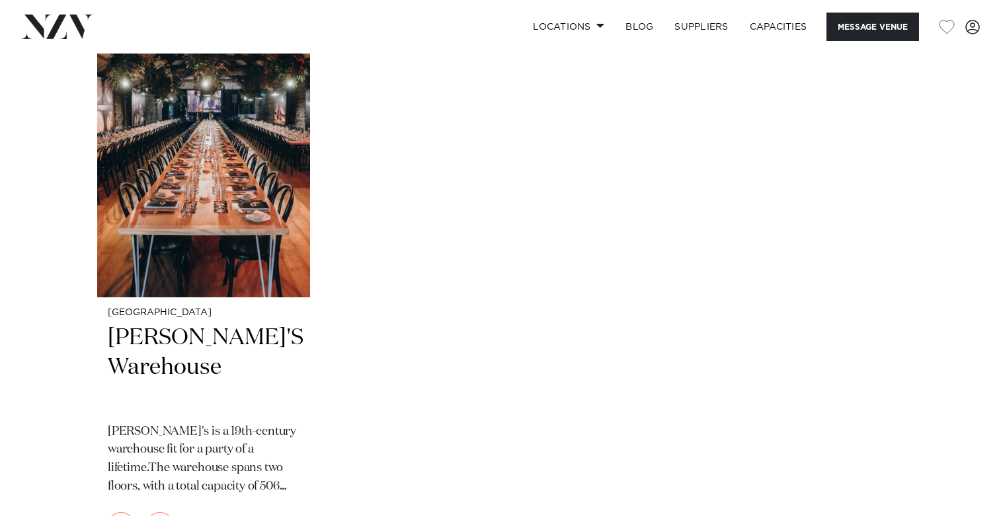
scroll to position [1745, 0]
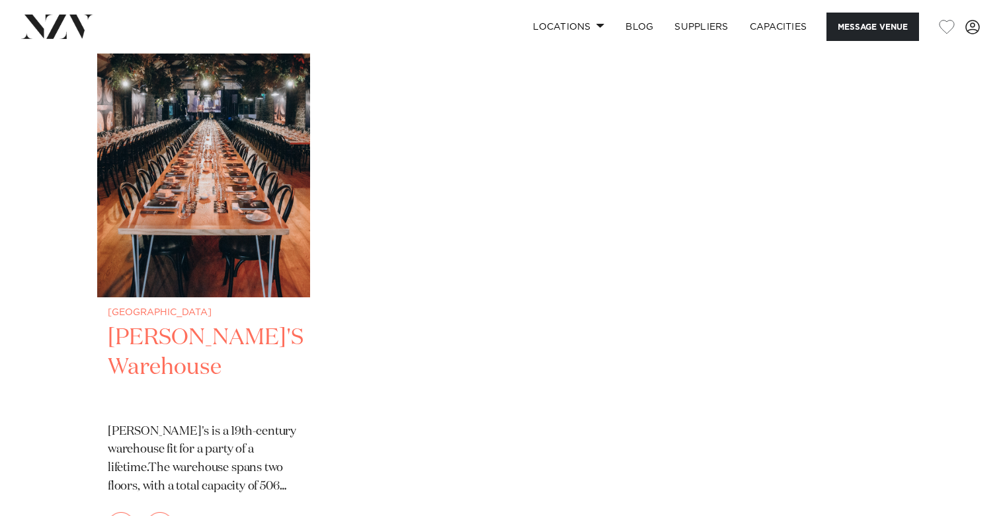
click at [209, 187] on img "1 / 1" at bounding box center [203, 155] width 213 height 286
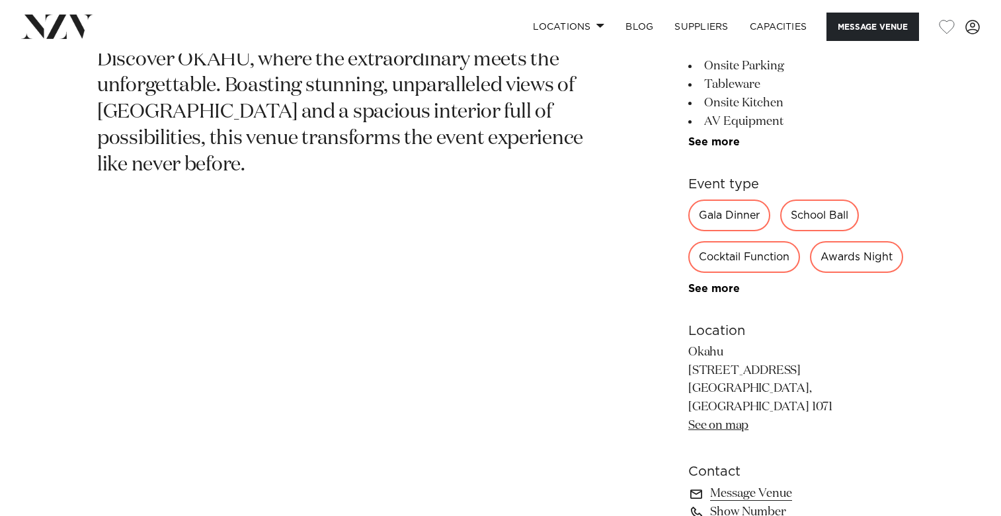
scroll to position [645, 0]
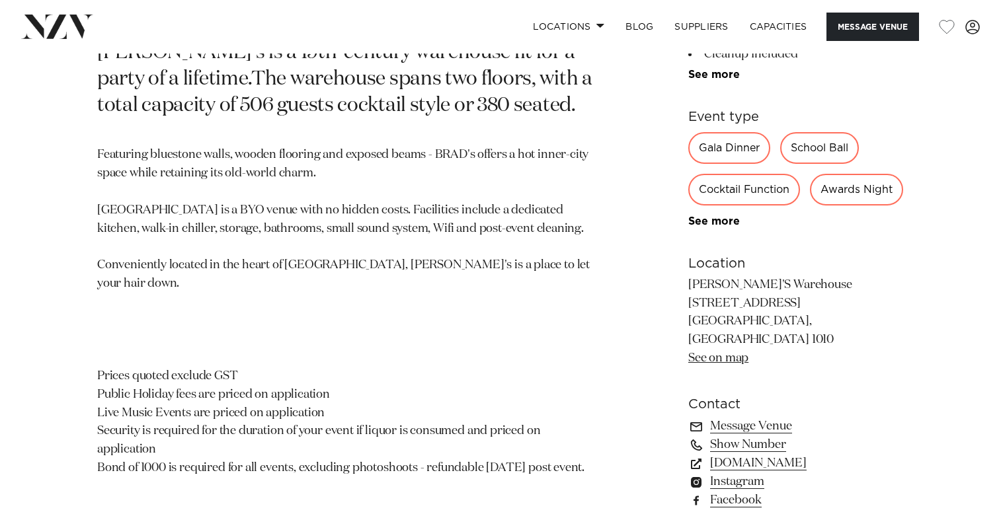
scroll to position [702, 0]
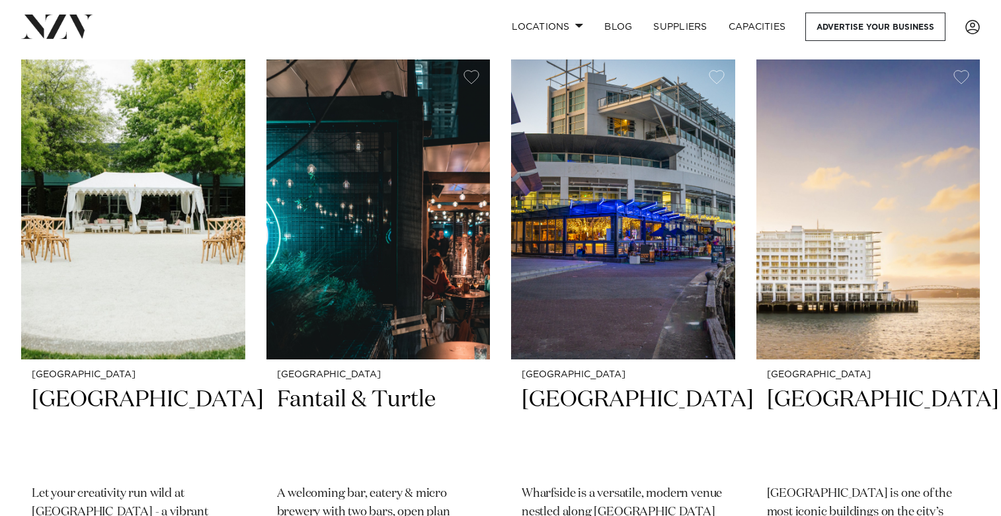
scroll to position [292, 0]
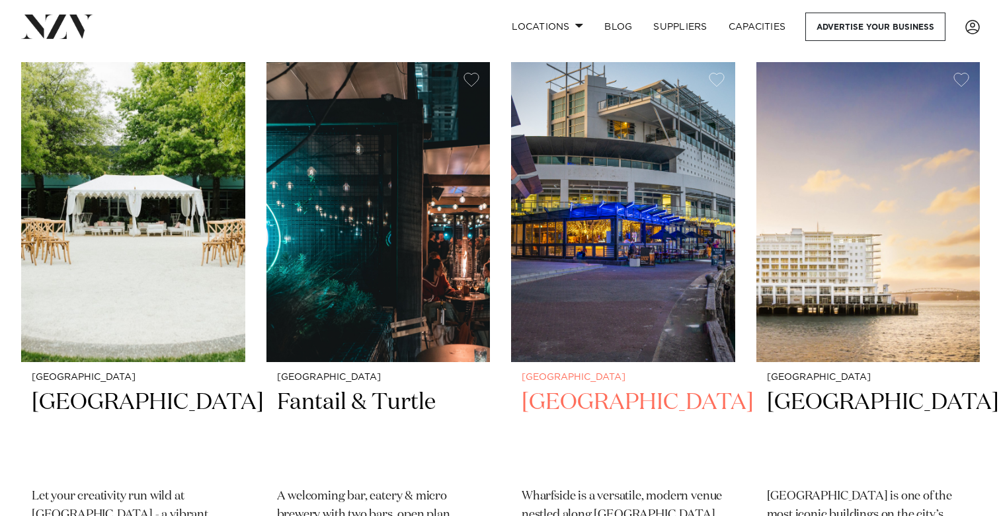
click at [601, 228] on img at bounding box center [623, 212] width 224 height 300
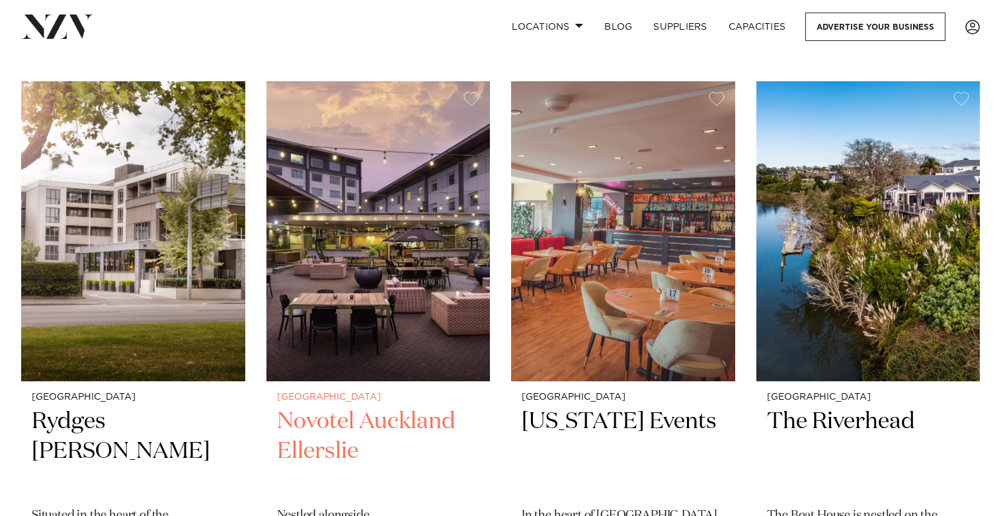
scroll to position [2651, 0]
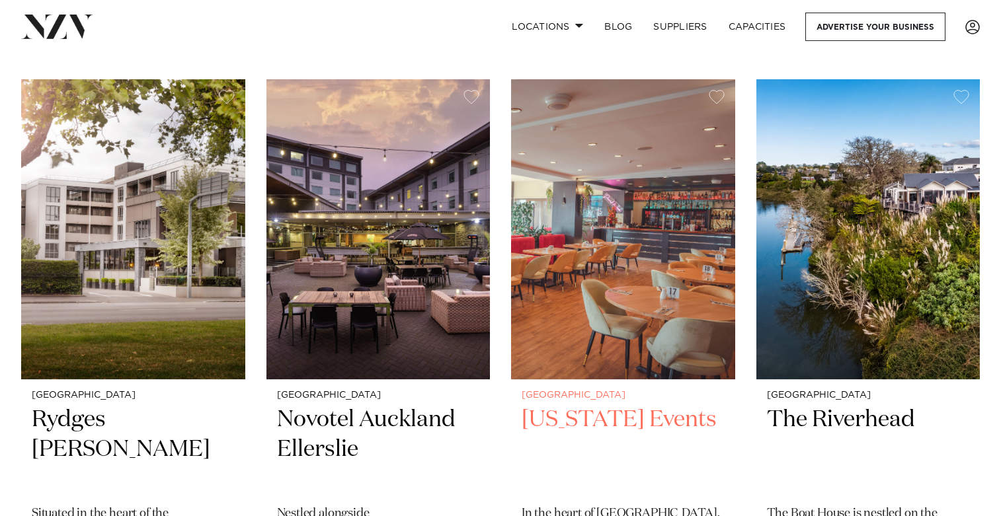
click at [611, 154] on img at bounding box center [623, 229] width 224 height 300
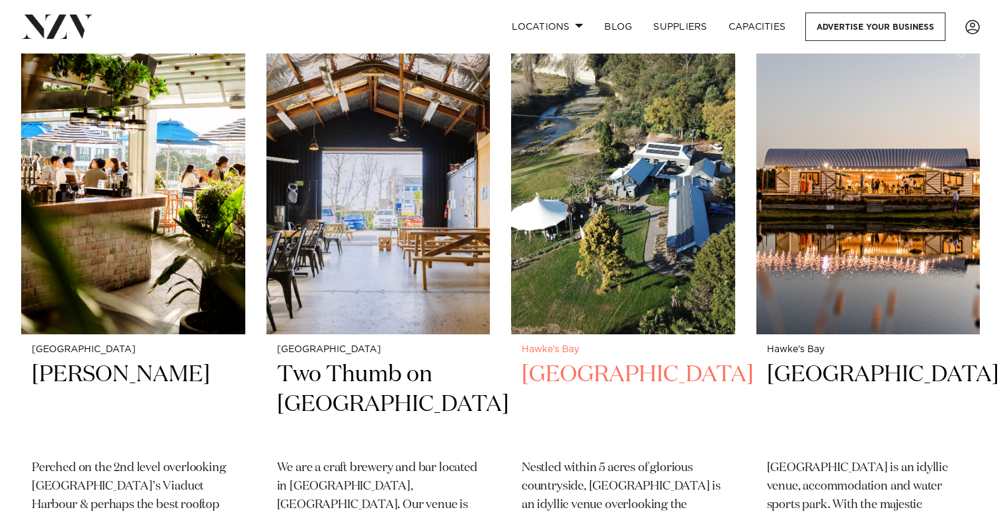
scroll to position [14924, 0]
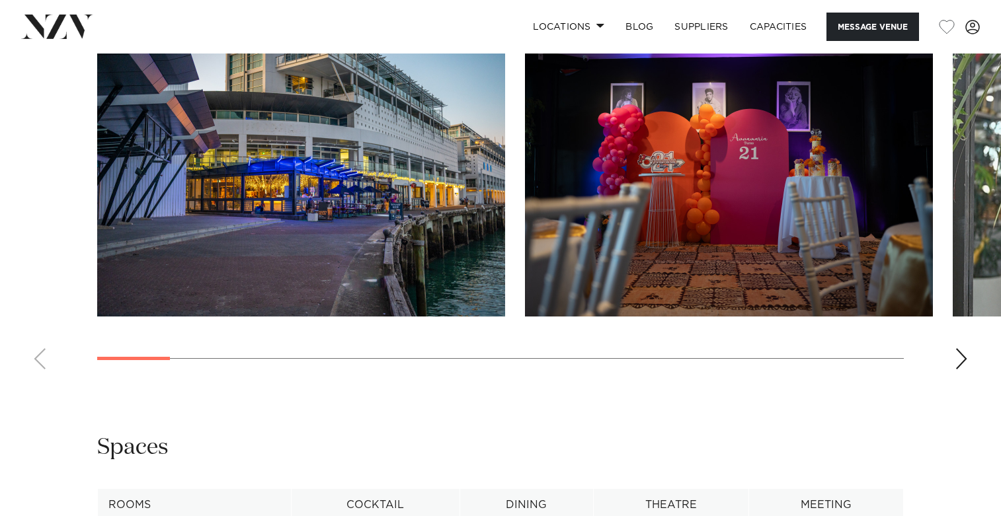
scroll to position [1294, 0]
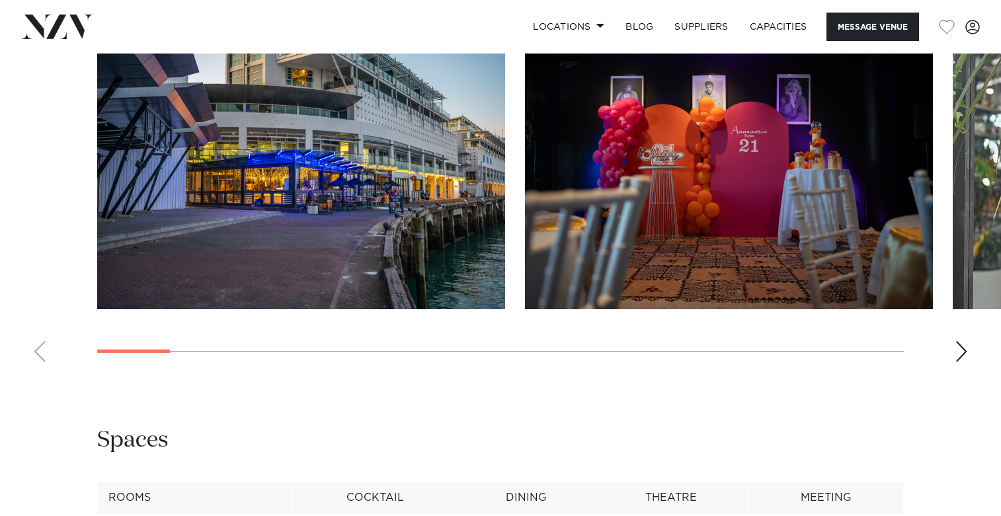
click at [963, 338] on swiper-container at bounding box center [500, 191] width 1001 height 363
click at [962, 346] on div "Next slide" at bounding box center [961, 351] width 13 height 21
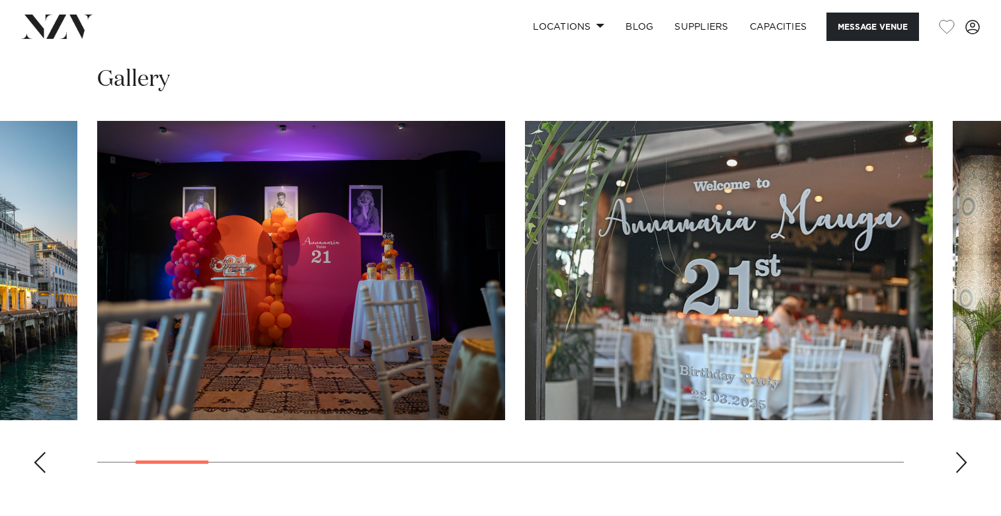
scroll to position [1176, 0]
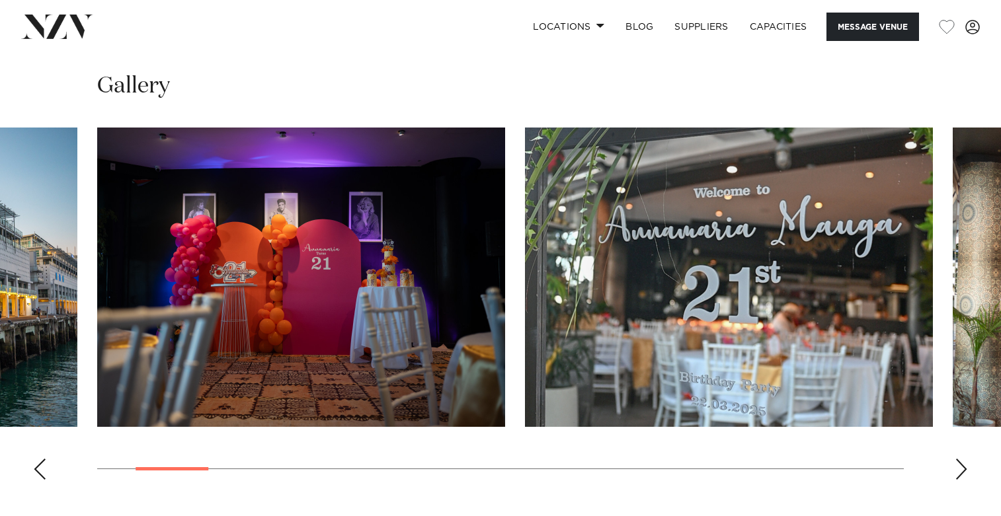
click at [959, 454] on swiper-container at bounding box center [500, 309] width 1001 height 363
click at [959, 459] on div "Next slide" at bounding box center [961, 469] width 13 height 21
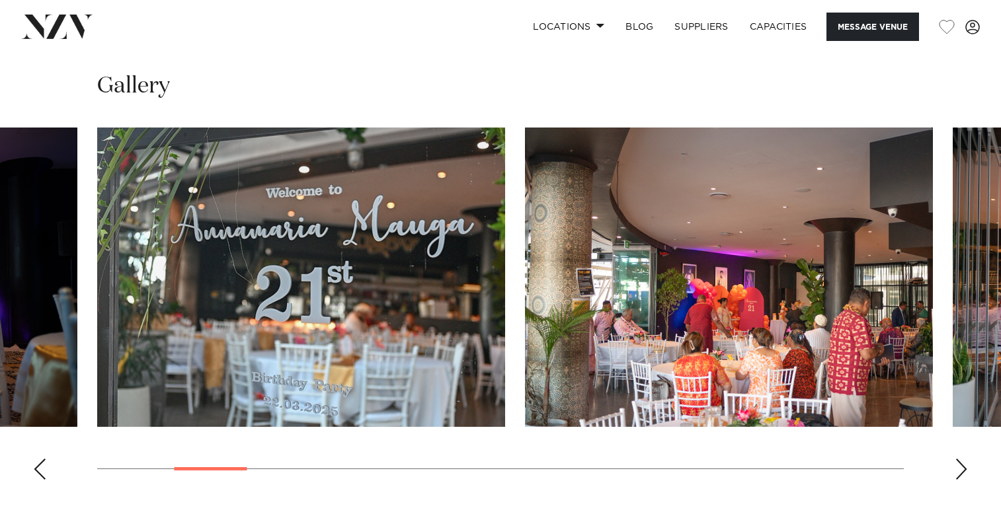
click at [959, 459] on div "Next slide" at bounding box center [961, 469] width 13 height 21
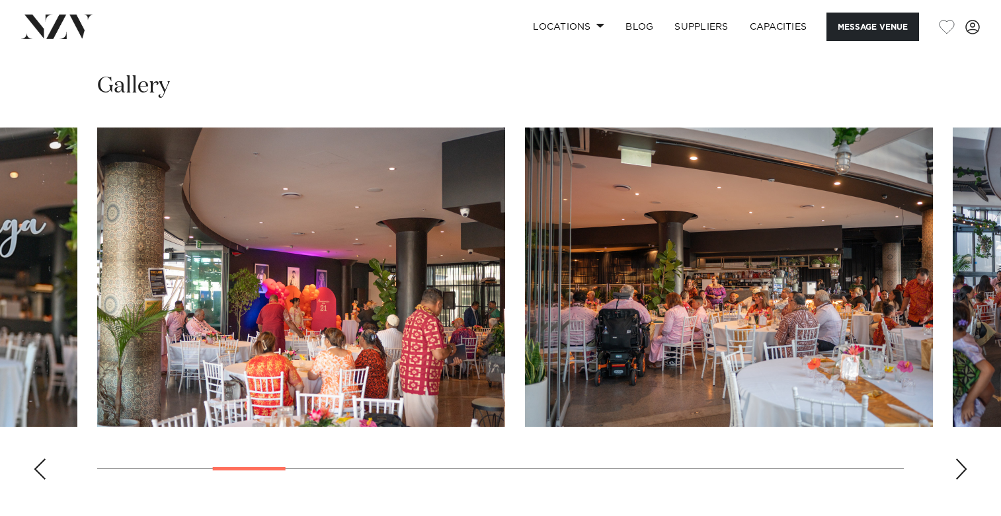
click at [959, 459] on div "Next slide" at bounding box center [961, 469] width 13 height 21
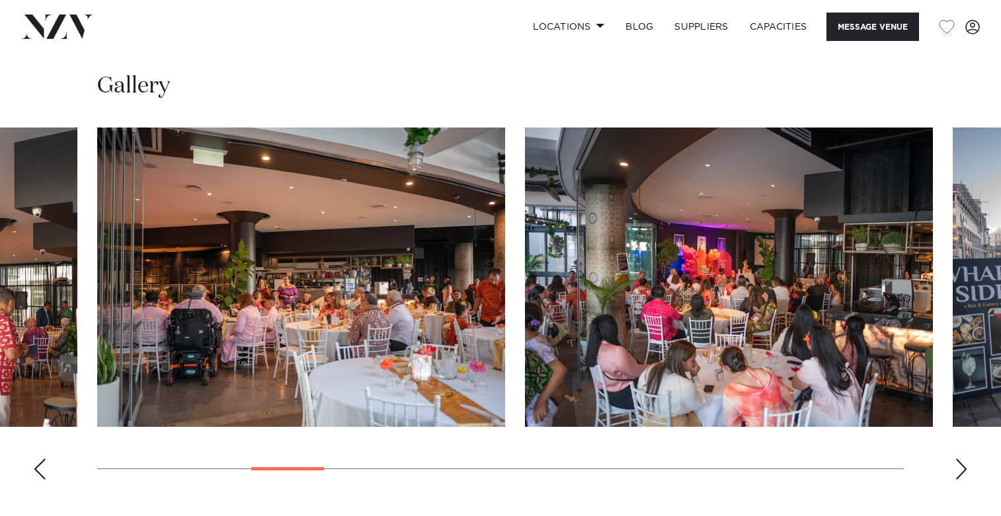
click at [959, 459] on div "Next slide" at bounding box center [961, 469] width 13 height 21
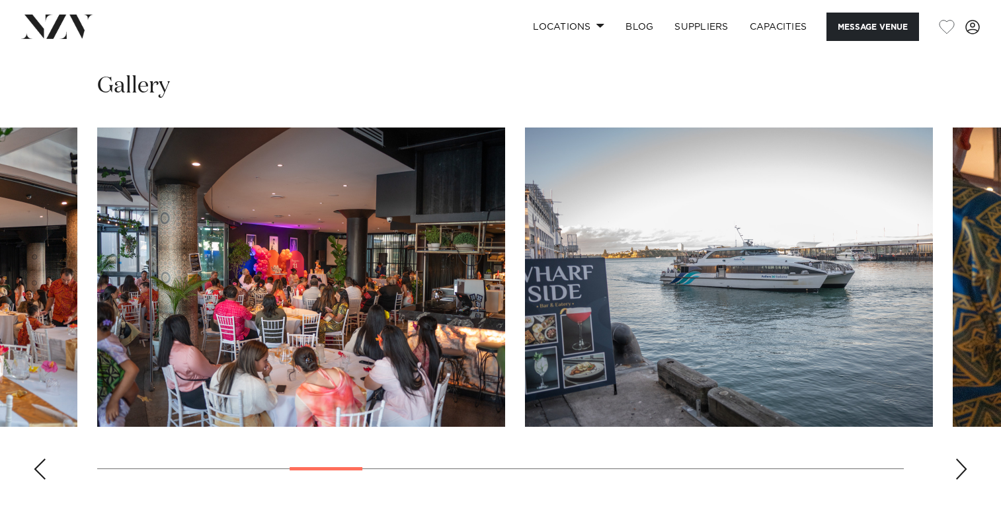
click at [959, 459] on div "Next slide" at bounding box center [961, 469] width 13 height 21
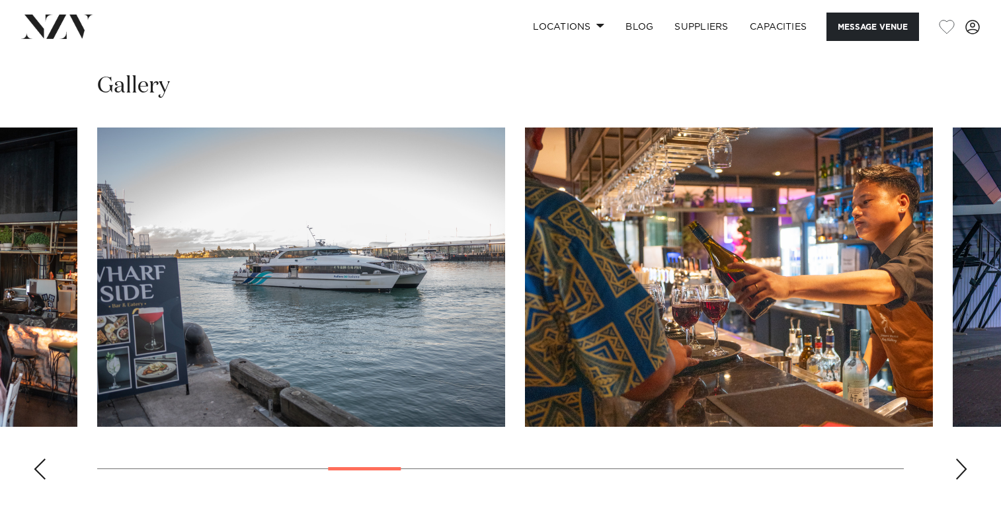
click at [959, 459] on div "Next slide" at bounding box center [961, 469] width 13 height 21
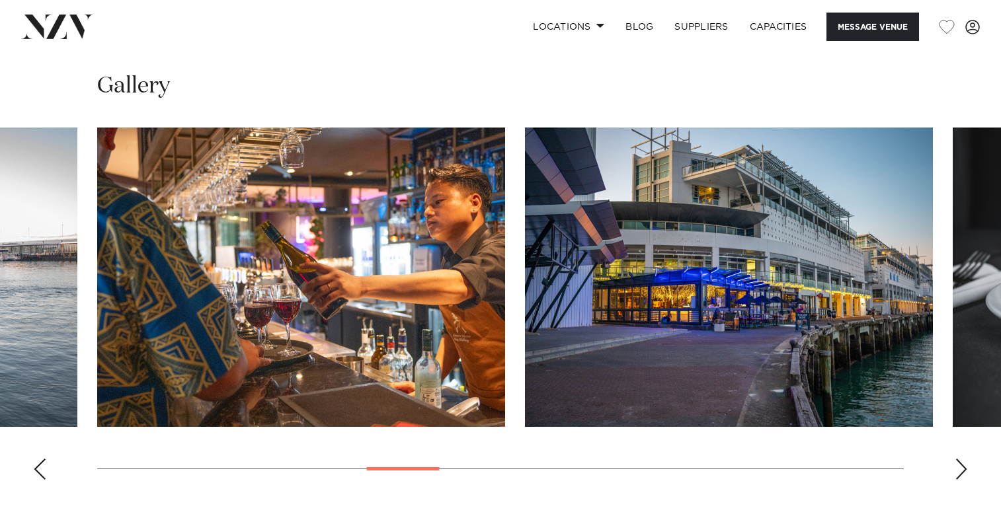
click at [959, 459] on div "Next slide" at bounding box center [961, 469] width 13 height 21
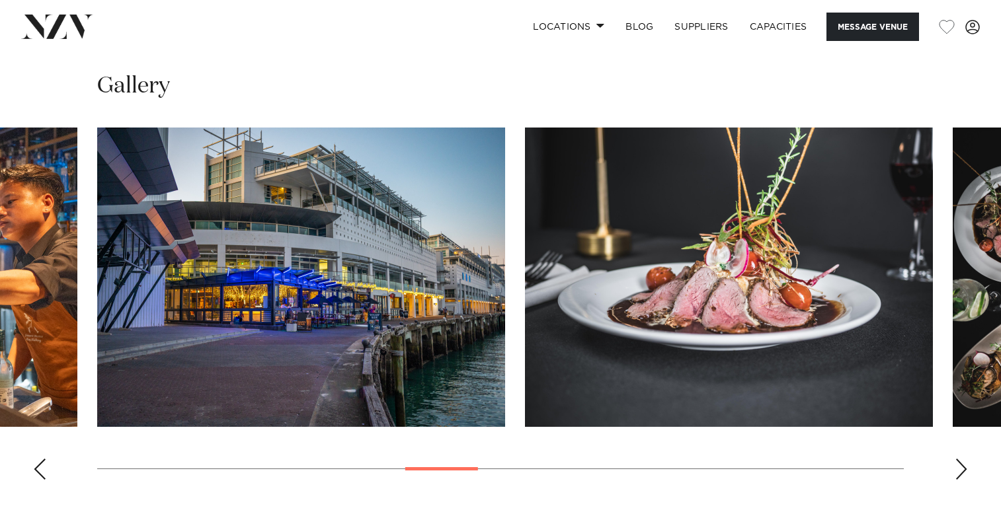
click at [959, 459] on div "Next slide" at bounding box center [961, 469] width 13 height 21
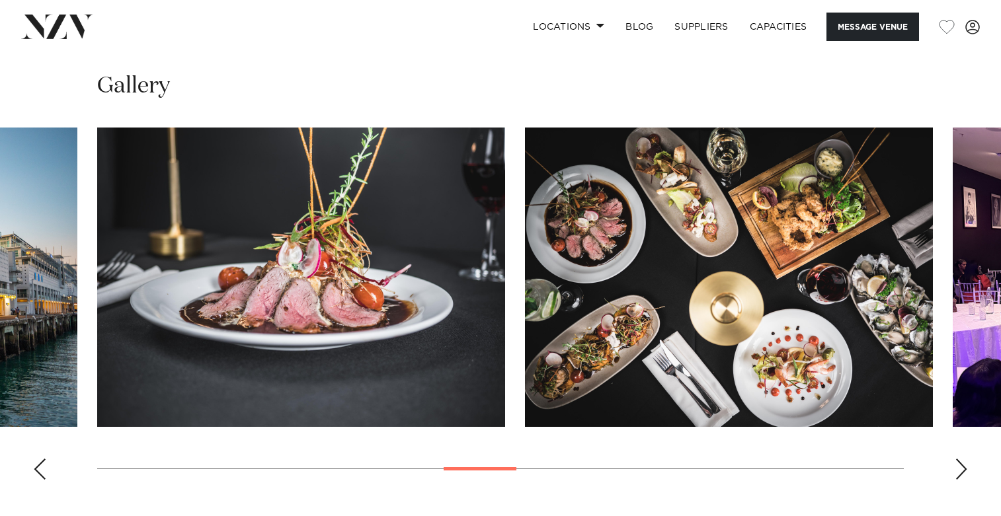
click at [959, 459] on div "Next slide" at bounding box center [961, 469] width 13 height 21
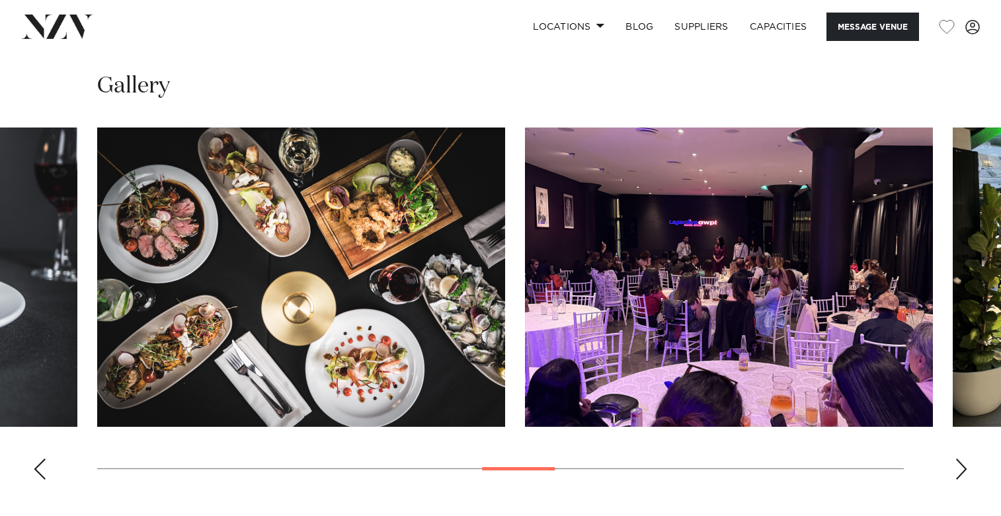
click at [959, 459] on div "Next slide" at bounding box center [961, 469] width 13 height 21
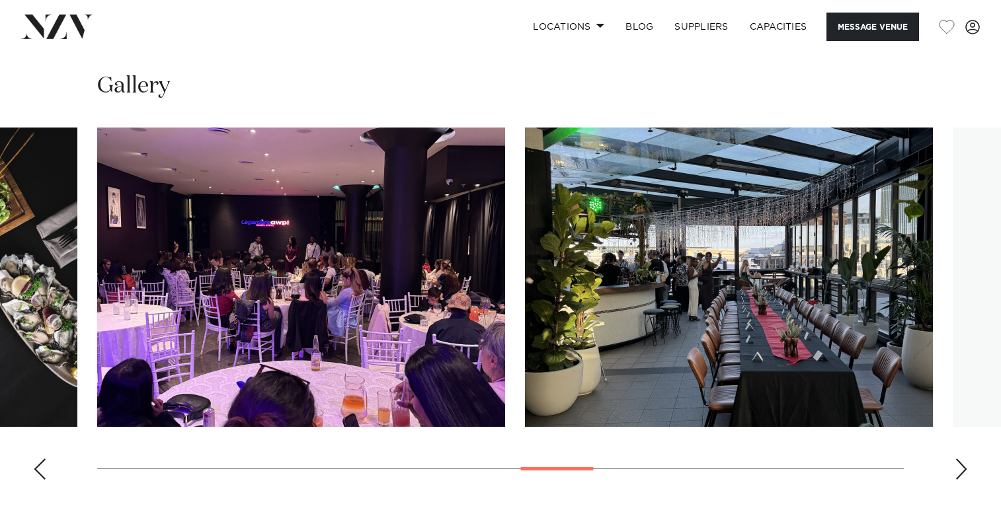
click at [959, 459] on div "Next slide" at bounding box center [961, 469] width 13 height 21
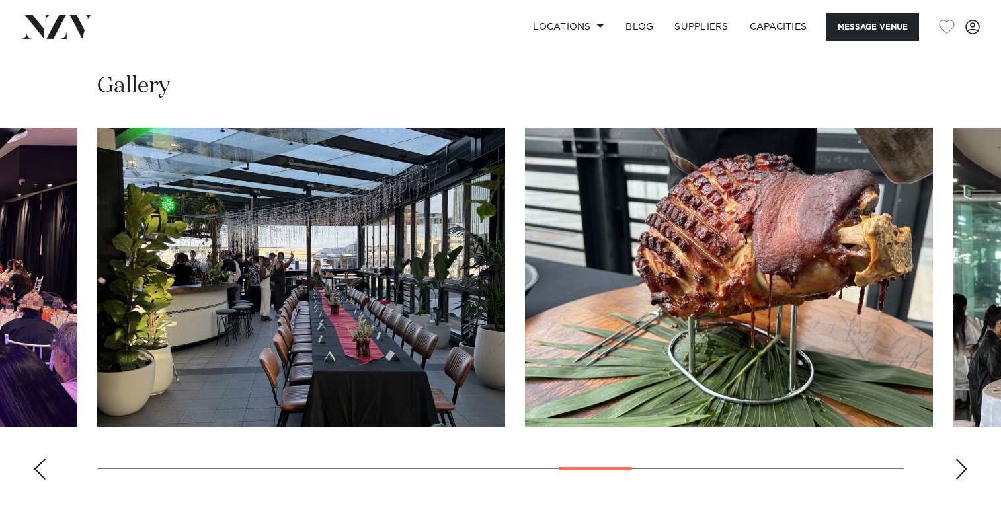
click at [959, 459] on div "Next slide" at bounding box center [961, 469] width 13 height 21
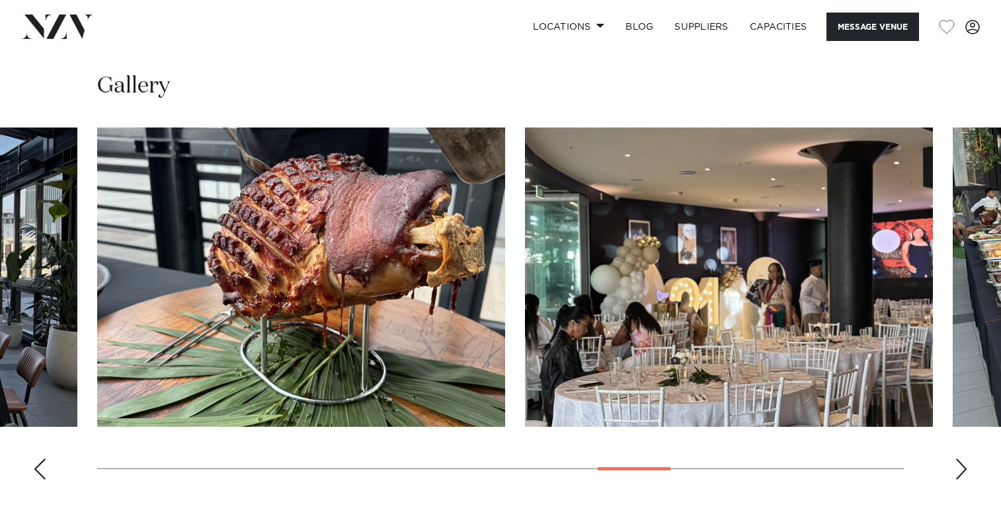
click at [959, 459] on div "Next slide" at bounding box center [961, 469] width 13 height 21
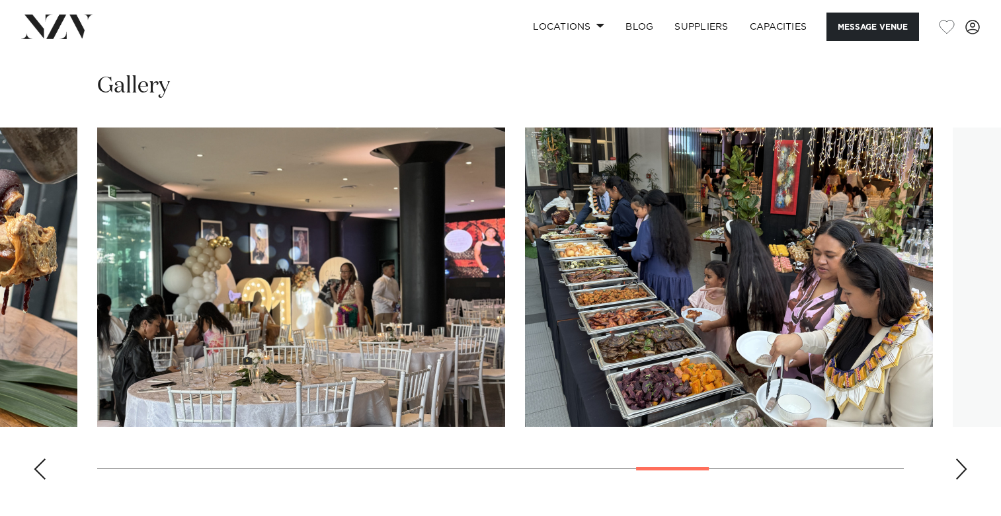
click at [959, 459] on div "Next slide" at bounding box center [961, 469] width 13 height 21
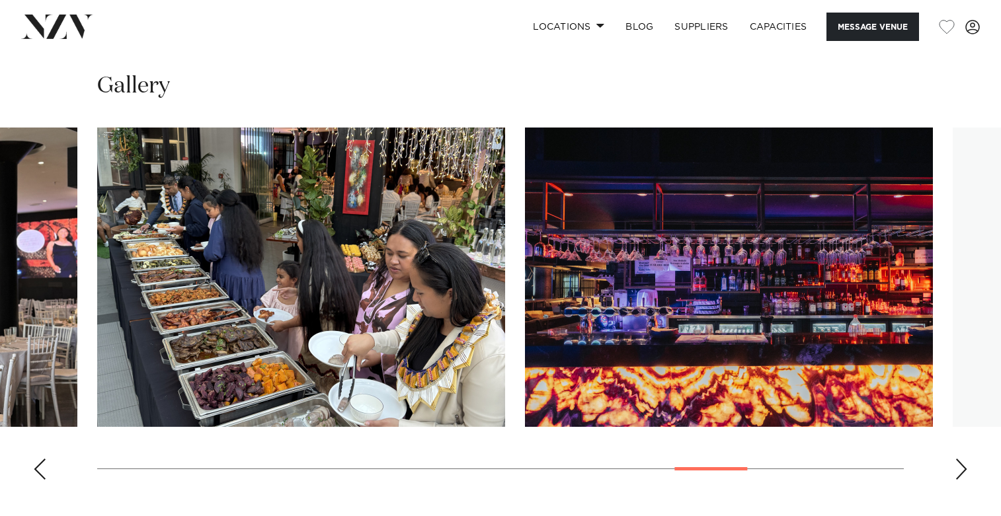
click at [960, 459] on div "Next slide" at bounding box center [961, 469] width 13 height 21
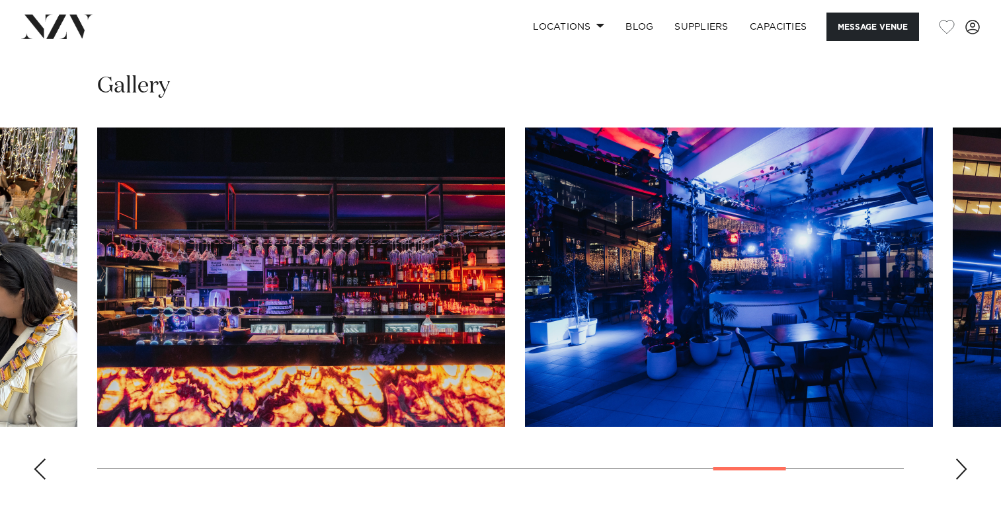
click at [960, 459] on div "Next slide" at bounding box center [961, 469] width 13 height 21
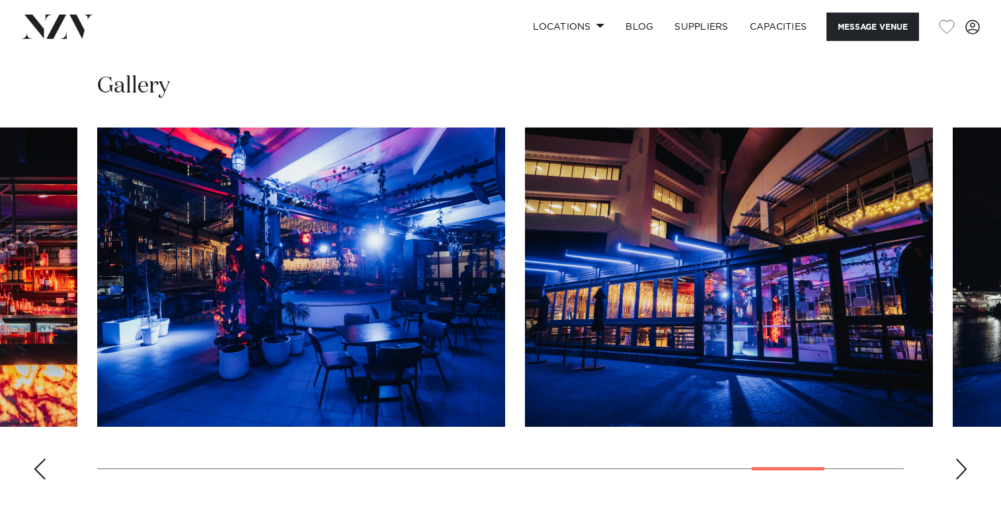
click at [960, 459] on div "Next slide" at bounding box center [961, 469] width 13 height 21
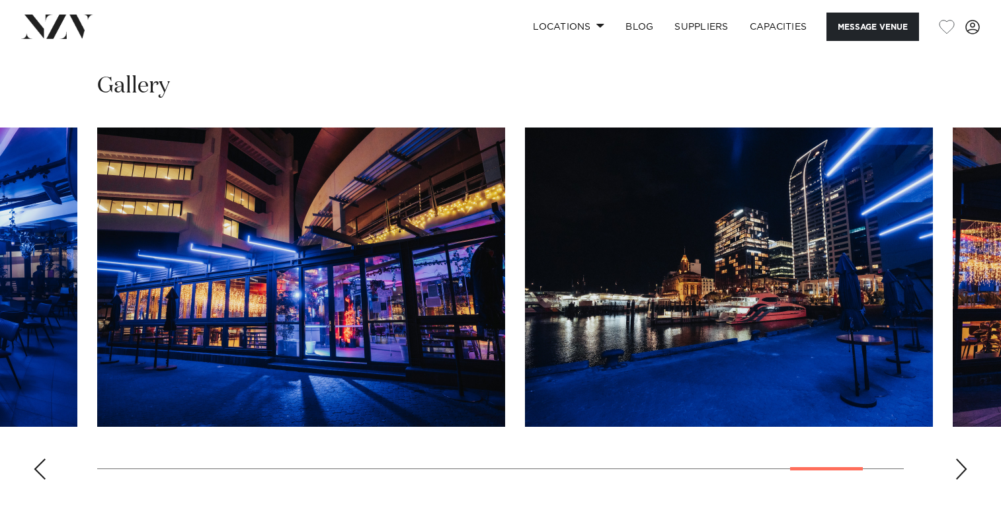
click at [960, 459] on div "Next slide" at bounding box center [961, 469] width 13 height 21
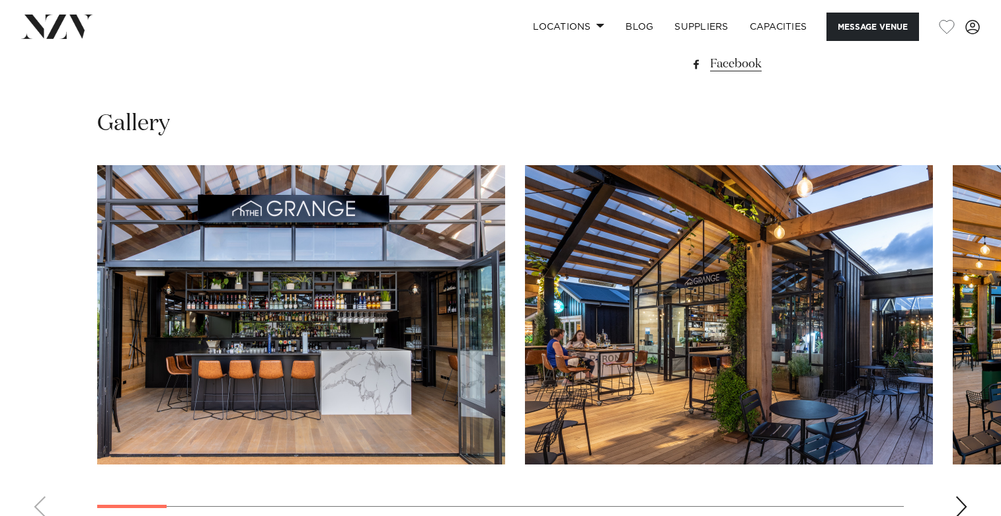
scroll to position [1163, 0]
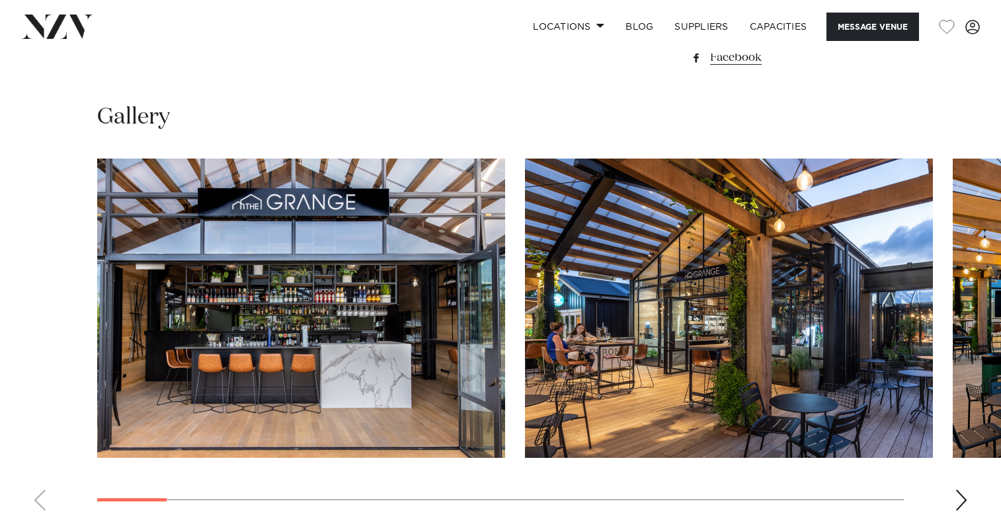
click at [960, 490] on div "Next slide" at bounding box center [961, 500] width 13 height 21
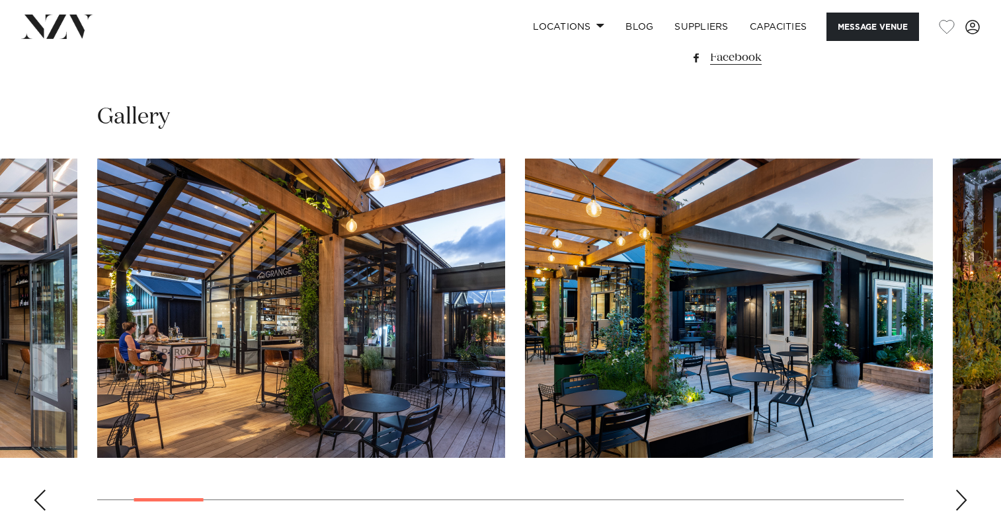
click at [961, 490] on div "Next slide" at bounding box center [961, 500] width 13 height 21
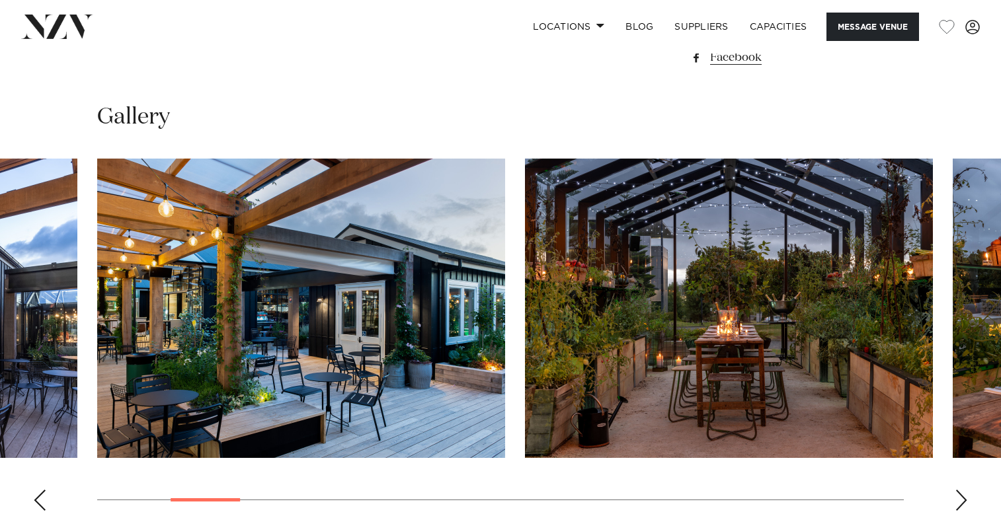
click at [961, 490] on div "Next slide" at bounding box center [961, 500] width 13 height 21
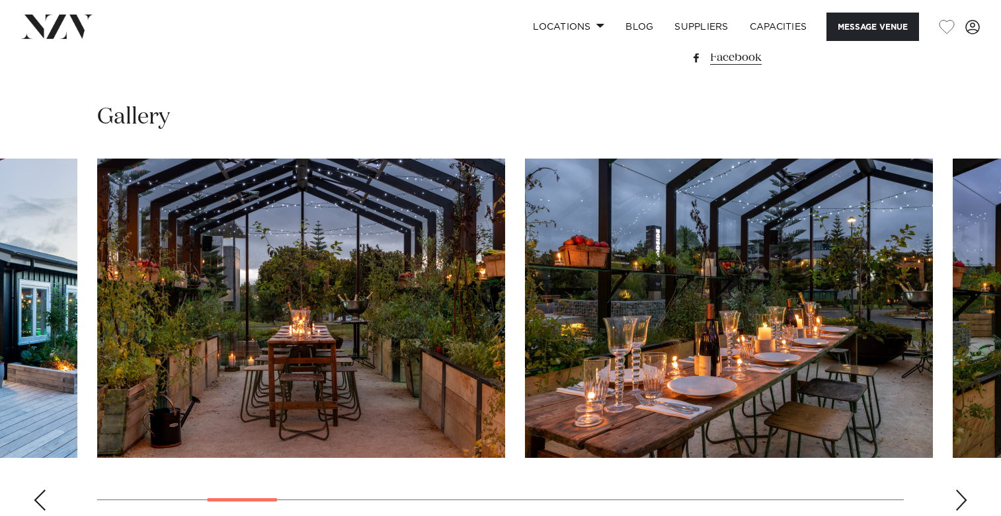
click at [961, 490] on div "Next slide" at bounding box center [961, 500] width 13 height 21
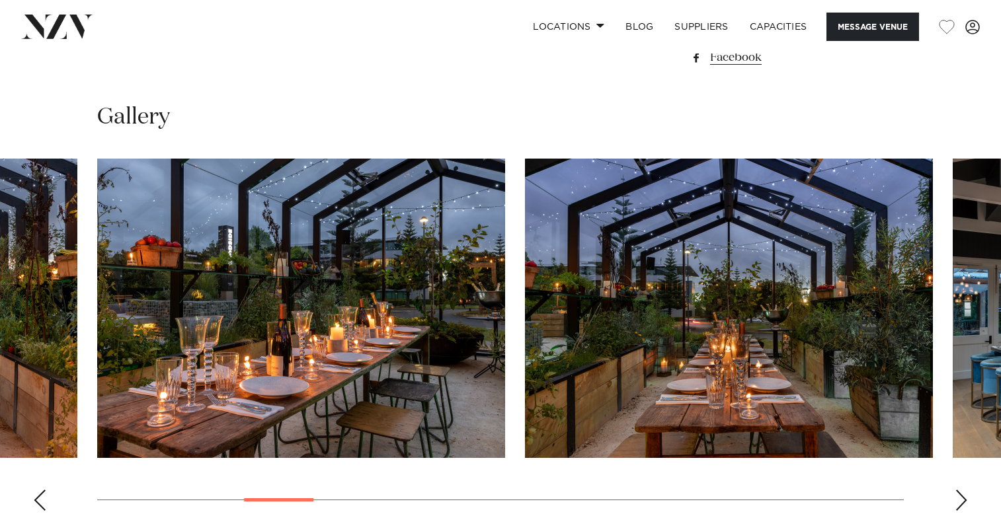
click at [961, 490] on div "Next slide" at bounding box center [961, 500] width 13 height 21
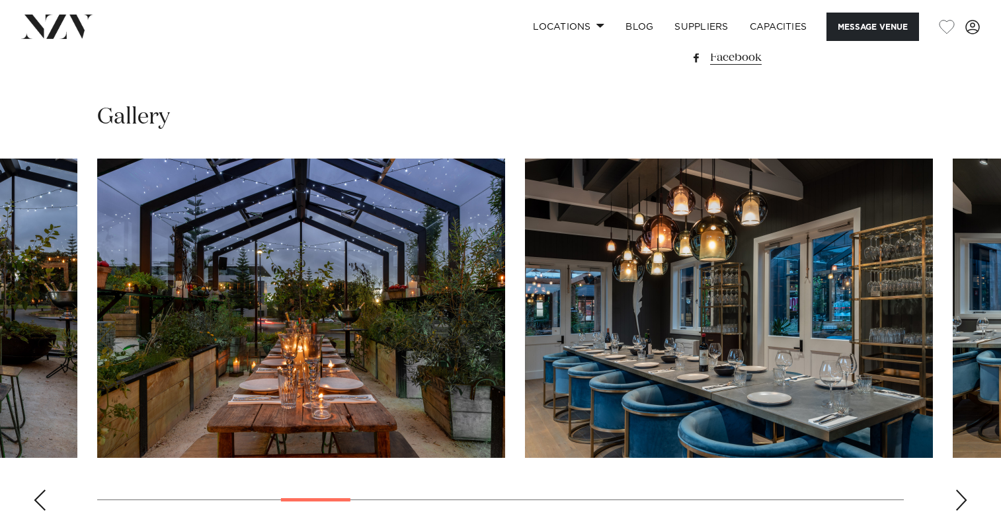
click at [961, 490] on div "Next slide" at bounding box center [961, 500] width 13 height 21
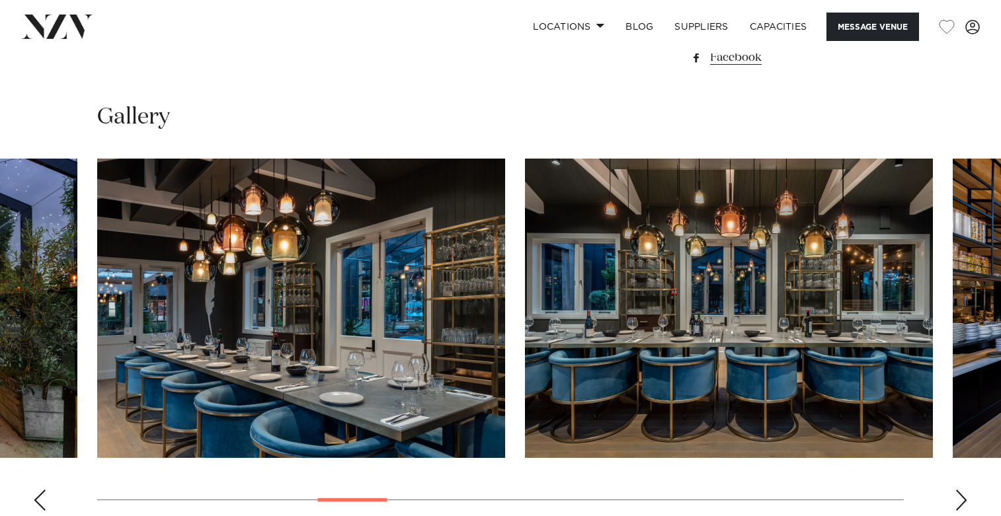
click at [961, 490] on div "Next slide" at bounding box center [961, 500] width 13 height 21
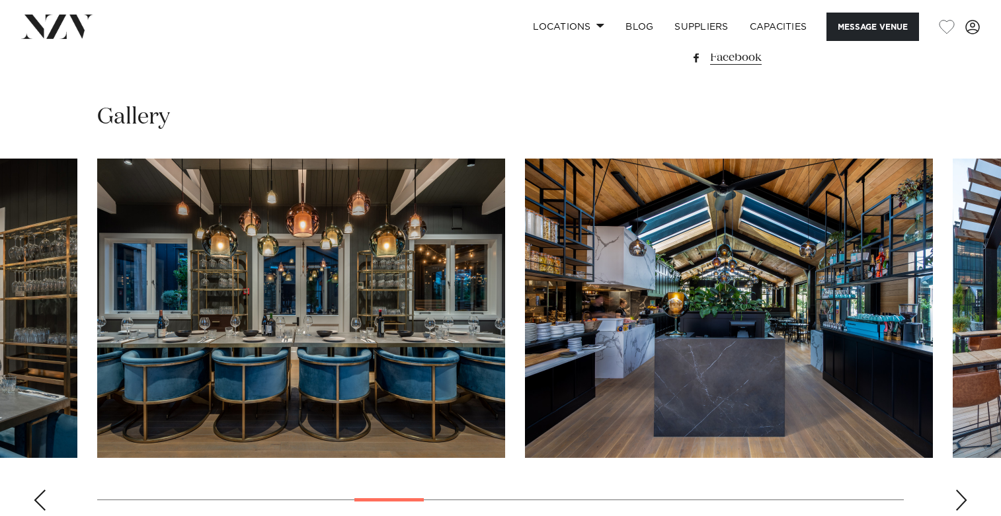
click at [961, 490] on div "Next slide" at bounding box center [961, 500] width 13 height 21
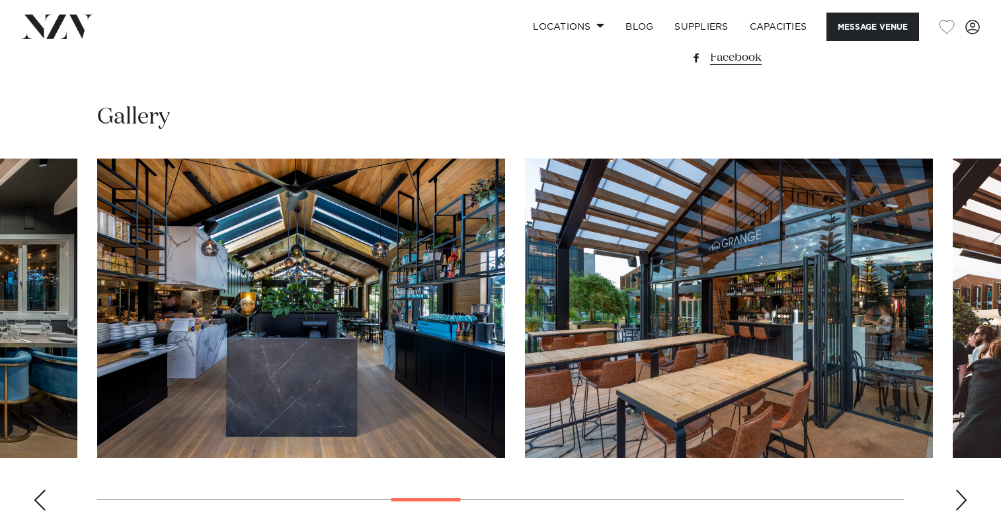
click at [961, 490] on div "Next slide" at bounding box center [961, 500] width 13 height 21
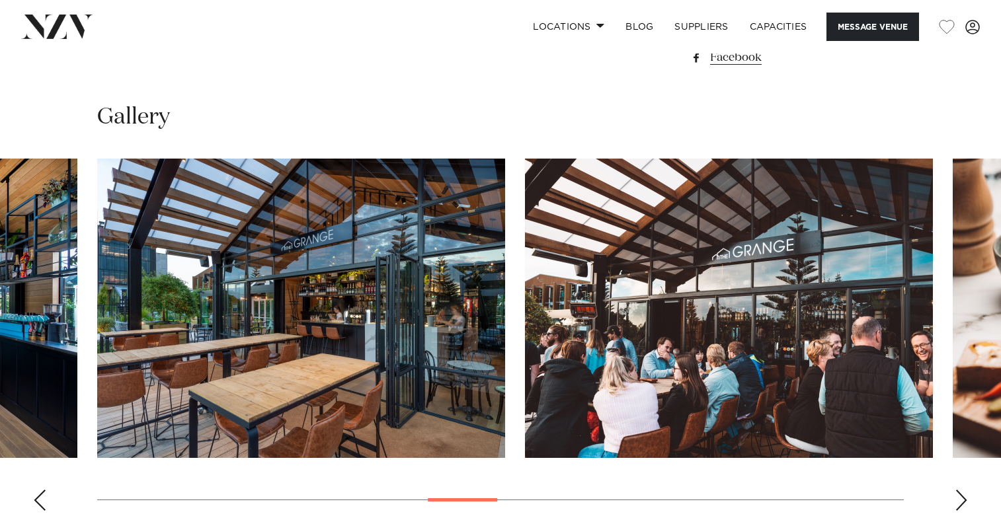
click at [961, 490] on div "Next slide" at bounding box center [961, 500] width 13 height 21
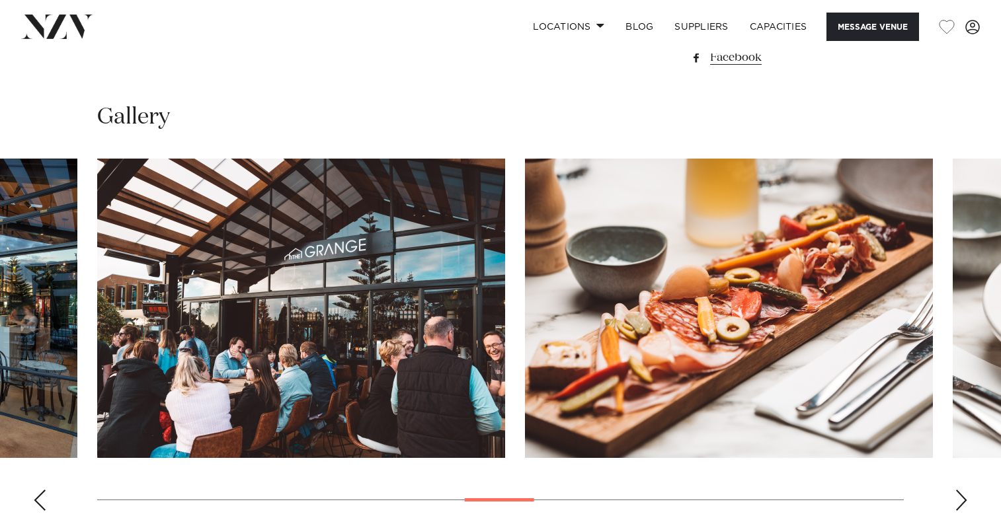
click at [961, 490] on div "Next slide" at bounding box center [961, 500] width 13 height 21
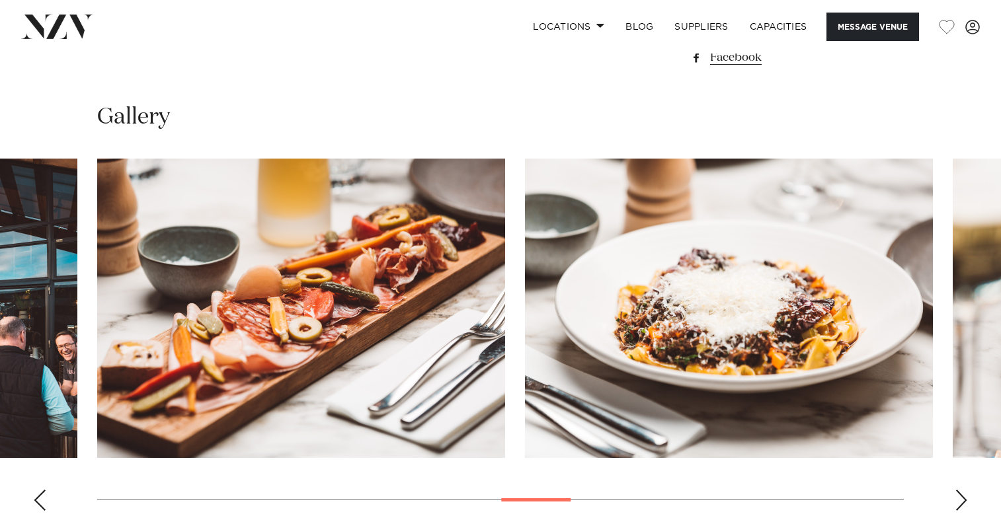
click at [961, 490] on div "Next slide" at bounding box center [961, 500] width 13 height 21
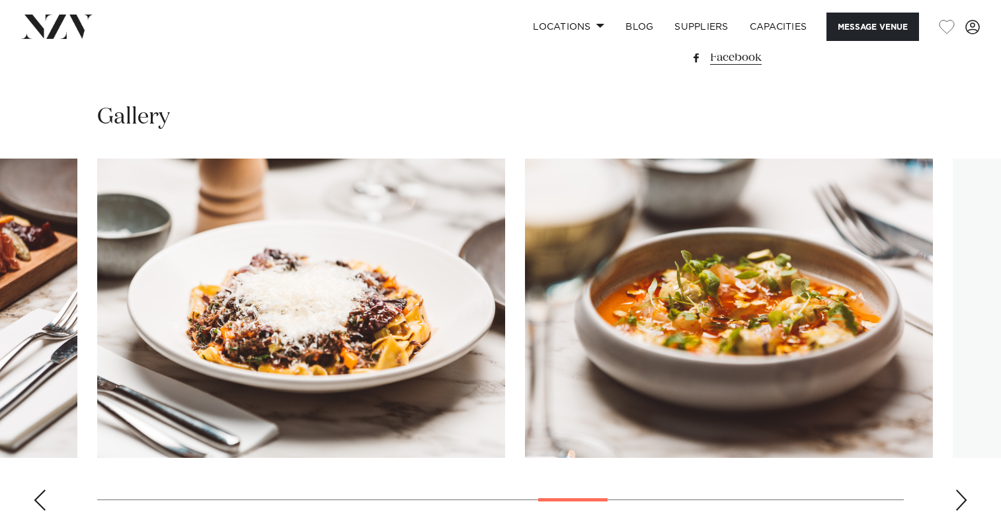
click at [961, 490] on div "Next slide" at bounding box center [961, 500] width 13 height 21
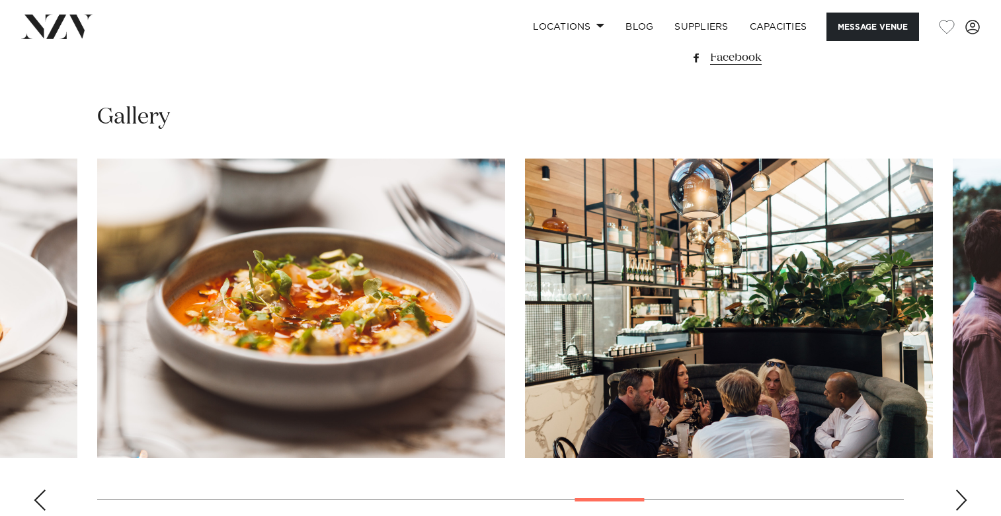
click at [961, 490] on div "Next slide" at bounding box center [961, 500] width 13 height 21
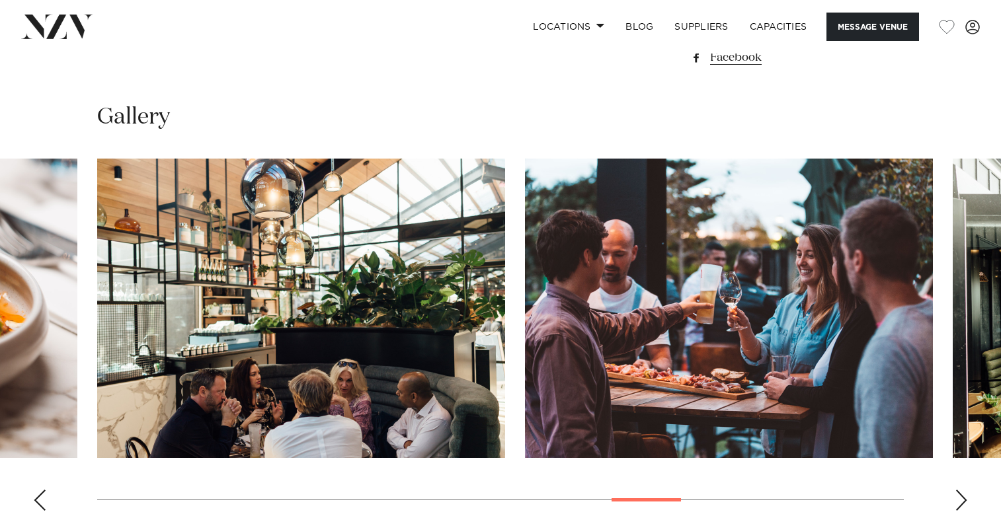
click at [961, 490] on div "Next slide" at bounding box center [961, 500] width 13 height 21
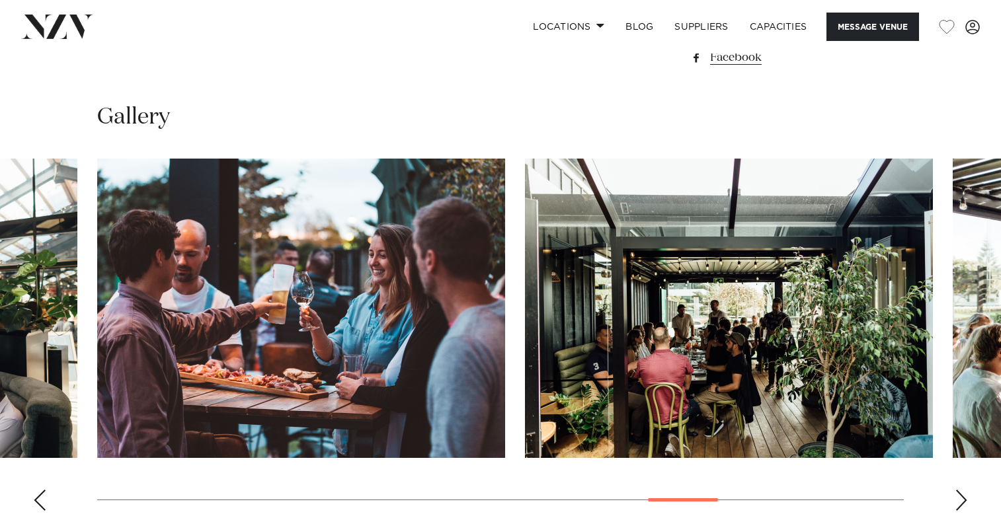
click at [961, 490] on div "Next slide" at bounding box center [961, 500] width 13 height 21
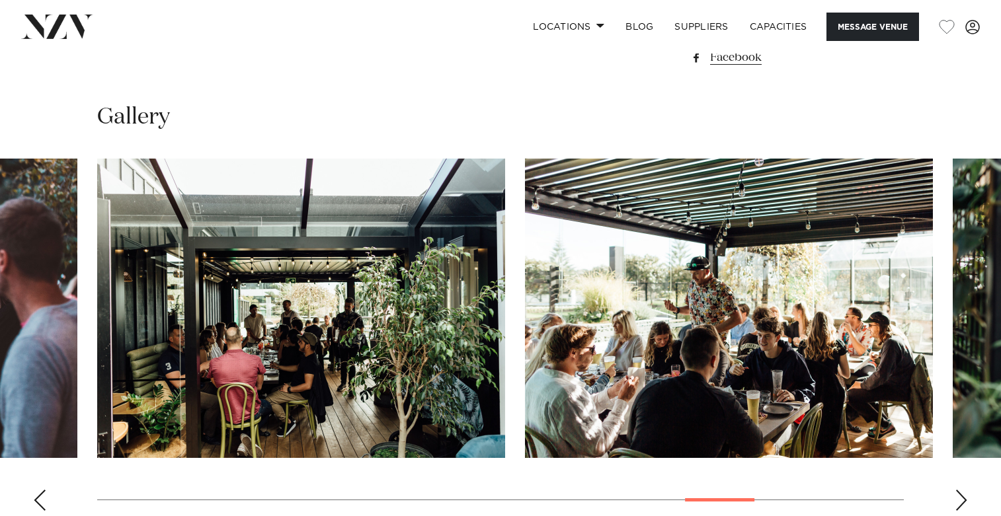
click at [961, 490] on div "Next slide" at bounding box center [961, 500] width 13 height 21
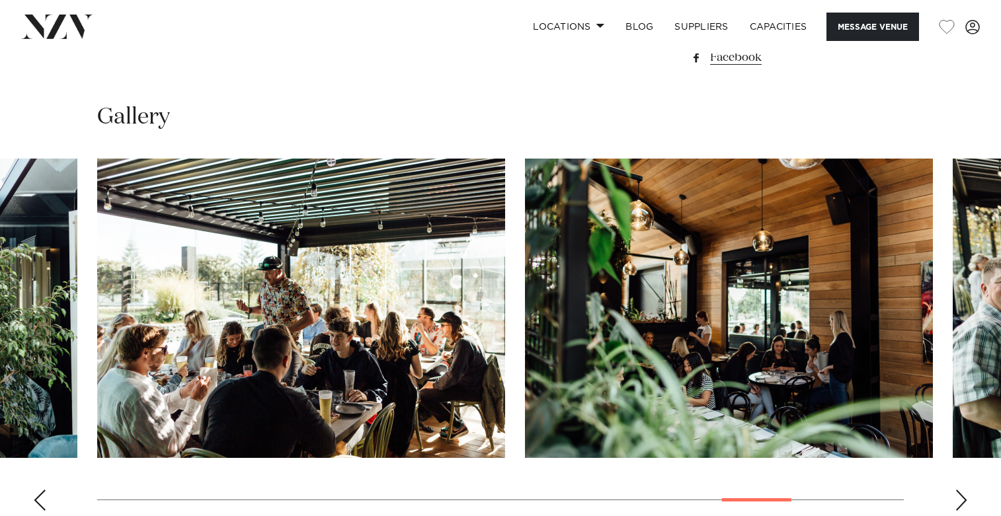
click at [961, 490] on div "Next slide" at bounding box center [961, 500] width 13 height 21
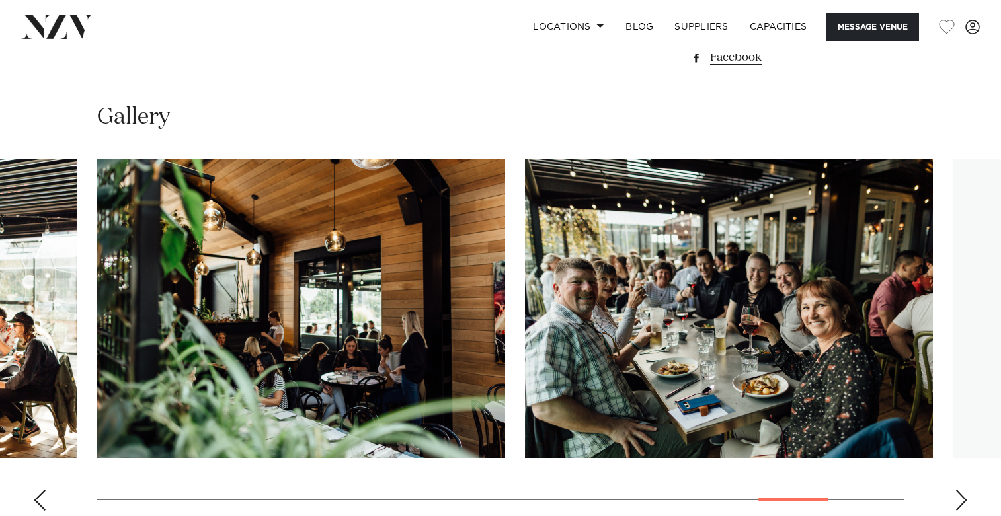
click at [961, 490] on div "Next slide" at bounding box center [961, 500] width 13 height 21
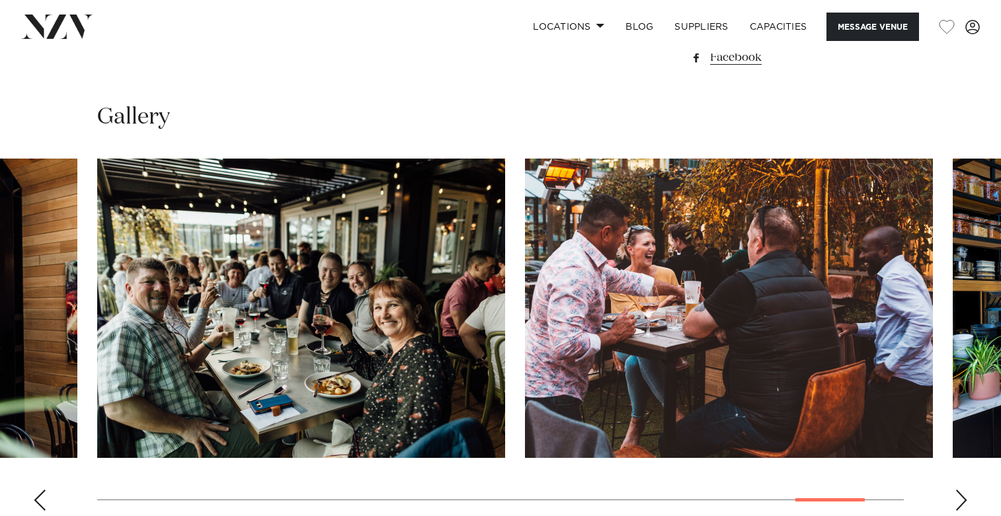
click at [961, 490] on div "Next slide" at bounding box center [961, 500] width 13 height 21
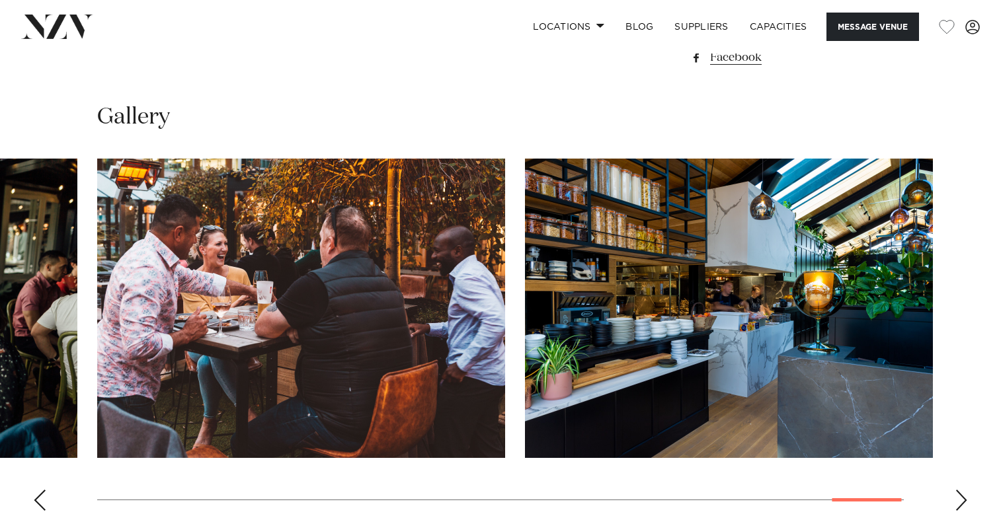
click at [961, 490] on div "Next slide" at bounding box center [961, 500] width 13 height 21
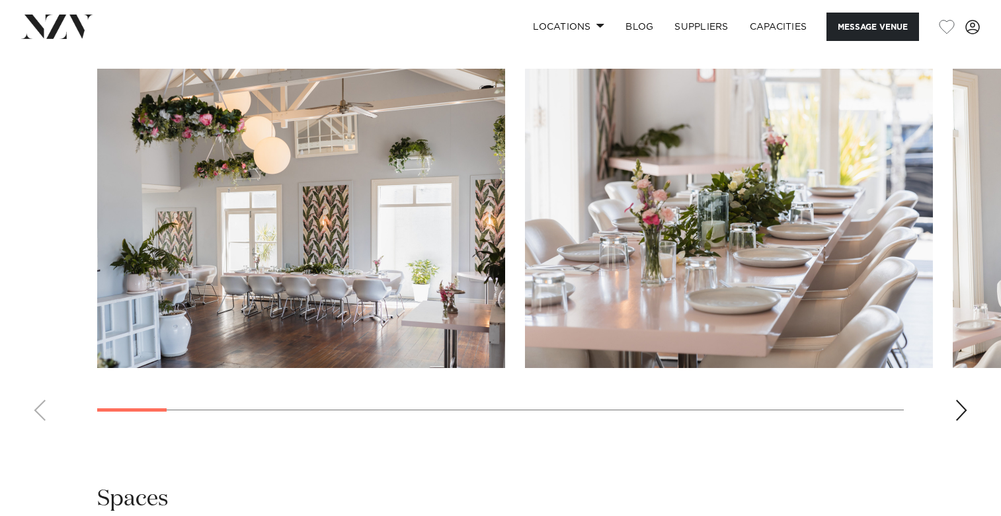
scroll to position [1338, 0]
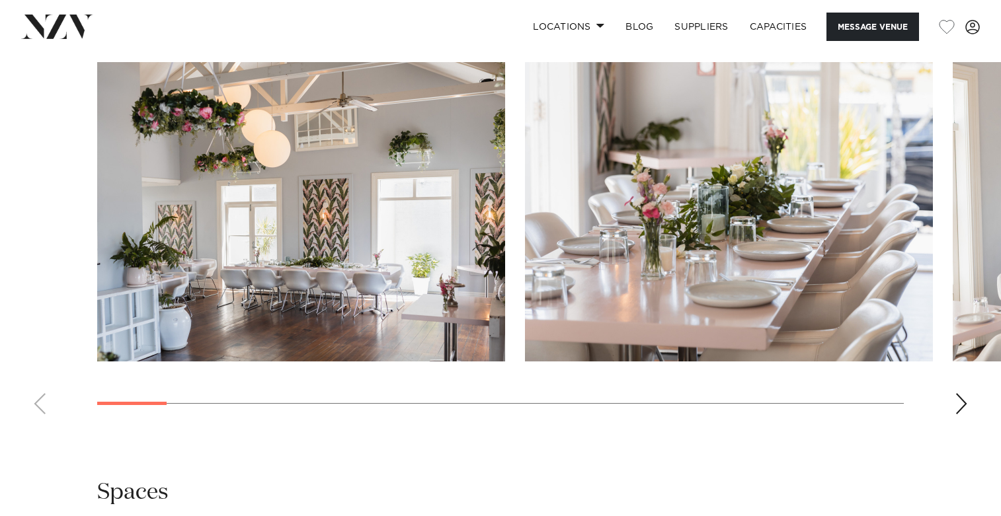
click at [953, 377] on swiper-container at bounding box center [500, 243] width 1001 height 363
click at [965, 393] on div "Next slide" at bounding box center [961, 403] width 13 height 21
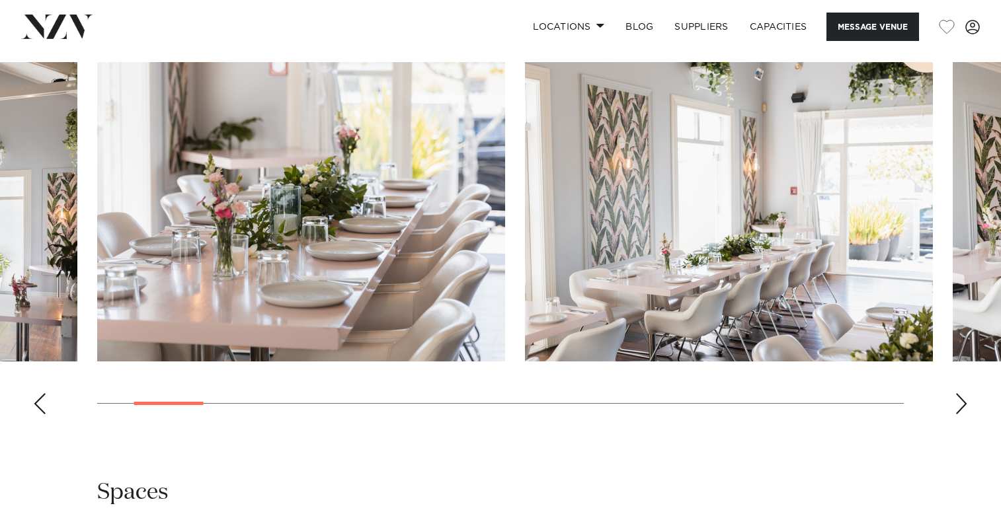
click at [965, 393] on div "Next slide" at bounding box center [961, 403] width 13 height 21
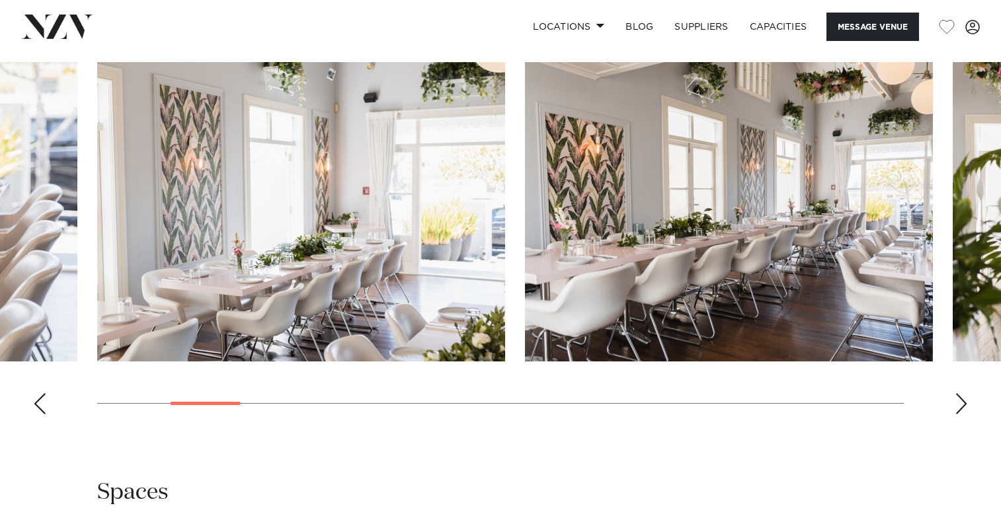
click at [965, 393] on div "Next slide" at bounding box center [961, 403] width 13 height 21
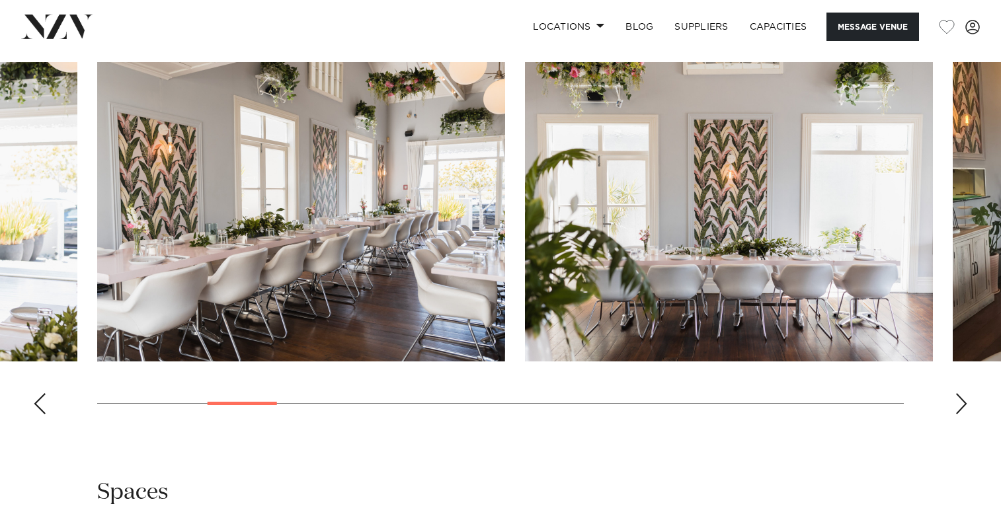
click at [965, 393] on div "Next slide" at bounding box center [961, 403] width 13 height 21
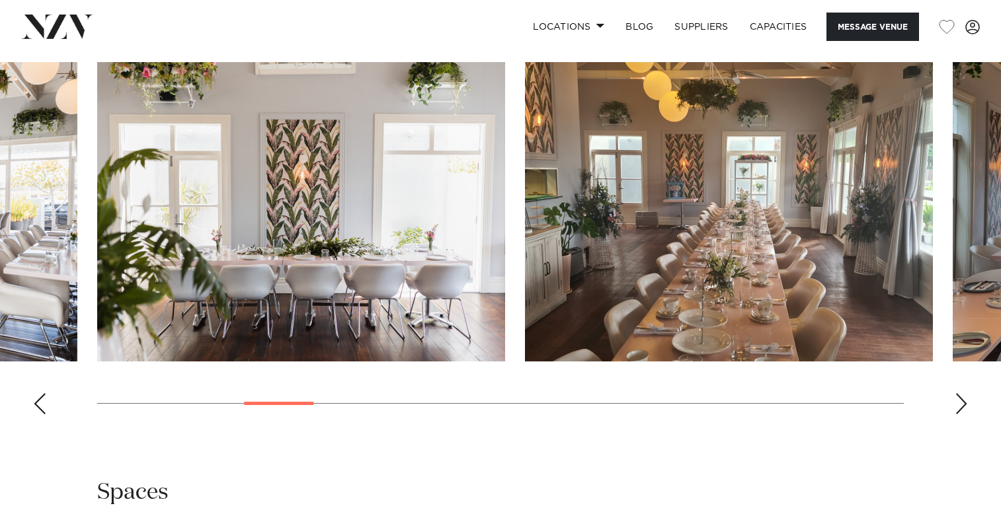
click at [965, 393] on div "Next slide" at bounding box center [961, 403] width 13 height 21
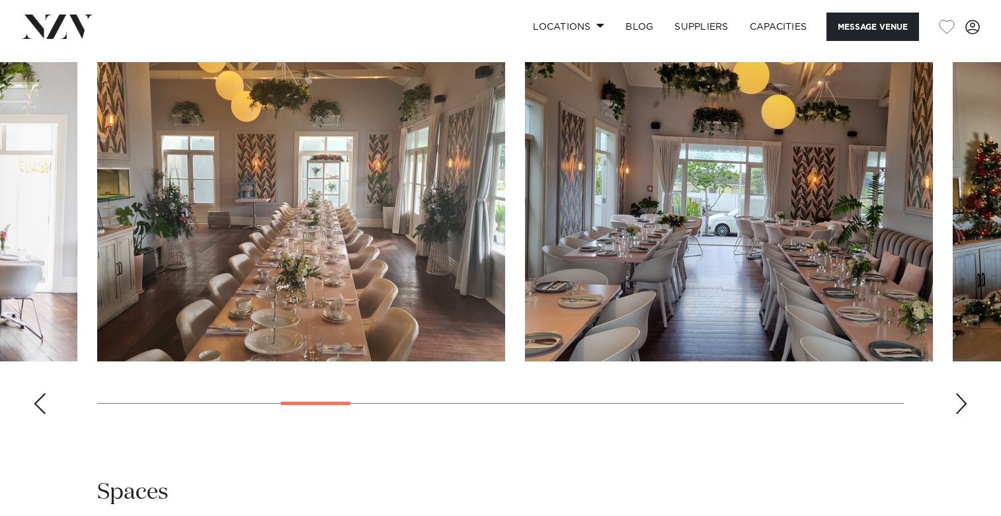
click at [965, 393] on div "Next slide" at bounding box center [961, 403] width 13 height 21
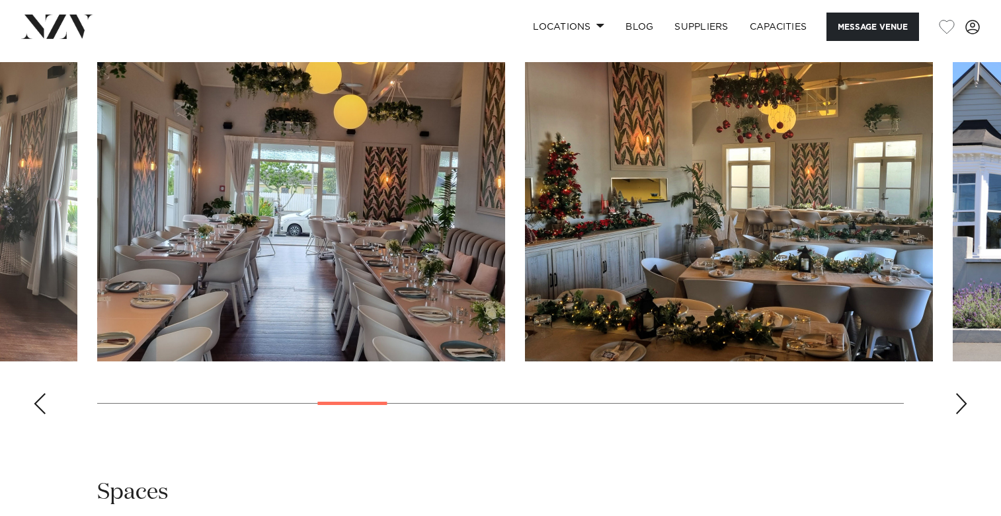
click at [965, 393] on div "Next slide" at bounding box center [961, 403] width 13 height 21
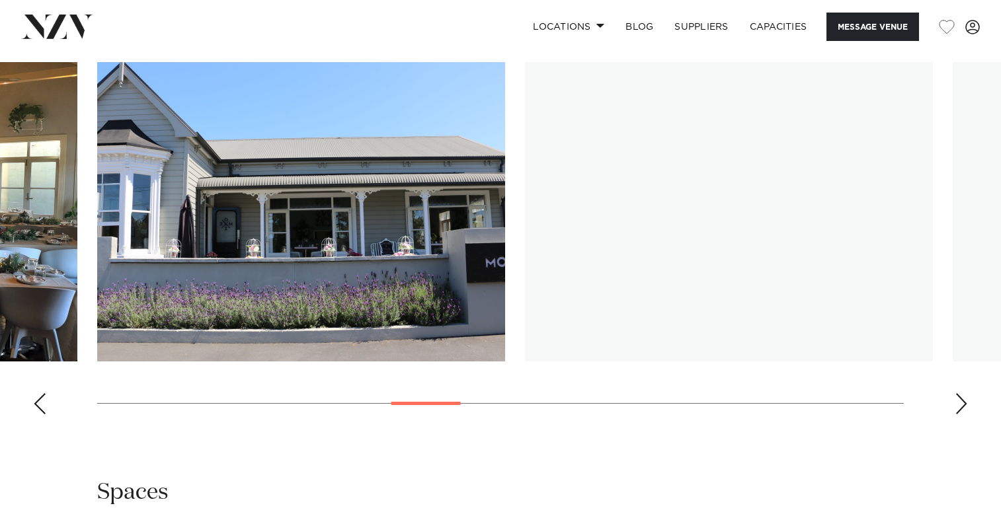
click at [965, 393] on div "Next slide" at bounding box center [961, 403] width 13 height 21
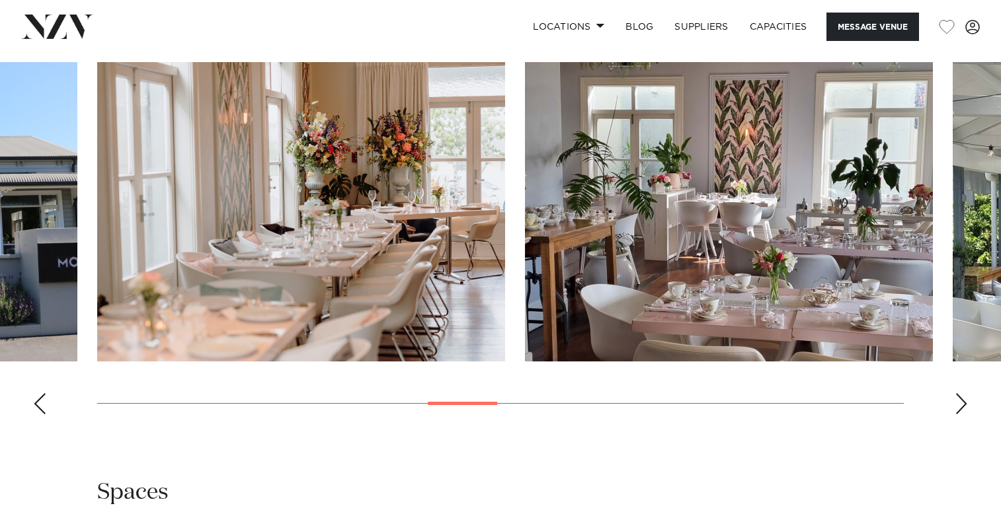
click at [965, 393] on div "Next slide" at bounding box center [961, 403] width 13 height 21
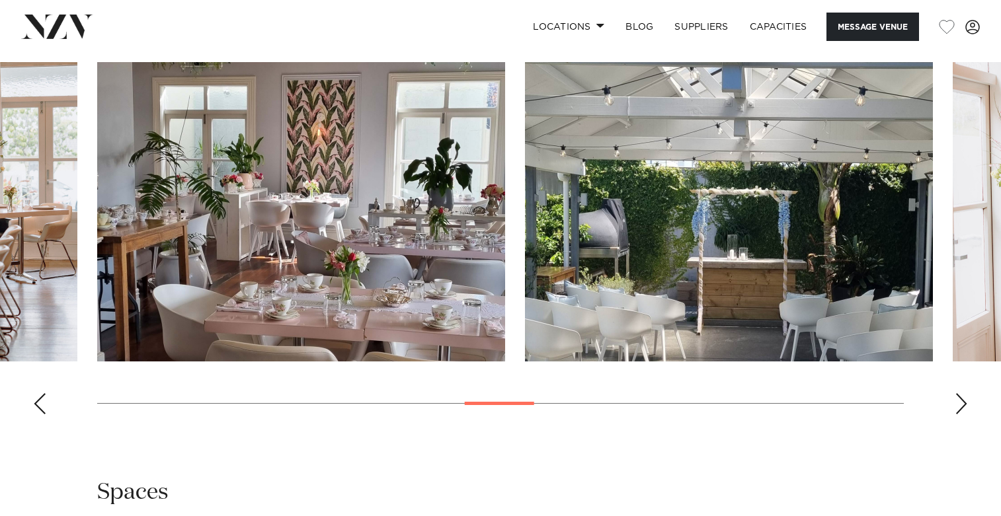
click at [965, 393] on div "Next slide" at bounding box center [961, 403] width 13 height 21
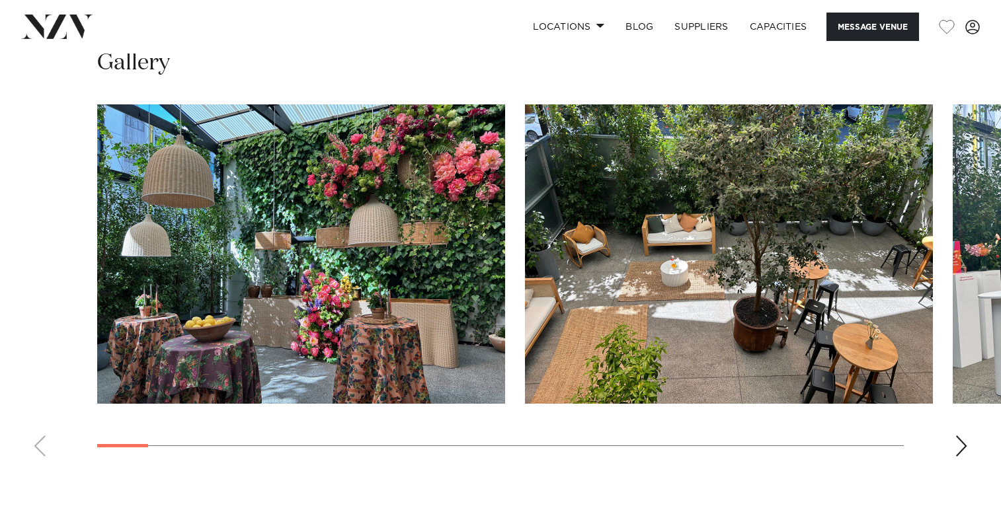
scroll to position [1228, 0]
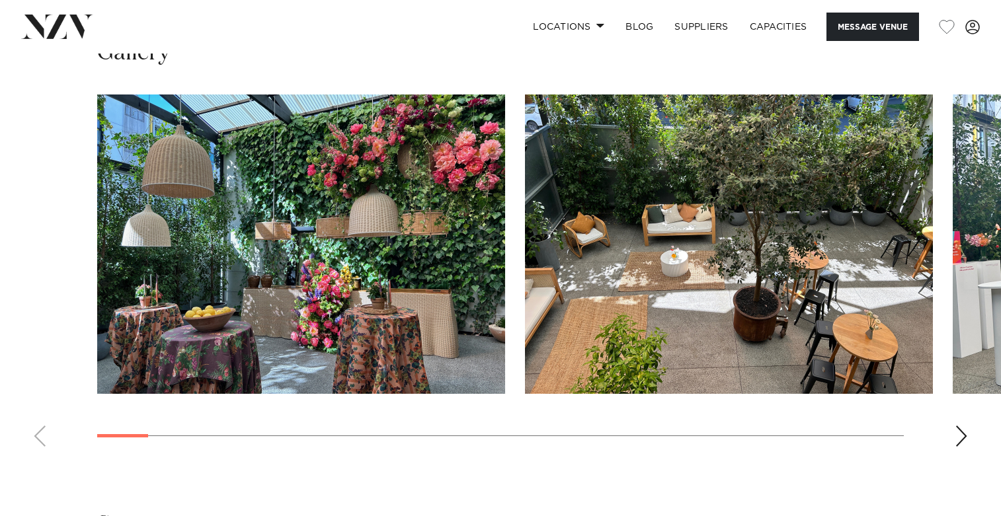
click at [955, 428] on div "Next slide" at bounding box center [961, 436] width 13 height 21
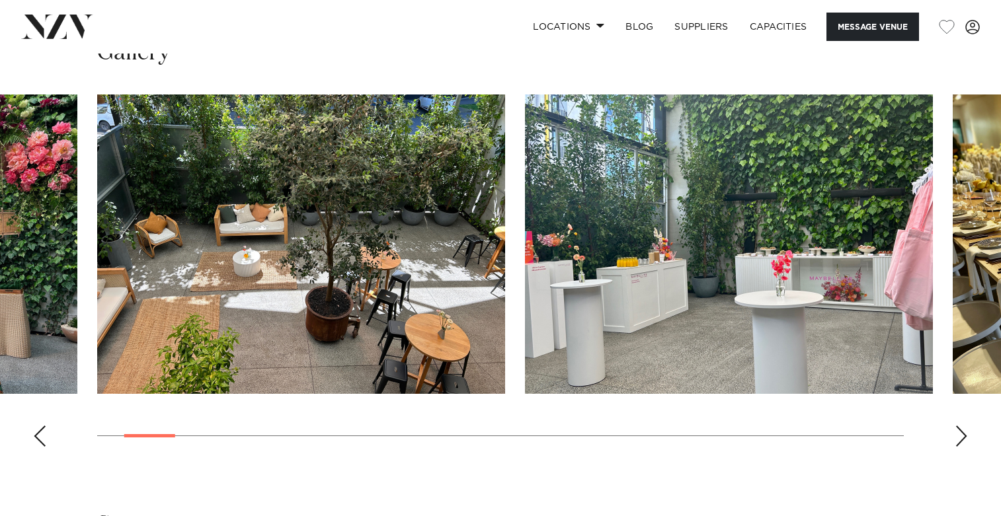
click at [955, 428] on div "Next slide" at bounding box center [961, 436] width 13 height 21
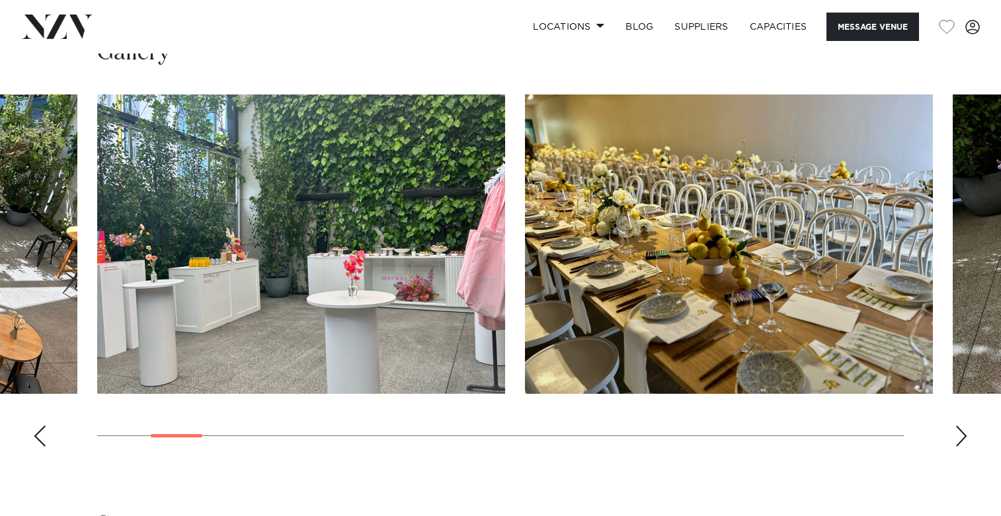
click at [955, 428] on div "Next slide" at bounding box center [961, 436] width 13 height 21
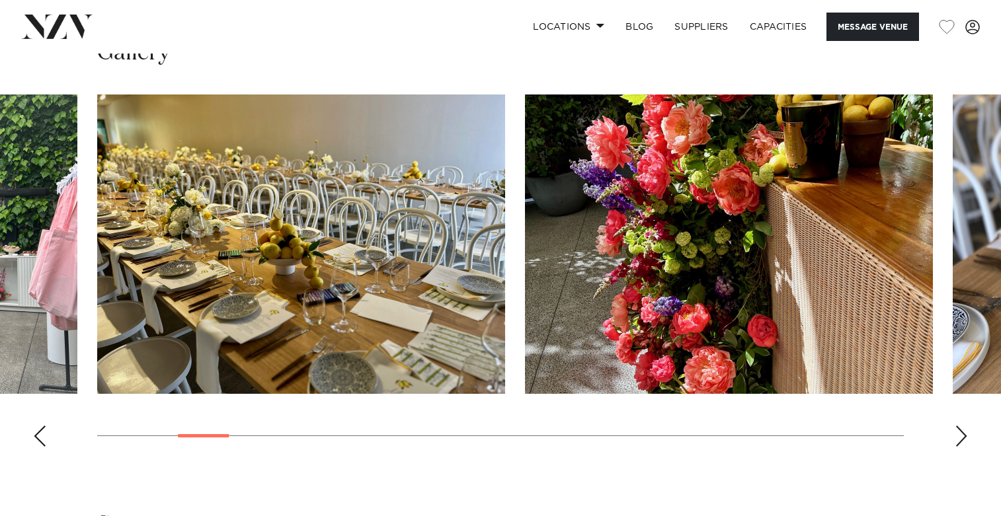
click at [955, 428] on div "Next slide" at bounding box center [961, 436] width 13 height 21
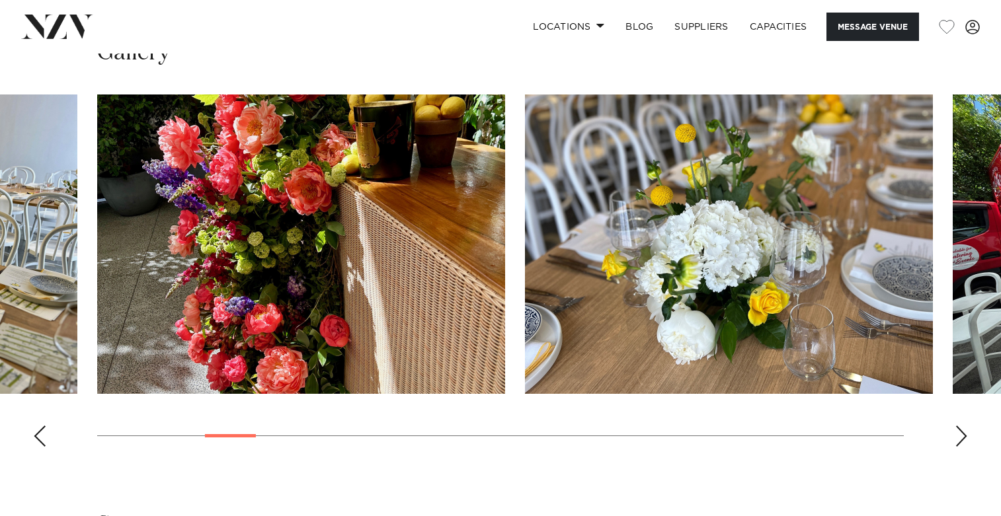
click at [949, 423] on swiper-container at bounding box center [500, 276] width 1001 height 363
click at [960, 426] on div "Next slide" at bounding box center [961, 436] width 13 height 21
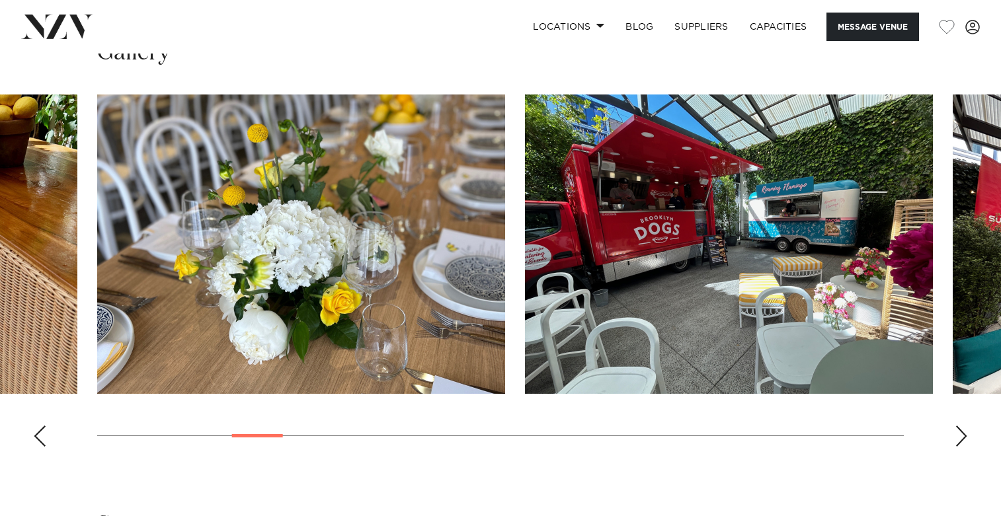
click at [960, 426] on div "Next slide" at bounding box center [961, 436] width 13 height 21
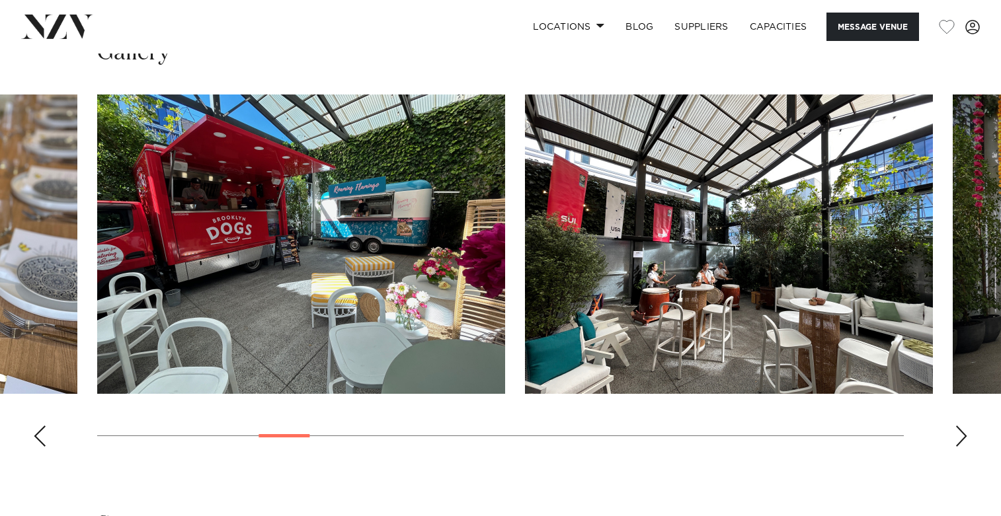
click at [960, 426] on div "Next slide" at bounding box center [961, 436] width 13 height 21
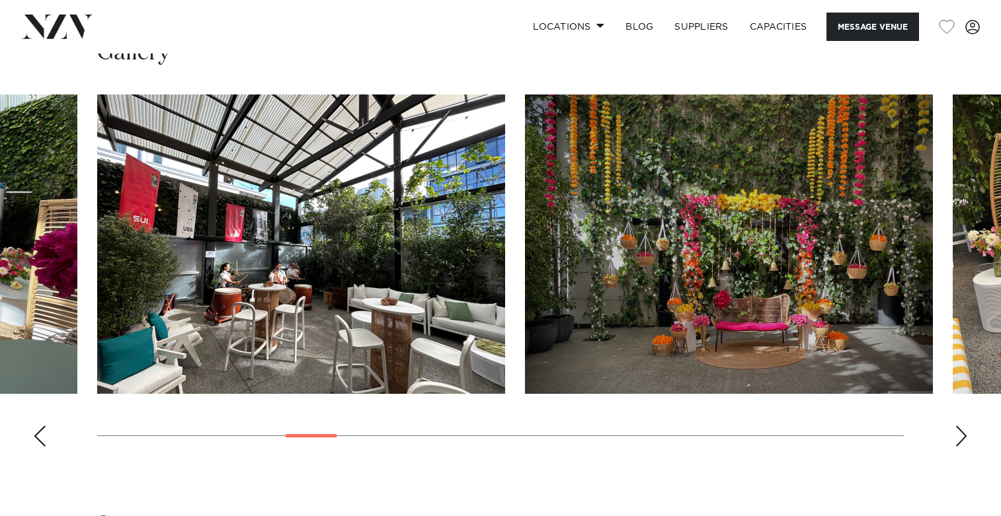
click at [960, 426] on div "Next slide" at bounding box center [961, 436] width 13 height 21
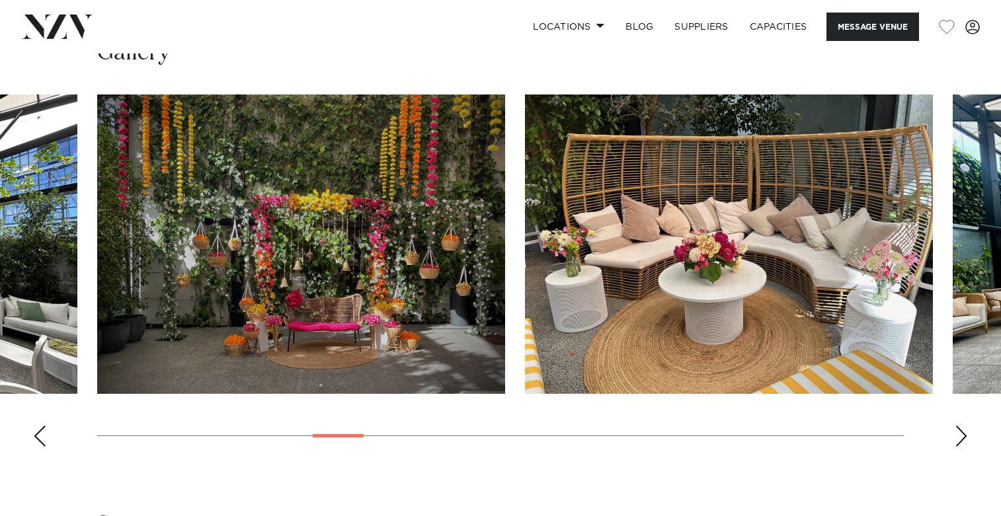
click at [960, 426] on div "Next slide" at bounding box center [961, 436] width 13 height 21
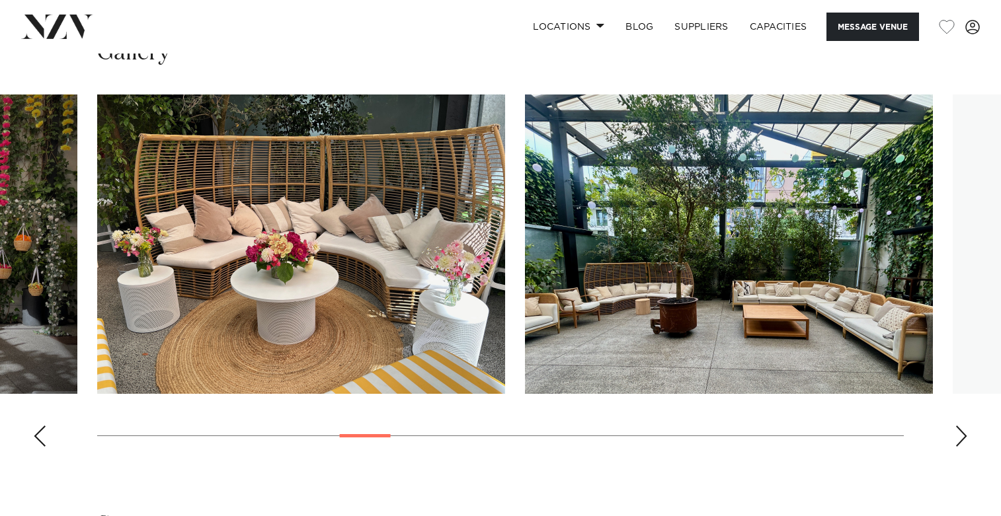
click at [960, 426] on div "Next slide" at bounding box center [961, 436] width 13 height 21
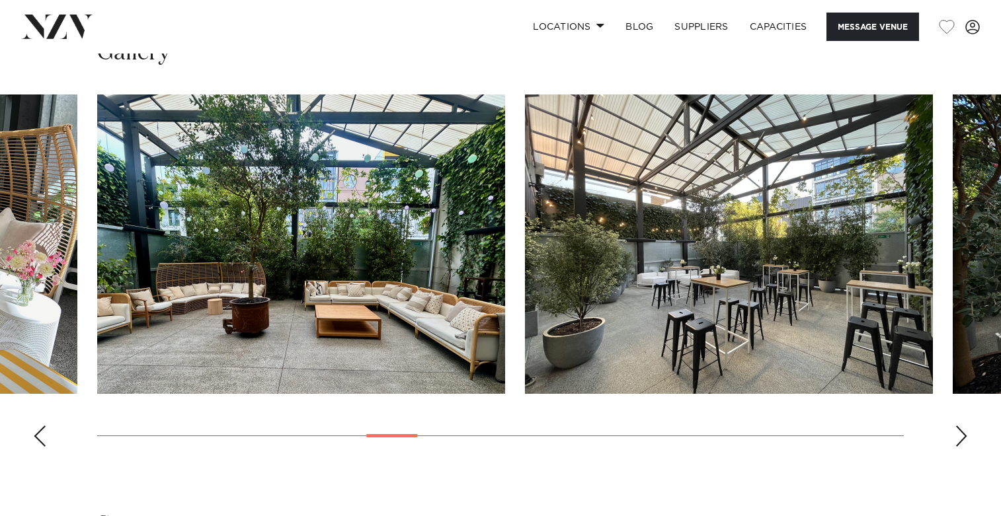
click at [960, 426] on div "Next slide" at bounding box center [961, 436] width 13 height 21
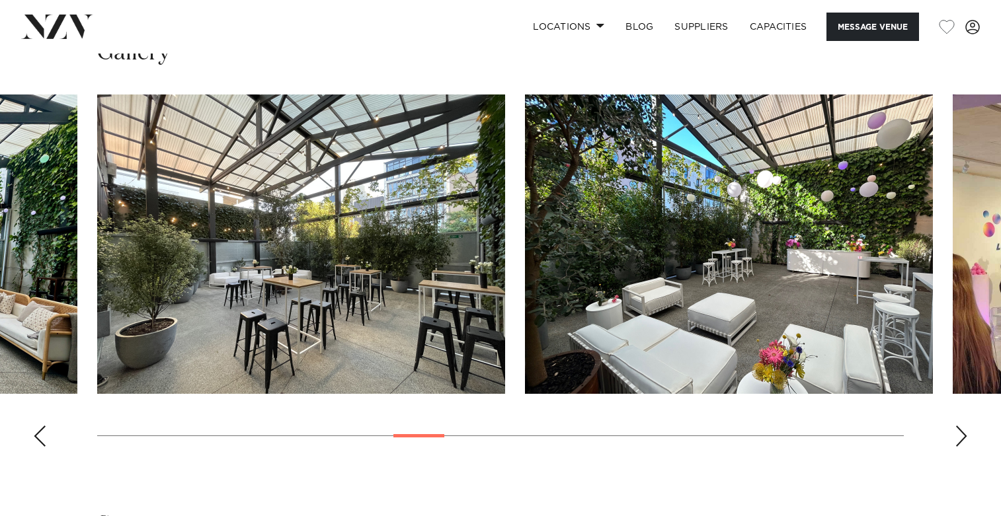
click at [960, 426] on div "Next slide" at bounding box center [961, 436] width 13 height 21
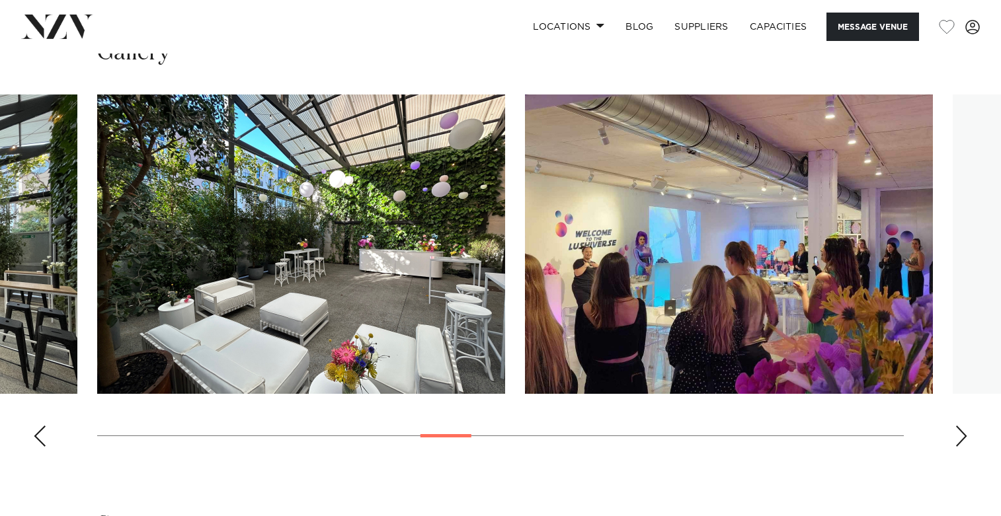
click at [960, 426] on div "Next slide" at bounding box center [961, 436] width 13 height 21
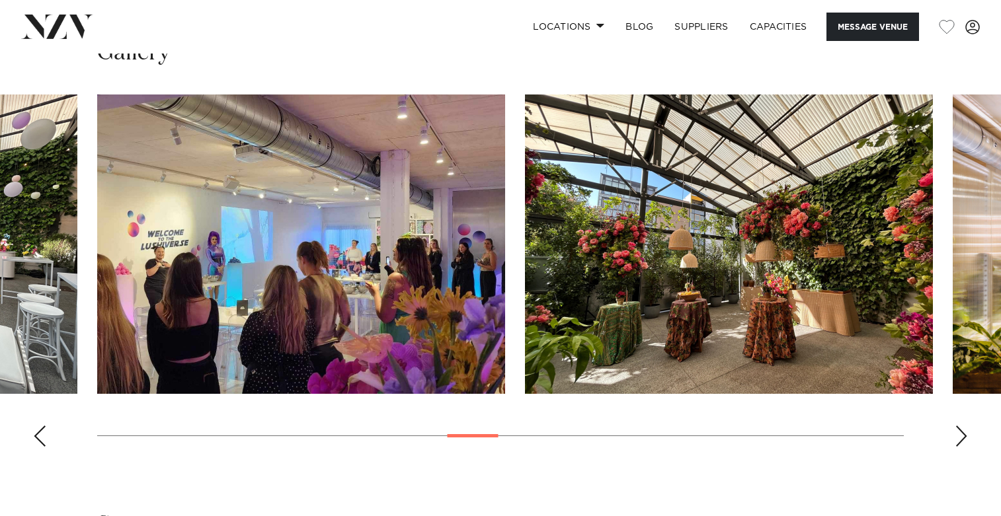
click at [960, 426] on div "Next slide" at bounding box center [961, 436] width 13 height 21
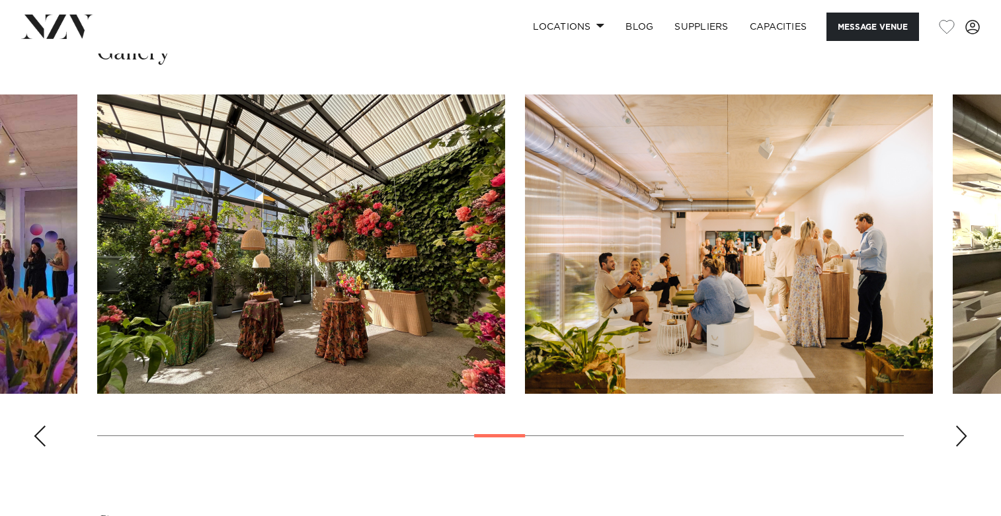
click at [960, 426] on div "Next slide" at bounding box center [961, 436] width 13 height 21
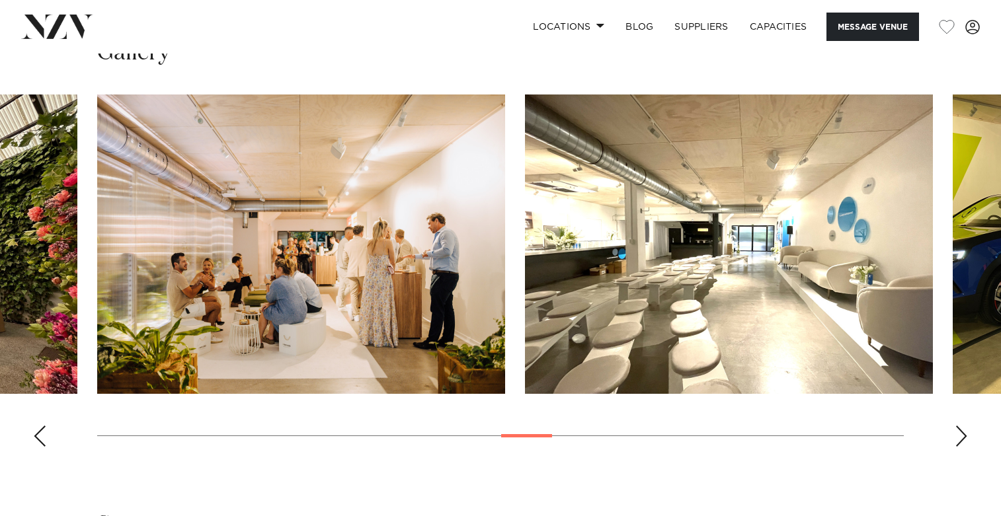
click at [960, 426] on div "Next slide" at bounding box center [961, 436] width 13 height 21
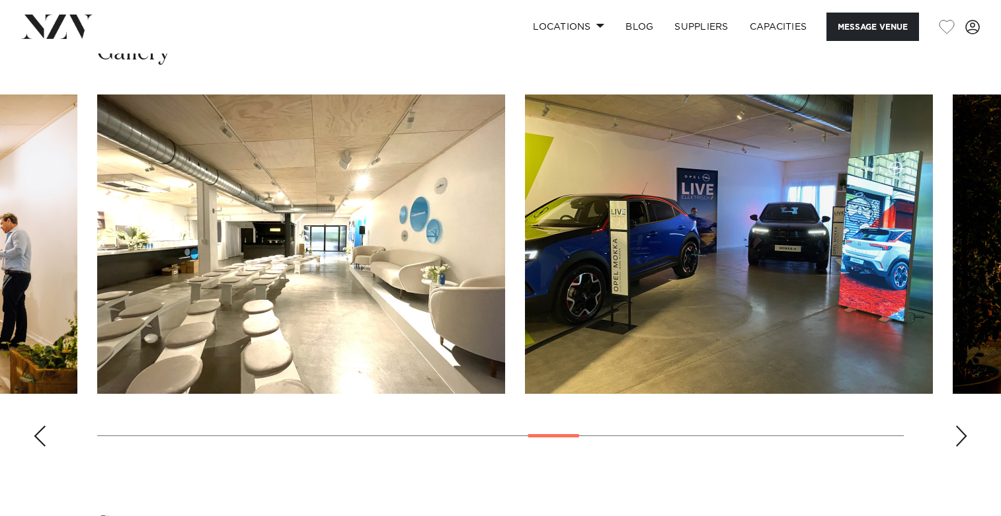
click at [960, 426] on div "Next slide" at bounding box center [961, 436] width 13 height 21
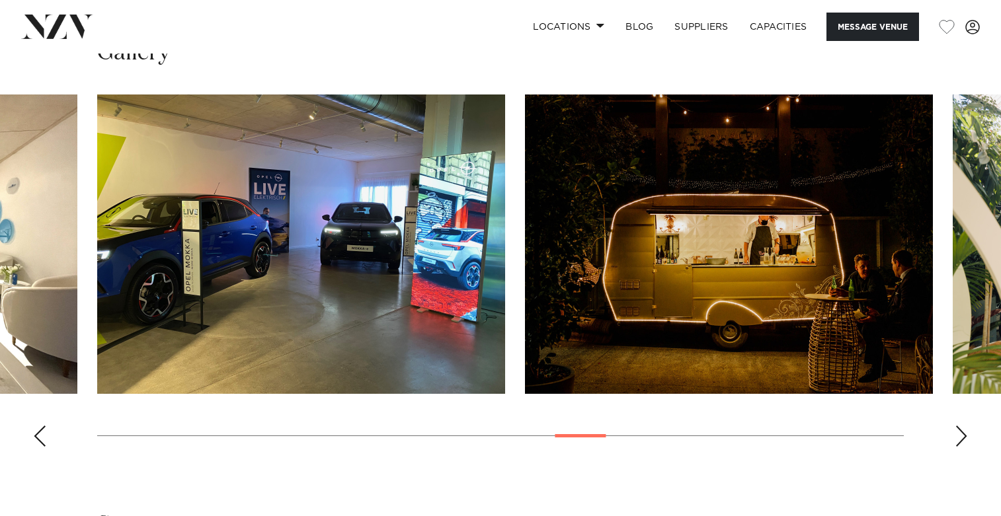
click at [960, 426] on div "Next slide" at bounding box center [961, 436] width 13 height 21
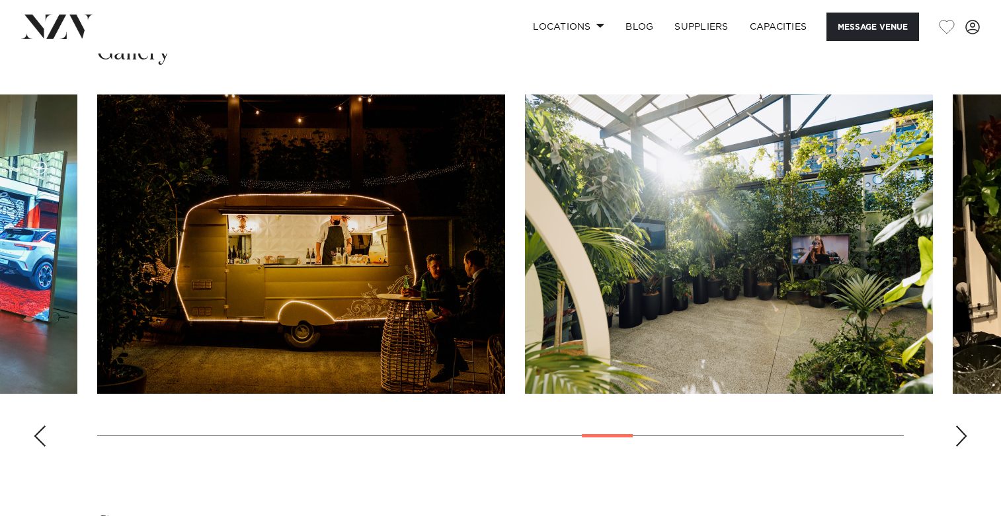
click at [960, 426] on div "Next slide" at bounding box center [961, 436] width 13 height 21
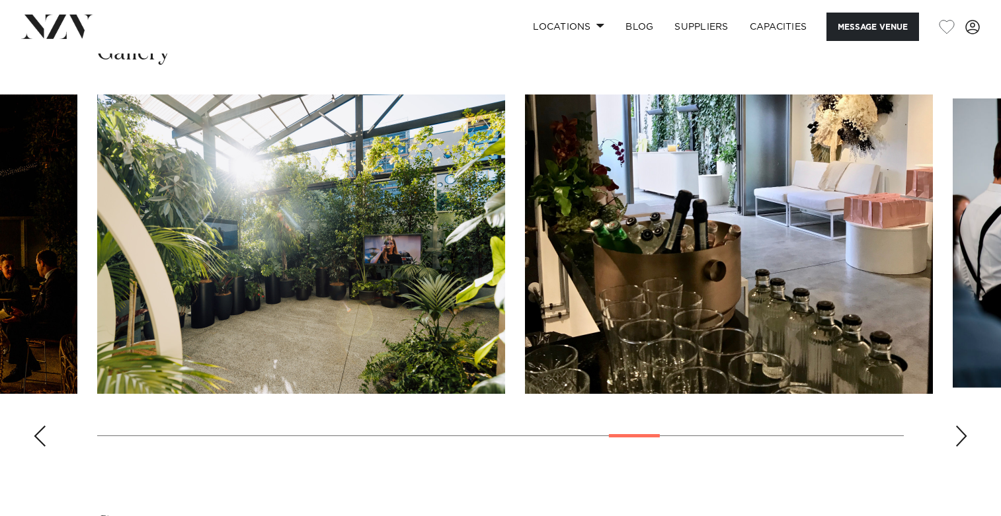
click at [960, 426] on div "Next slide" at bounding box center [961, 436] width 13 height 21
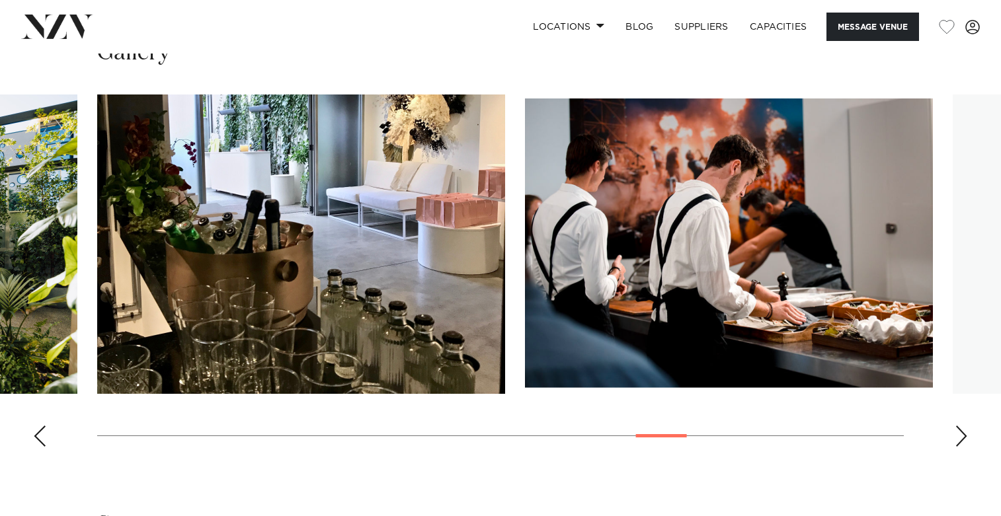
click at [960, 426] on div "Next slide" at bounding box center [961, 436] width 13 height 21
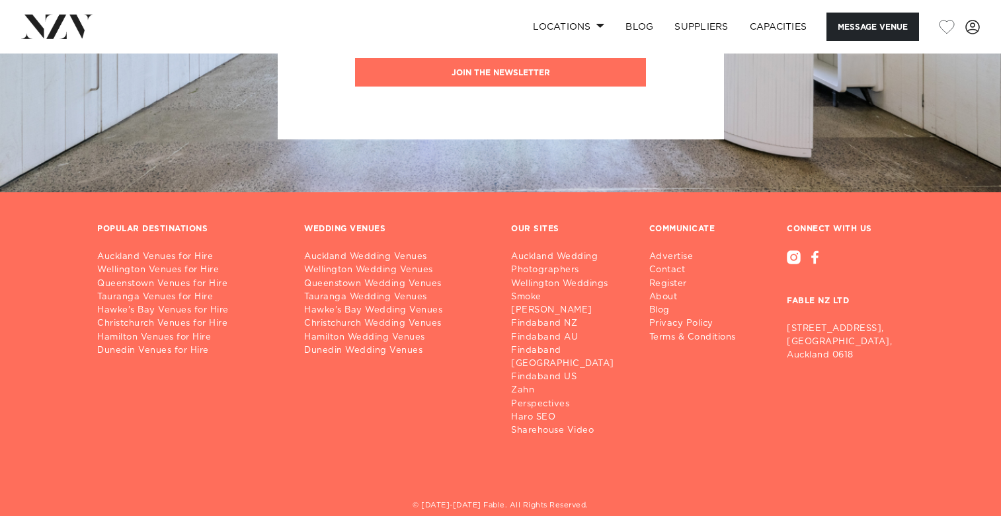
scroll to position [2867, 0]
